Goal: Transaction & Acquisition: Subscribe to service/newsletter

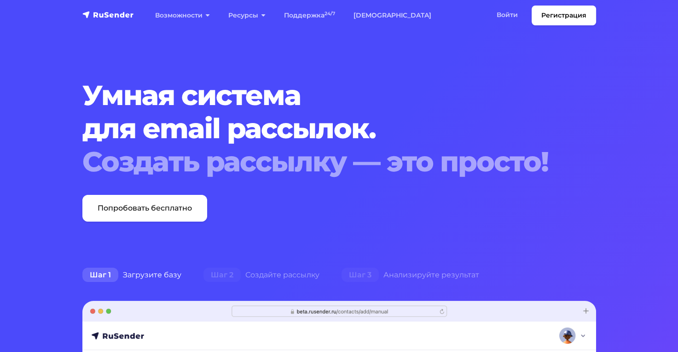
click at [563, 13] on link "Регистрация" at bounding box center [564, 16] width 64 height 20
click at [506, 18] on link "Войти" at bounding box center [508, 15] width 40 height 19
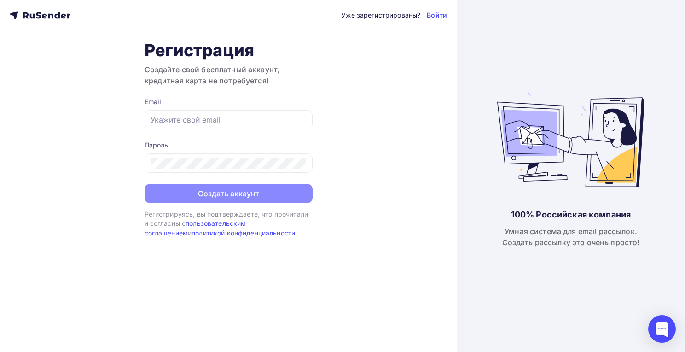
type input "[EMAIL_ADDRESS][DOMAIN_NAME]"
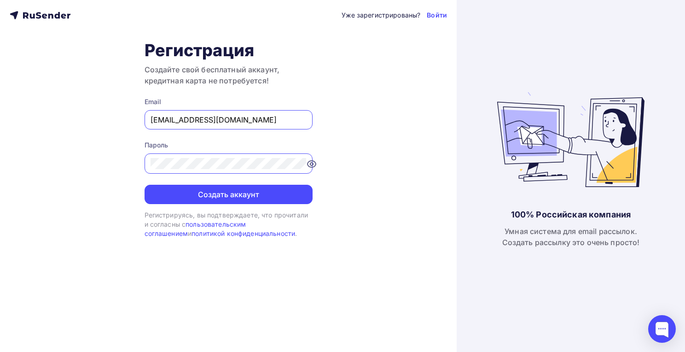
click at [230, 130] on form "Email tsnsvyatogor@yandex.ru Пароль Создать аккаунт" at bounding box center [229, 150] width 168 height 107
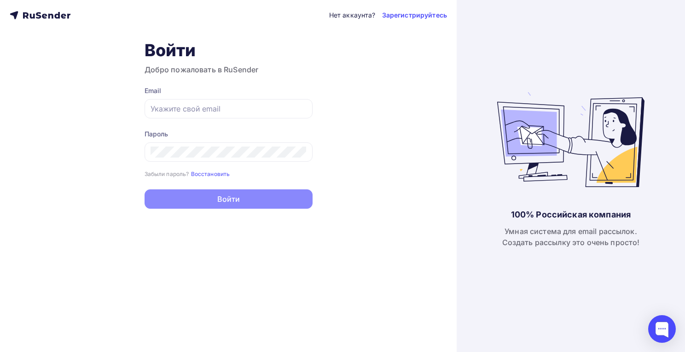
type input "[EMAIL_ADDRESS][DOMAIN_NAME]"
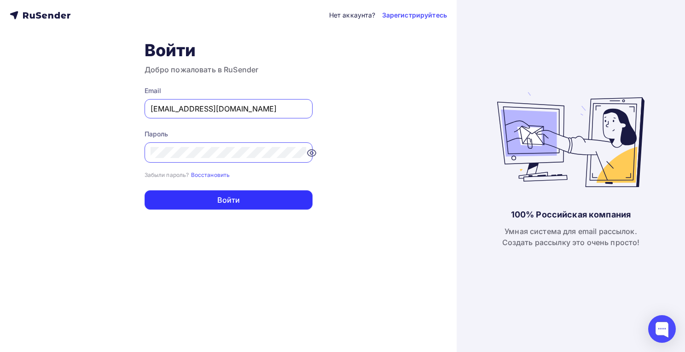
click at [247, 205] on button "Войти" at bounding box center [229, 199] width 168 height 19
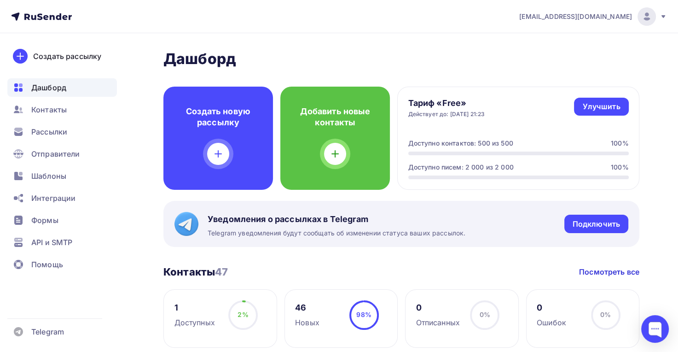
click at [52, 91] on span "Дашборд" at bounding box center [48, 87] width 35 height 11
click at [49, 109] on span "Контакты" at bounding box center [48, 109] width 35 height 11
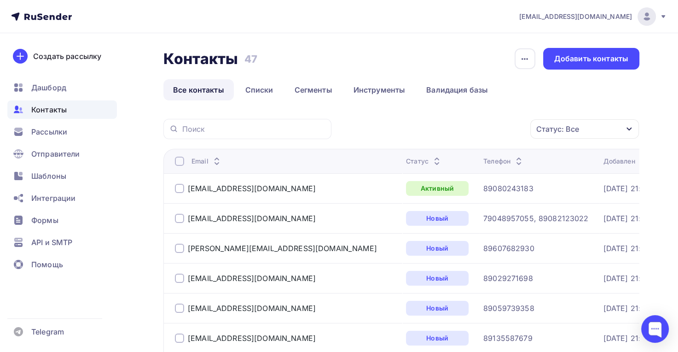
click at [51, 125] on div "Рассылки" at bounding box center [62, 132] width 110 height 18
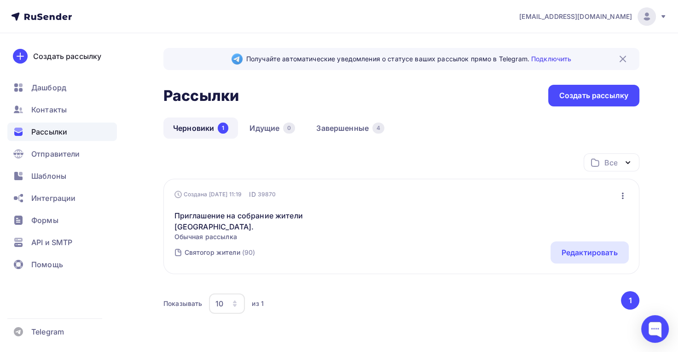
click at [52, 154] on span "Отправители" at bounding box center [55, 153] width 49 height 11
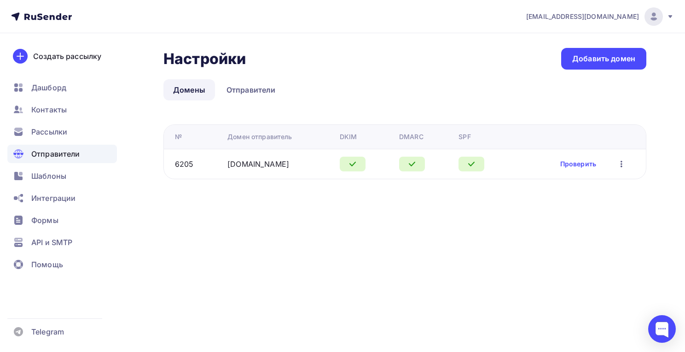
click at [624, 162] on icon "button" at bounding box center [621, 163] width 11 height 11
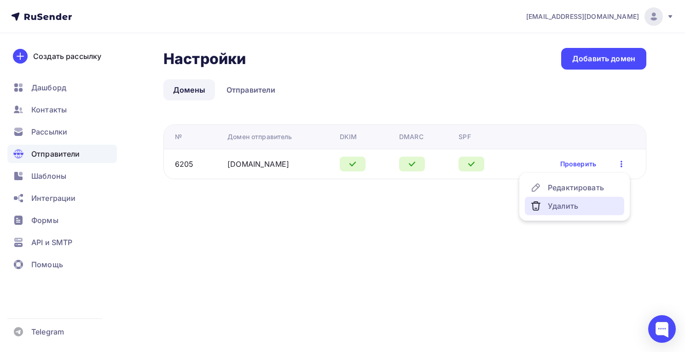
click at [575, 204] on div "Удалить" at bounding box center [575, 205] width 88 height 11
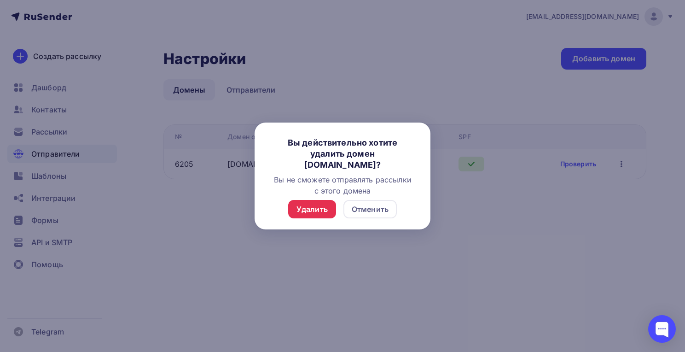
click at [310, 205] on div "Удалить" at bounding box center [312, 209] width 31 height 11
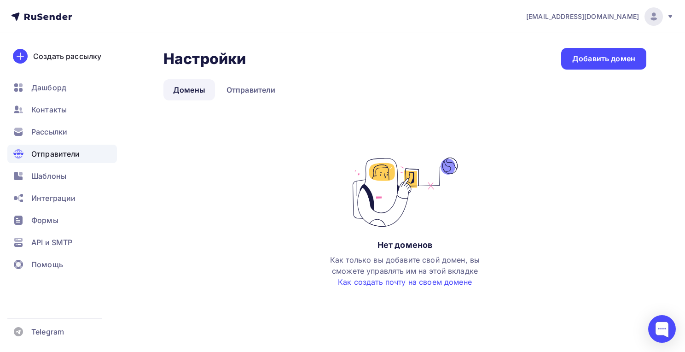
click at [595, 59] on div "Добавить домен" at bounding box center [604, 58] width 63 height 11
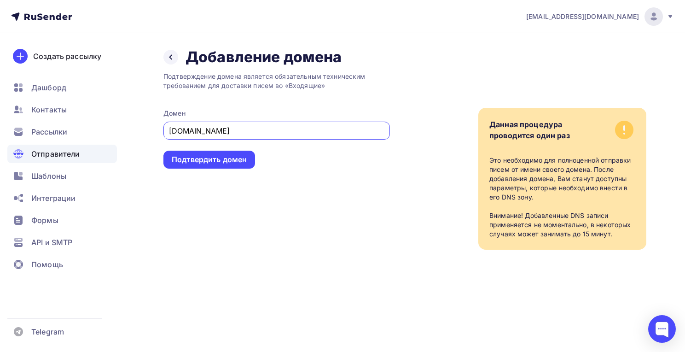
type input "svaytogor.ru"
click at [223, 161] on div "Подтвердить домен" at bounding box center [209, 159] width 75 height 11
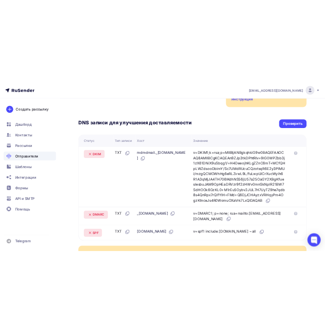
scroll to position [337, 0]
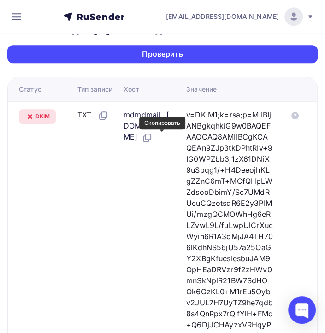
click at [152, 136] on icon at bounding box center [146, 137] width 11 height 11
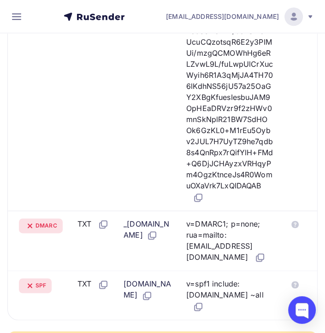
scroll to position [499, 0]
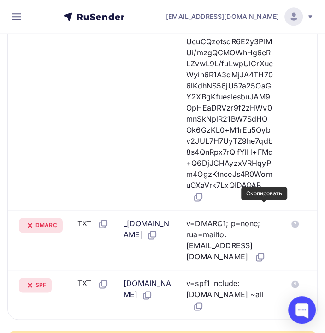
click at [202, 199] on icon at bounding box center [199, 196] width 6 height 6
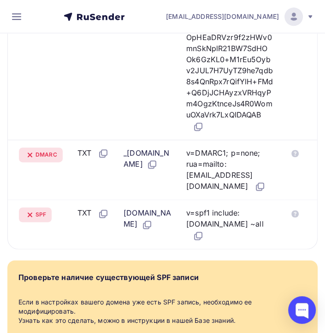
scroll to position [591, 0]
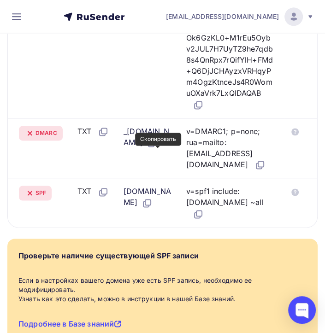
click at [154, 146] on icon at bounding box center [151, 144] width 6 height 6
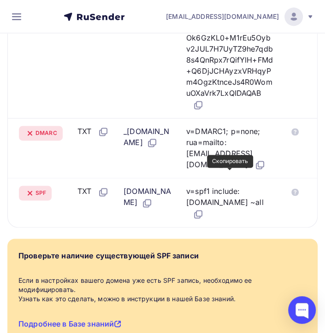
click at [254, 170] on icon at bounding box center [259, 164] width 11 height 11
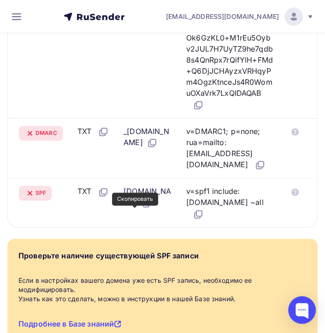
click at [141, 209] on icon at bounding box center [146, 203] width 11 height 11
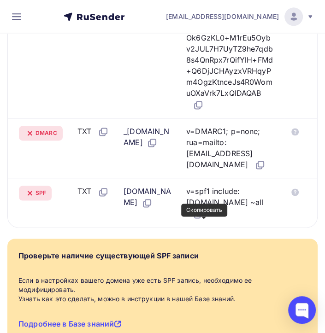
click at [204, 220] on icon at bounding box center [198, 214] width 11 height 11
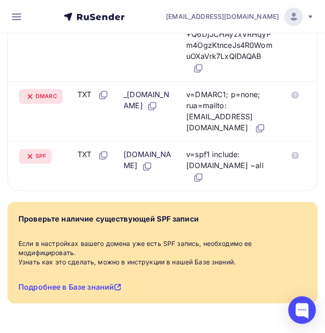
scroll to position [637, 0]
click at [80, 285] on link "Подробнее в Базе знаний" at bounding box center [69, 286] width 103 height 9
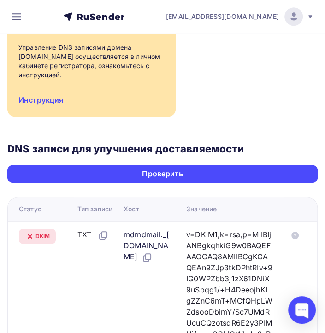
scroll to position [116, 0]
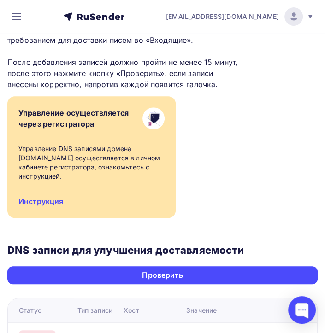
click at [161, 277] on div "Проверить" at bounding box center [162, 275] width 41 height 11
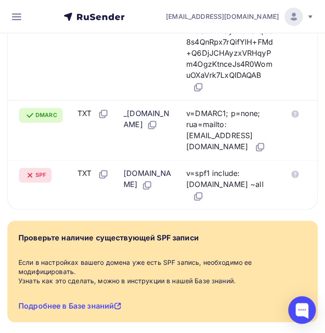
scroll to position [637, 0]
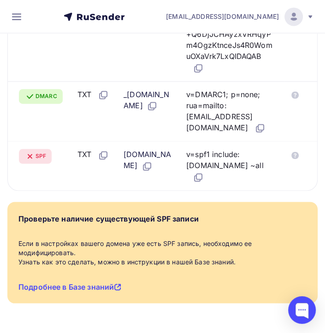
click at [83, 288] on link "Подробнее в Базе знаний" at bounding box center [69, 286] width 103 height 9
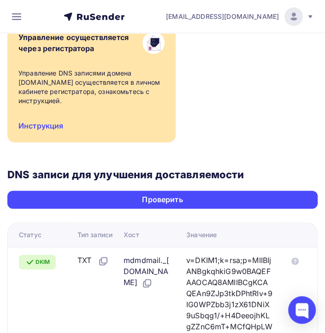
scroll to position [177, 0]
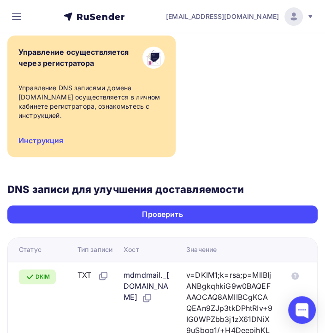
click at [105, 215] on div "Проверить" at bounding box center [162, 214] width 310 height 18
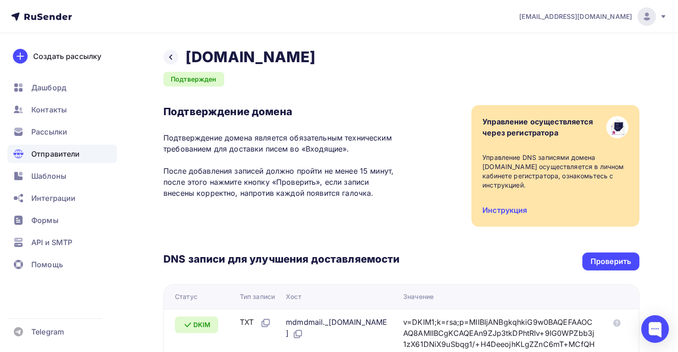
scroll to position [0, 0]
click at [61, 134] on span "Рассылки" at bounding box center [49, 131] width 36 height 11
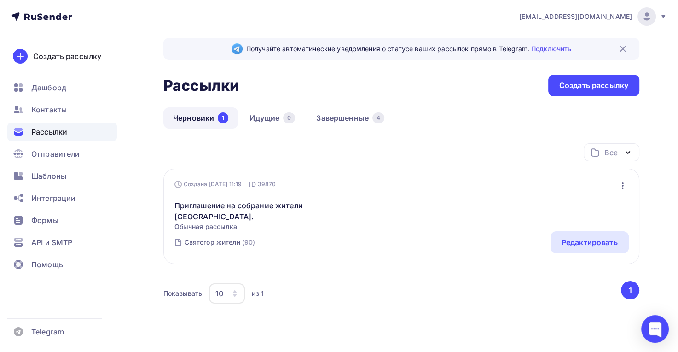
scroll to position [34, 0]
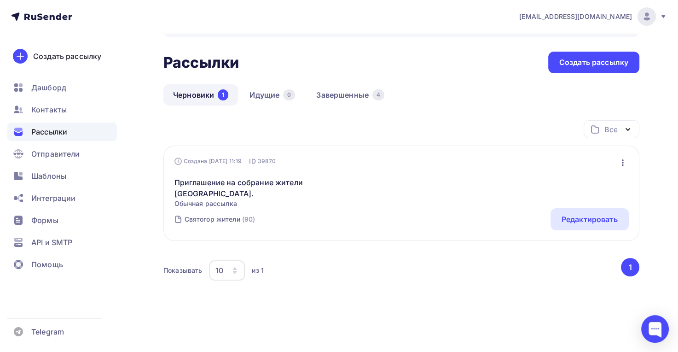
click at [595, 221] on div "Редактировать" at bounding box center [590, 219] width 56 height 11
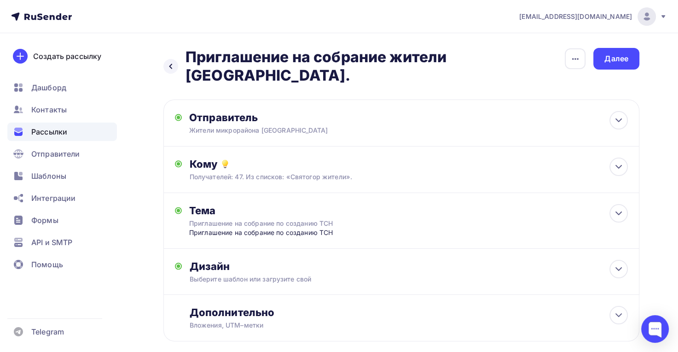
click at [617, 208] on icon at bounding box center [619, 213] width 11 height 11
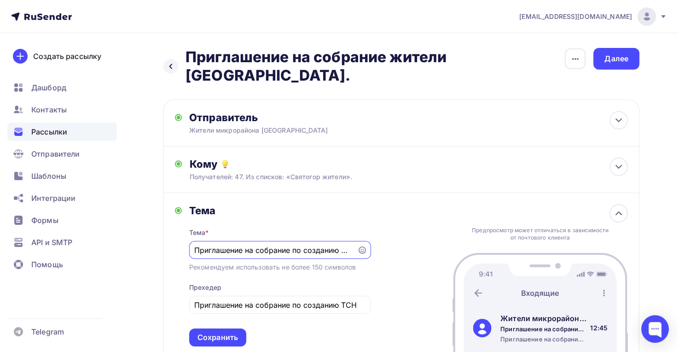
drag, startPoint x: 352, startPoint y: 235, endPoint x: 214, endPoint y: 236, distance: 138.2
click at [214, 241] on div "Приглашение на собрание по созданию ТСН" at bounding box center [280, 250] width 182 height 18
click at [245, 245] on input "Приглашение на собрание по созданию ТСН" at bounding box center [273, 250] width 158 height 11
drag, startPoint x: 245, startPoint y: 234, endPoint x: 352, endPoint y: 234, distance: 106.9
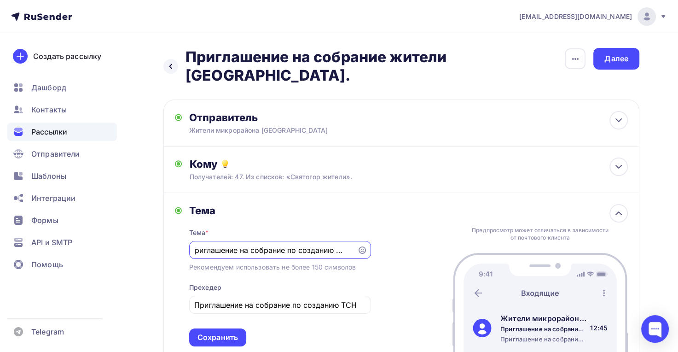
click at [352, 241] on div "Приглашение на собрание по созданию ТСН" at bounding box center [280, 250] width 182 height 18
click at [281, 245] on input "Приглашение присоедениться к группе" at bounding box center [273, 250] width 158 height 11
click at [339, 245] on input "Приглашение присоединиться к группе" at bounding box center [273, 250] width 158 height 11
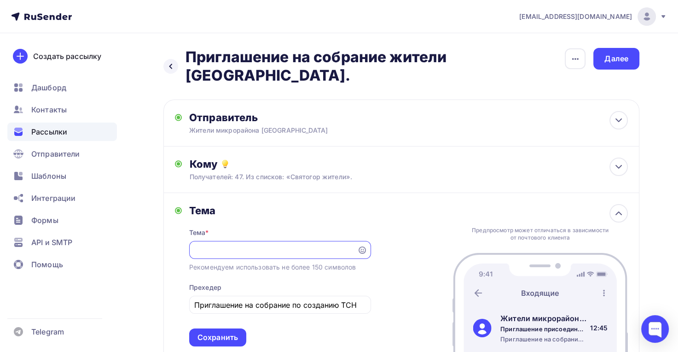
click at [295, 245] on input "Приглашение присоединиться к группе собственников микрорайона "Святогор" д. Рас…" at bounding box center [273, 250] width 158 height 11
type input "Приглашение присоединиться к группе собственников микрорайона "Святогор" д. Рас…"
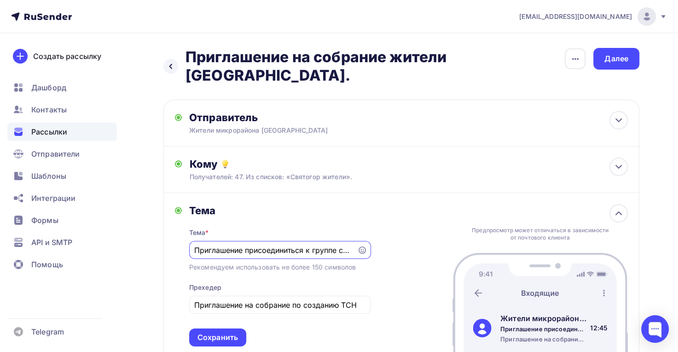
click at [312, 299] on input "Приглашение на собрание по созданию ТСН" at bounding box center [279, 304] width 171 height 11
paste input "рисоединиться к группе собственников микрорайона "Святогор" д. Раскаты"
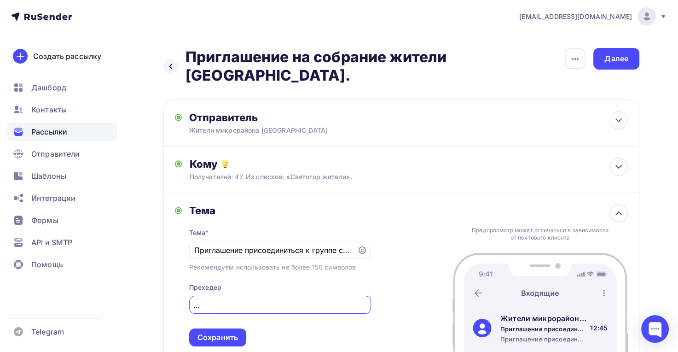
type input "Приглашение присоединиться к группе собственников микрорайона "Святогор" д. Рас…"
click at [305, 245] on input "Приглашение присоединиться к группе собственников микрорайона "Святогор" д. Рас…" at bounding box center [273, 250] width 158 height 11
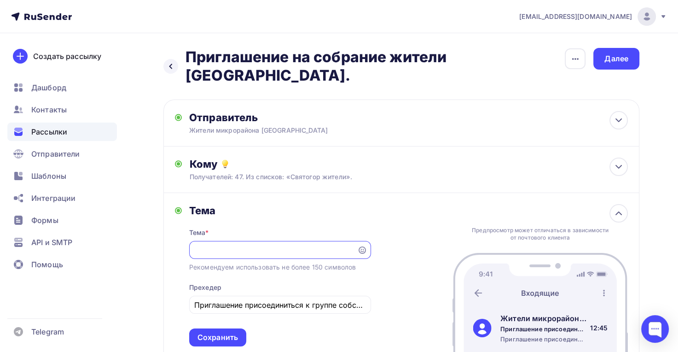
scroll to position [0, 0]
click at [230, 332] on div "Сохранить" at bounding box center [218, 337] width 41 height 11
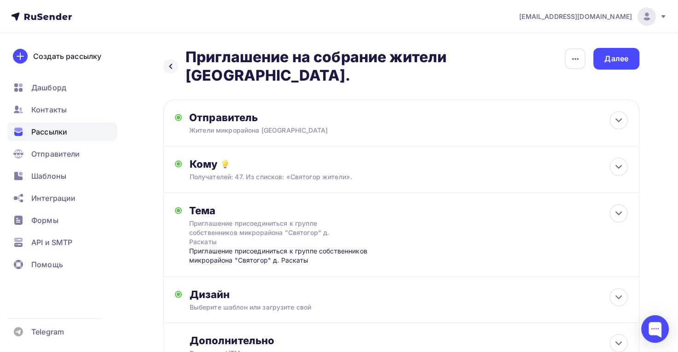
click at [618, 115] on icon at bounding box center [619, 120] width 11 height 11
type input "Жители микрорайона Святогор"
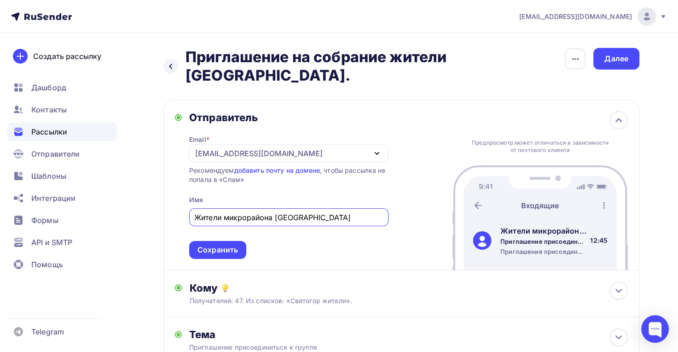
click at [380, 148] on icon "button" at bounding box center [377, 153] width 11 height 11
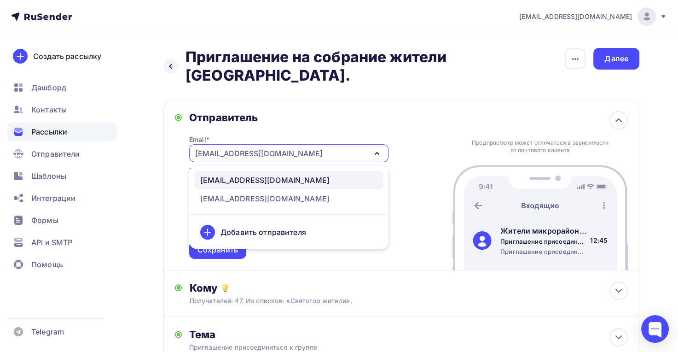
click at [286, 227] on div "Добавить отправителя" at bounding box center [264, 232] width 86 height 11
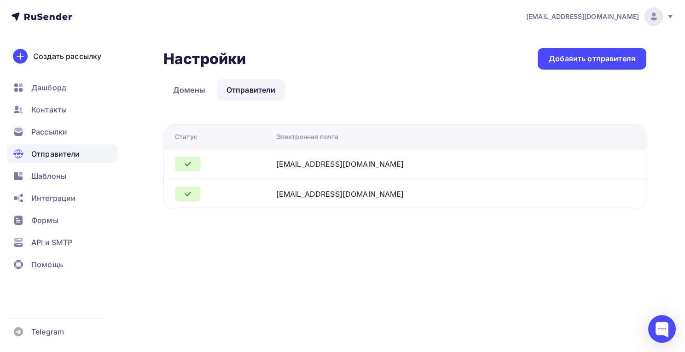
click at [602, 64] on div "Добавить отправителя" at bounding box center [592, 59] width 109 height 22
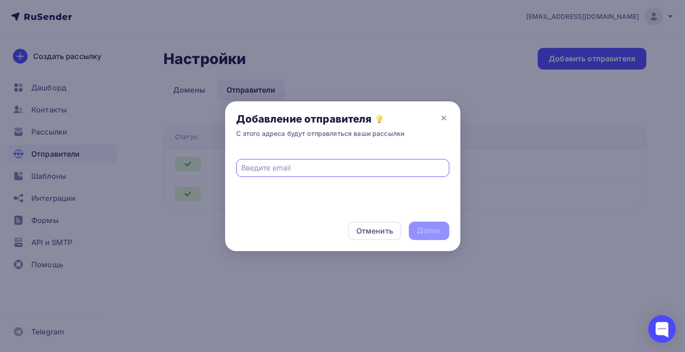
click at [280, 167] on input "text" at bounding box center [342, 167] width 203 height 11
type input "ш"
type input "info@svaytogor.ru"
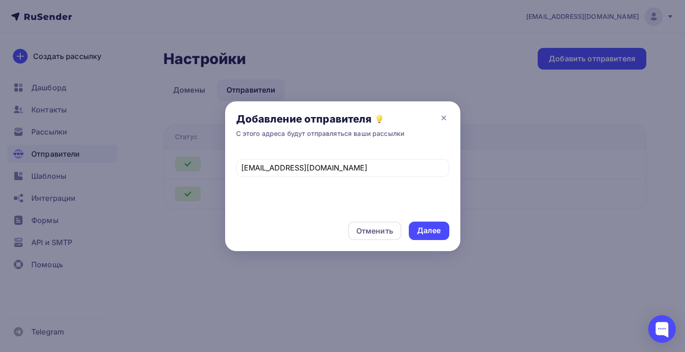
click at [424, 231] on div "Далее" at bounding box center [429, 230] width 24 height 11
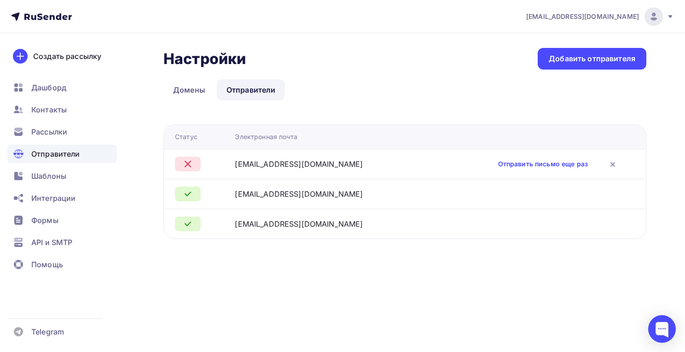
click at [526, 164] on link "Отправить письмо еще раз" at bounding box center [543, 163] width 90 height 9
click at [338, 83] on ul "Домены Отправители" at bounding box center [405, 89] width 483 height 21
click at [332, 73] on div "Настройки Настройки Добавить отправителя Домены Отправители Отправители Домены …" at bounding box center [405, 143] width 483 height 191
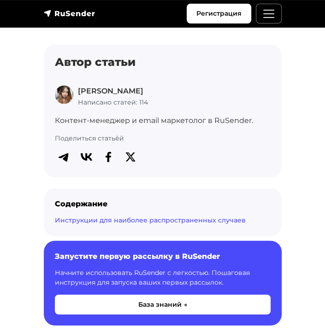
scroll to position [954, 0]
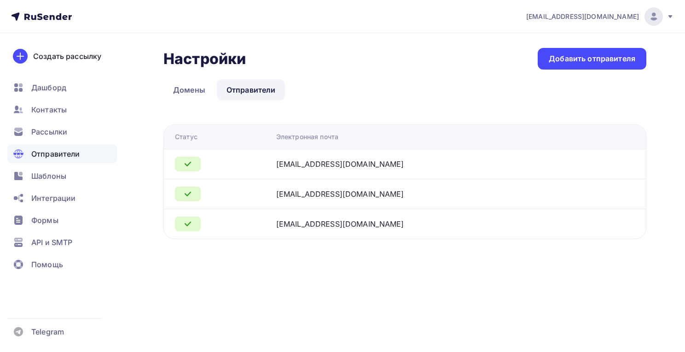
click at [478, 197] on div "[EMAIL_ADDRESS][DOMAIN_NAME]" at bounding box center [391, 193] width 230 height 11
drag, startPoint x: 636, startPoint y: 198, endPoint x: 624, endPoint y: 194, distance: 12.4
click at [636, 197] on td at bounding box center [621, 194] width 50 height 30
click at [185, 192] on icon at bounding box center [187, 193] width 11 height 11
click at [198, 89] on link "Домены" at bounding box center [190, 89] width 52 height 21
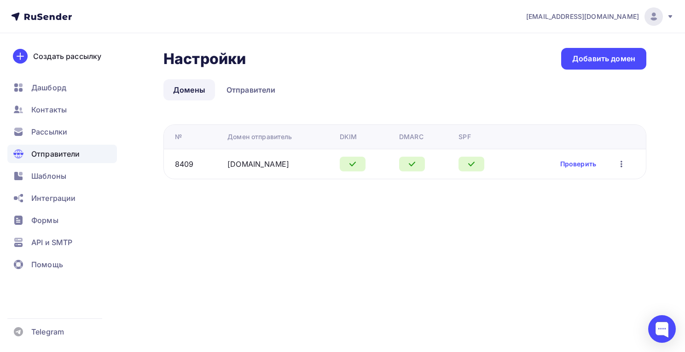
click at [247, 93] on link "Отправители" at bounding box center [251, 89] width 69 height 21
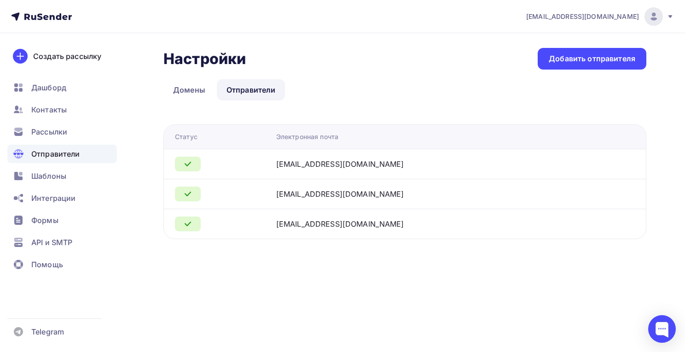
click at [380, 195] on div "info@tsnsvyatogor.ru" at bounding box center [391, 193] width 230 height 11
click at [392, 232] on td "[EMAIL_ADDRESS][DOMAIN_NAME]" at bounding box center [434, 224] width 323 height 30
drag, startPoint x: 661, startPoint y: 248, endPoint x: 627, endPoint y: 239, distance: 35.4
click at [645, 244] on div "Настройки Настройки Добавить отправителя Домены Отправители Отправители Домены …" at bounding box center [342, 154] width 685 height 243
drag, startPoint x: 630, startPoint y: 229, endPoint x: 634, endPoint y: 221, distance: 9.3
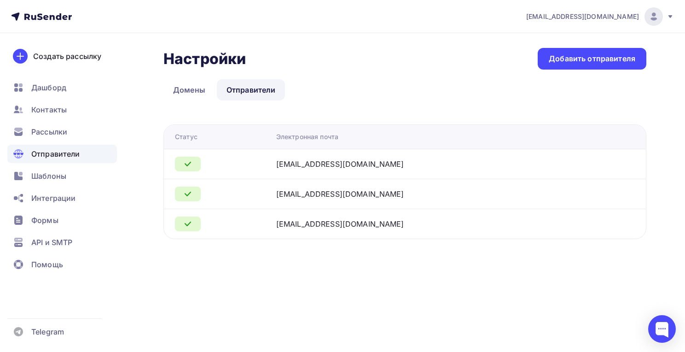
click at [630, 228] on td at bounding box center [621, 224] width 50 height 30
drag, startPoint x: 634, startPoint y: 221, endPoint x: 637, endPoint y: 201, distance: 20.5
click at [635, 220] on td at bounding box center [621, 224] width 50 height 30
click at [637, 201] on td at bounding box center [621, 194] width 50 height 30
click at [637, 194] on td at bounding box center [621, 194] width 50 height 30
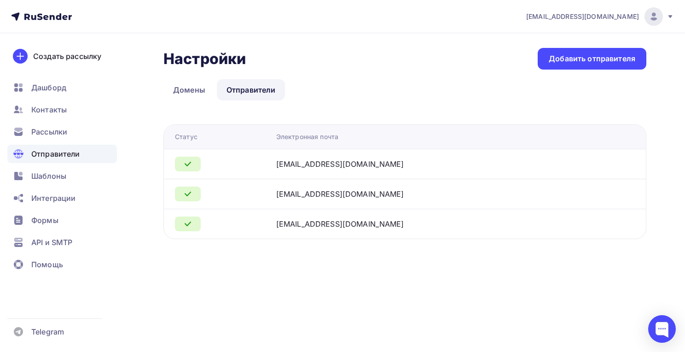
click at [597, 59] on div "Добавить отправителя" at bounding box center [592, 58] width 87 height 11
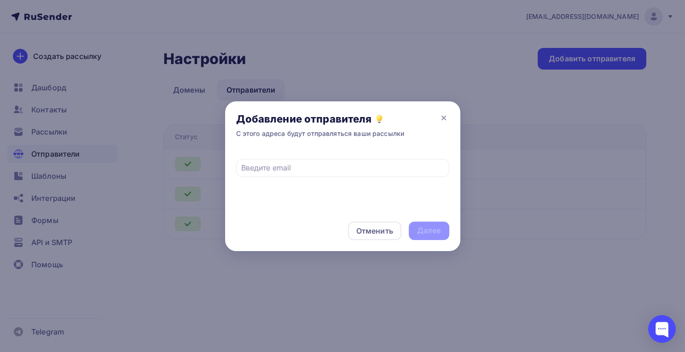
click at [371, 227] on div "Отменить" at bounding box center [374, 230] width 37 height 11
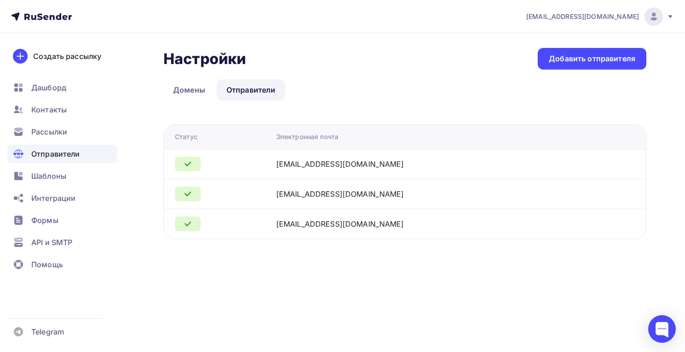
drag, startPoint x: 187, startPoint y: 192, endPoint x: 268, endPoint y: 205, distance: 81.1
click at [192, 193] on icon at bounding box center [187, 193] width 11 height 11
click at [31, 177] on span "Шаблоны" at bounding box center [48, 175] width 35 height 11
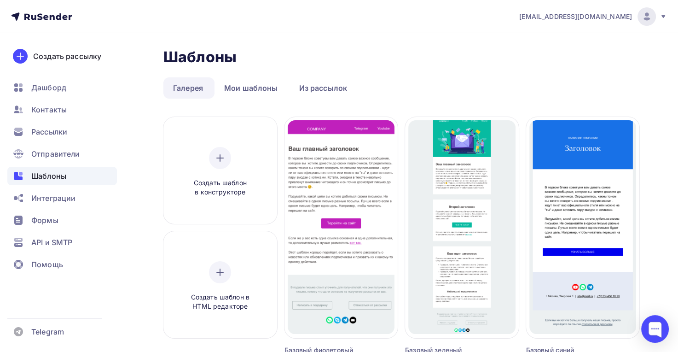
click at [53, 198] on span "Интеграции" at bounding box center [53, 198] width 44 height 11
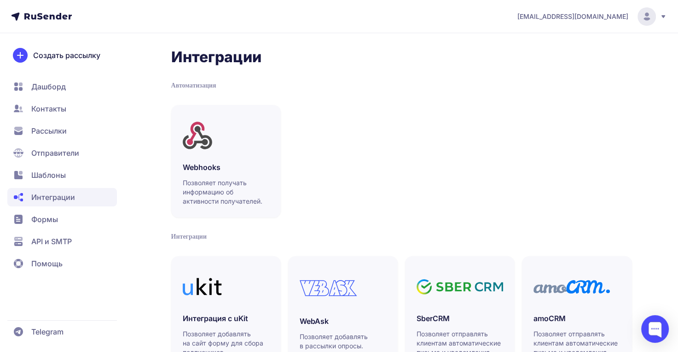
click at [68, 200] on span "Интеграции" at bounding box center [53, 197] width 44 height 11
click at [55, 174] on span "Шаблоны" at bounding box center [48, 174] width 35 height 11
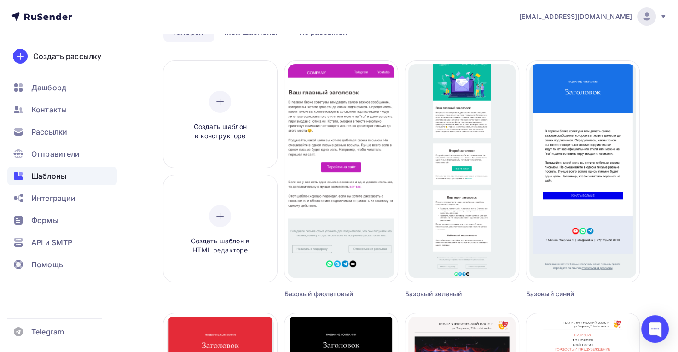
scroll to position [56, 0]
click at [223, 105] on icon at bounding box center [220, 101] width 11 height 11
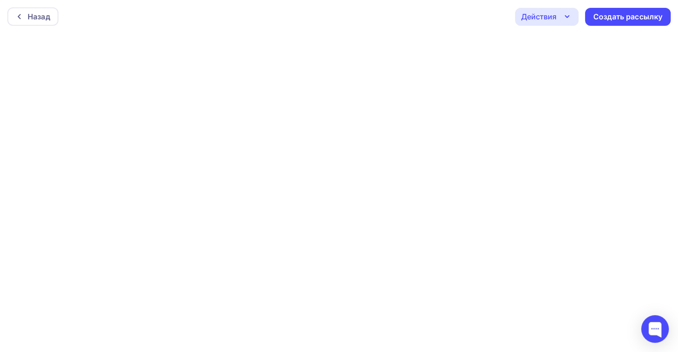
click at [32, 18] on div "Назад" at bounding box center [39, 16] width 23 height 11
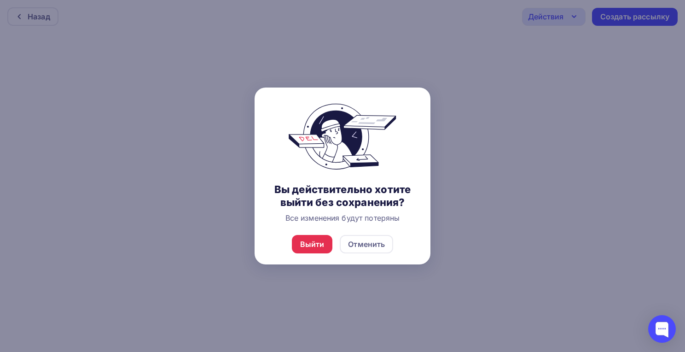
click at [314, 248] on div "Выйти" at bounding box center [312, 244] width 24 height 11
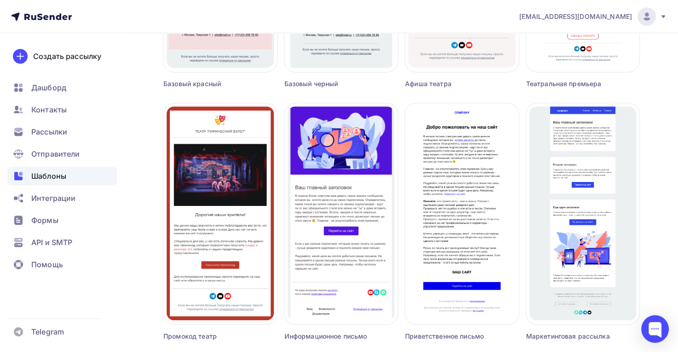
scroll to position [553, 0]
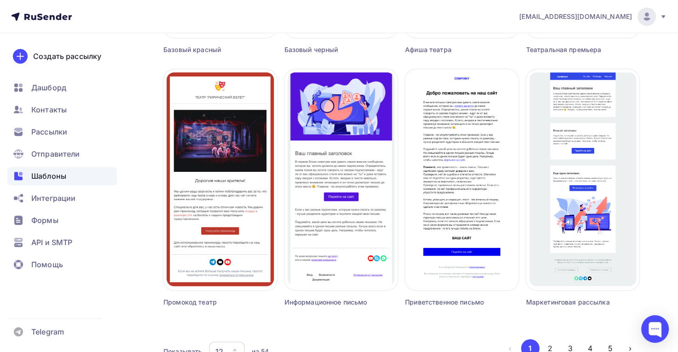
click at [470, 139] on div at bounding box center [462, 179] width 114 height 221
click at [460, 145] on div at bounding box center [462, 179] width 114 height 221
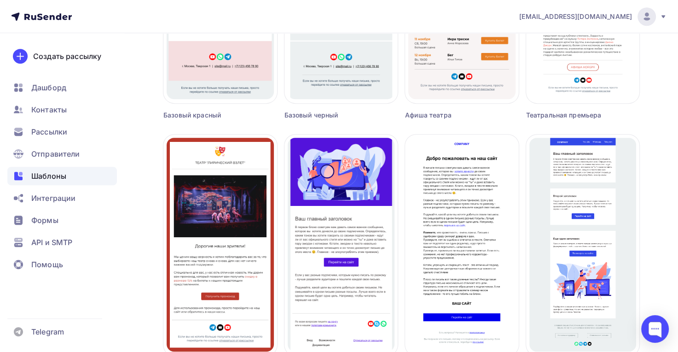
scroll to position [479, 0]
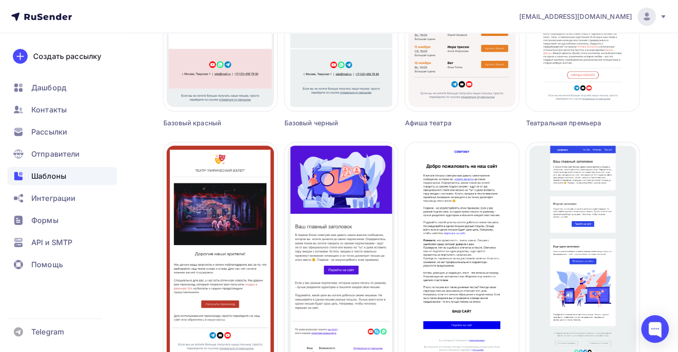
click at [471, 254] on span "Создать рассылку" at bounding box center [461, 248] width 69 height 11
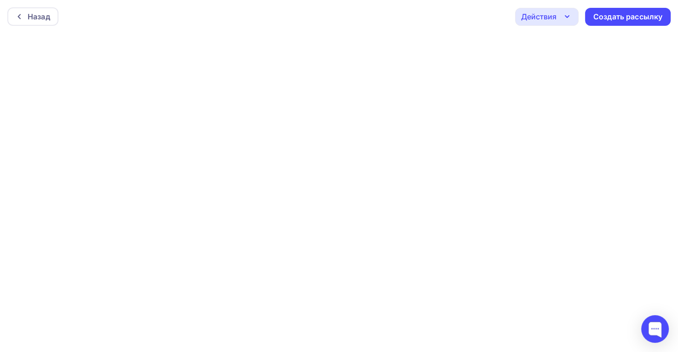
click at [566, 16] on icon "button" at bounding box center [568, 17] width 4 height 2
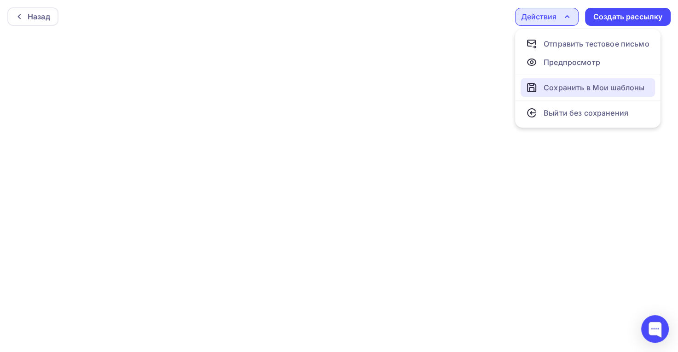
click at [578, 86] on div "Сохранить в Мои шаблоны" at bounding box center [594, 87] width 101 height 11
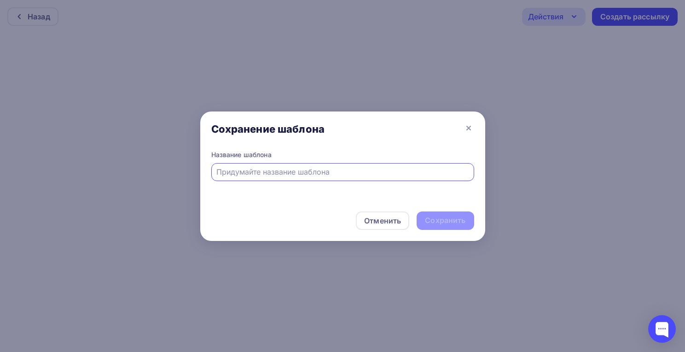
click at [351, 176] on input "text" at bounding box center [342, 171] width 252 height 11
type input "G"
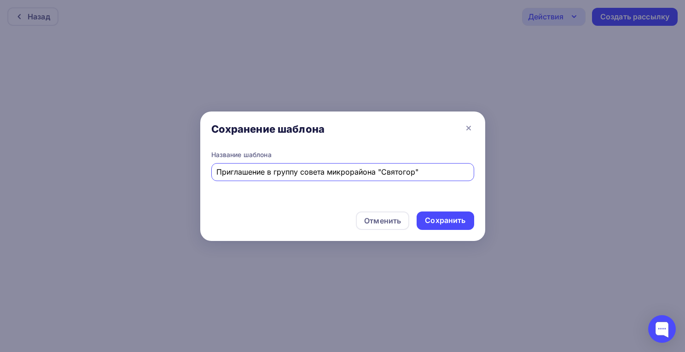
type input "Приглашение в группу совета микрорайона "Святогор""
click at [457, 222] on div "Сохранить" at bounding box center [445, 220] width 41 height 11
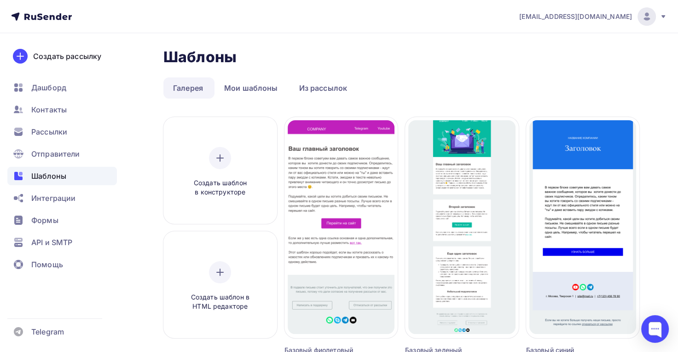
click at [264, 90] on link "Мои шаблоны" at bounding box center [251, 87] width 73 height 21
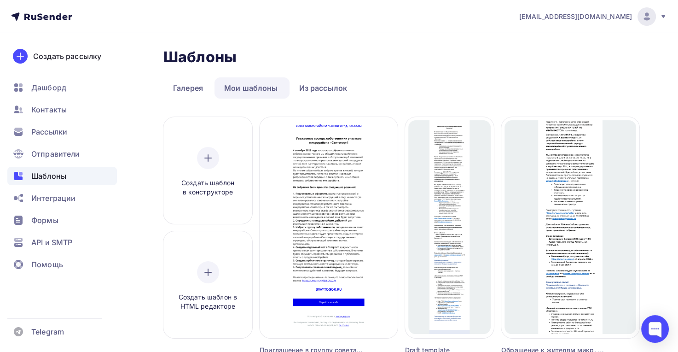
click at [342, 154] on div at bounding box center [329, 227] width 138 height 221
click at [330, 242] on span "Редактировать" at bounding box center [329, 238] width 56 height 11
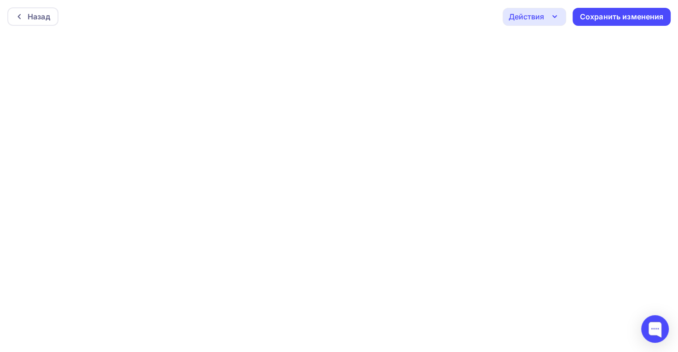
click at [610, 16] on div "Сохранить изменения" at bounding box center [622, 17] width 84 height 11
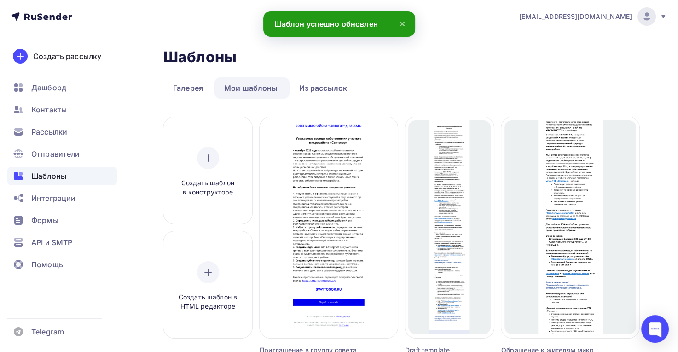
click at [54, 57] on div "Создать рассылку" at bounding box center [67, 56] width 68 height 11
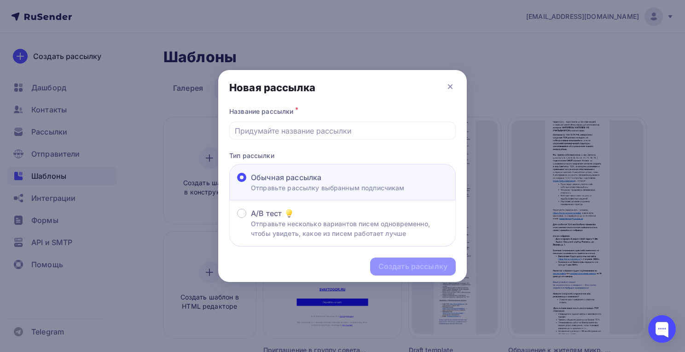
click at [323, 126] on input "text" at bounding box center [343, 130] width 216 height 11
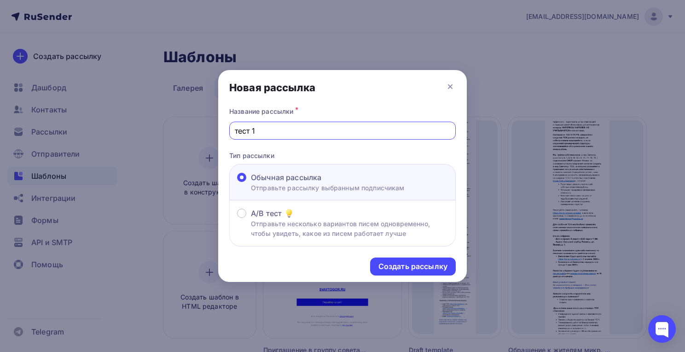
type input "тест 1"
click at [400, 260] on div "Создать рассылку" at bounding box center [413, 266] width 86 height 18
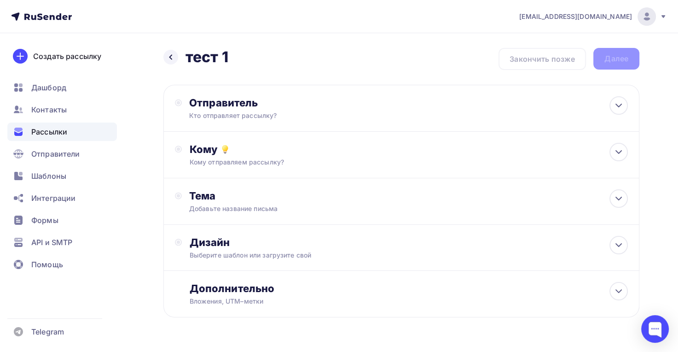
click at [341, 115] on div "Кто отправляет рассылку?" at bounding box center [279, 115] width 180 height 9
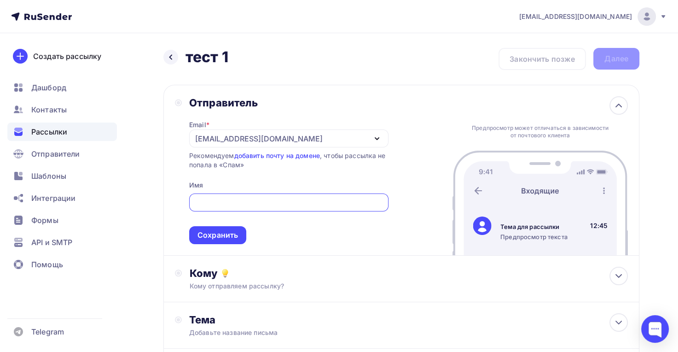
click at [381, 133] on icon "button" at bounding box center [377, 138] width 11 height 11
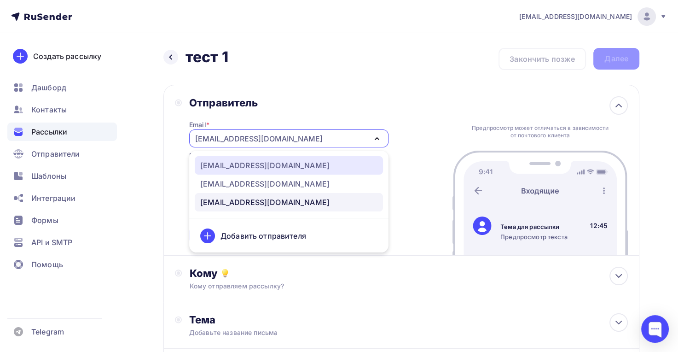
click at [320, 164] on div "info@svaytogor.ru" at bounding box center [288, 165] width 177 height 11
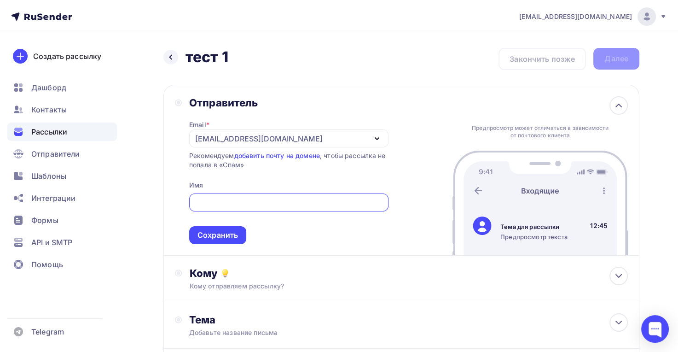
click at [233, 205] on input "text" at bounding box center [288, 202] width 189 height 11
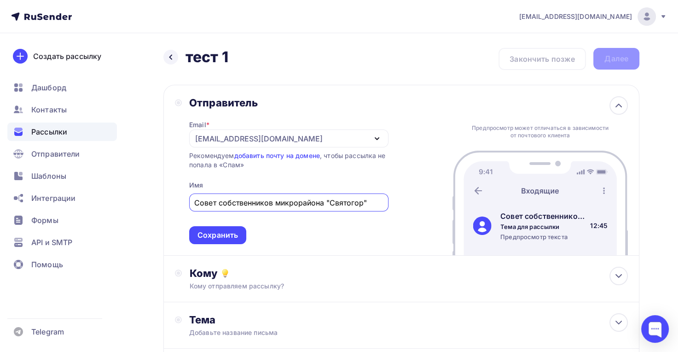
click at [372, 206] on input "Совет собственников микрорайона "Святогор"" at bounding box center [288, 202] width 189 height 11
type input "Совет собственников микрорайона "Святогор" д. Раскаты"
click at [222, 232] on div "Сохранить" at bounding box center [218, 235] width 41 height 11
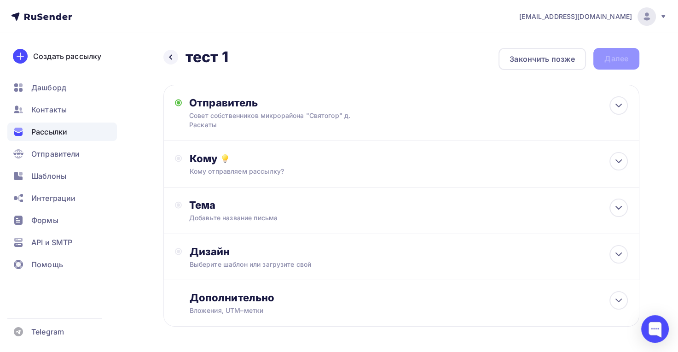
click at [605, 123] on div "Отправитель Совет собственников микрорайона "Святогор" д. Раскаты Email * info@…" at bounding box center [402, 113] width 476 height 56
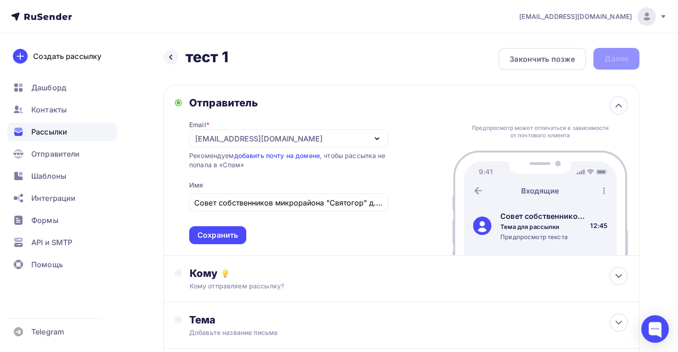
click at [303, 278] on div "Кому" at bounding box center [408, 273] width 439 height 13
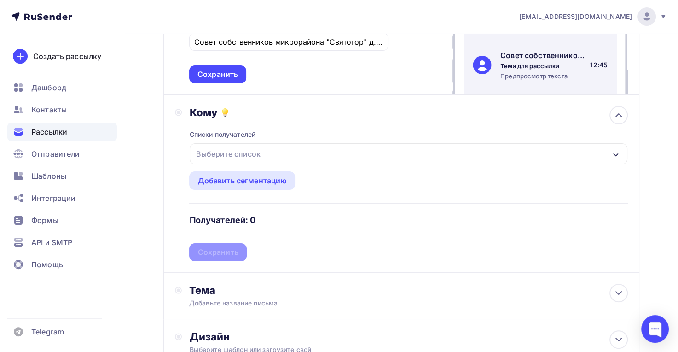
scroll to position [161, 0]
click at [303, 155] on div "Выберите список" at bounding box center [409, 153] width 438 height 21
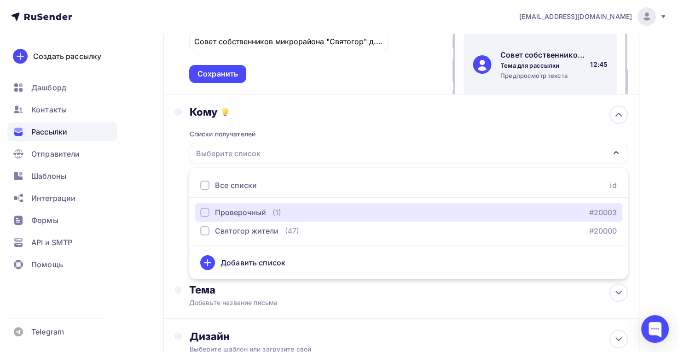
click at [248, 212] on div "Проверочный" at bounding box center [240, 212] width 51 height 11
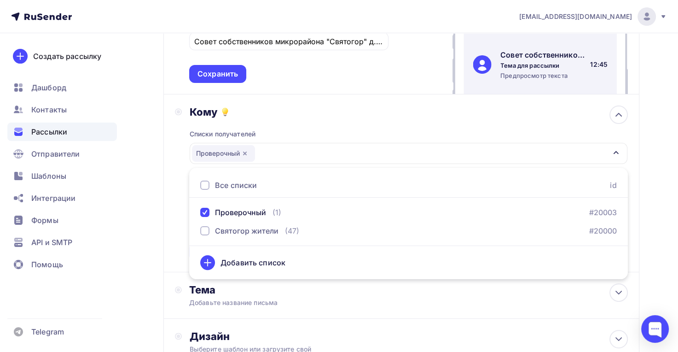
click at [268, 260] on div "Добавить список" at bounding box center [253, 262] width 65 height 11
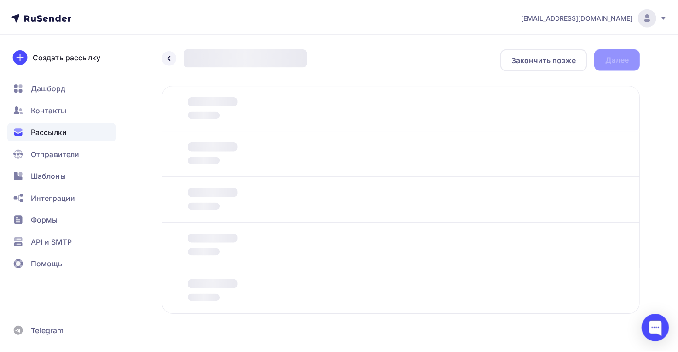
scroll to position [23, 0]
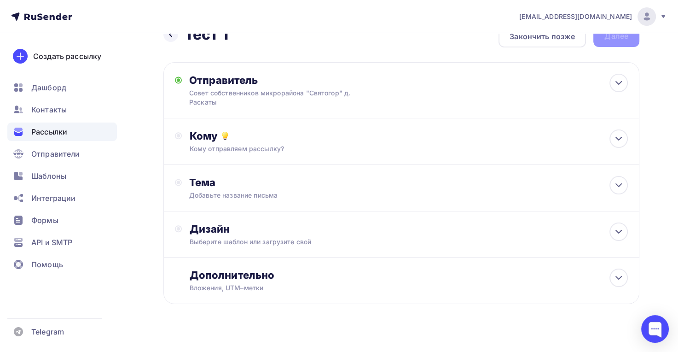
click at [596, 146] on div "Кому Кому отправляем рассылку? Списки получателей Выберите список Все списки id…" at bounding box center [408, 141] width 439 height 24
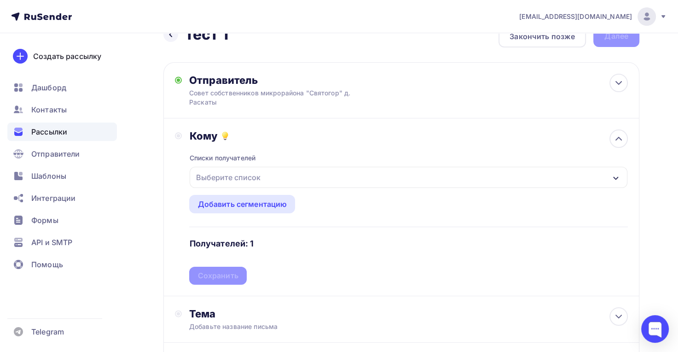
click at [253, 179] on div "Выберите список" at bounding box center [228, 177] width 72 height 17
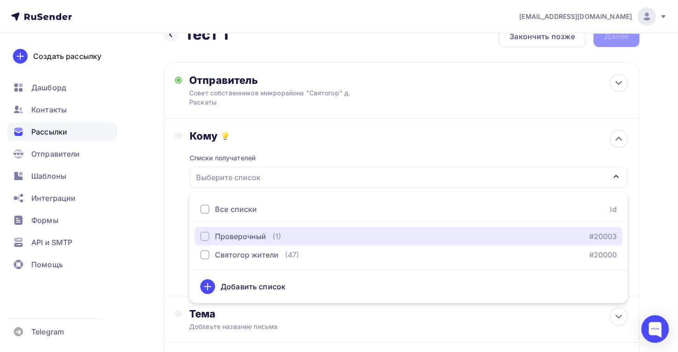
click at [206, 236] on div "button" at bounding box center [204, 236] width 9 height 9
click at [619, 174] on icon "button" at bounding box center [616, 176] width 7 height 7
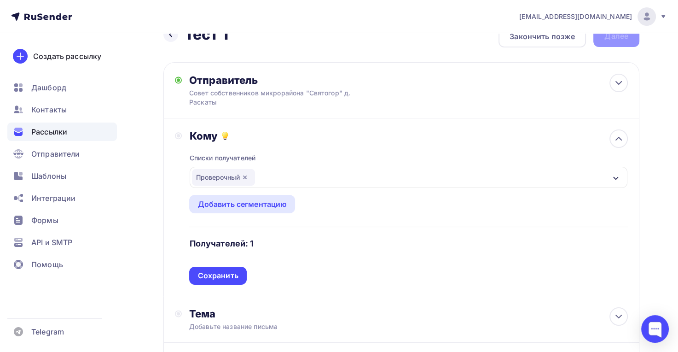
click at [230, 276] on div "Сохранить" at bounding box center [218, 275] width 41 height 11
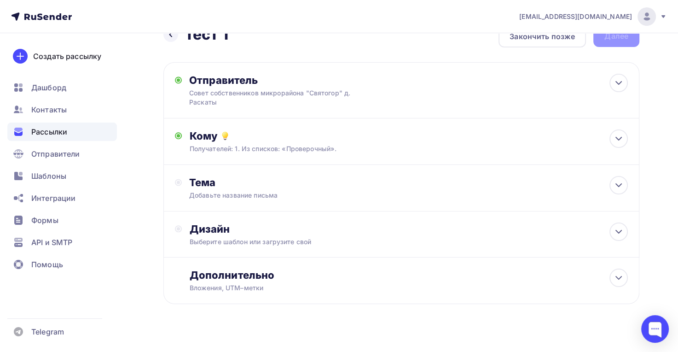
click at [315, 194] on div "Добавьте название письма" at bounding box center [271, 195] width 164 height 9
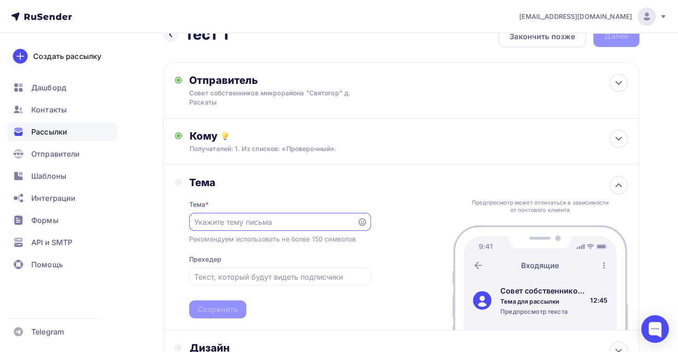
scroll to position [0, 0]
click at [303, 223] on input "text" at bounding box center [273, 221] width 158 height 11
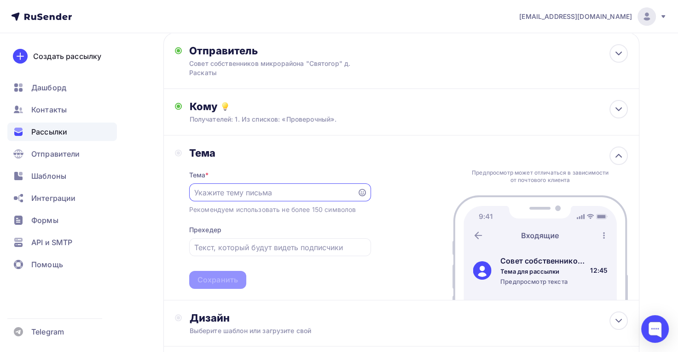
scroll to position [53, 0]
click at [301, 248] on input "text" at bounding box center [279, 246] width 171 height 11
click at [305, 188] on input "text" at bounding box center [273, 191] width 158 height 11
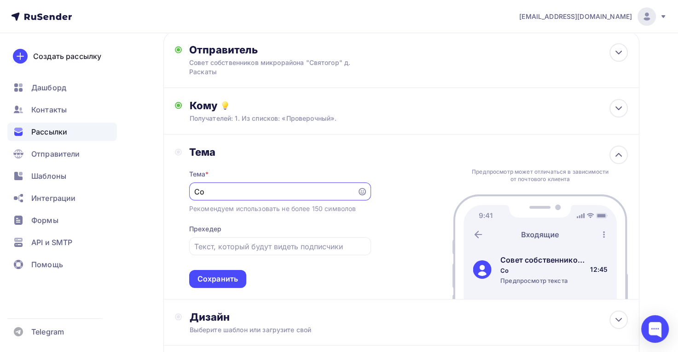
type input "С"
click at [239, 193] on input "Отчет о собрании собственников микрорайона "Святогор"" at bounding box center [273, 191] width 158 height 11
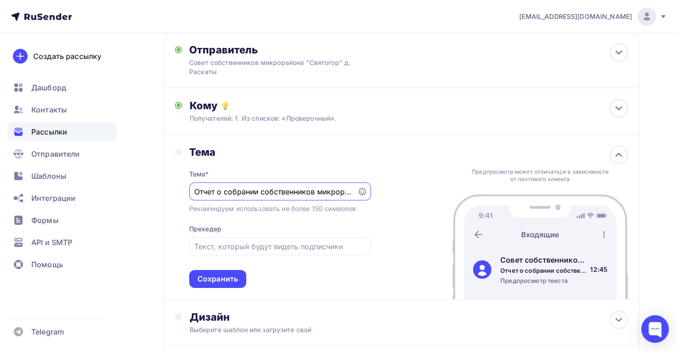
click at [239, 193] on input "Отчет о собрании собственников микрорайона "Святогор"" at bounding box center [273, 191] width 158 height 11
type input "Отчет о собрании собственников микрорайона "Святогор""
click at [252, 246] on input "text" at bounding box center [279, 246] width 171 height 11
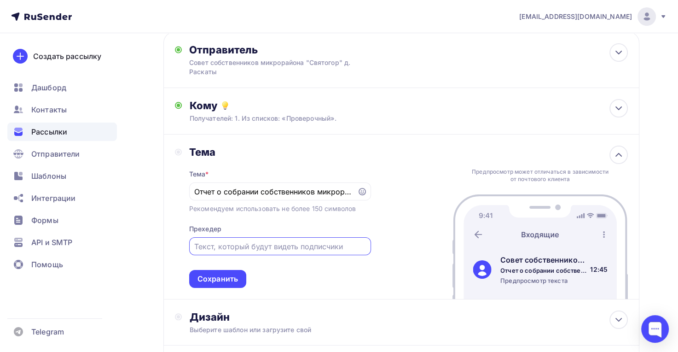
click at [252, 246] on input "text" at bounding box center [279, 246] width 171 height 11
paste input "Отчет о собрании собственников микрорайона "Святогор""
type input "Отчет о собрании собственников микрорайона "Святогор""
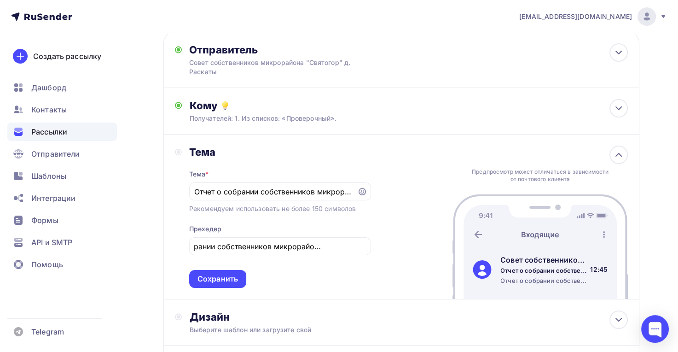
scroll to position [0, 0]
click at [231, 282] on div "Сохранить" at bounding box center [218, 279] width 41 height 11
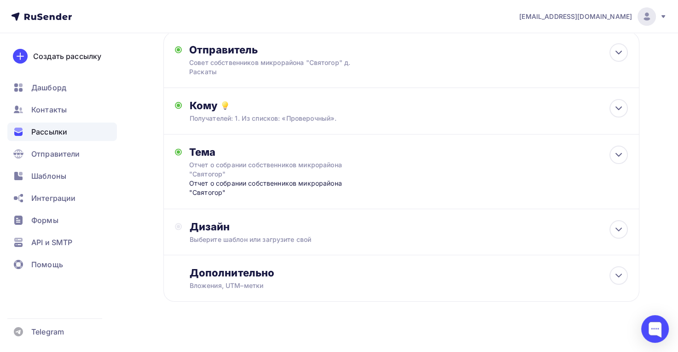
click at [316, 232] on div "Дизайн" at bounding box center [408, 226] width 439 height 13
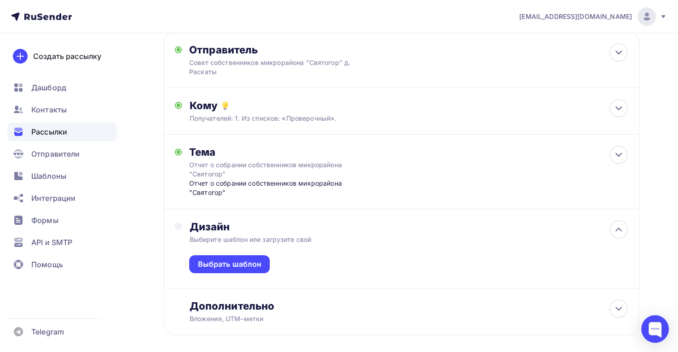
click at [237, 272] on div "Выбрать шаблон" at bounding box center [229, 264] width 81 height 18
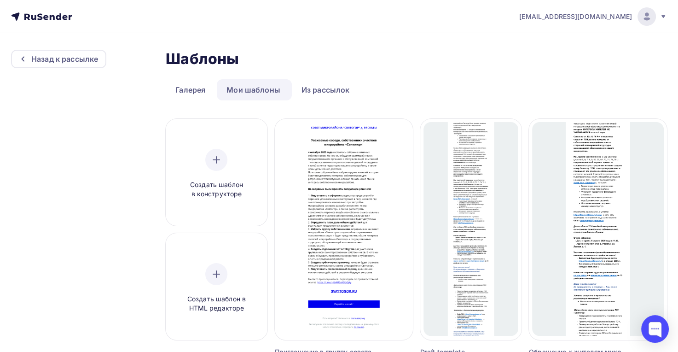
click at [368, 201] on div at bounding box center [344, 228] width 138 height 221
click at [356, 228] on span "Выбрать шаблон" at bounding box center [344, 225] width 64 height 11
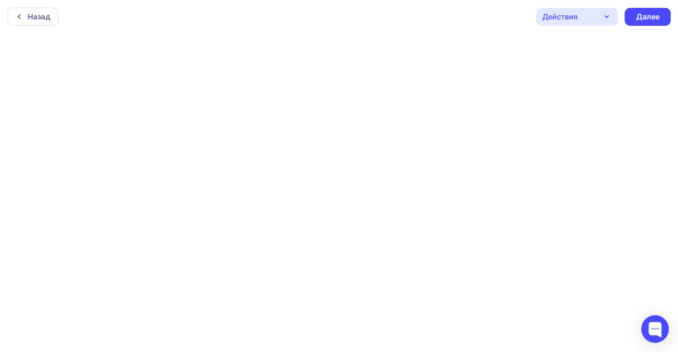
click at [612, 14] on icon "button" at bounding box center [607, 16] width 11 height 11
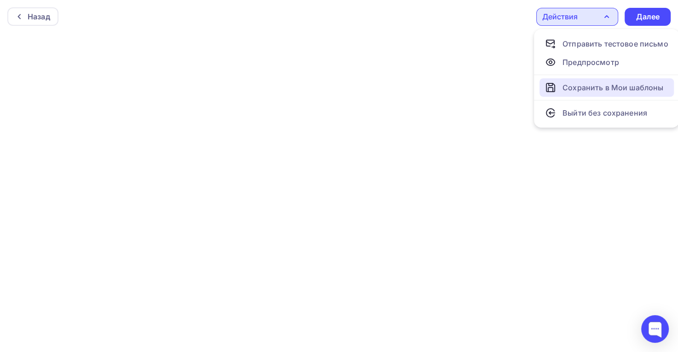
click at [593, 87] on div "Сохранить в Мои шаблоны" at bounding box center [613, 87] width 101 height 11
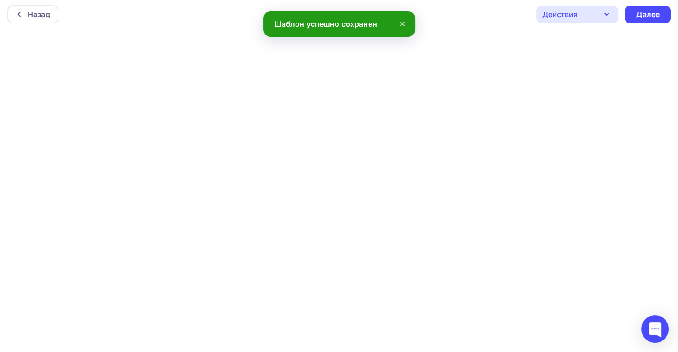
scroll to position [1, 0]
click at [650, 12] on div "Далее" at bounding box center [648, 15] width 24 height 11
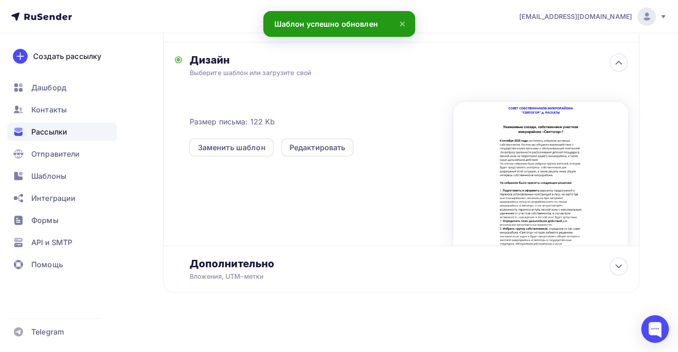
scroll to position [220, 0]
click at [362, 272] on div "Вложения, UTM–метки" at bounding box center [386, 276] width 395 height 9
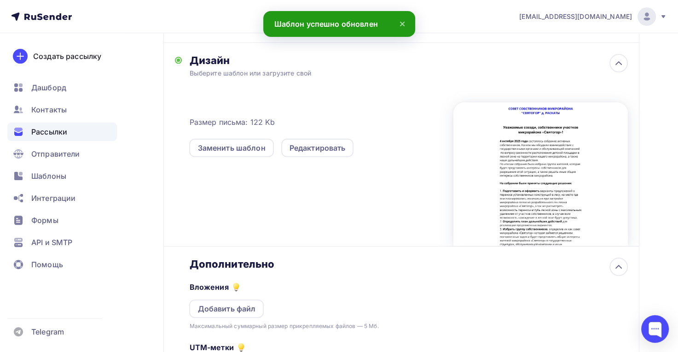
scroll to position [366, 0]
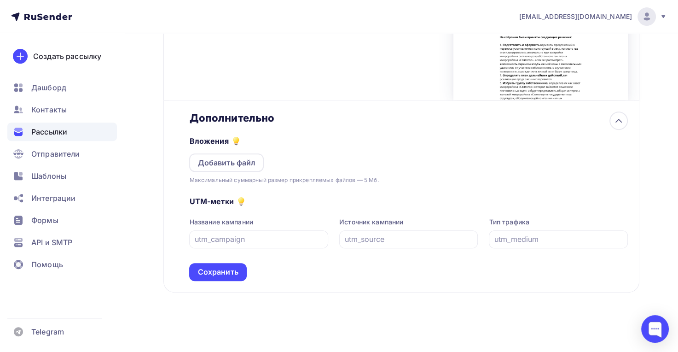
click at [232, 271] on div "Сохранить" at bounding box center [218, 272] width 41 height 11
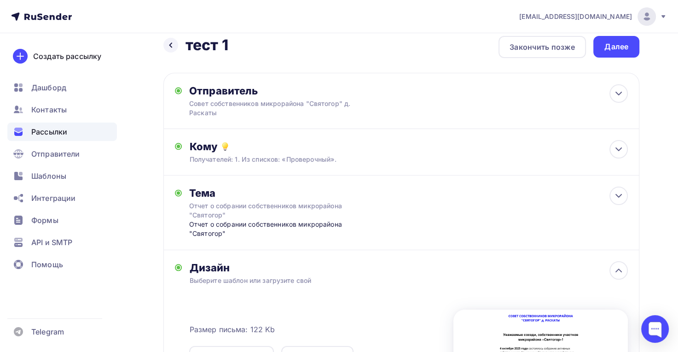
scroll to position [0, 0]
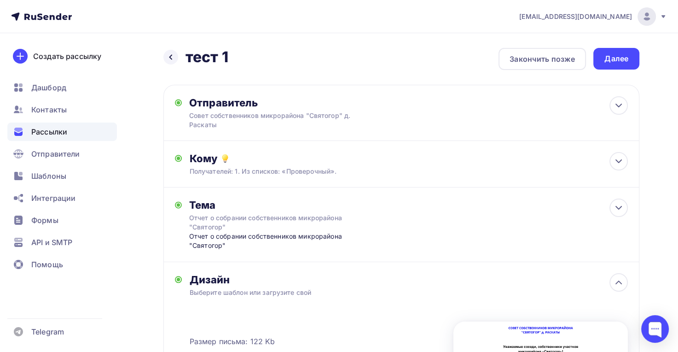
click at [619, 56] on div "Далее" at bounding box center [617, 58] width 24 height 11
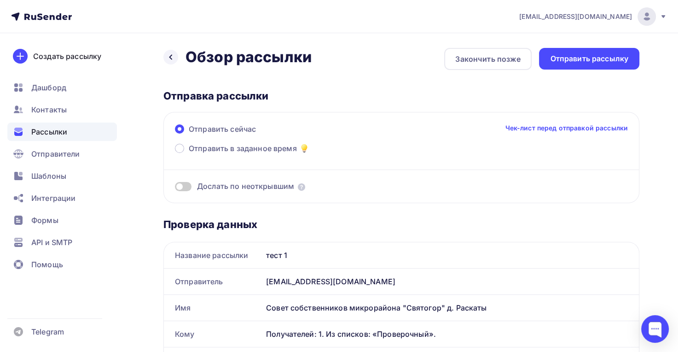
click at [572, 60] on div "Отправить рассылку" at bounding box center [589, 58] width 78 height 11
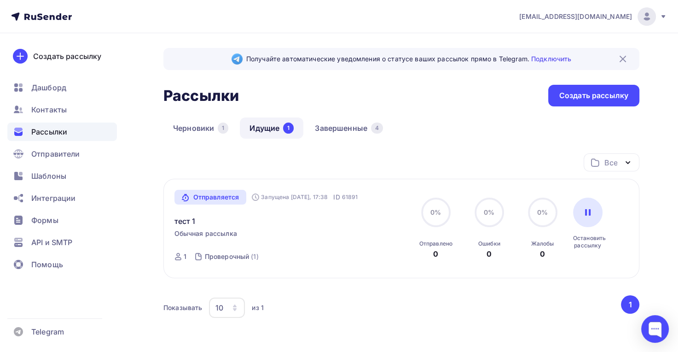
click at [44, 181] on div "Шаблоны" at bounding box center [62, 176] width 110 height 18
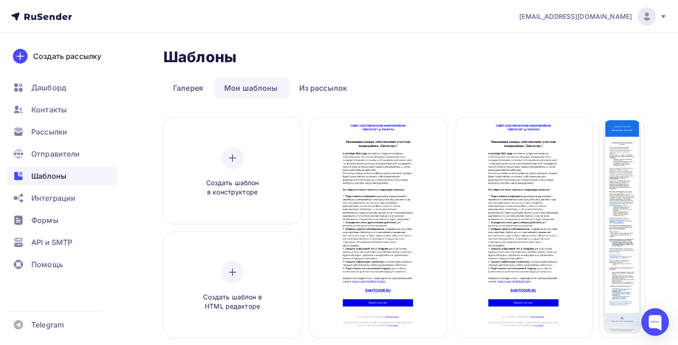
click at [368, 241] on span "Редактировать" at bounding box center [378, 238] width 56 height 11
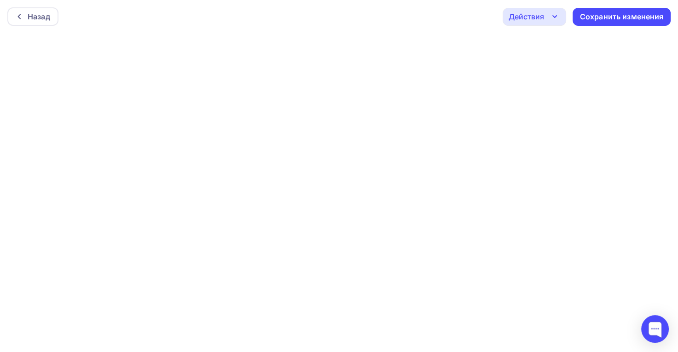
scroll to position [2, 0]
click at [625, 15] on div "Сохранить изменения" at bounding box center [622, 14] width 84 height 11
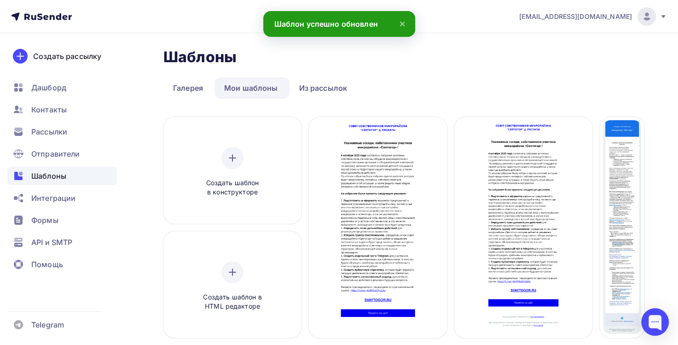
click at [389, 238] on span "Редактировать" at bounding box center [378, 238] width 56 height 11
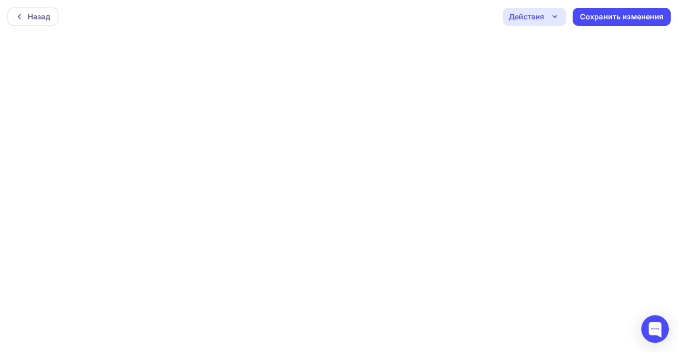
click at [603, 14] on div "Сохранить изменения" at bounding box center [622, 17] width 84 height 11
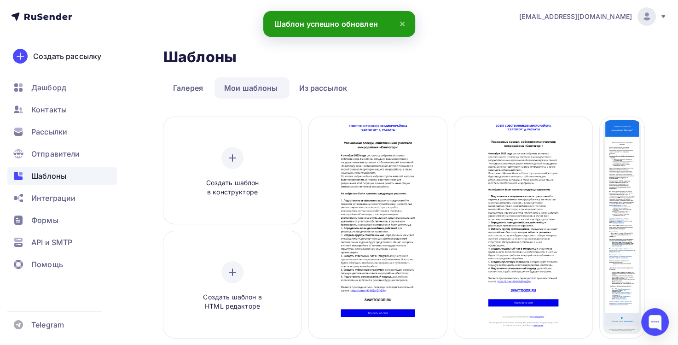
click at [59, 107] on span "Контакты" at bounding box center [48, 109] width 35 height 11
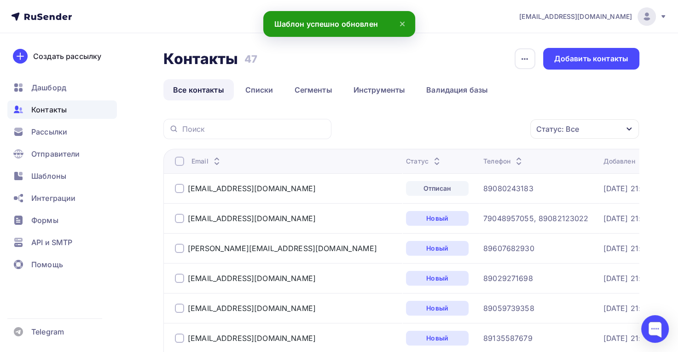
click at [64, 134] on span "Рассылки" at bounding box center [49, 131] width 36 height 11
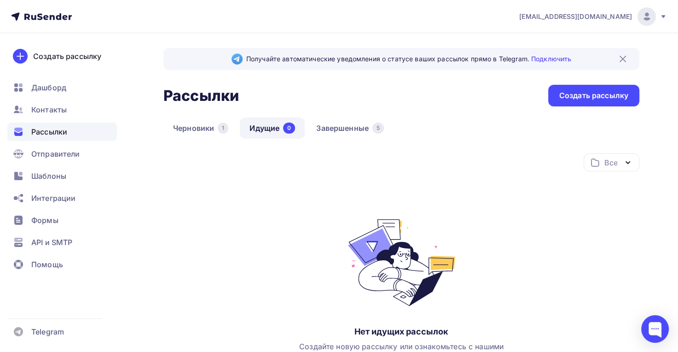
click at [594, 96] on div "Создать рассылку" at bounding box center [594, 95] width 69 height 11
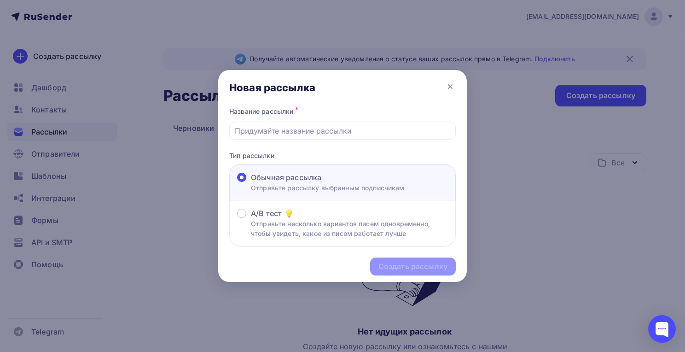
click at [450, 85] on icon at bounding box center [450, 86] width 11 height 11
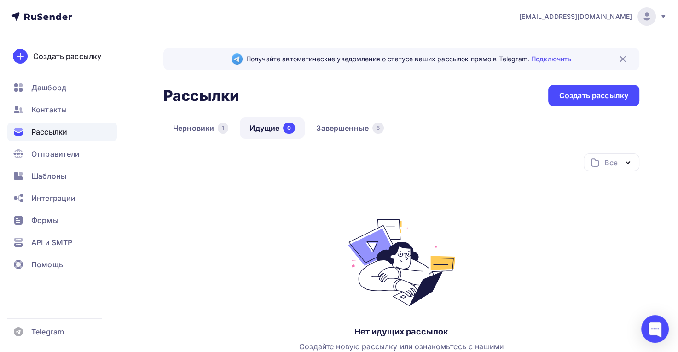
click at [53, 179] on span "Шаблоны" at bounding box center [48, 175] width 35 height 11
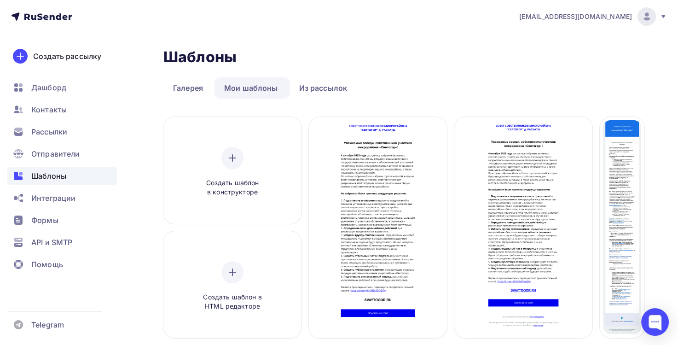
click at [364, 241] on span "Редактировать" at bounding box center [378, 238] width 56 height 11
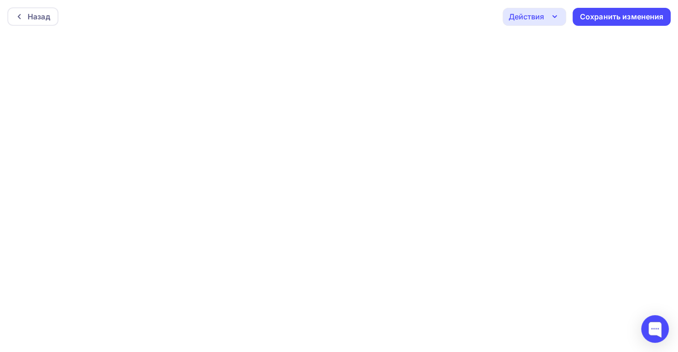
click at [551, 15] on icon "button" at bounding box center [554, 16] width 11 height 11
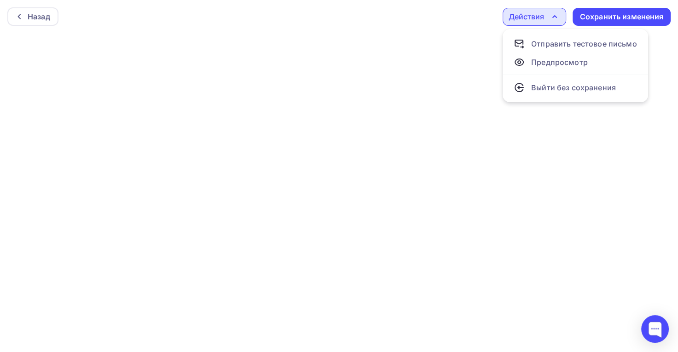
click at [604, 16] on div "Сохранить изменения" at bounding box center [622, 17] width 84 height 11
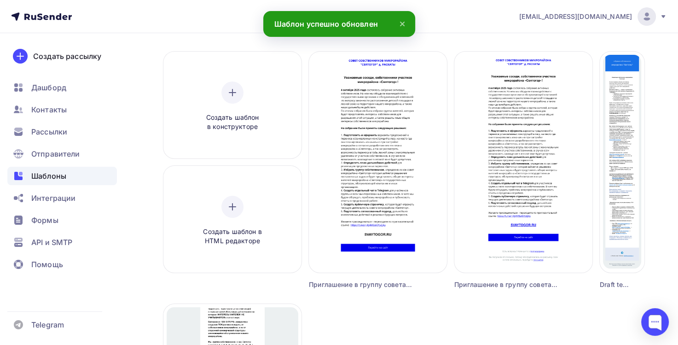
scroll to position [66, 0]
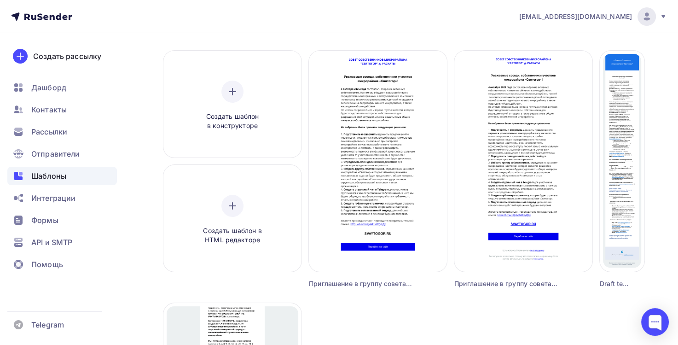
click at [38, 132] on span "Рассылки" at bounding box center [49, 131] width 36 height 11
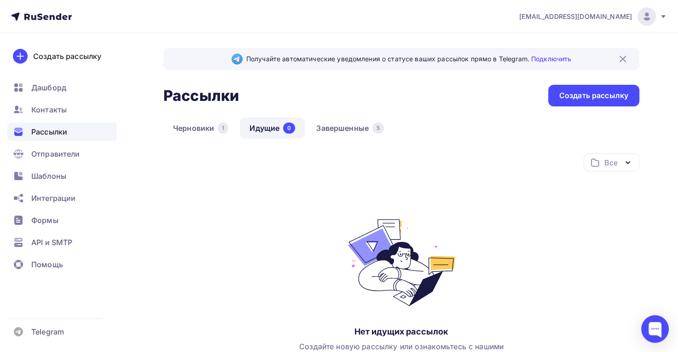
click at [582, 95] on div "Создать рассылку" at bounding box center [594, 95] width 69 height 11
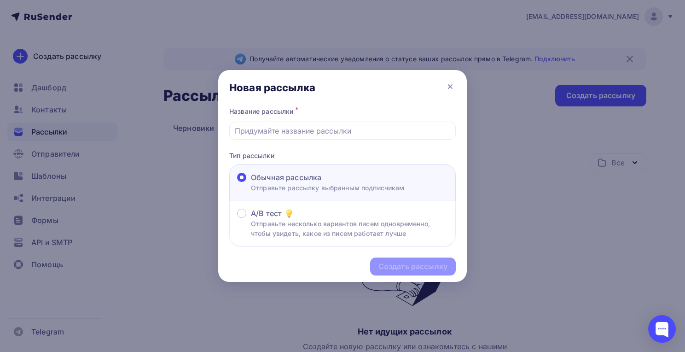
click at [288, 132] on input "text" at bounding box center [343, 130] width 216 height 11
click at [290, 132] on input "text" at bounding box center [343, 130] width 216 height 11
click at [260, 129] on input "text" at bounding box center [343, 130] width 216 height 11
type input "тест 1"
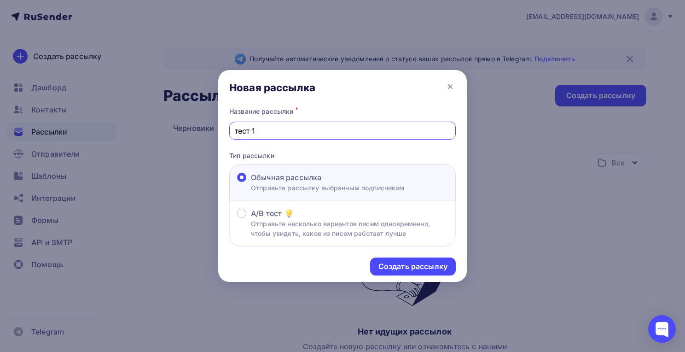
click at [396, 265] on div "Создать рассылку" at bounding box center [413, 266] width 69 height 11
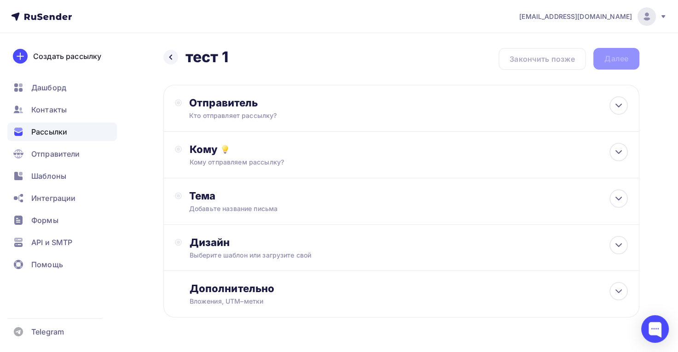
click at [289, 115] on div "Кто отправляет рассылку?" at bounding box center [279, 115] width 180 height 9
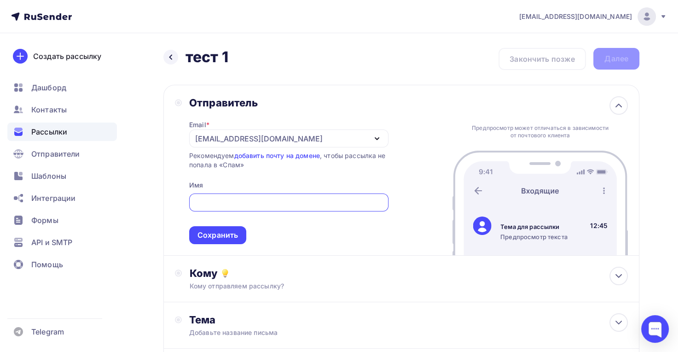
click at [375, 142] on icon "button" at bounding box center [377, 138] width 11 height 11
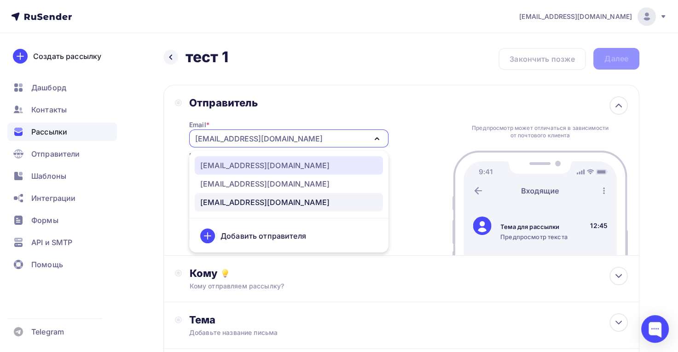
click at [290, 165] on div "info@svaytogor.ru" at bounding box center [288, 165] width 177 height 11
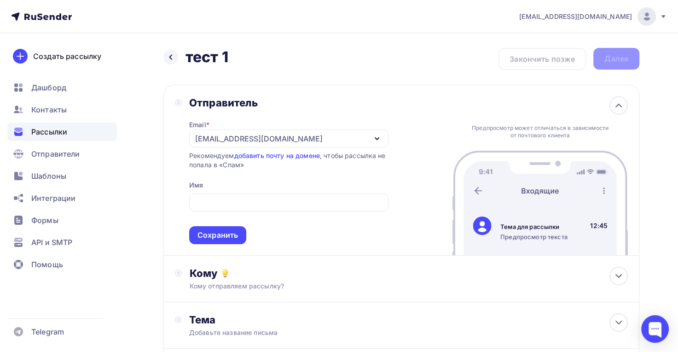
click at [225, 199] on input "text" at bounding box center [288, 202] width 189 height 11
click at [244, 175] on div "Email * info@svaytogor.ru info@svaytogor.ru info@tsnsvyatogor.ru tsnsvyatogor@y…" at bounding box center [288, 176] width 199 height 135
click at [328, 203] on input "text" at bounding box center [288, 202] width 189 height 11
click at [386, 202] on div at bounding box center [288, 202] width 199 height 18
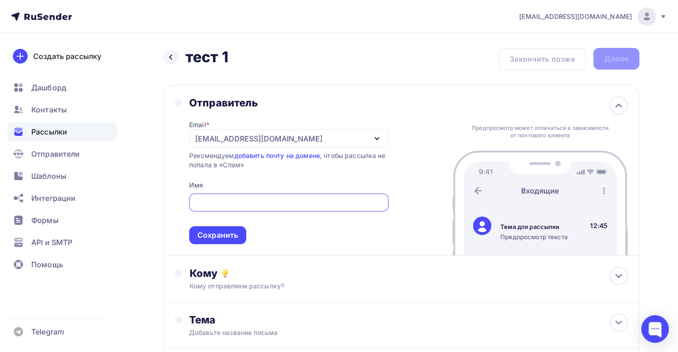
click at [379, 203] on input "text" at bounding box center [288, 202] width 189 height 11
type input "C"
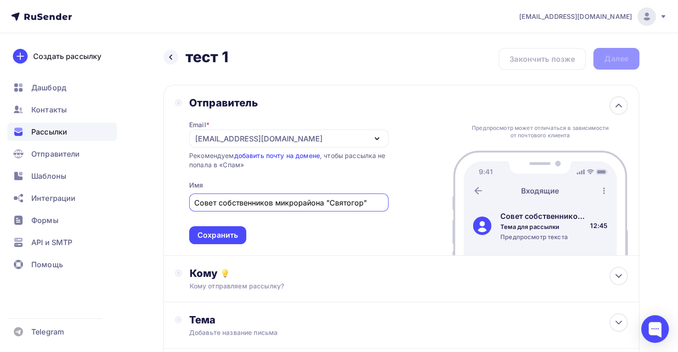
type input "Совет собственников микрорайона "Святогор""
click at [236, 234] on div "Сохранить" at bounding box center [218, 235] width 41 height 11
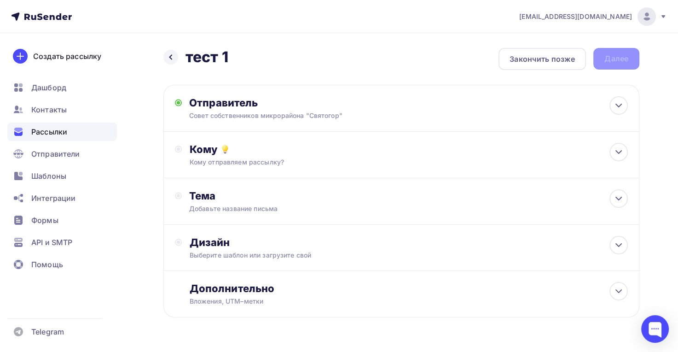
click at [287, 157] on div "Кому Кому отправляем рассылку? Списки получателей Выберите список Все списки id…" at bounding box center [408, 155] width 439 height 24
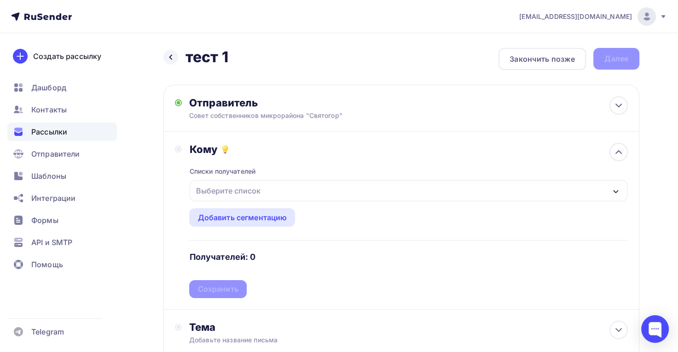
click at [294, 192] on div "Выберите список" at bounding box center [409, 190] width 438 height 21
click at [54, 152] on span "Отправители" at bounding box center [55, 153] width 49 height 11
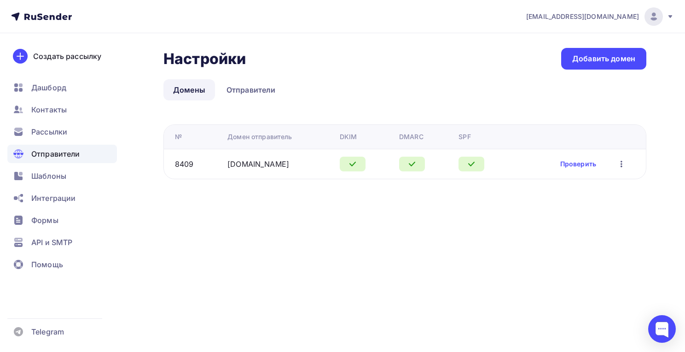
click at [58, 131] on span "Рассылки" at bounding box center [49, 131] width 36 height 11
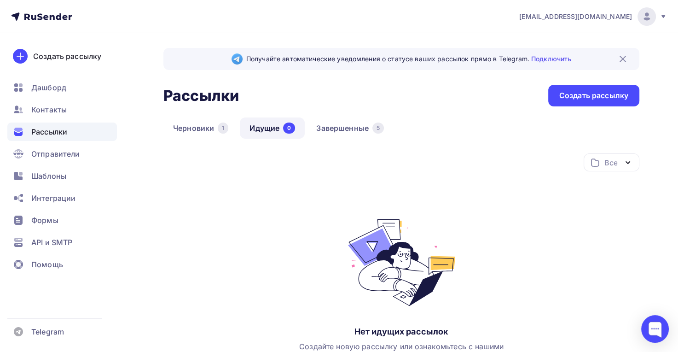
click at [59, 114] on span "Контакты" at bounding box center [48, 109] width 35 height 11
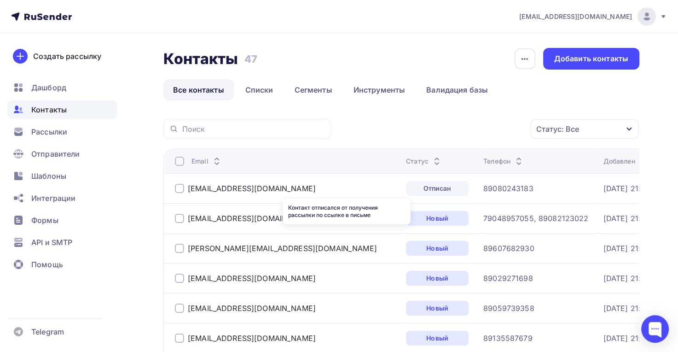
click at [406, 188] on div "Отписан" at bounding box center [437, 188] width 63 height 15
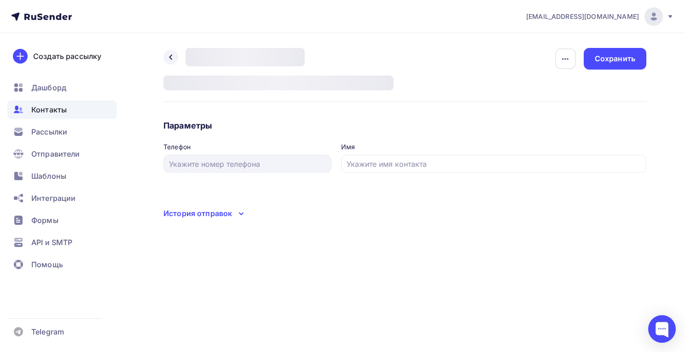
type input "89080243183"
type input "Кухаренко Станислав"
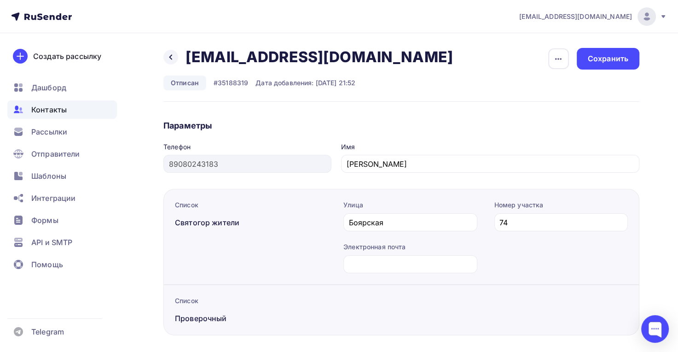
click at [553, 62] on div "button" at bounding box center [559, 58] width 21 height 21
click at [603, 86] on div "Назад cifromig@yandex.ru cifromig@yandex.ru Удалить Отписан #35188319 Дата доба…" at bounding box center [402, 75] width 476 height 54
click at [601, 59] on div "Сохранить" at bounding box center [608, 58] width 41 height 11
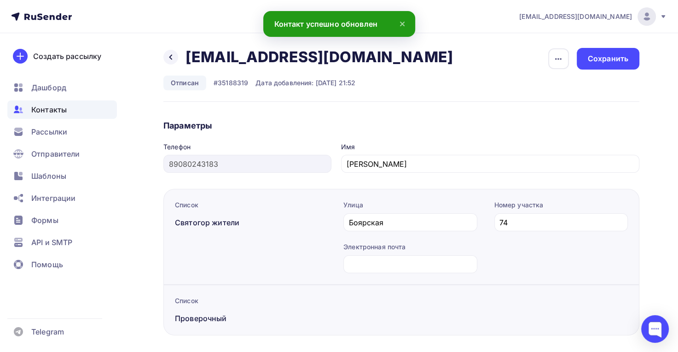
click at [171, 56] on icon at bounding box center [170, 56] width 7 height 7
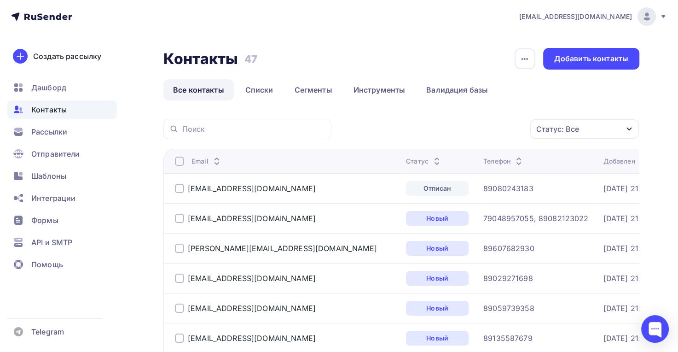
click at [180, 189] on div at bounding box center [179, 188] width 9 height 9
click at [508, 129] on icon "button" at bounding box center [511, 128] width 11 height 11
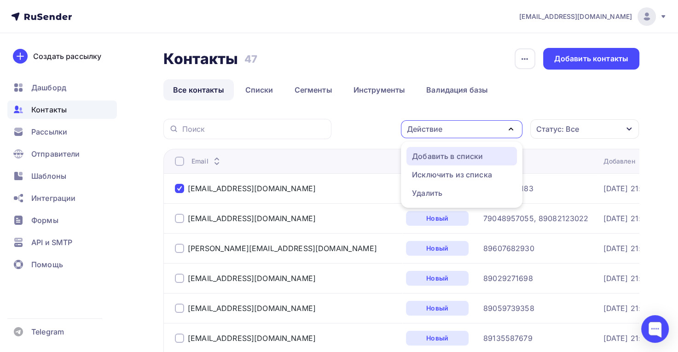
click at [491, 156] on div "Добавить в списки" at bounding box center [461, 156] width 99 height 11
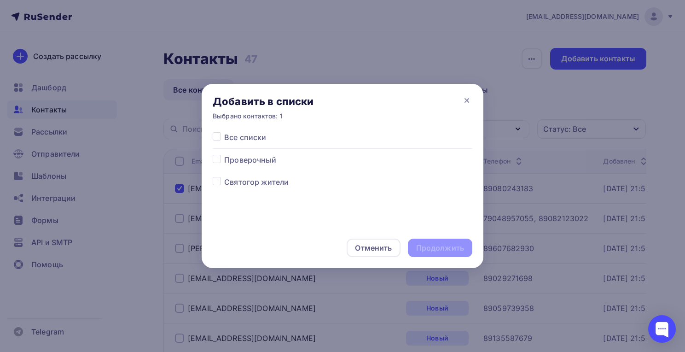
click at [224, 154] on label at bounding box center [224, 154] width 0 height 0
click at [218, 160] on input "checkbox" at bounding box center [217, 158] width 8 height 8
checkbox input "true"
click at [462, 248] on div "Продолжить" at bounding box center [440, 248] width 48 height 11
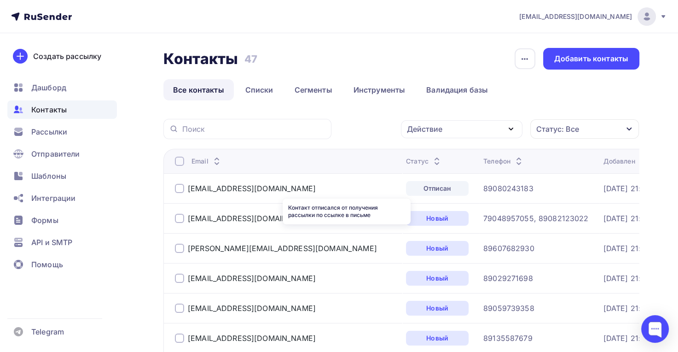
click at [406, 190] on div "Отписан" at bounding box center [437, 188] width 63 height 15
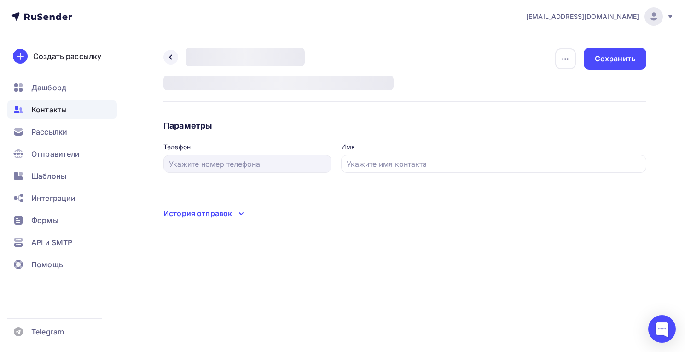
type input "89080243183"
type input "Кухаренко Станислав"
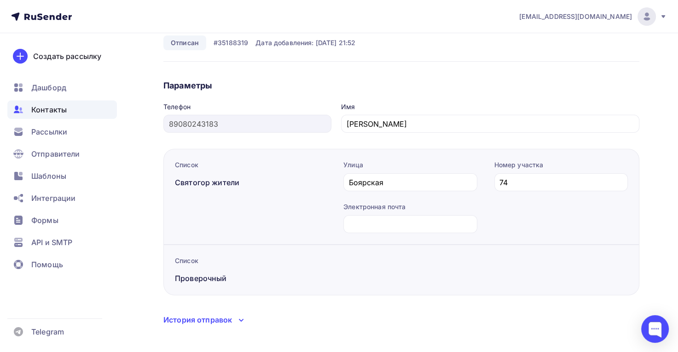
scroll to position [51, 0]
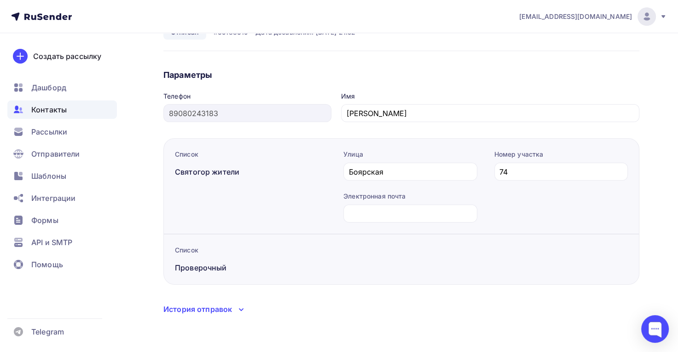
click at [345, 303] on div "История отправок" at bounding box center [402, 309] width 476 height 12
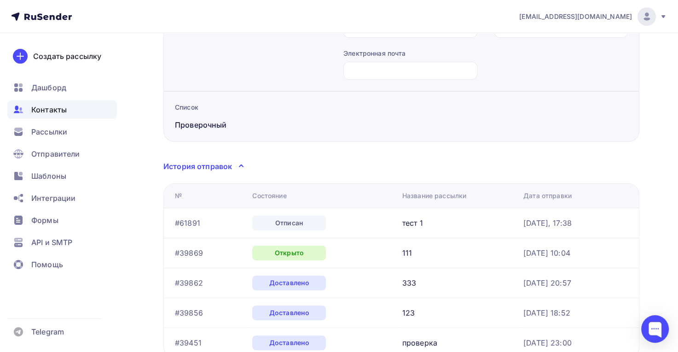
scroll to position [270, 0]
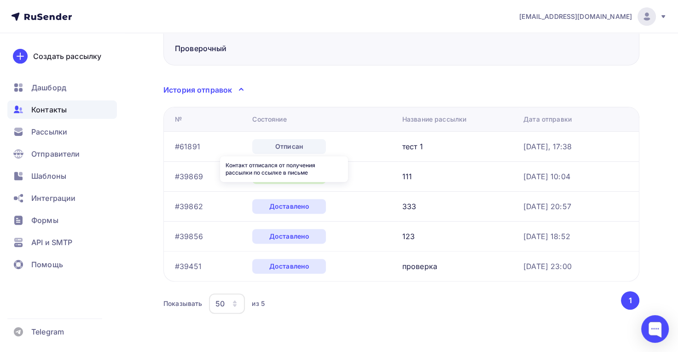
click at [301, 152] on div "Отписан" at bounding box center [289, 146] width 74 height 15
click at [477, 152] on td "тест 1" at bounding box center [459, 146] width 121 height 30
click at [263, 148] on div "Отписан" at bounding box center [289, 146] width 74 height 15
click at [264, 148] on div "Отписан" at bounding box center [289, 146] width 74 height 15
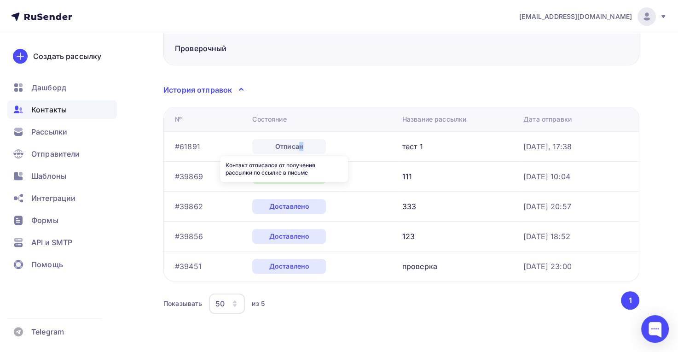
click at [264, 148] on div "Отписан" at bounding box center [289, 146] width 74 height 15
click at [474, 151] on div "тест 1" at bounding box center [460, 146] width 114 height 11
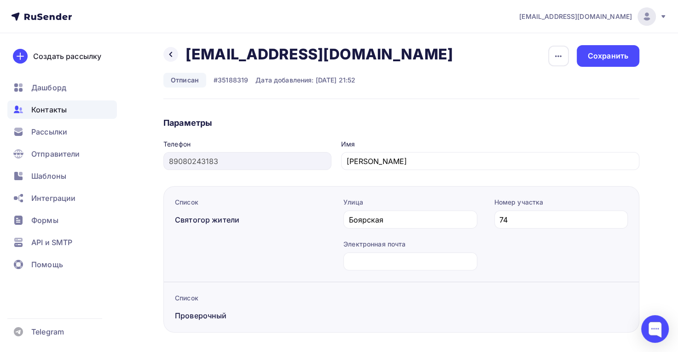
scroll to position [0, 0]
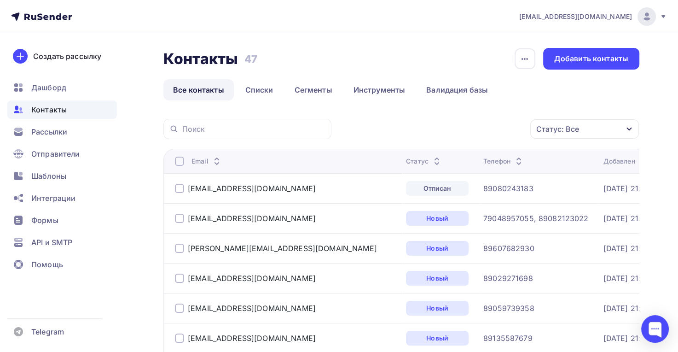
click at [609, 61] on div "Добавить контакты" at bounding box center [592, 58] width 74 height 11
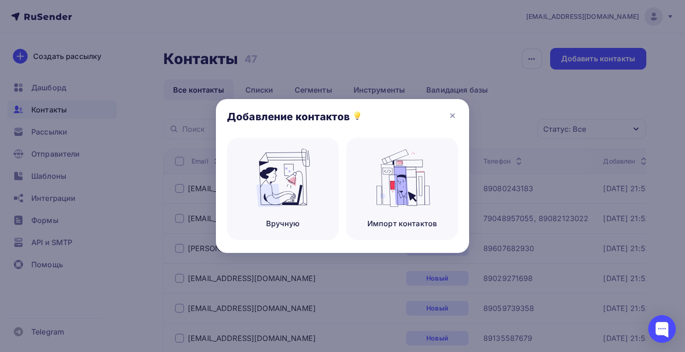
click at [307, 190] on img at bounding box center [283, 178] width 62 height 58
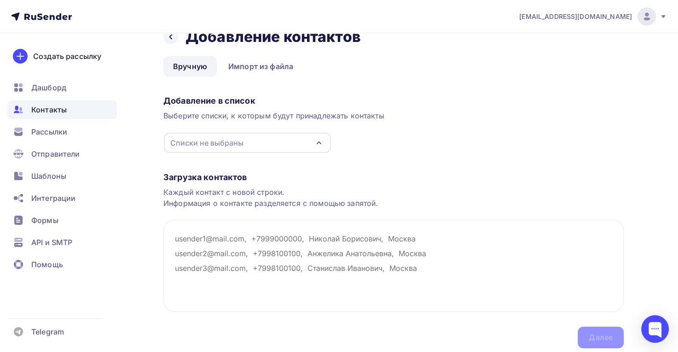
scroll to position [53, 0]
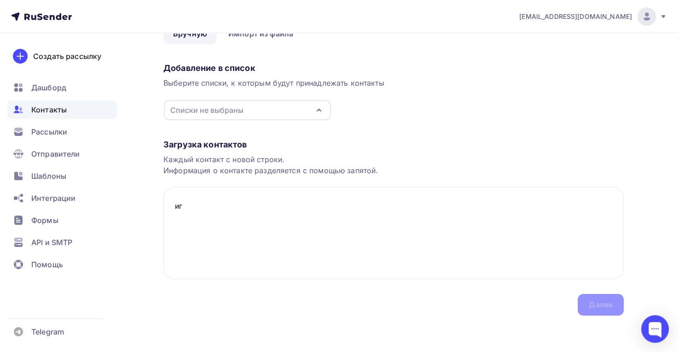
type textarea "и"
click at [290, 212] on textarea "buh@cifromig.ru Диана" at bounding box center [394, 233] width 461 height 92
click at [201, 223] on textarea "buh@cifromig.ru Диана" at bounding box center [394, 233] width 461 height 92
click at [203, 258] on textarea "buh@cifromig.ru Диана" at bounding box center [394, 233] width 461 height 92
drag, startPoint x: 313, startPoint y: 193, endPoint x: 315, endPoint y: 201, distance: 8.9
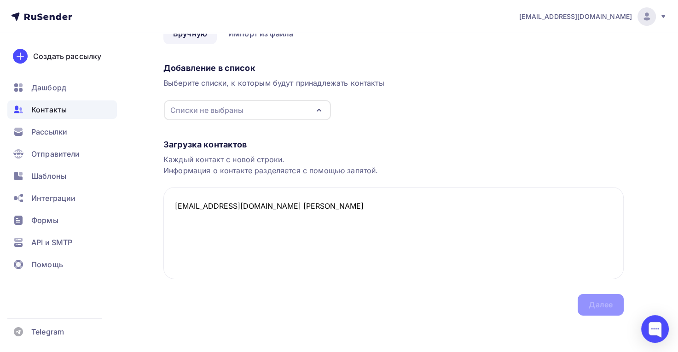
click at [313, 194] on textarea "buh@cifromig.ru Диана" at bounding box center [394, 233] width 461 height 92
click at [307, 210] on textarea "buh@cifromig.ru Диана" at bounding box center [394, 233] width 461 height 92
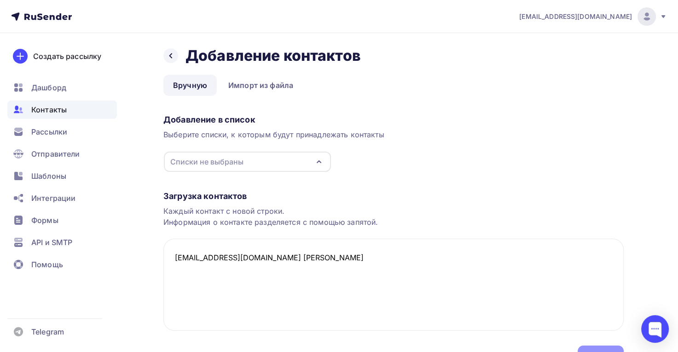
scroll to position [0, 0]
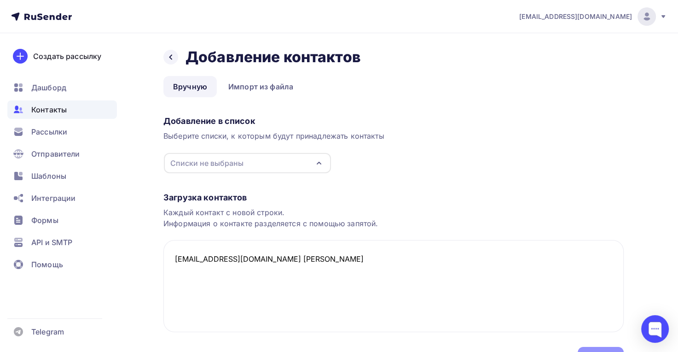
click at [248, 162] on div "Списки не выбраны" at bounding box center [247, 163] width 167 height 20
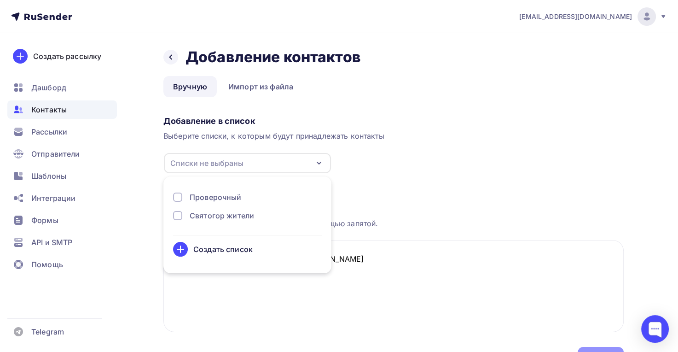
click at [231, 197] on div "Проверочный" at bounding box center [216, 197] width 52 height 11
click at [233, 250] on div "Создать список" at bounding box center [222, 249] width 59 height 11
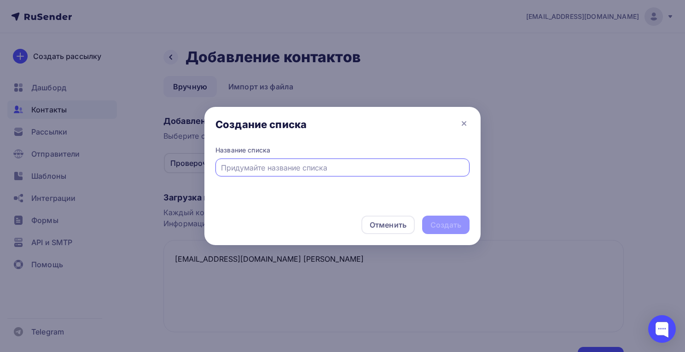
click at [386, 225] on div "Отменить" at bounding box center [388, 224] width 37 height 11
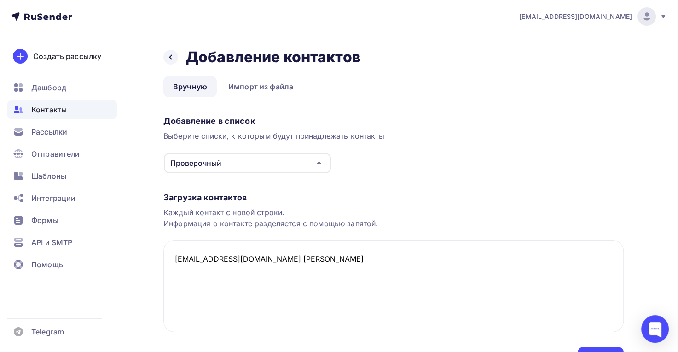
drag, startPoint x: 287, startPoint y: 261, endPoint x: 374, endPoint y: 262, distance: 86.6
click at [288, 261] on textarea "buh@cifromig.ru Диана" at bounding box center [394, 286] width 461 height 92
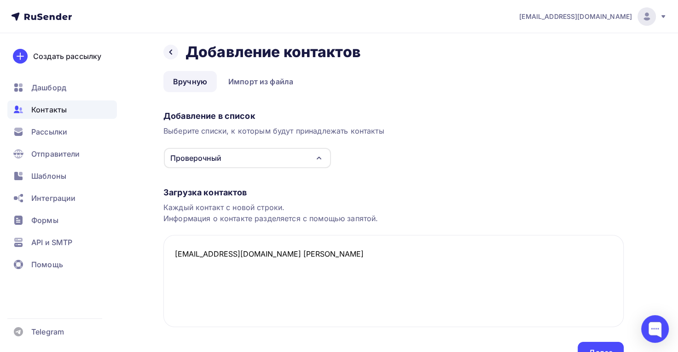
scroll to position [53, 0]
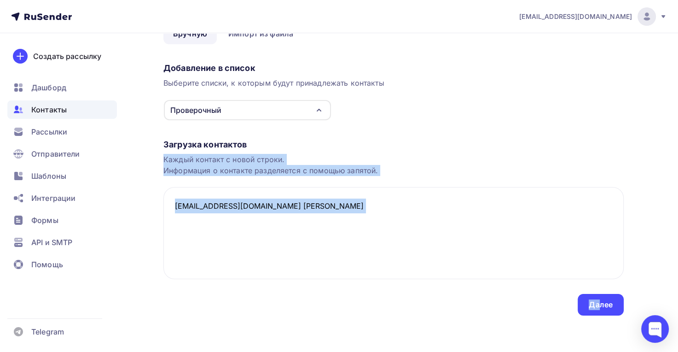
drag, startPoint x: 598, startPoint y: 305, endPoint x: 146, endPoint y: 161, distance: 474.7
click at [146, 157] on div "Назад Добавление контактов Добавление контактов Вручную Импорт из файла Вручную…" at bounding box center [339, 166] width 678 height 372
click at [275, 197] on textarea "buh@cifromig.ru Диана" at bounding box center [394, 233] width 461 height 92
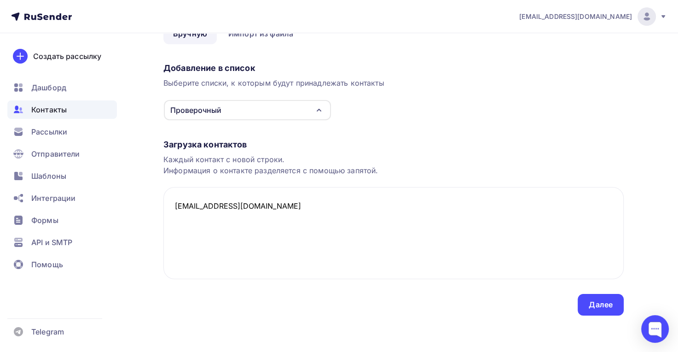
type textarea "buh@cifromig.ru"
click at [613, 303] on div "Далее" at bounding box center [601, 304] width 24 height 11
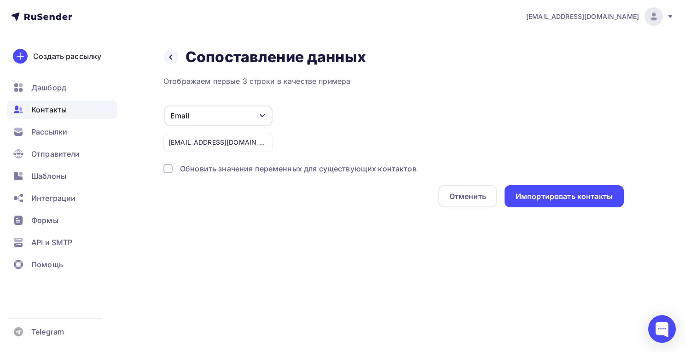
click at [223, 116] on div "Email" at bounding box center [218, 115] width 109 height 20
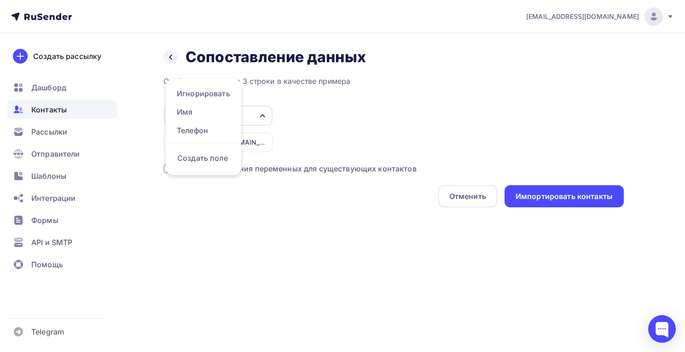
click at [420, 108] on div "Email Игнорировать Имя Телефон Создать поле buh@cifromig.ru" at bounding box center [394, 128] width 461 height 47
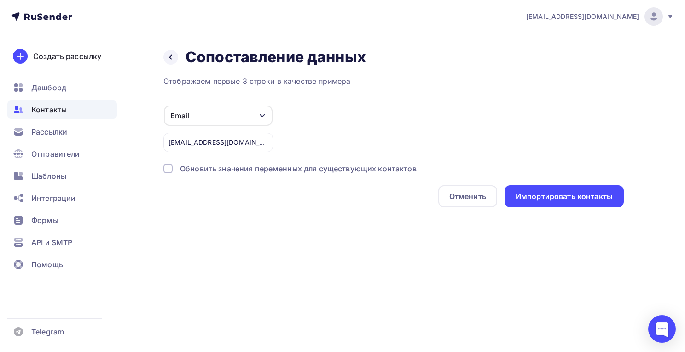
click at [556, 198] on div "Импортировать контакты" at bounding box center [564, 196] width 97 height 11
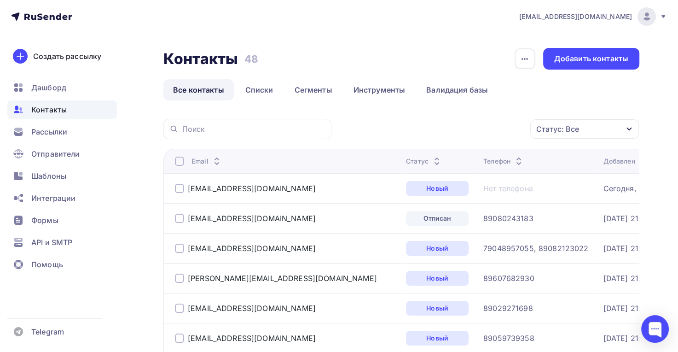
click at [265, 88] on link "Списки" at bounding box center [259, 89] width 47 height 21
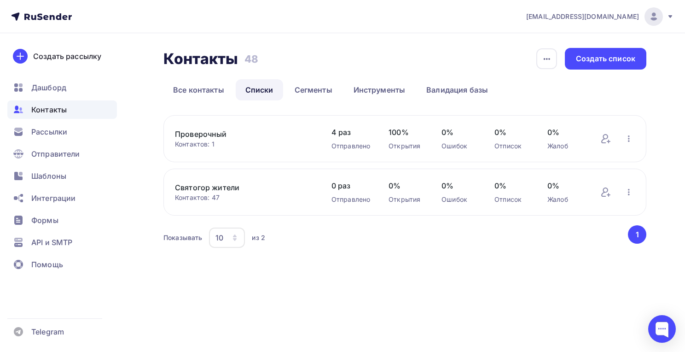
click at [61, 134] on span "Рассылки" at bounding box center [49, 131] width 36 height 11
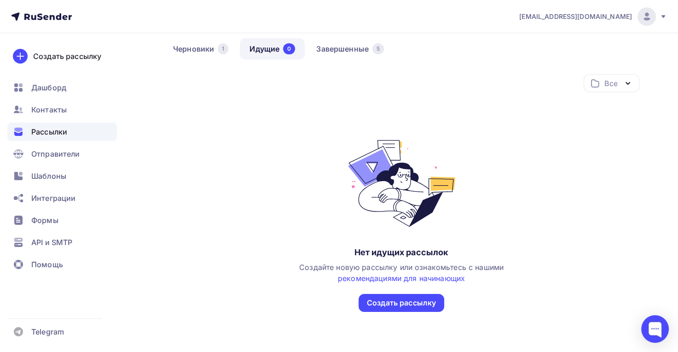
scroll to position [89, 0]
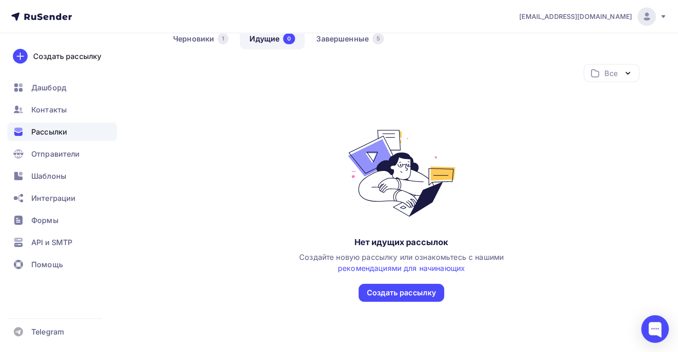
click at [207, 40] on link "Черновики 1" at bounding box center [201, 38] width 75 height 21
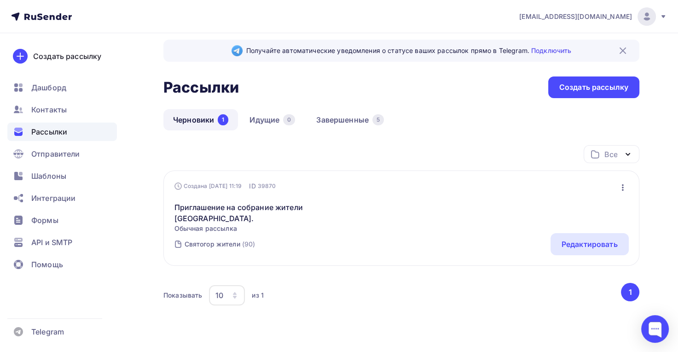
scroll to position [34, 0]
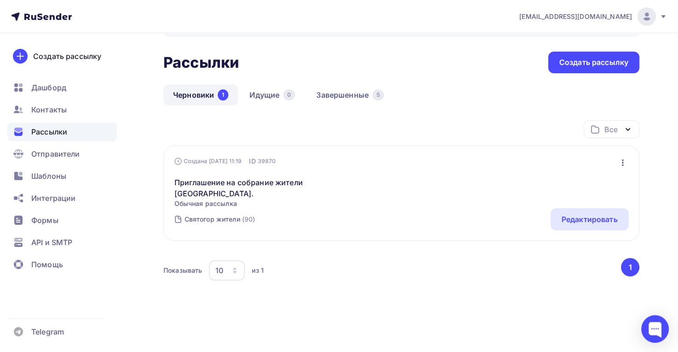
drag, startPoint x: 581, startPoint y: 218, endPoint x: 395, endPoint y: 170, distance: 192.7
click at [395, 170] on div "Создана 23.03.2025, 11:19 ID 39870 Редактировать Копировать Добавить в папку Уд…" at bounding box center [402, 194] width 455 height 74
click at [417, 180] on div "Приглашение на собрание жители Святогор. Обычная рассылка Редактировать Копиров…" at bounding box center [402, 187] width 455 height 42
click at [625, 162] on icon "button" at bounding box center [623, 162] width 11 height 11
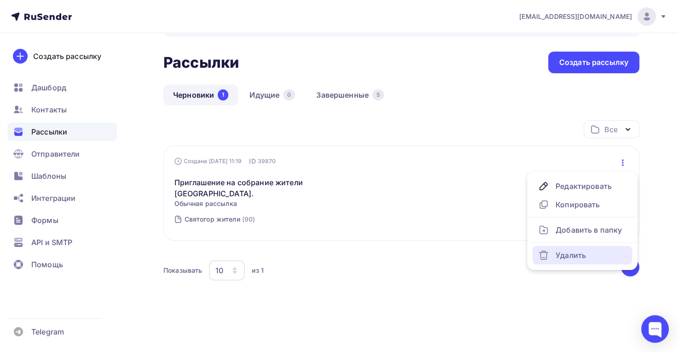
click at [578, 259] on div "Удалить" at bounding box center [582, 255] width 88 height 11
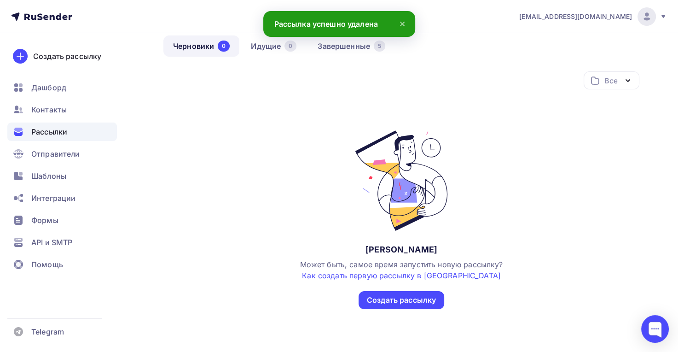
scroll to position [99, 0]
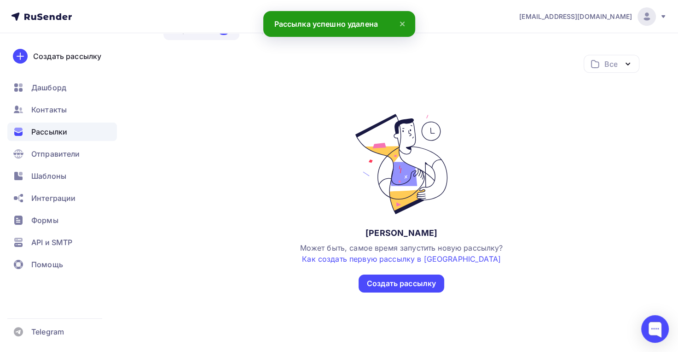
click at [422, 284] on div "Создать рассылку" at bounding box center [401, 283] width 69 height 11
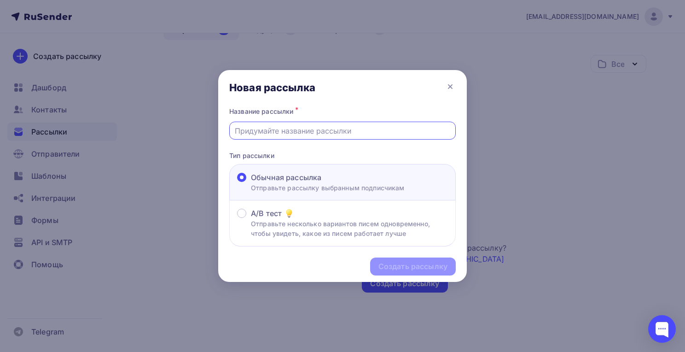
click at [284, 132] on input "text" at bounding box center [343, 130] width 216 height 11
type input "тест 1"
click at [419, 270] on div "Создать рассылку" at bounding box center [413, 266] width 69 height 11
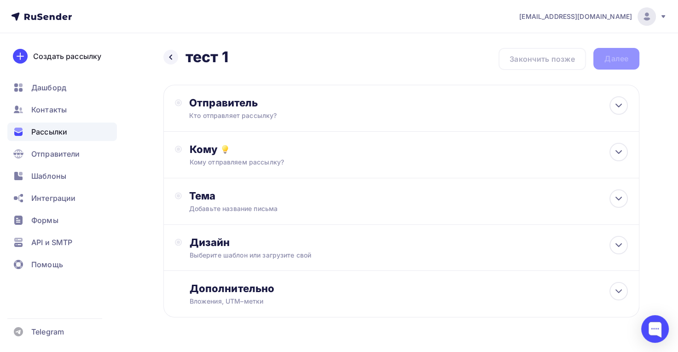
click at [368, 119] on div "Кто отправляет рассылку?" at bounding box center [279, 115] width 180 height 9
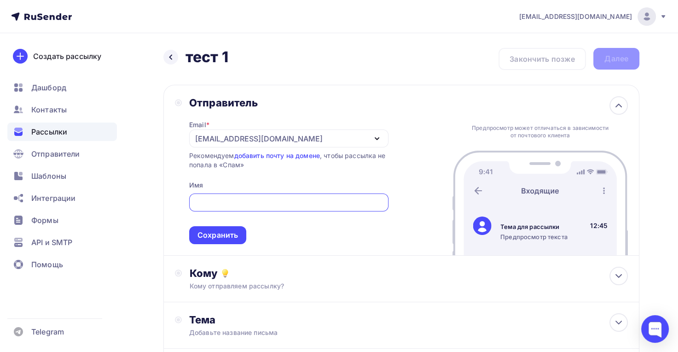
click at [255, 205] on input "text" at bounding box center [288, 202] width 189 height 11
click at [323, 145] on div "tsnsvyatogor@yandex.ru" at bounding box center [288, 138] width 199 height 18
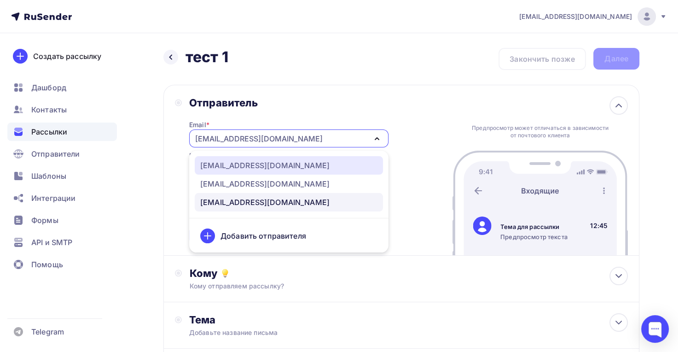
click at [250, 160] on div "info@svaytogor.ru" at bounding box center [264, 165] width 129 height 11
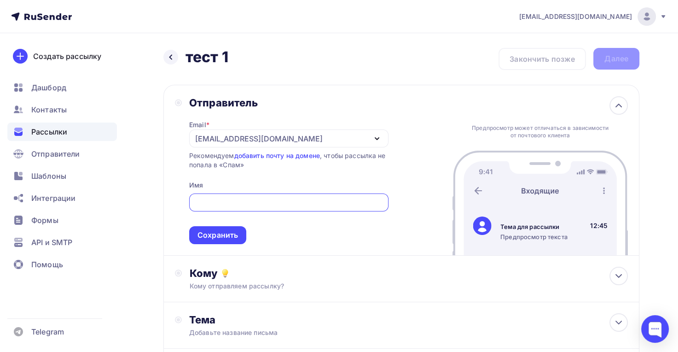
click at [216, 205] on input "text" at bounding box center [288, 202] width 189 height 11
click at [211, 200] on input "text" at bounding box center [288, 202] width 189 height 11
click at [374, 205] on input "text" at bounding box center [288, 202] width 189 height 11
click at [351, 202] on input "text" at bounding box center [288, 202] width 189 height 11
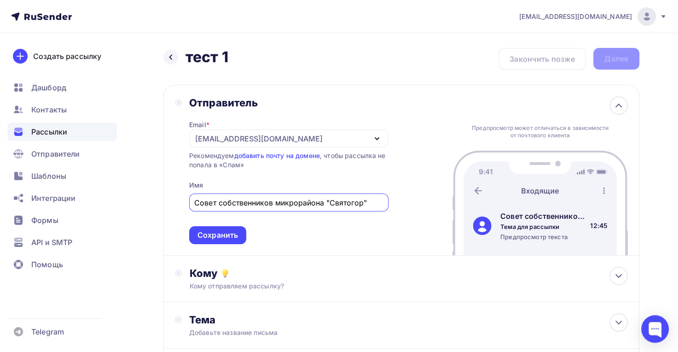
type input "Совет собственников микрорайона "Святогор""
click at [230, 230] on div "Сохранить" at bounding box center [218, 235] width 41 height 11
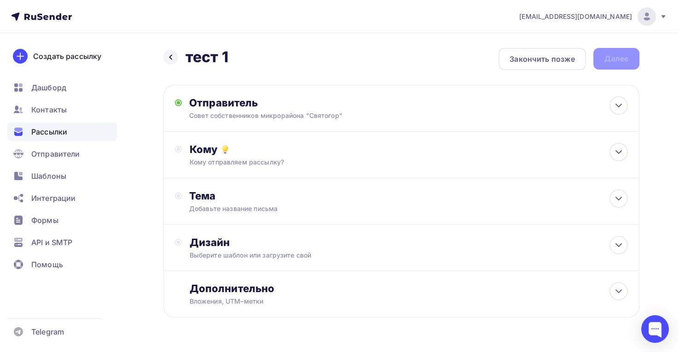
click at [180, 147] on icon at bounding box center [178, 149] width 7 height 7
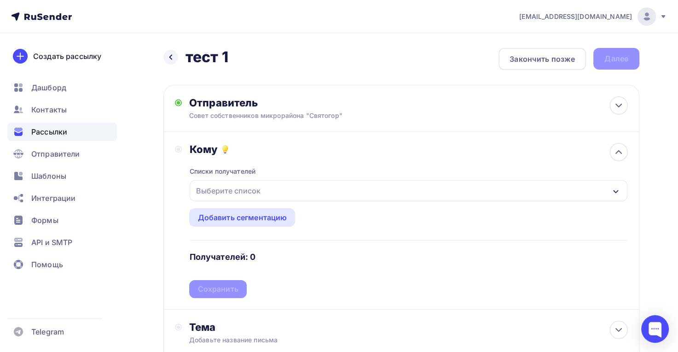
click at [278, 192] on div "Выберите список" at bounding box center [409, 190] width 438 height 21
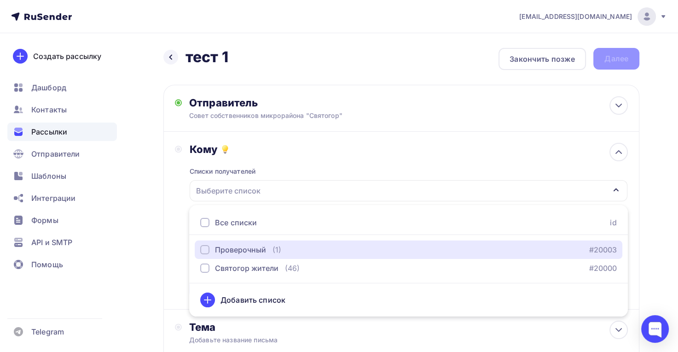
click at [203, 252] on div "button" at bounding box center [204, 249] width 9 height 9
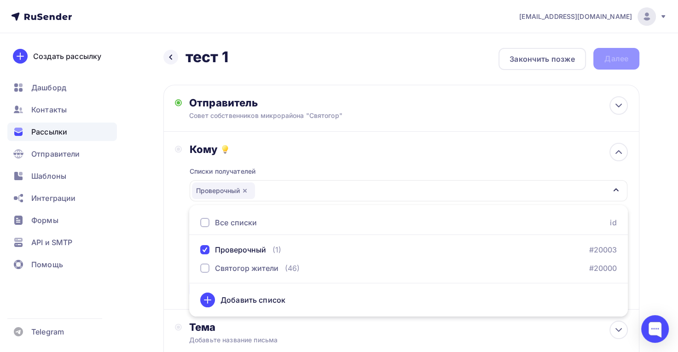
click at [269, 302] on div "Добавить список" at bounding box center [253, 299] width 65 height 11
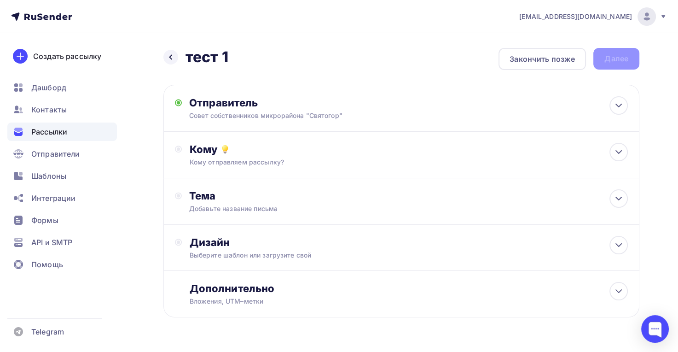
click at [303, 152] on div "Кому" at bounding box center [408, 149] width 439 height 13
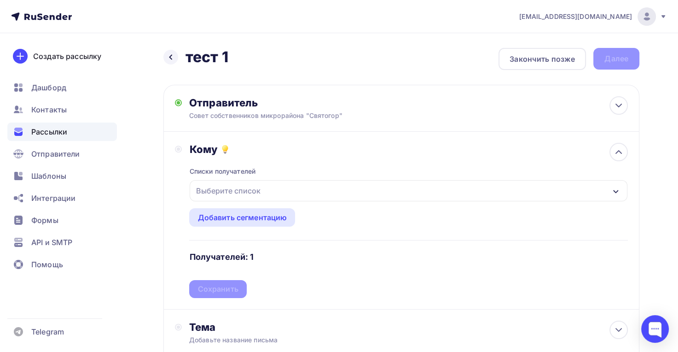
click at [267, 192] on div "Выберите список" at bounding box center [409, 190] width 438 height 21
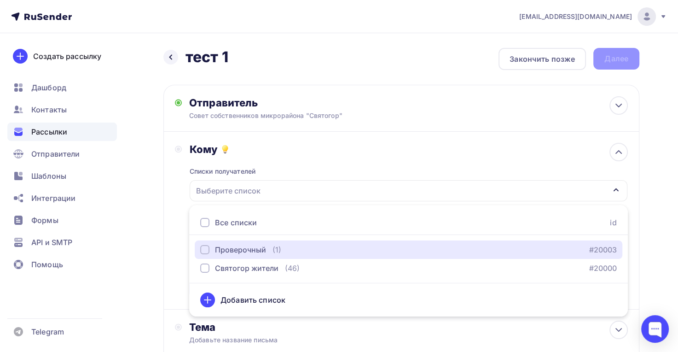
click at [210, 251] on div "Проверочный" at bounding box center [233, 249] width 66 height 11
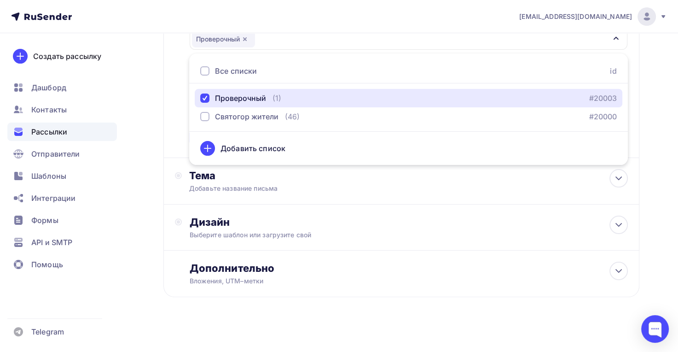
scroll to position [157, 0]
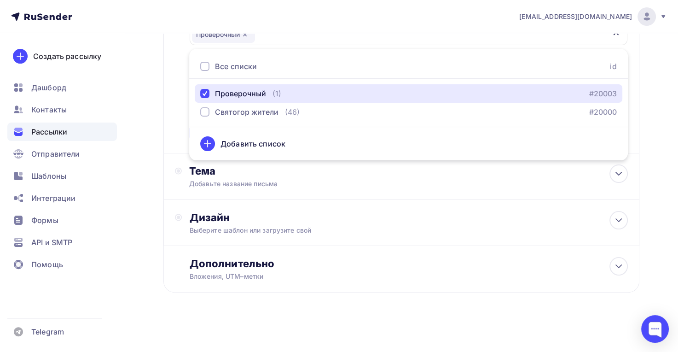
click at [259, 96] on div "Проверочный" at bounding box center [240, 93] width 51 height 11
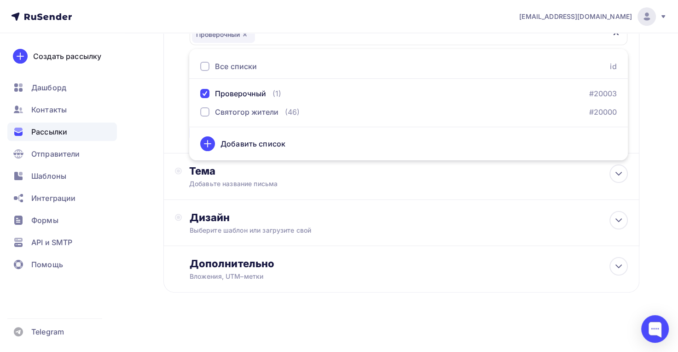
click at [652, 113] on div "Назад тест 1 тест 1 Закончить позже Далее Отправитель Совет собственников микро…" at bounding box center [339, 114] width 678 height 475
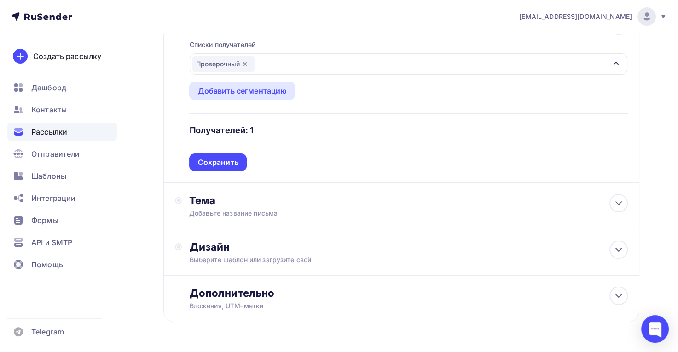
scroll to position [73, 0]
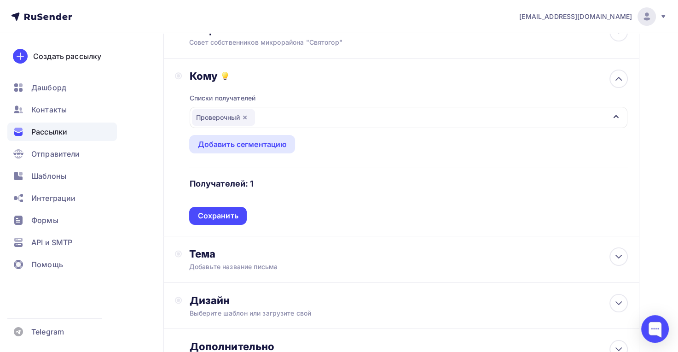
click at [233, 220] on div "Сохранить" at bounding box center [218, 215] width 41 height 11
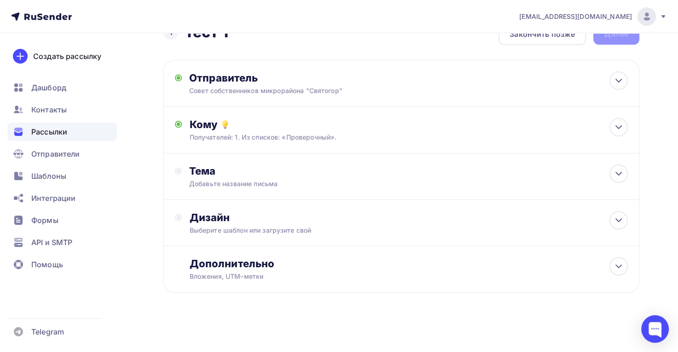
click at [241, 181] on div "Добавьте название письма" at bounding box center [271, 183] width 164 height 9
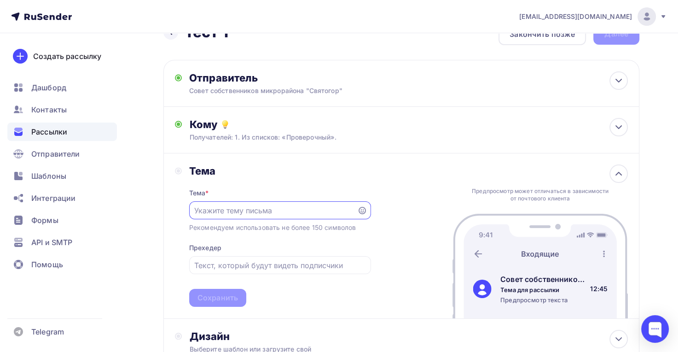
scroll to position [0, 0]
click at [281, 211] on input "text" at bounding box center [273, 210] width 158 height 11
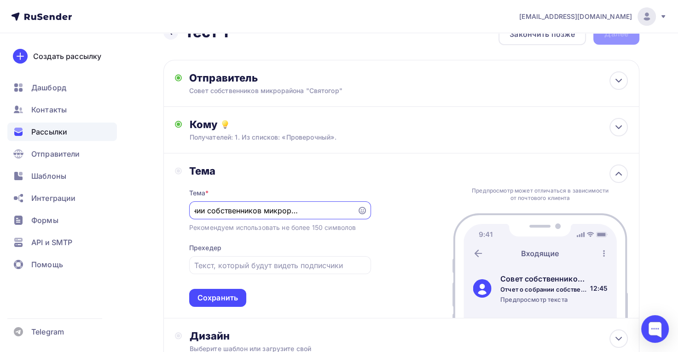
scroll to position [0, 57]
click at [281, 209] on input "Отчет о собрании собственников микрорайона "Святогор"" at bounding box center [273, 210] width 158 height 11
click at [281, 208] on input "Отчет о собрании собственников микрорайона "Святогор"" at bounding box center [273, 210] width 158 height 11
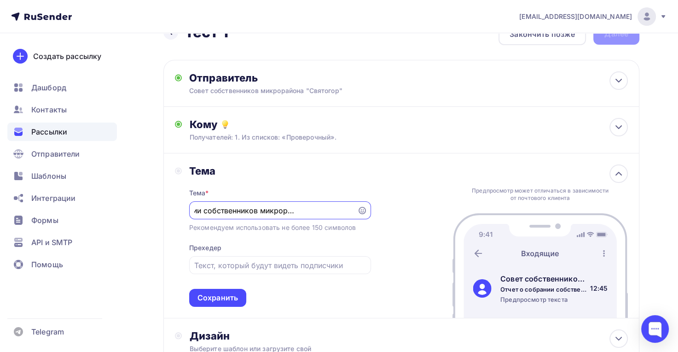
type input "Отчет о собрании собственников микрорайона "Святогор""
click at [293, 271] on div at bounding box center [280, 265] width 182 height 18
click at [293, 267] on input "text" at bounding box center [279, 265] width 171 height 11
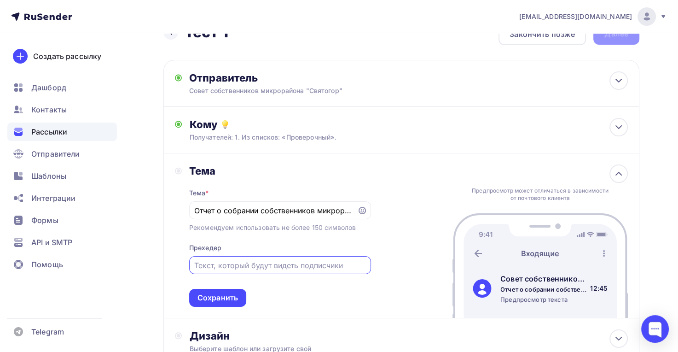
paste input "Отчет о собрании собственников микрорайона "Святогор""
type input "Отчет о собрании собственников микрорайона "Святогор""
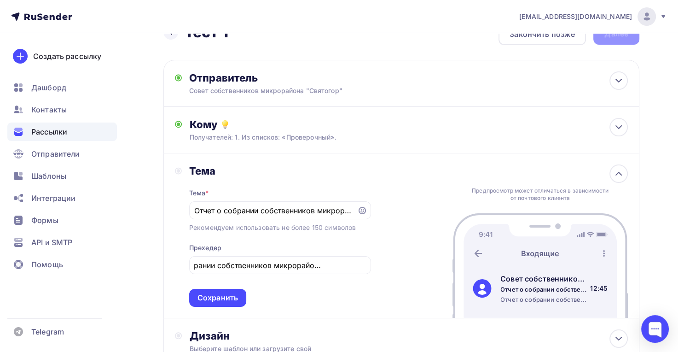
scroll to position [0, 0]
click at [224, 297] on div "Сохранить" at bounding box center [218, 297] width 41 height 11
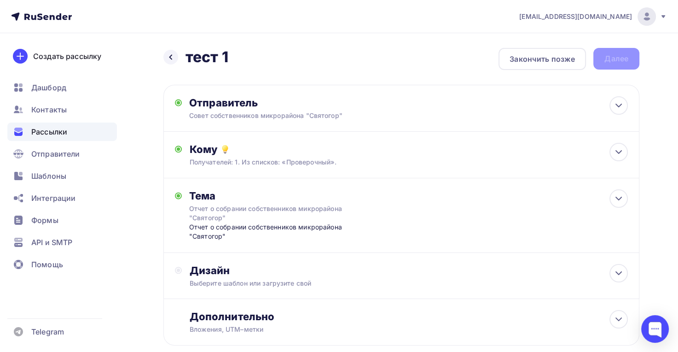
click at [286, 276] on div "Дизайн" at bounding box center [408, 270] width 439 height 13
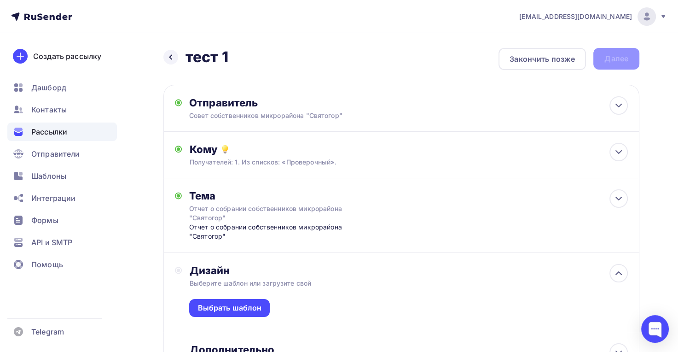
click at [251, 306] on div "Выбрать шаблон" at bounding box center [230, 308] width 64 height 11
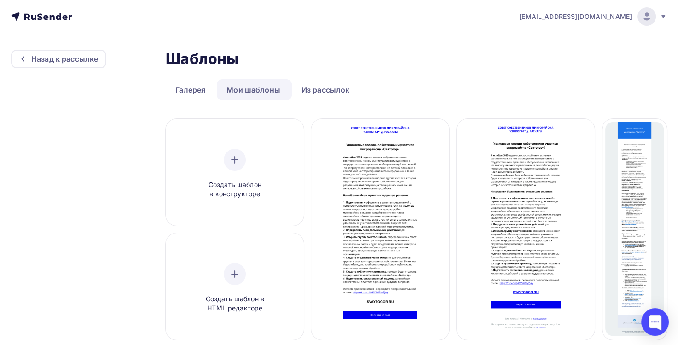
click at [353, 186] on div at bounding box center [380, 228] width 138 height 221
click at [362, 228] on span "Выбрать шаблон" at bounding box center [381, 225] width 64 height 11
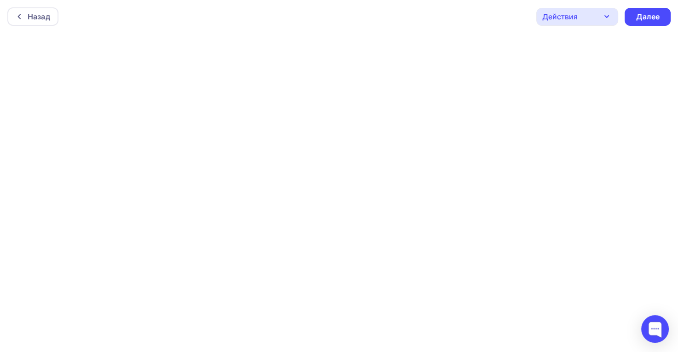
click at [660, 9] on div "Далее" at bounding box center [648, 17] width 46 height 18
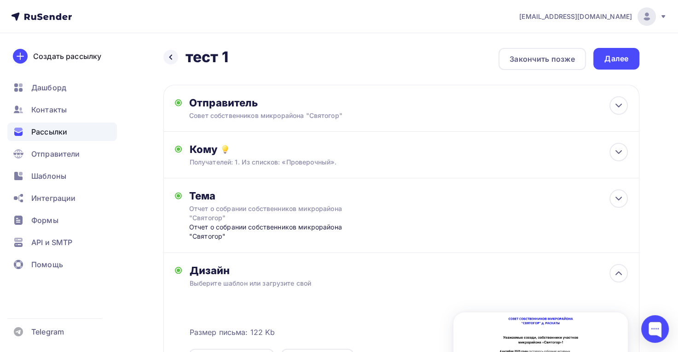
click at [621, 62] on div "Далее" at bounding box center [617, 58] width 24 height 11
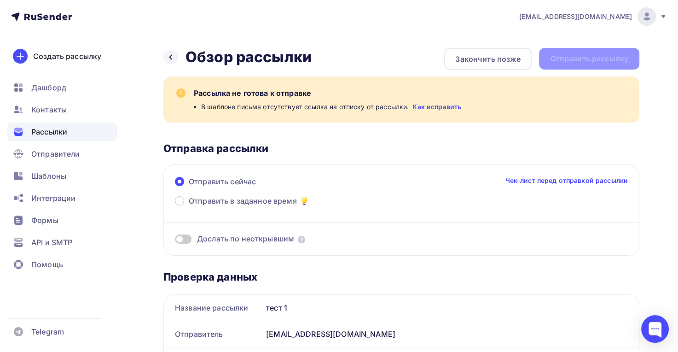
click at [437, 106] on link "Как исправить" at bounding box center [437, 106] width 49 height 9
click at [488, 60] on div "Закончить позже" at bounding box center [488, 58] width 65 height 11
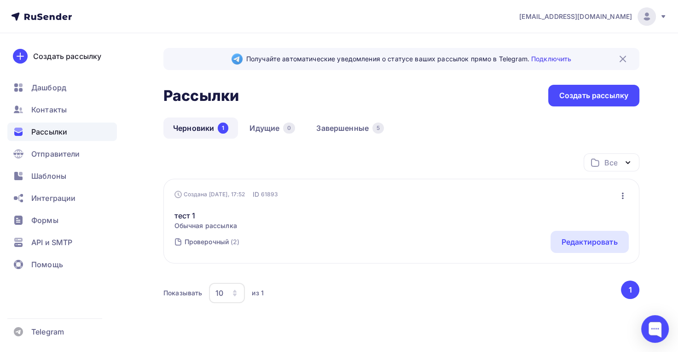
click at [55, 179] on span "Шаблоны" at bounding box center [48, 175] width 35 height 11
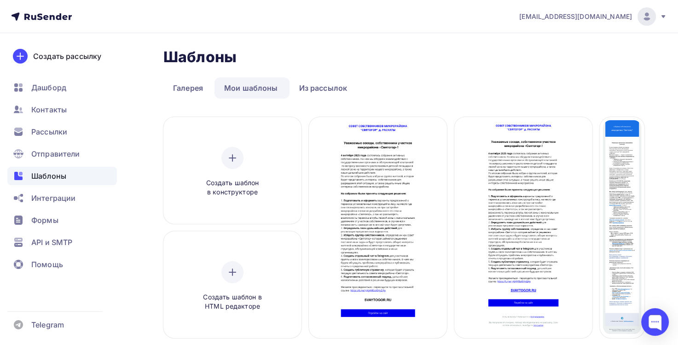
click at [363, 239] on span "Редактировать" at bounding box center [378, 238] width 56 height 11
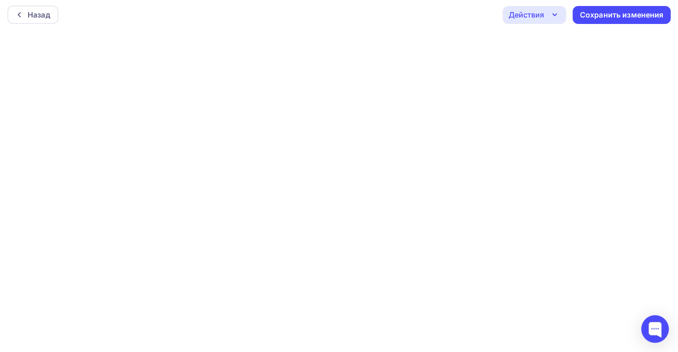
scroll to position [2, 0]
click at [559, 12] on icon "button" at bounding box center [554, 14] width 11 height 11
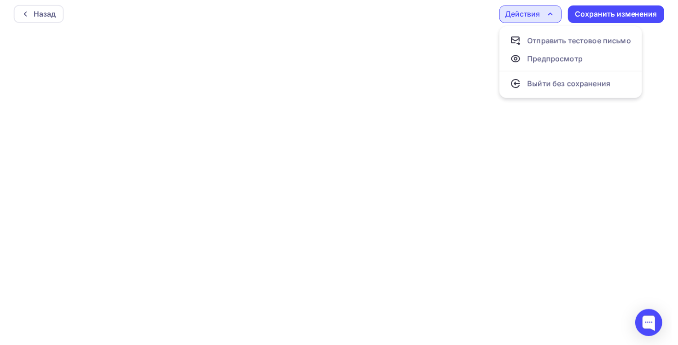
scroll to position [0, 0]
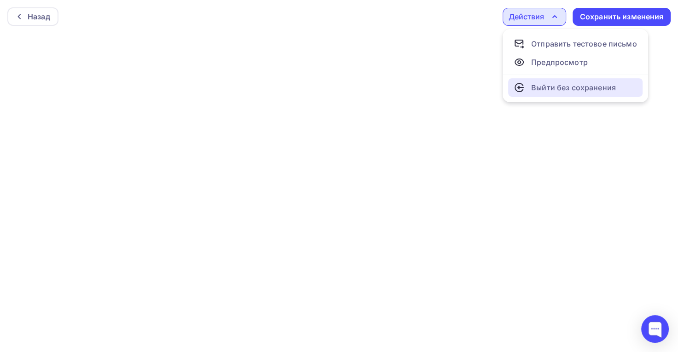
click at [561, 90] on div "Выйти без сохранения" at bounding box center [574, 87] width 85 height 11
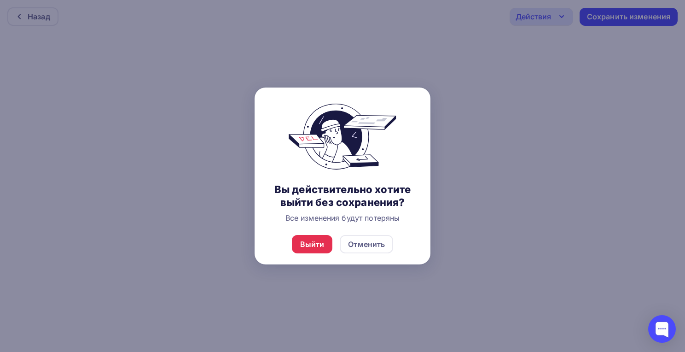
click at [310, 244] on div "Выйти" at bounding box center [312, 244] width 24 height 11
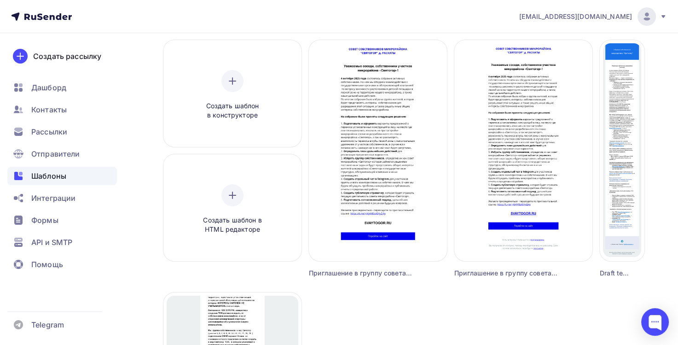
scroll to position [48, 0]
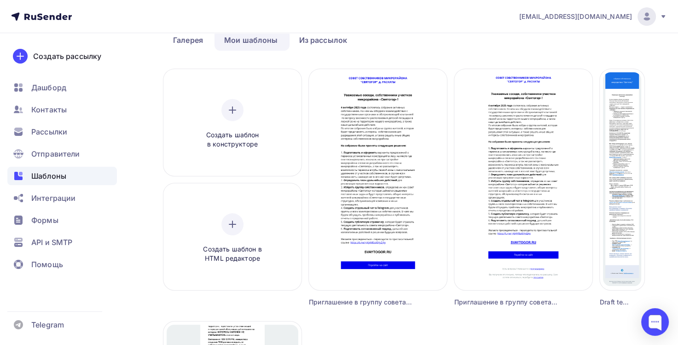
click at [519, 192] on span "Редактировать" at bounding box center [524, 190] width 56 height 11
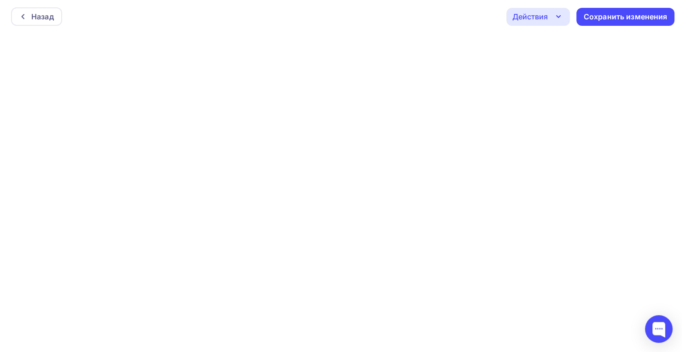
scroll to position [2, 0]
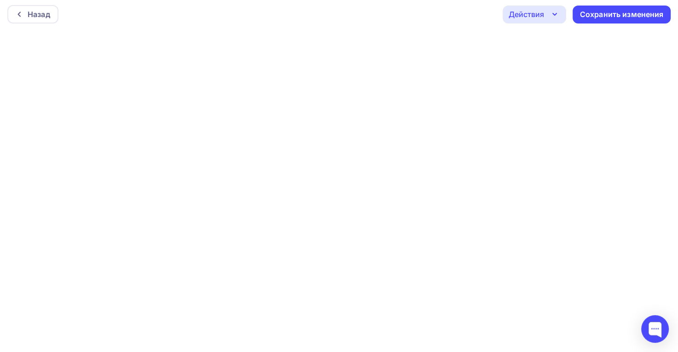
click at [30, 16] on div "Назад" at bounding box center [39, 14] width 23 height 11
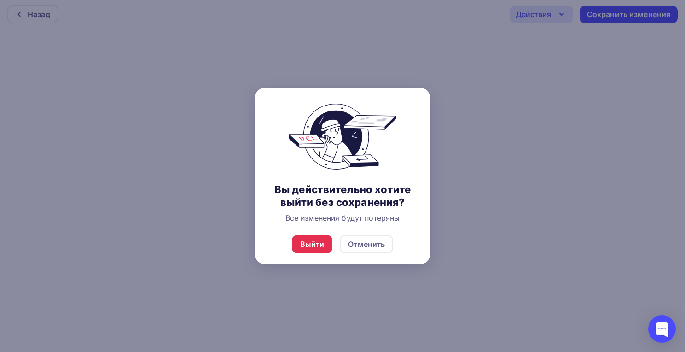
click at [316, 247] on div "Выйти" at bounding box center [312, 244] width 24 height 11
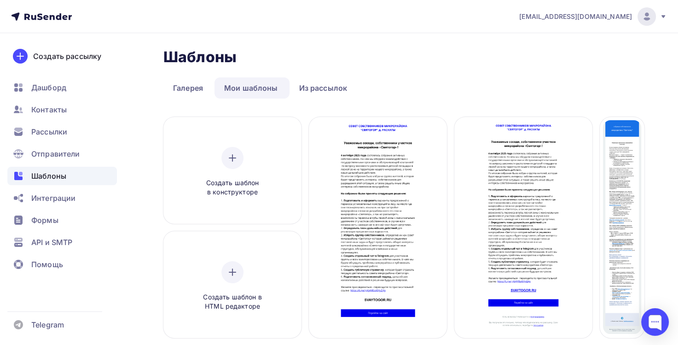
click at [521, 239] on span "Редактировать" at bounding box center [524, 238] width 56 height 11
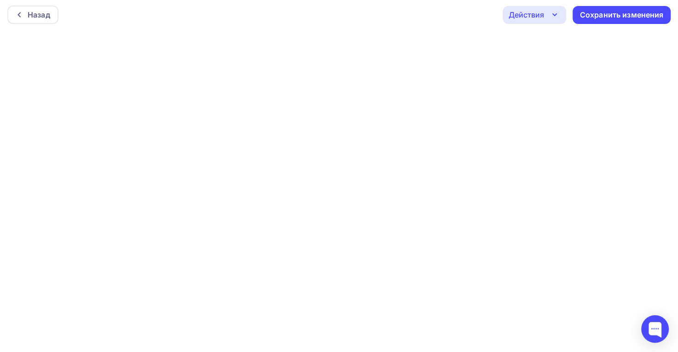
scroll to position [2, 0]
click at [619, 15] on div "Сохранить изменения" at bounding box center [622, 14] width 84 height 11
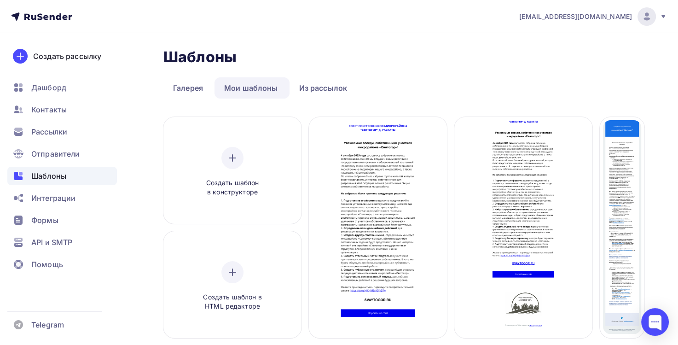
click at [522, 243] on span "Редактировать" at bounding box center [524, 238] width 56 height 11
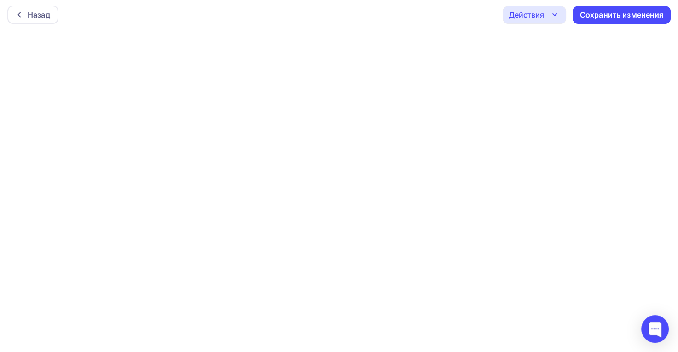
scroll to position [2, 0]
click at [596, 13] on div "Сохранить изменения" at bounding box center [622, 14] width 84 height 11
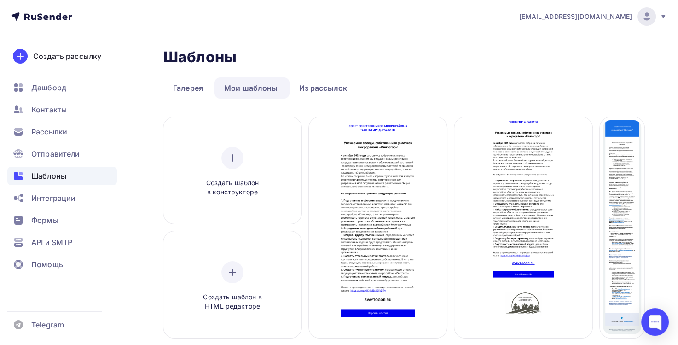
click at [430, 133] on icon "button" at bounding box center [431, 129] width 2 height 6
click at [534, 158] on div at bounding box center [524, 227] width 138 height 221
click at [502, 248] on div "Редактировать" at bounding box center [523, 238] width 91 height 22
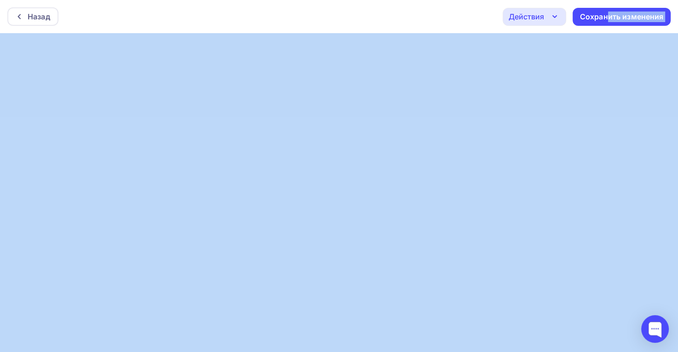
drag, startPoint x: 609, startPoint y: 17, endPoint x: 614, endPoint y: 40, distance: 23.0
click at [411, 124] on div "Назад Действия Отправить тестовое письмо Предпросмотр Выйти без сохранения Сохр…" at bounding box center [339, 176] width 678 height 352
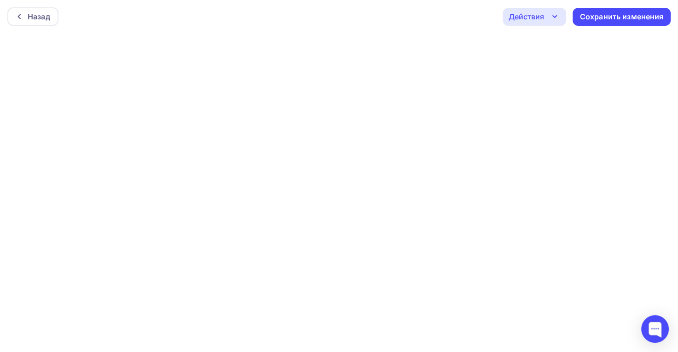
click at [584, 17] on div "Сохранить изменения" at bounding box center [622, 17] width 84 height 11
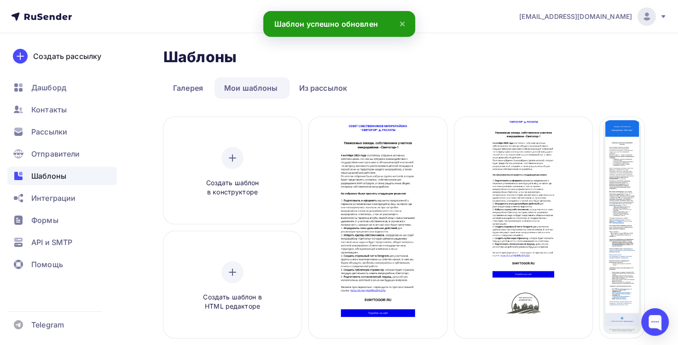
click at [514, 149] on div at bounding box center [524, 227] width 138 height 221
click at [496, 240] on span "Редактировать" at bounding box center [524, 238] width 56 height 11
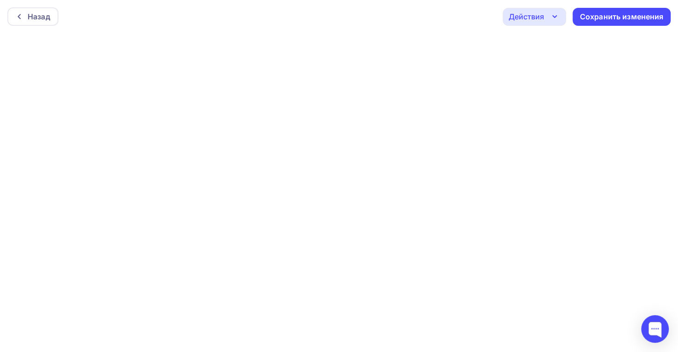
click at [613, 19] on div "Сохранить изменения" at bounding box center [622, 17] width 84 height 11
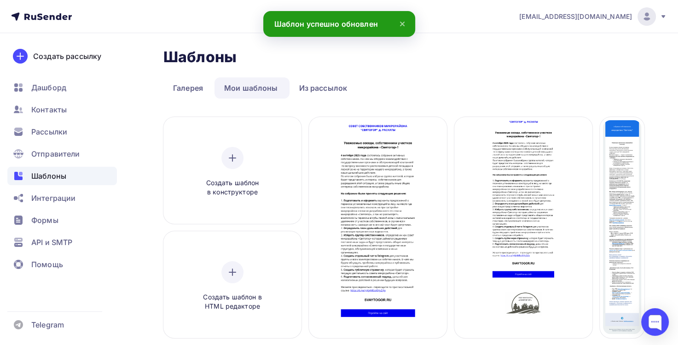
click at [425, 134] on icon "button" at bounding box center [430, 129] width 11 height 11
click at [450, 223] on div "Удалить" at bounding box center [465, 217] width 30 height 11
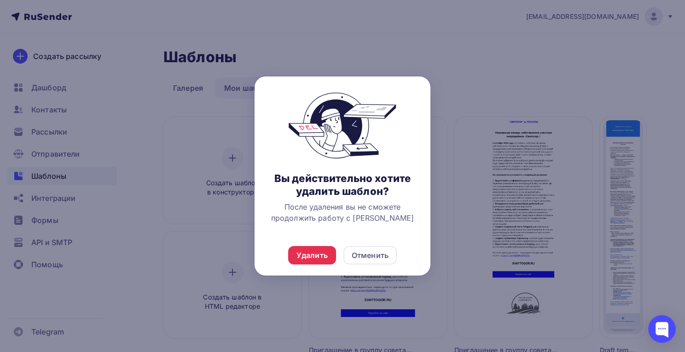
click at [319, 261] on div "Удалить" at bounding box center [312, 255] width 48 height 18
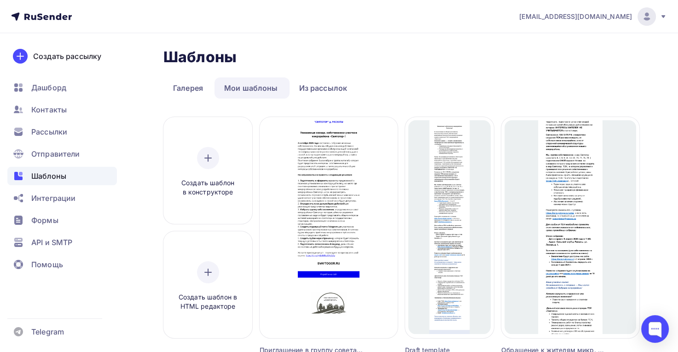
click at [52, 132] on span "Рассылки" at bounding box center [49, 131] width 36 height 11
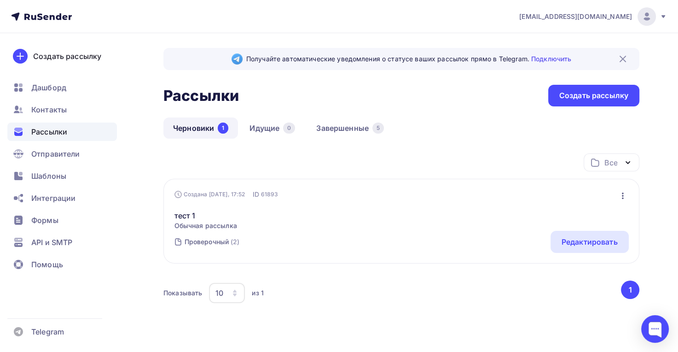
click at [567, 91] on div "Создать рассылку" at bounding box center [594, 95] width 69 height 11
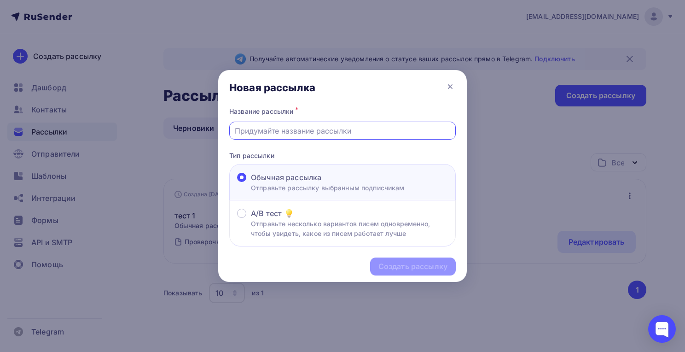
click at [286, 134] on input "text" at bounding box center [343, 130] width 216 height 11
type input "тест 1"
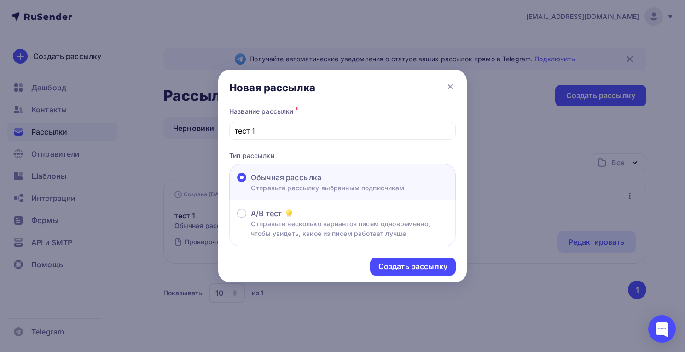
click at [424, 268] on div "Создать рассылку" at bounding box center [413, 266] width 69 height 11
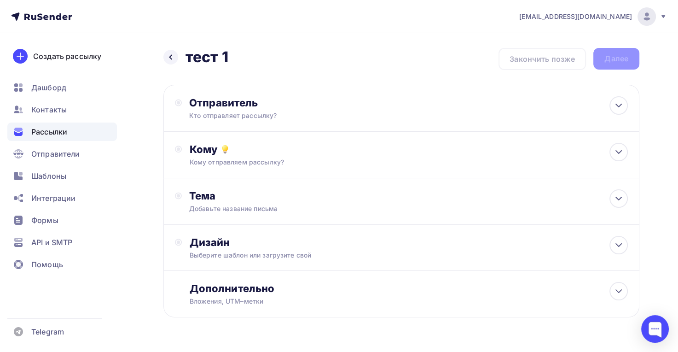
click at [295, 118] on div "Отправитель Кто отправляет рассылку? Email * tsnsvyatogor@yandex.ru info@svayto…" at bounding box center [402, 108] width 476 height 47
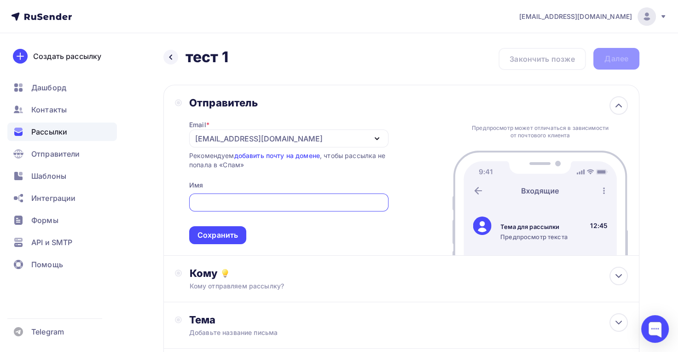
drag, startPoint x: 222, startPoint y: 145, endPoint x: 235, endPoint y: 145, distance: 12.9
click at [222, 145] on div "tsnsvyatogor@yandex.ru" at bounding box center [288, 138] width 199 height 18
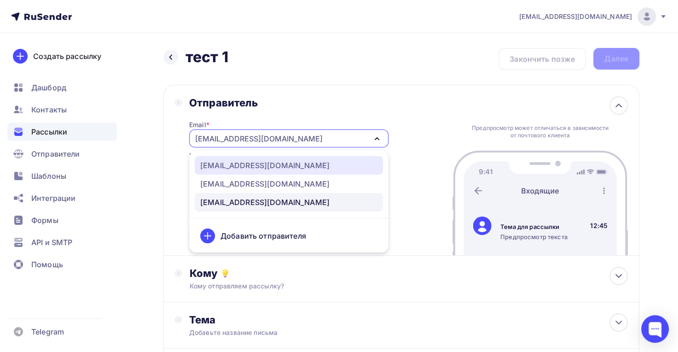
click at [296, 164] on div "info@svaytogor.ru" at bounding box center [288, 165] width 177 height 11
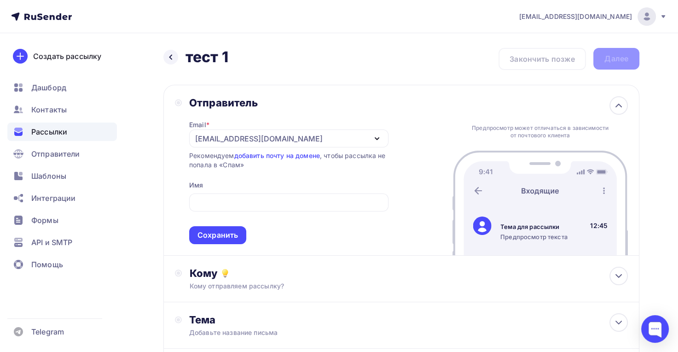
click at [257, 202] on input "text" at bounding box center [288, 202] width 189 height 11
type input "ККК"
click at [228, 236] on div "Сохранить" at bounding box center [218, 235] width 41 height 11
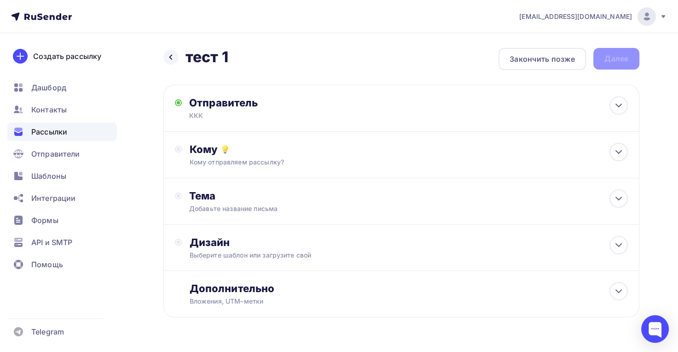
click at [298, 148] on div "Кому" at bounding box center [408, 149] width 439 height 13
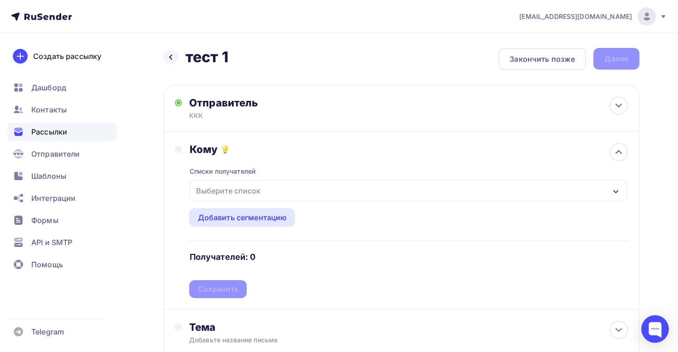
click at [269, 193] on div "Выберите список" at bounding box center [409, 190] width 438 height 21
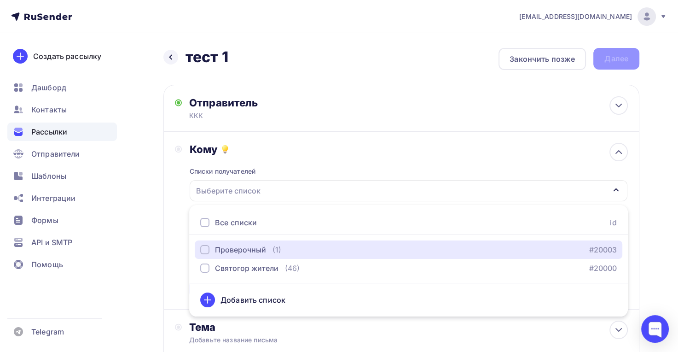
click at [256, 251] on div "Проверочный" at bounding box center [240, 249] width 51 height 11
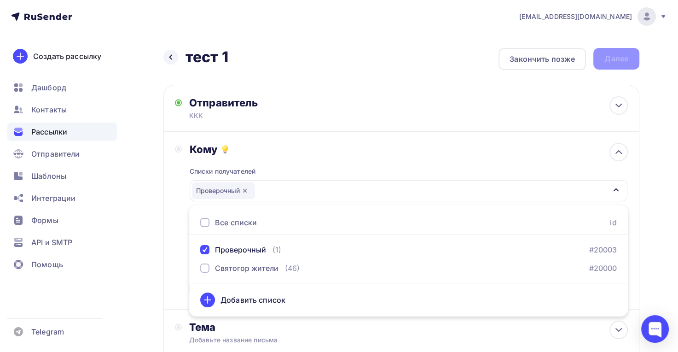
click at [640, 284] on div "Назад тест 1 тест 1 Закончить позже Далее Отправитель ККК Email * info@svaytogo…" at bounding box center [339, 270] width 678 height 475
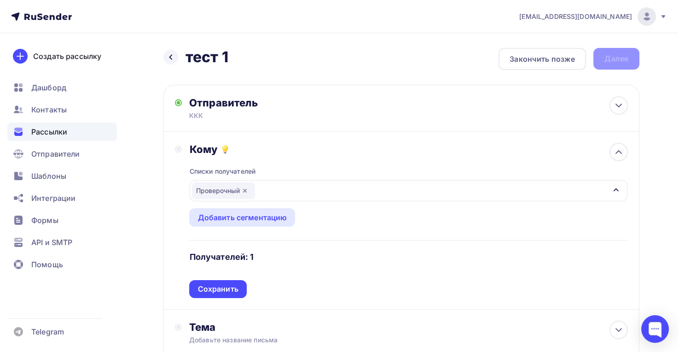
click at [206, 286] on div "Сохранить" at bounding box center [218, 289] width 41 height 11
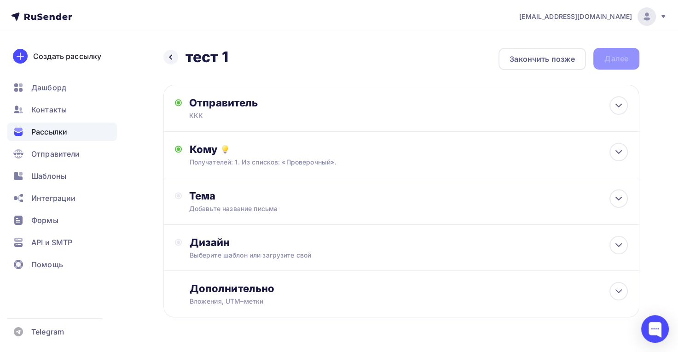
click at [280, 201] on div "Тема" at bounding box center [280, 195] width 182 height 13
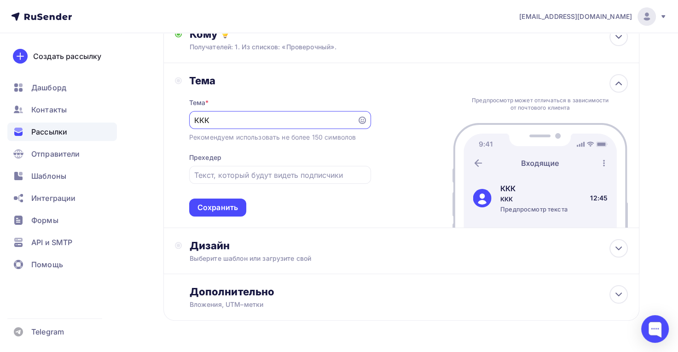
scroll to position [116, 0]
type input "ККК"
click at [270, 175] on input "text" at bounding box center [279, 174] width 171 height 11
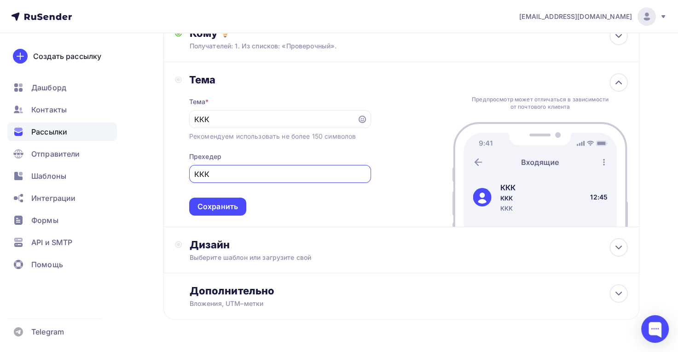
type input "ККК"
click at [224, 206] on div "Сохранить" at bounding box center [218, 206] width 41 height 11
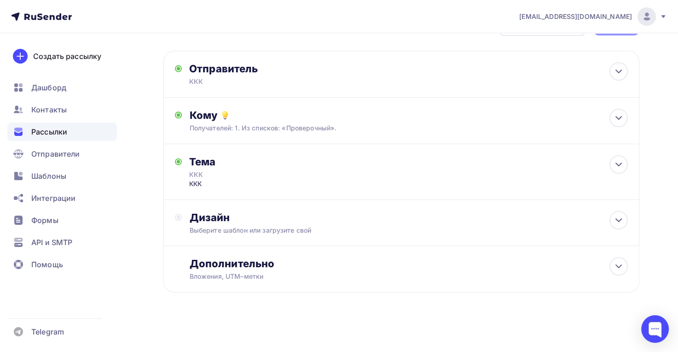
click at [270, 226] on div "Выберите шаблон или загрузите свой" at bounding box center [386, 230] width 395 height 9
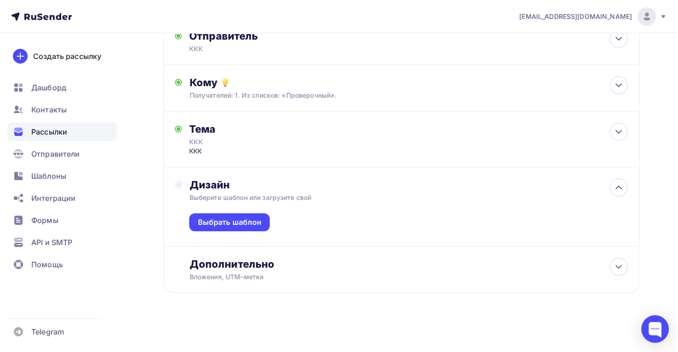
scroll to position [68, 0]
click at [252, 226] on div "Выбрать шаблон" at bounding box center [230, 221] width 64 height 11
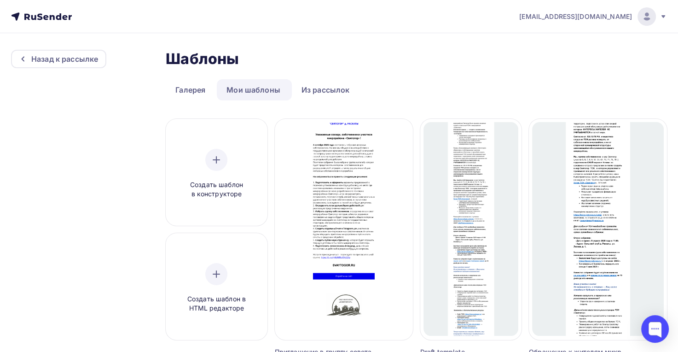
click at [355, 193] on div at bounding box center [344, 228] width 138 height 221
click at [341, 226] on span "Выбрать шаблон" at bounding box center [344, 225] width 64 height 11
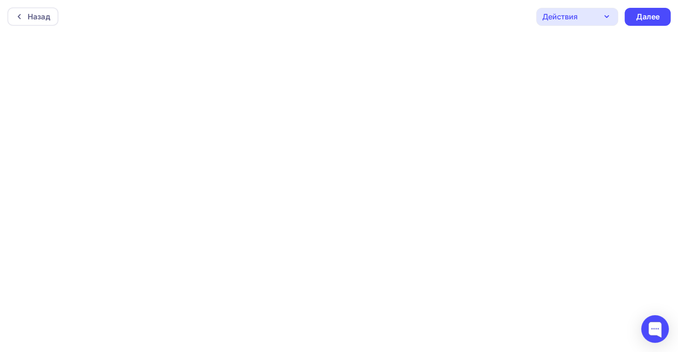
click at [652, 15] on div "Далее" at bounding box center [648, 17] width 24 height 11
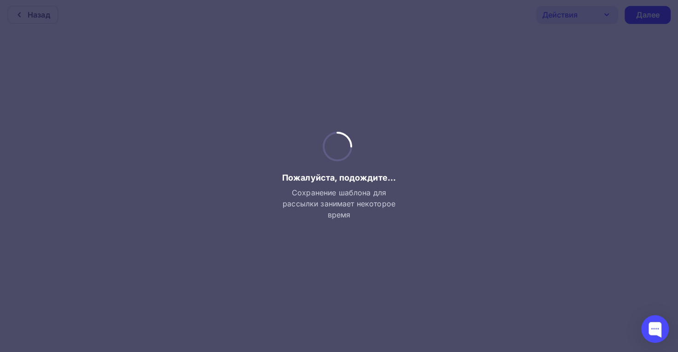
scroll to position [2, 0]
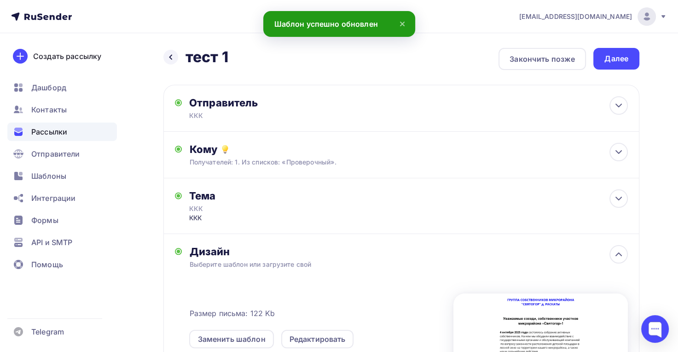
click at [619, 58] on div "Далее" at bounding box center [617, 58] width 24 height 11
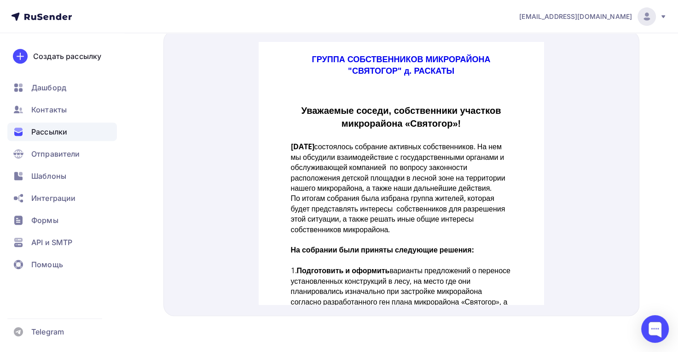
drag, startPoint x: 542, startPoint y: 99, endPoint x: 814, endPoint y: 77, distance: 273.1
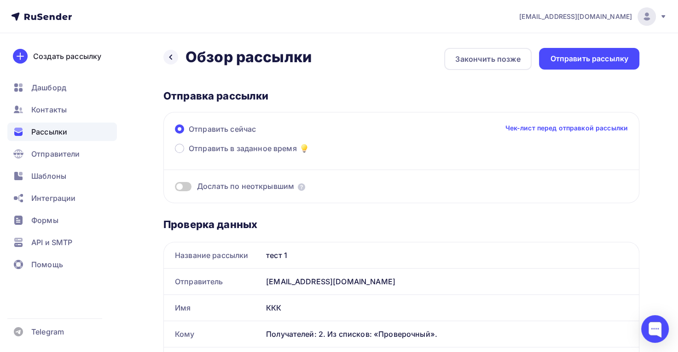
click at [590, 62] on div "Отправить рассылку" at bounding box center [589, 58] width 78 height 11
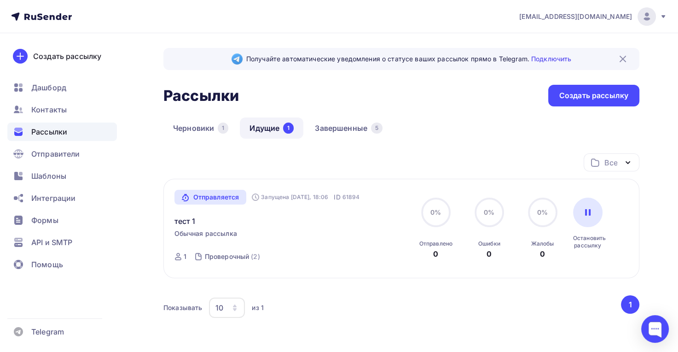
click at [56, 152] on span "Отправители" at bounding box center [55, 153] width 49 height 11
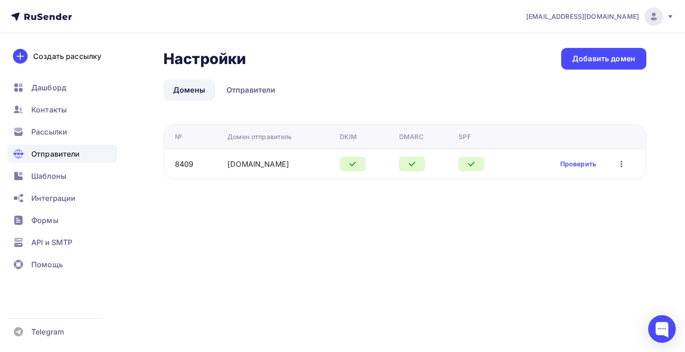
click at [627, 163] on icon "button" at bounding box center [621, 163] width 11 height 11
click at [507, 290] on div "tsnsvyatogor@yandex.ru Аккаунт Тарифы Выйти Создать рассылку Дашборд Контакты Р…" at bounding box center [342, 176] width 685 height 352
click at [30, 134] on div "Рассылки" at bounding box center [62, 132] width 110 height 18
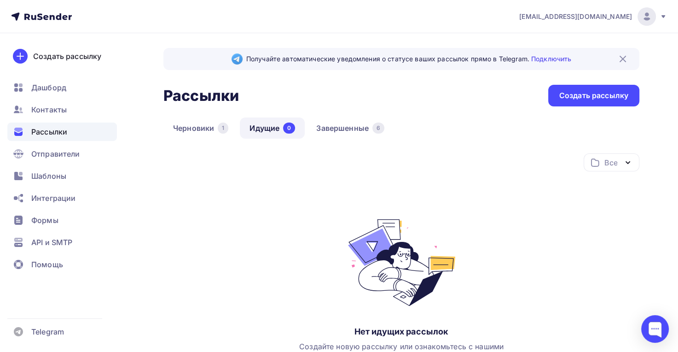
click at [56, 114] on span "Контакты" at bounding box center [48, 109] width 35 height 11
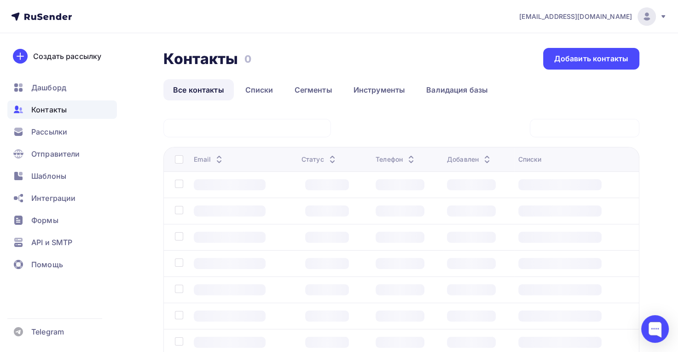
click at [60, 91] on span "Дашборд" at bounding box center [48, 87] width 35 height 11
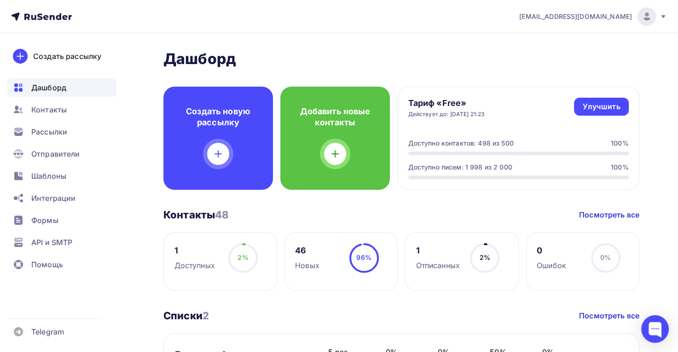
click at [62, 111] on span "Контакты" at bounding box center [48, 109] width 35 height 11
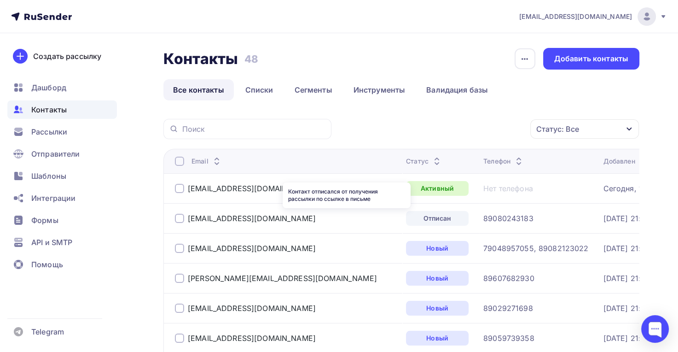
click at [406, 216] on div "Отписан" at bounding box center [437, 218] width 63 height 15
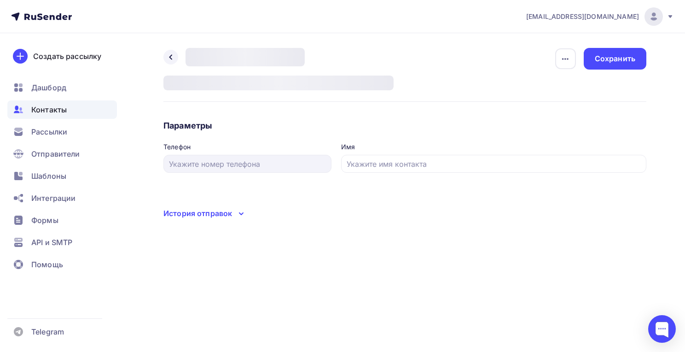
type input "89080243183"
type input "Кухаренко Станислав"
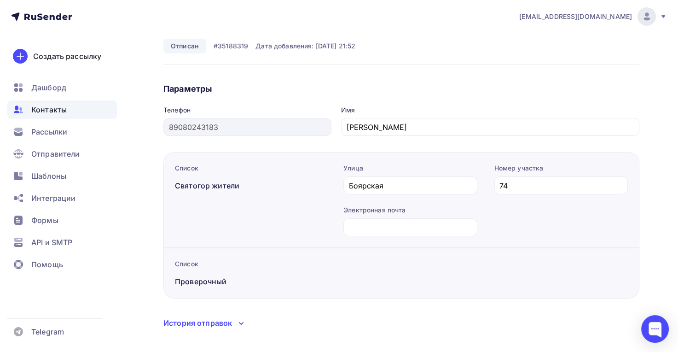
scroll to position [51, 0]
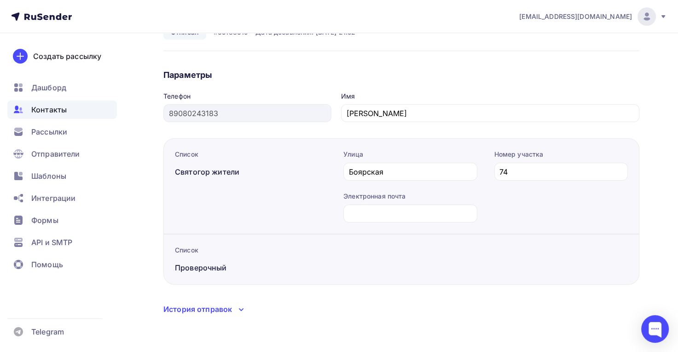
click at [419, 214] on input "text" at bounding box center [410, 213] width 123 height 11
type input "cifromig@yandex.ru"
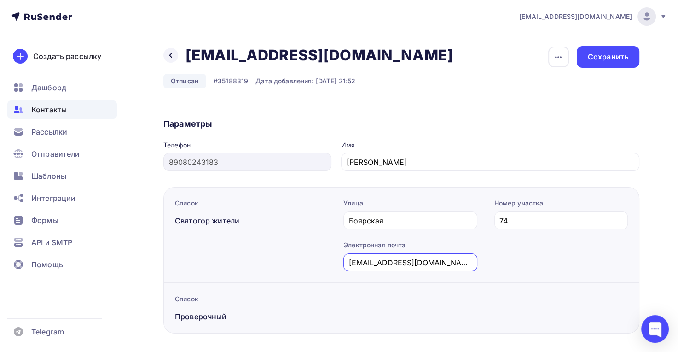
scroll to position [0, 0]
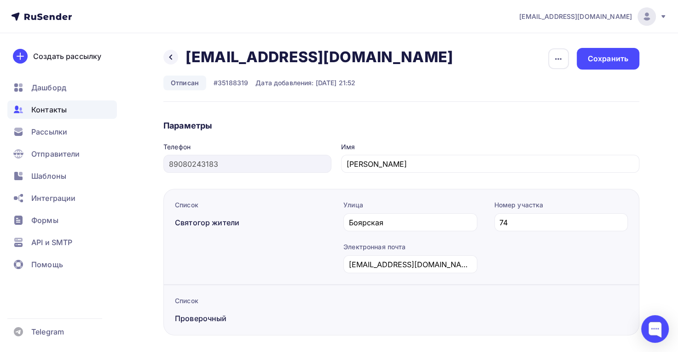
click at [605, 61] on div "Сохранить" at bounding box center [608, 58] width 41 height 11
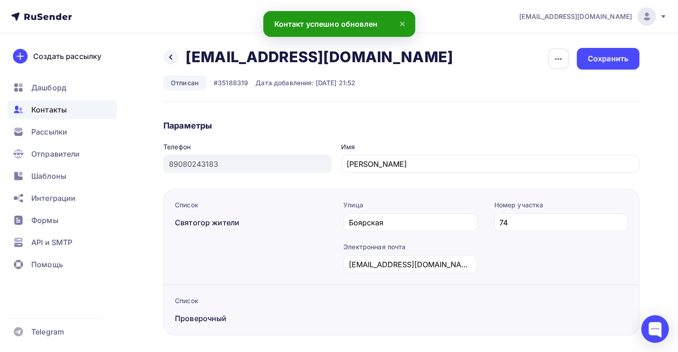
click at [171, 55] on icon at bounding box center [170, 57] width 3 height 5
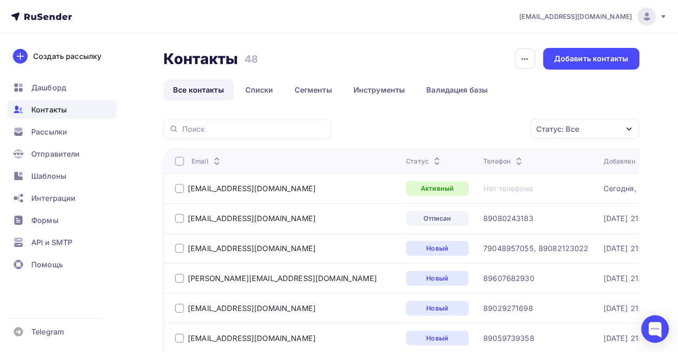
click at [242, 188] on div "buh@cifromig.ru" at bounding box center [252, 188] width 128 height 9
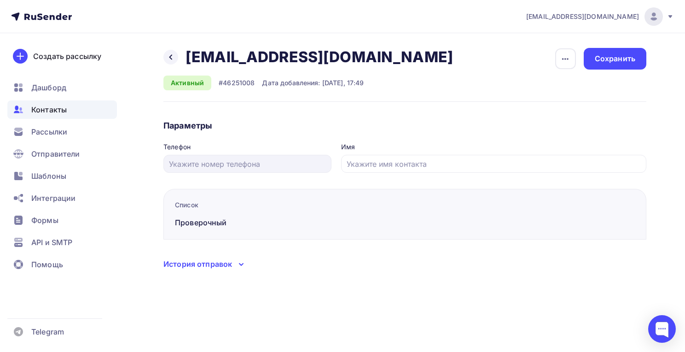
click at [240, 261] on icon at bounding box center [241, 264] width 11 height 11
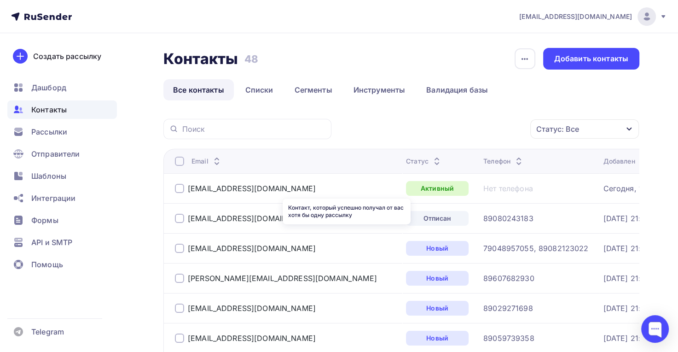
click at [406, 189] on div "Активный" at bounding box center [437, 188] width 63 height 15
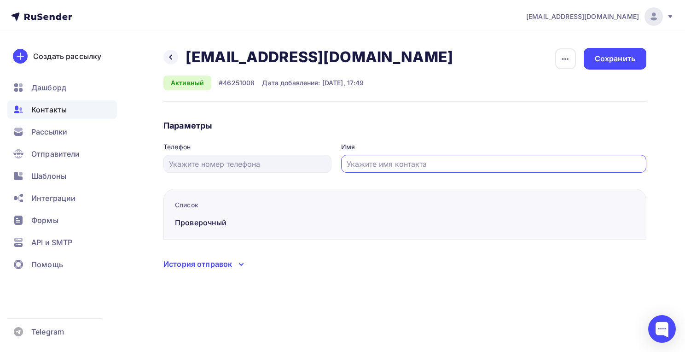
click at [420, 165] on input "text" at bounding box center [494, 163] width 295 height 11
drag, startPoint x: 244, startPoint y: 269, endPoint x: 244, endPoint y: 263, distance: 5.1
click at [244, 267] on icon at bounding box center [241, 264] width 11 height 11
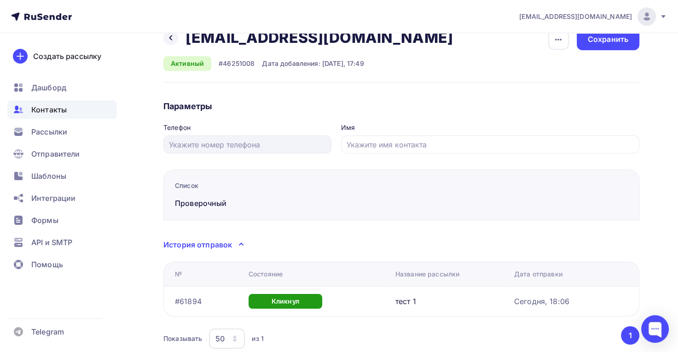
scroll to position [18, 0]
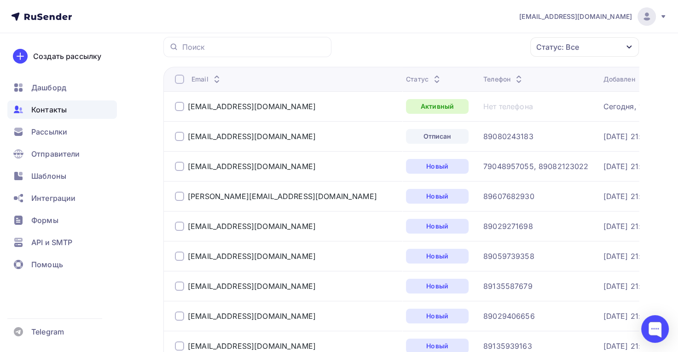
scroll to position [83, 0]
click at [241, 135] on div "cifromig@yandex.ru" at bounding box center [252, 135] width 128 height 9
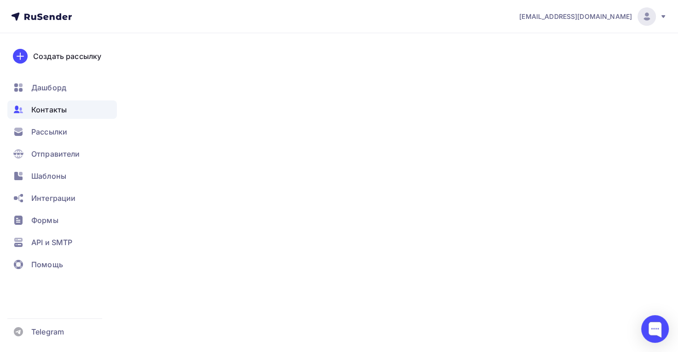
scroll to position [83, 0]
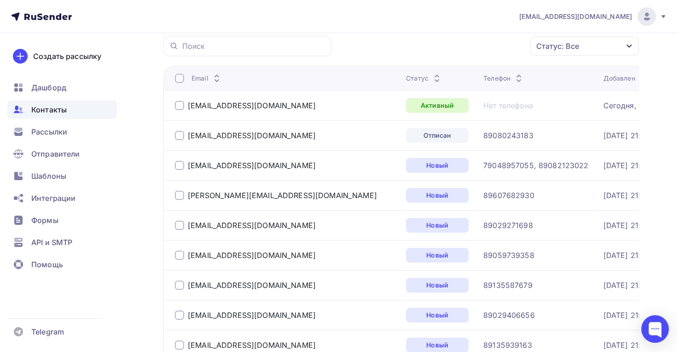
click at [231, 105] on div "buh@cifromig.ru" at bounding box center [252, 105] width 128 height 9
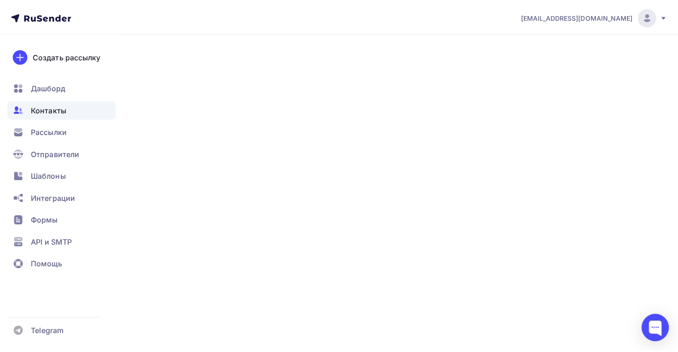
scroll to position [83, 0]
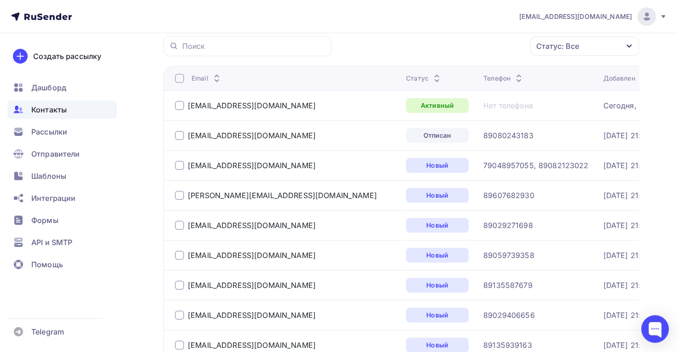
click at [242, 163] on div "nv@24amedia.ru" at bounding box center [252, 165] width 128 height 9
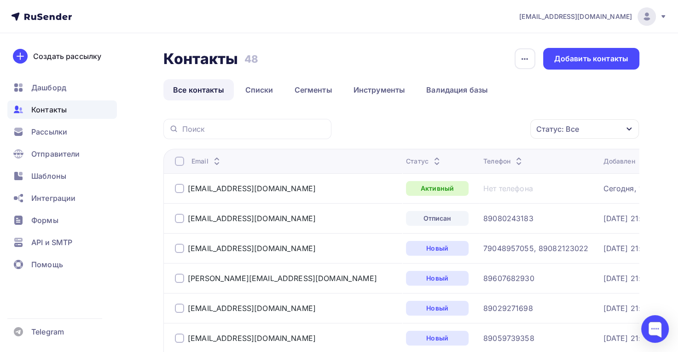
click at [632, 128] on icon "button" at bounding box center [629, 128] width 7 height 7
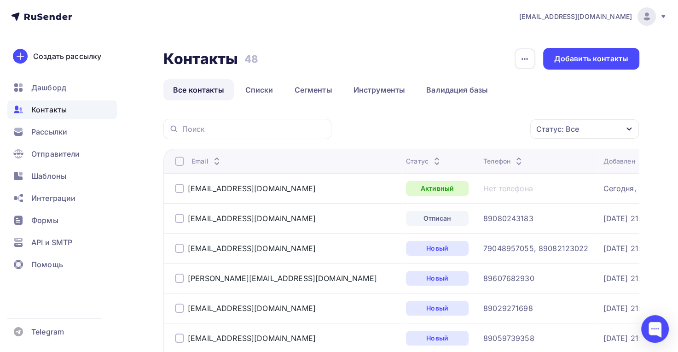
click at [256, 91] on link "Списки" at bounding box center [259, 89] width 47 height 21
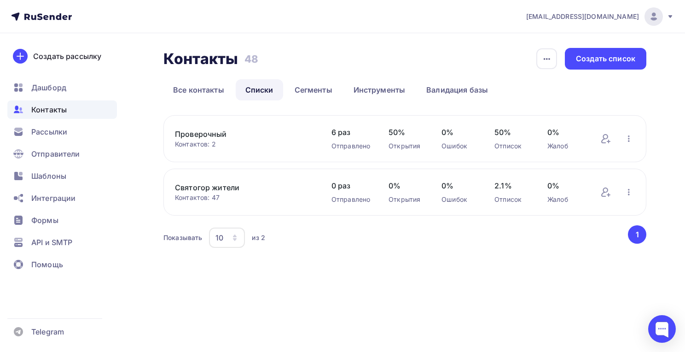
click at [210, 91] on link "Все контакты" at bounding box center [199, 89] width 70 height 21
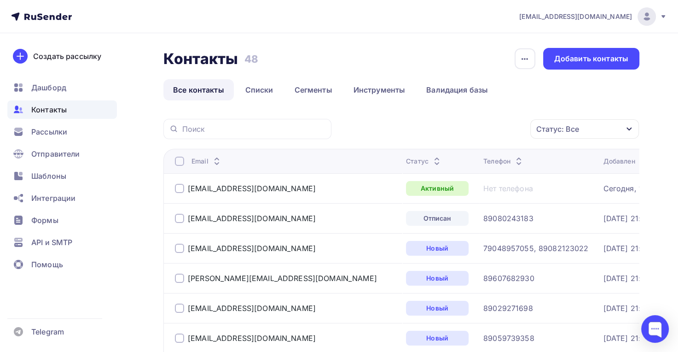
click at [56, 129] on span "Рассылки" at bounding box center [49, 131] width 36 height 11
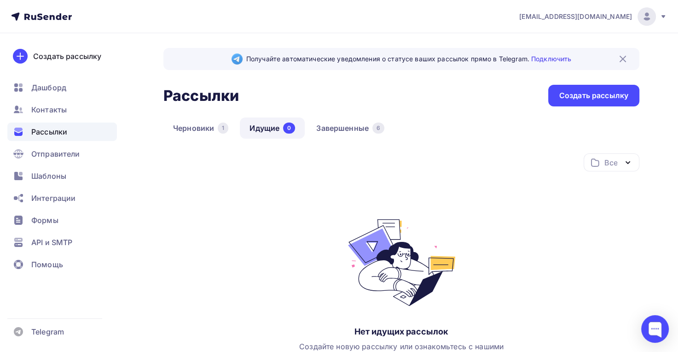
click at [66, 159] on span "Отправители" at bounding box center [55, 153] width 49 height 11
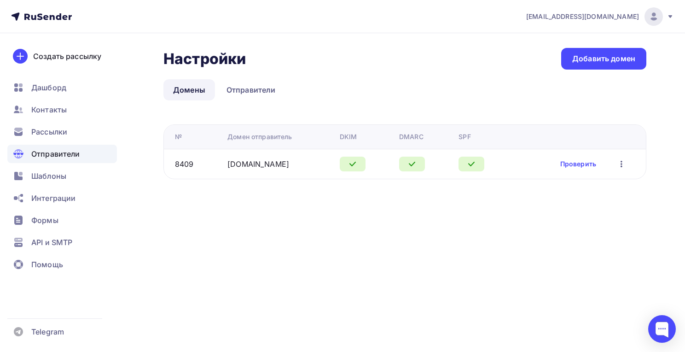
click at [56, 178] on span "Шаблоны" at bounding box center [48, 175] width 35 height 11
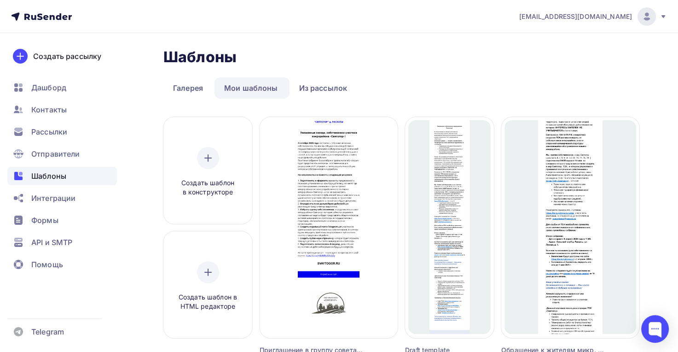
click at [48, 175] on span "Шаблоны" at bounding box center [48, 175] width 35 height 11
click at [333, 243] on span "Редактировать" at bounding box center [329, 238] width 56 height 11
click at [64, 107] on span "Контакты" at bounding box center [48, 109] width 35 height 11
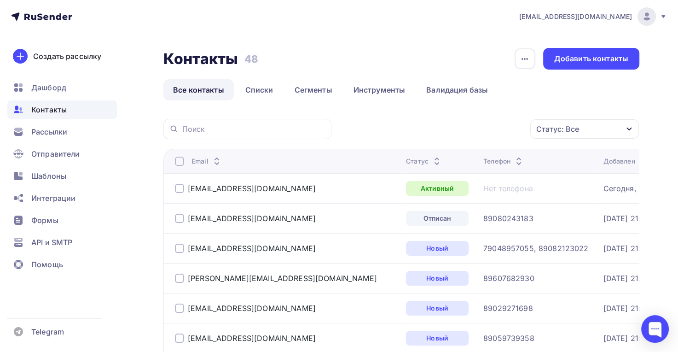
click at [614, 60] on div "Добавить контакты" at bounding box center [592, 58] width 74 height 11
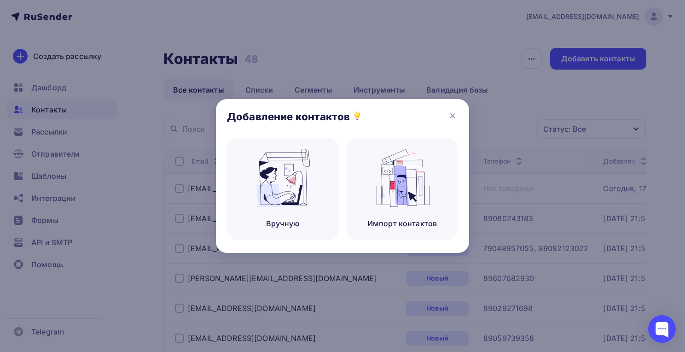
click at [273, 177] on img at bounding box center [283, 178] width 62 height 58
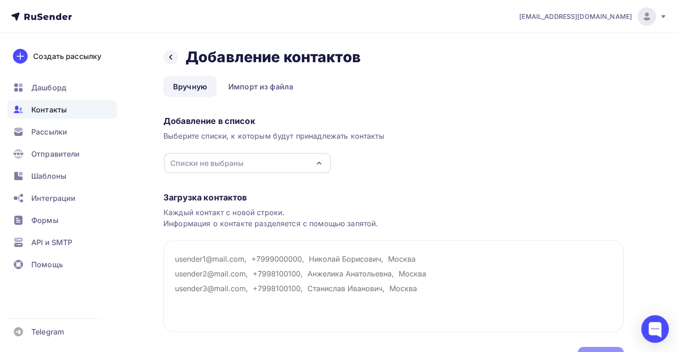
click at [233, 163] on div "Списки не выбраны" at bounding box center [206, 163] width 73 height 11
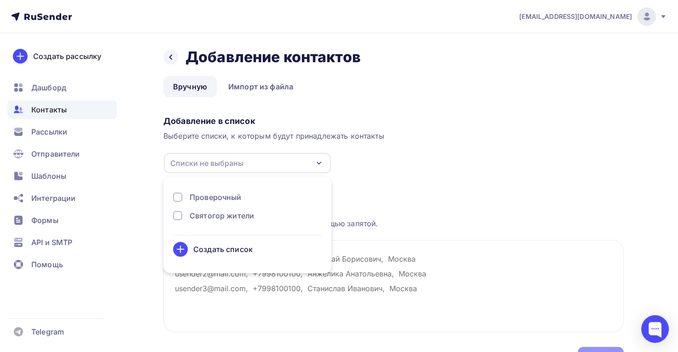
click at [224, 199] on div "Проверочный" at bounding box center [216, 197] width 52 height 11
click at [225, 245] on div "Создать список" at bounding box center [222, 249] width 59 height 11
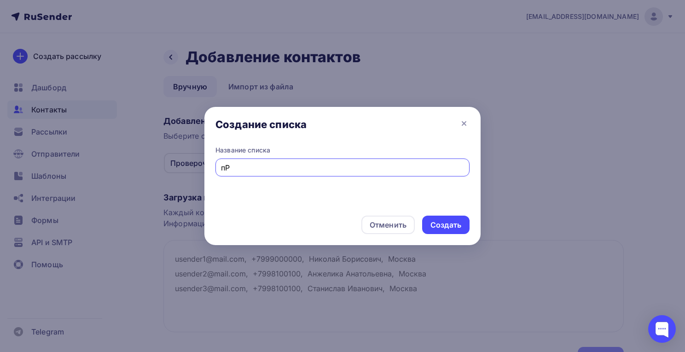
type input "п"
type input "Проверка Романюк"
click at [458, 225] on div "Создать" at bounding box center [446, 225] width 31 height 11
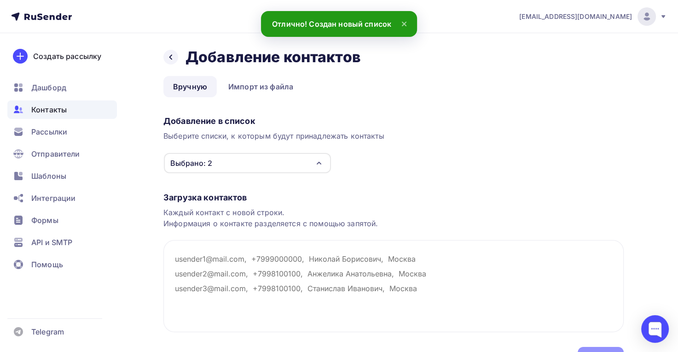
click at [214, 259] on textarea at bounding box center [394, 286] width 461 height 92
paste textarea "avrham@ya.ru"
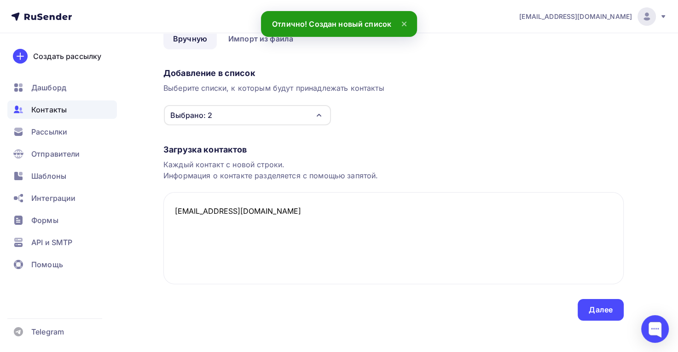
scroll to position [53, 0]
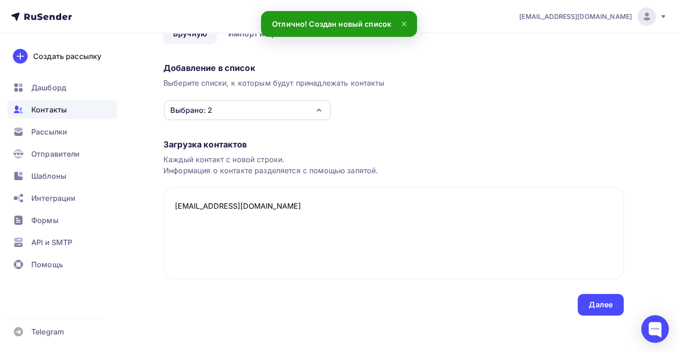
type textarea "avrham@ya.ru"
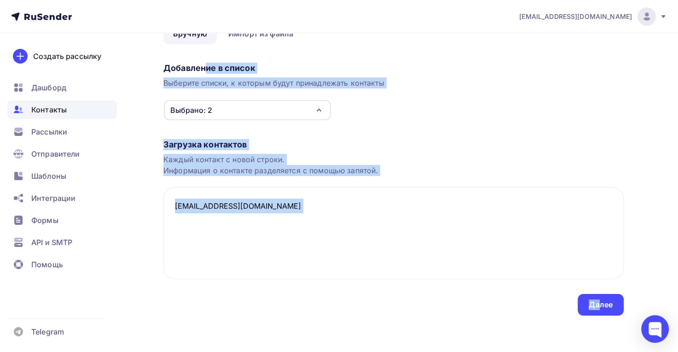
drag, startPoint x: 602, startPoint y: 305, endPoint x: 206, endPoint y: 62, distance: 463.8
click at [206, 62] on div "Назад Добавление контактов Добавление контактов Вручную Импорт из файла Вручную…" at bounding box center [394, 155] width 461 height 321
click at [249, 107] on div "Выбрано: 2" at bounding box center [247, 110] width 167 height 20
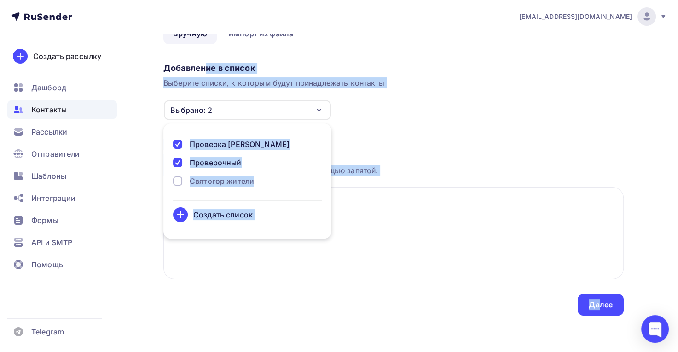
click at [179, 160] on div at bounding box center [177, 162] width 9 height 9
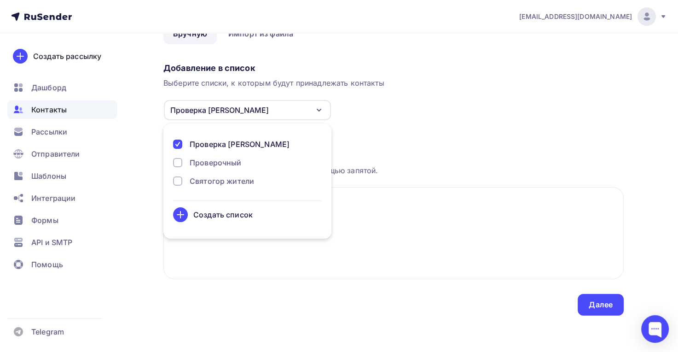
click at [417, 127] on div "Загрузка контактов Каждый контакт с новой строки. Информация о контакте разделя…" at bounding box center [394, 218] width 461 height 195
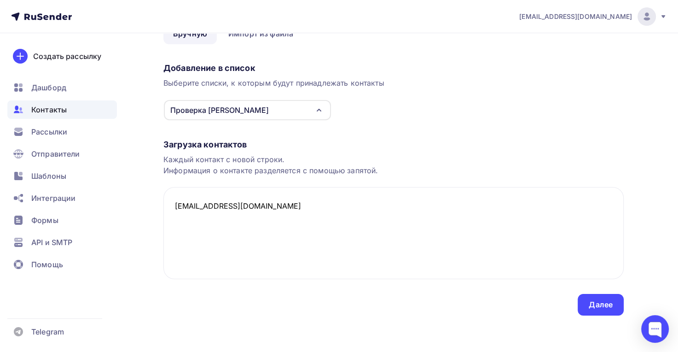
click at [610, 306] on div "Далее" at bounding box center [601, 304] width 24 height 11
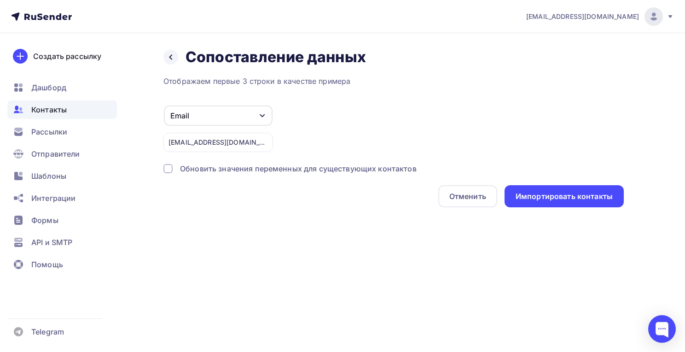
click at [567, 86] on div "Отображаем первые 3 строки в качестве примера" at bounding box center [394, 81] width 461 height 11
click at [246, 114] on div "Email" at bounding box center [218, 115] width 109 height 20
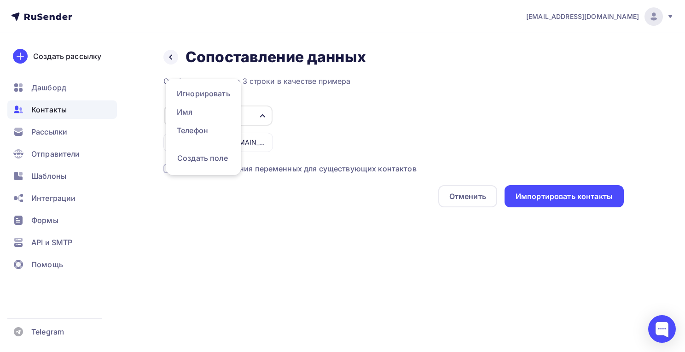
click at [387, 97] on div "Отображаем первые 3 строки в качестве примера Email Игнорировать Имя Телефон Со…" at bounding box center [394, 142] width 461 height 132
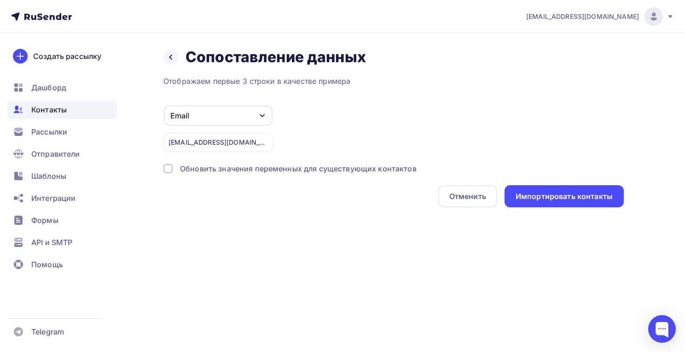
click at [554, 197] on div "Импортировать контакты" at bounding box center [564, 196] width 97 height 11
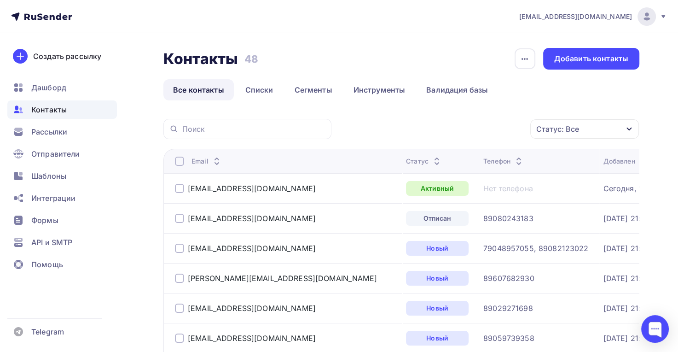
click at [268, 90] on link "Списки" at bounding box center [259, 89] width 47 height 21
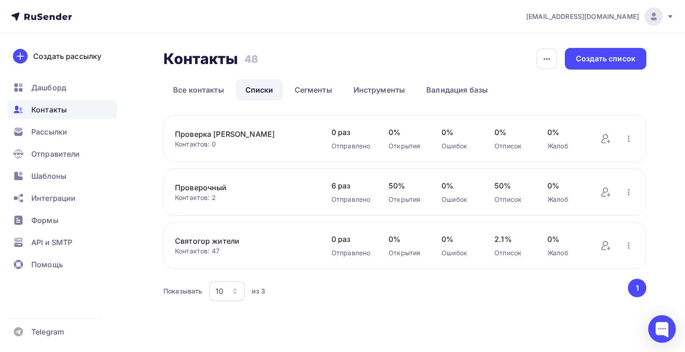
click at [256, 145] on div "Контактов: 0" at bounding box center [244, 144] width 138 height 9
click at [227, 135] on link "Проверка Романюк" at bounding box center [244, 134] width 138 height 11
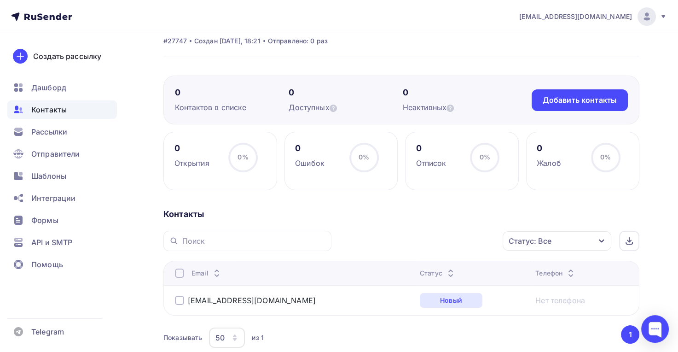
scroll to position [38, 0]
click at [49, 131] on span "Рассылки" at bounding box center [49, 131] width 36 height 11
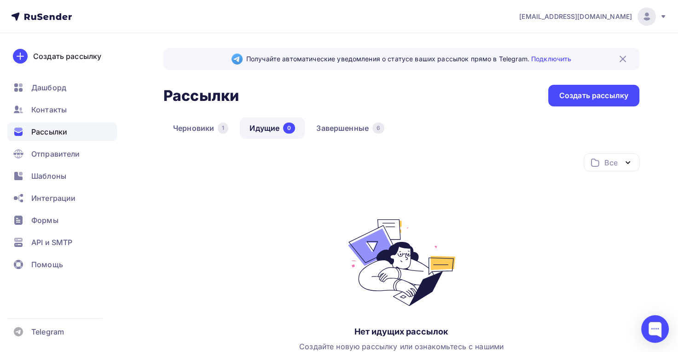
click at [566, 93] on div "Создать рассылку" at bounding box center [594, 95] width 69 height 11
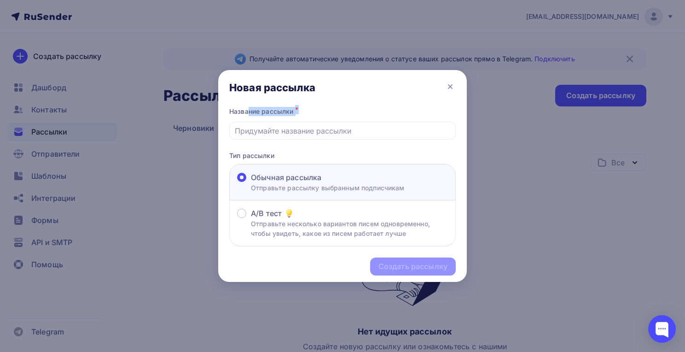
drag, startPoint x: 451, startPoint y: 87, endPoint x: 379, endPoint y: 132, distance: 85.0
click at [383, 125] on div "Новая рассылка Название рассылки * Тип рассылки Обычная рассылка Отправьте расс…" at bounding box center [342, 176] width 249 height 212
click at [377, 134] on input "text" at bounding box center [343, 130] width 216 height 11
type input "тест 1"
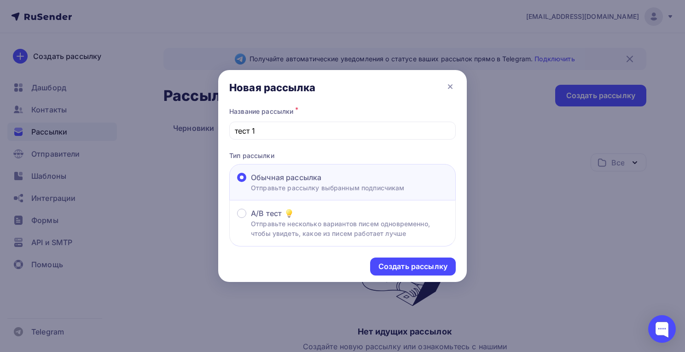
click at [409, 265] on div "Создать рассылку" at bounding box center [413, 266] width 69 height 11
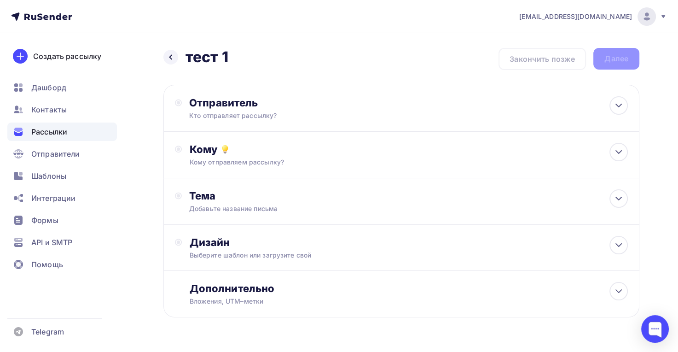
click at [253, 118] on div "Кто отправляет рассылку?" at bounding box center [279, 115] width 180 height 9
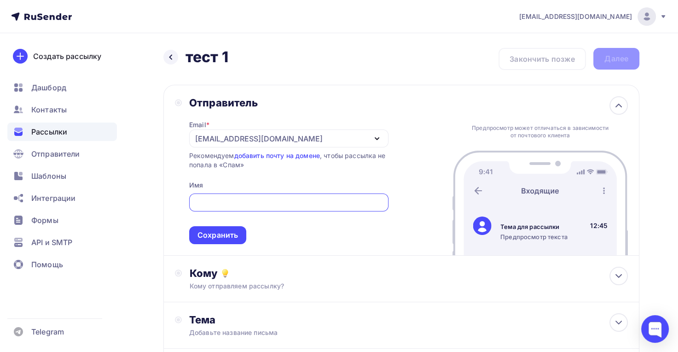
click at [211, 136] on div "tsnsvyatogor@yandex.ru" at bounding box center [259, 138] width 128 height 11
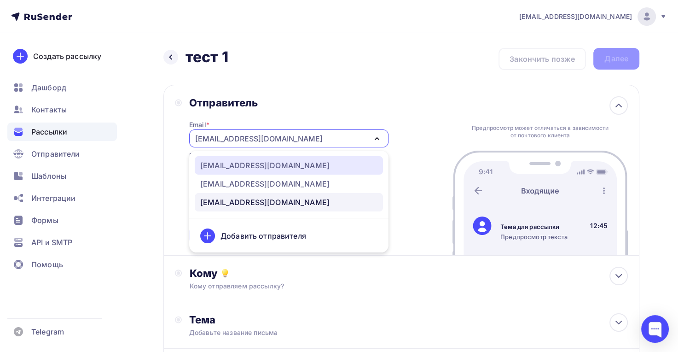
click at [242, 159] on link "info@svaytogor.ru" at bounding box center [289, 165] width 188 height 18
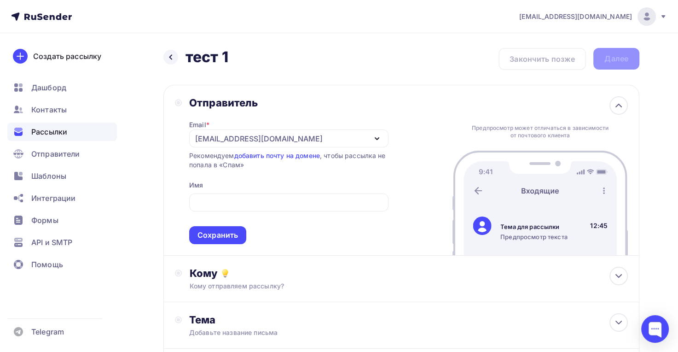
click at [226, 198] on input "text" at bounding box center [288, 202] width 189 height 11
type input "Г"
type input "С"
type input "жители микрорайона "Святогор""
click at [225, 235] on div "Сохранить" at bounding box center [218, 235] width 41 height 11
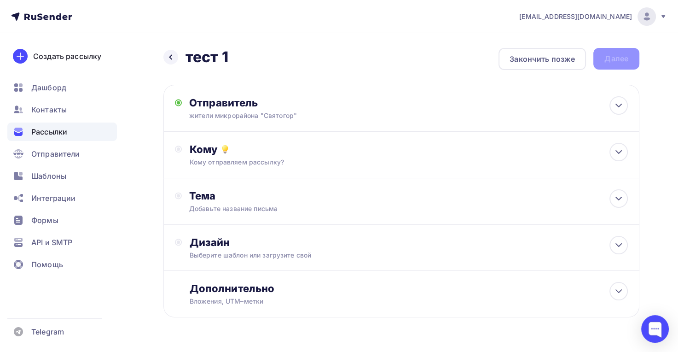
click at [255, 161] on div "Кому отправляем рассылку?" at bounding box center [386, 162] width 395 height 9
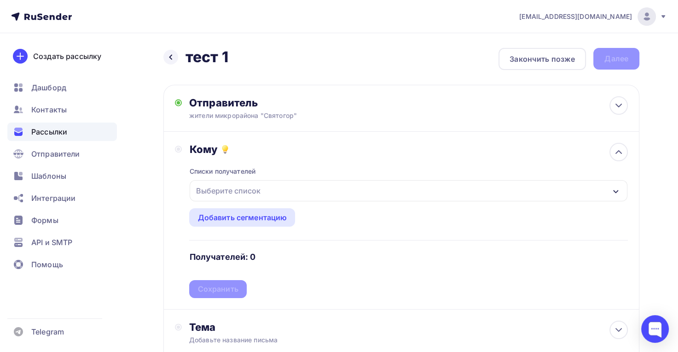
click at [267, 187] on div "Выберите список" at bounding box center [409, 190] width 438 height 21
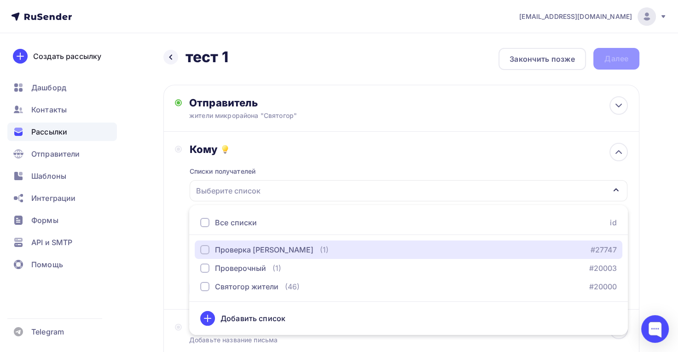
click at [206, 247] on div "button" at bounding box center [204, 249] width 9 height 9
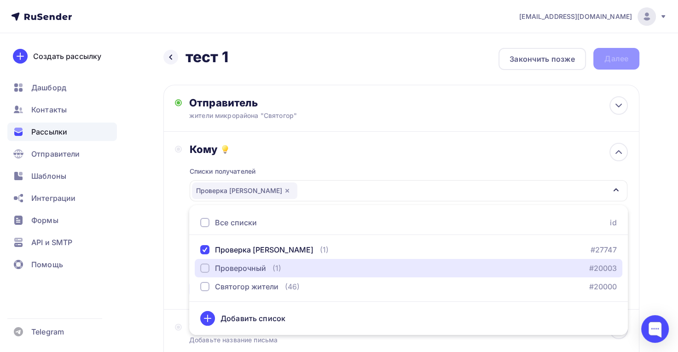
click at [202, 268] on div "button" at bounding box center [204, 267] width 9 height 9
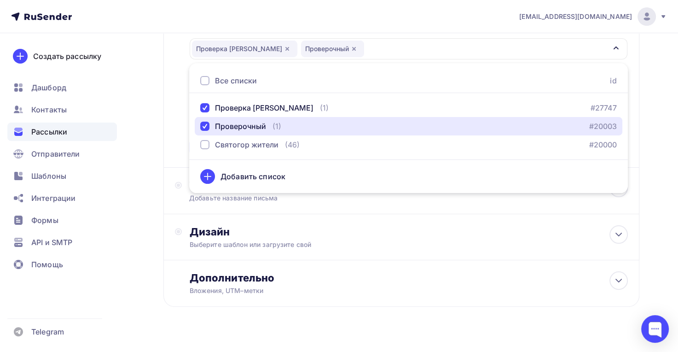
scroll to position [157, 0]
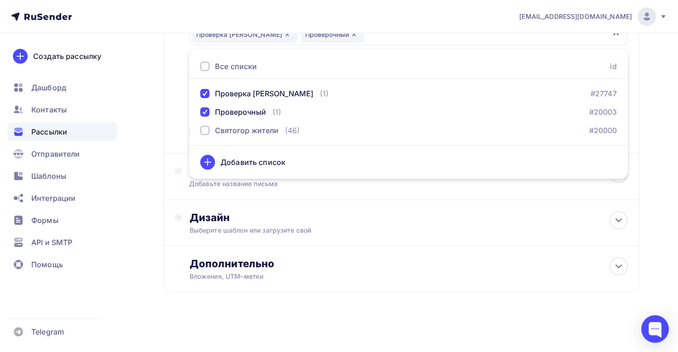
drag, startPoint x: 646, startPoint y: 134, endPoint x: 637, endPoint y: 129, distance: 9.7
click at [646, 132] on div "Назад тест 1 тест 1 Закончить позже Далее Отправитель жители микрорайона "Свято…" at bounding box center [339, 114] width 678 height 475
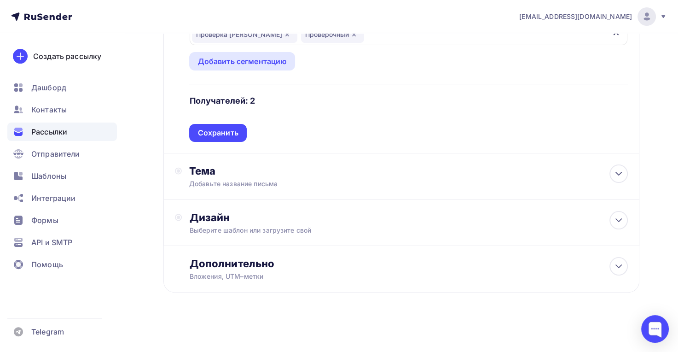
click at [234, 134] on div "Сохранить" at bounding box center [218, 133] width 41 height 11
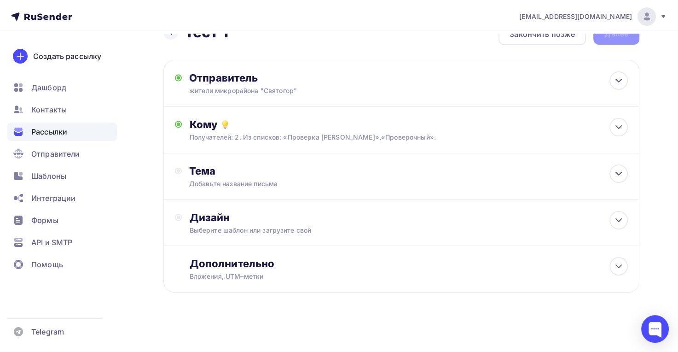
scroll to position [25, 0]
click at [219, 178] on div "Тема Добавьте название письма Тема * Рекомендуем использовать не более 150 симв…" at bounding box center [280, 176] width 182 height 24
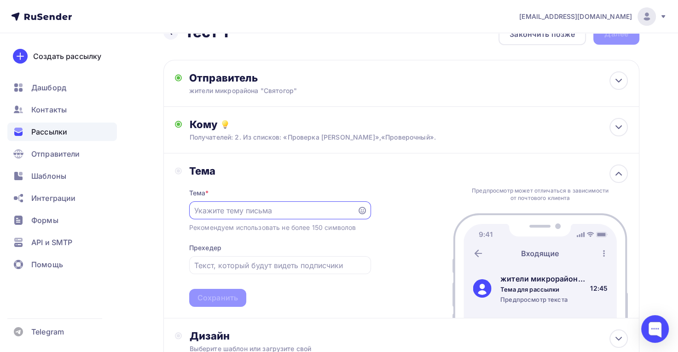
scroll to position [0, 0]
click at [275, 211] on input "text" at bounding box center [273, 210] width 158 height 11
type input "П"
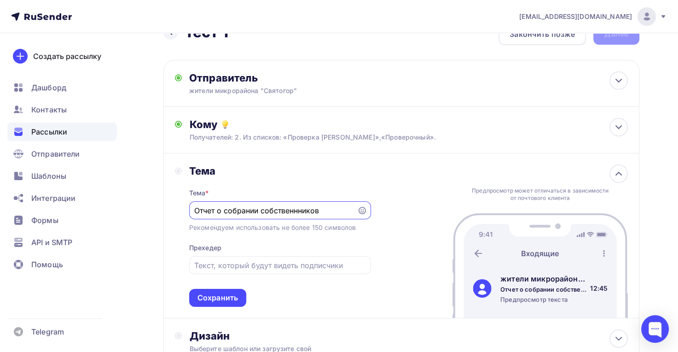
click at [304, 211] on input "Отчет о собрании собственнников" at bounding box center [273, 210] width 158 height 11
click at [327, 209] on input "Отчет о собрании собственников" at bounding box center [273, 210] width 158 height 11
click at [283, 210] on input "Отчет о собрании собственников микроарйона "Святогор"" at bounding box center [273, 210] width 158 height 11
click at [258, 211] on input "Отчет о собрании собственников микрорайона "Святогор"" at bounding box center [273, 210] width 158 height 11
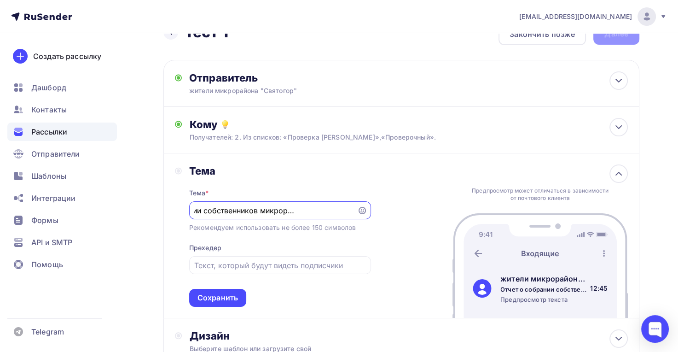
click at [258, 211] on input "Отчет о собрании собственников микрорайона "Святогор"" at bounding box center [273, 210] width 158 height 11
type input "Отчет о собрании собственников микрорайона "Святогор""
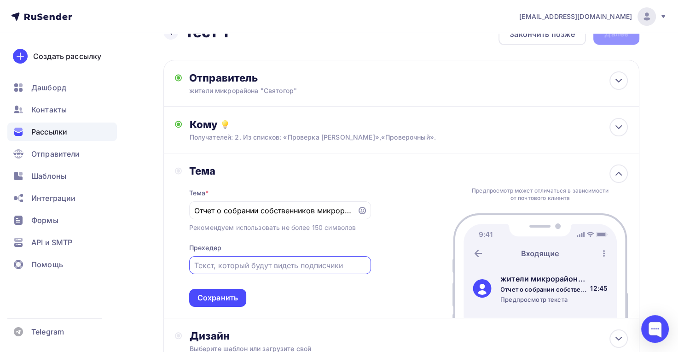
click at [242, 269] on input "text" at bounding box center [279, 265] width 171 height 11
paste input "Отчет о собрании собственников микрорайона "Святогор""
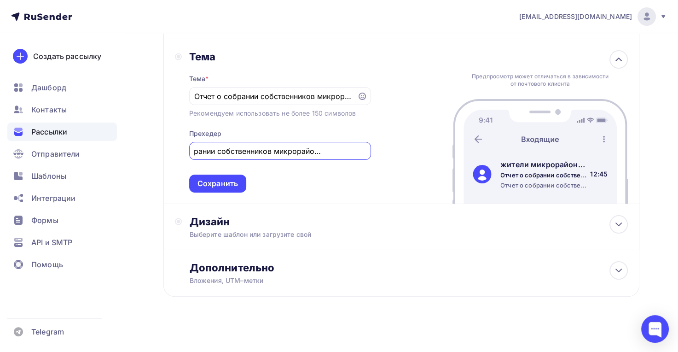
scroll to position [144, 0]
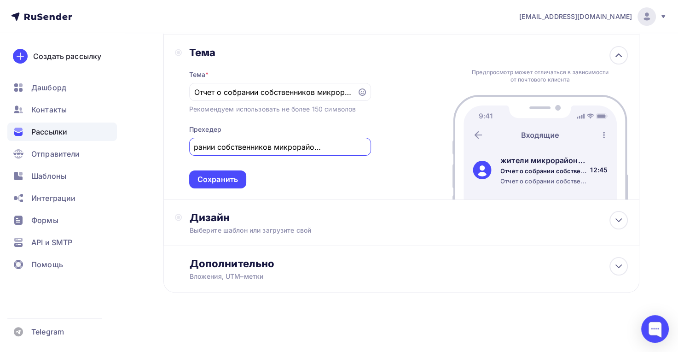
type input "Отчет о собрании собственников микрорайона "Святогор""
click at [234, 178] on div "Сохранить" at bounding box center [218, 179] width 41 height 11
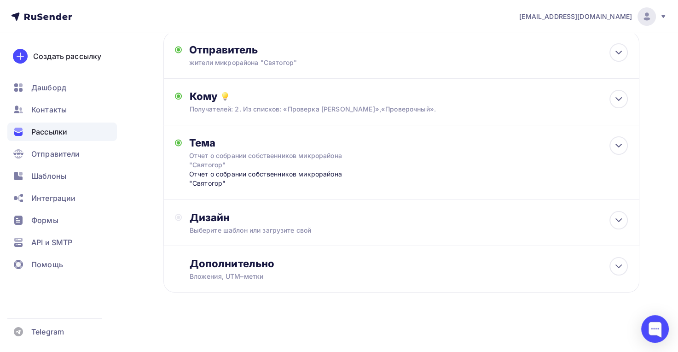
scroll to position [53, 0]
click at [200, 223] on div "Дизайн" at bounding box center [408, 217] width 439 height 13
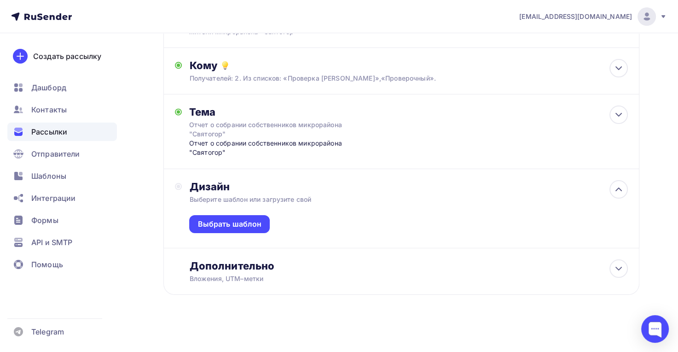
scroll to position [87, 0]
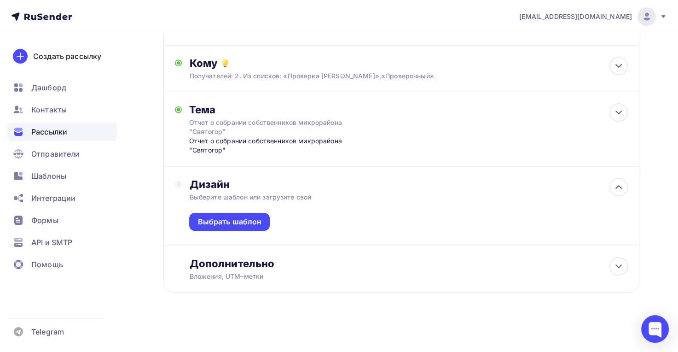
click at [233, 222] on div "Выбрать шаблон" at bounding box center [230, 221] width 64 height 11
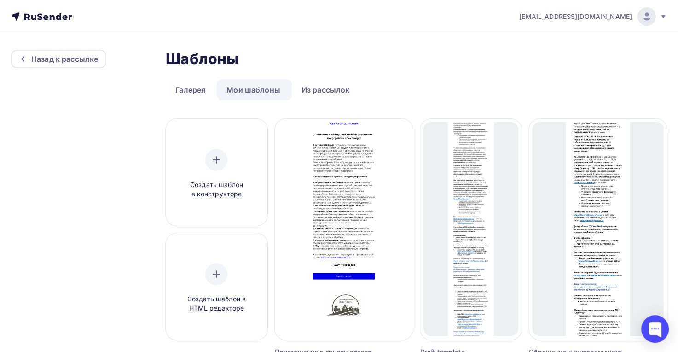
click at [356, 231] on div "Выбрать шаблон" at bounding box center [343, 225] width 91 height 22
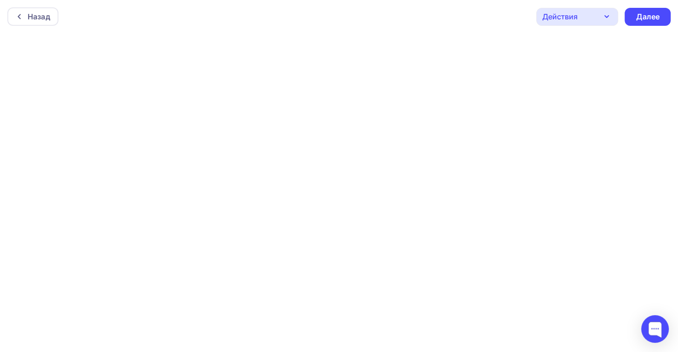
click at [647, 19] on div "Далее" at bounding box center [648, 17] width 24 height 11
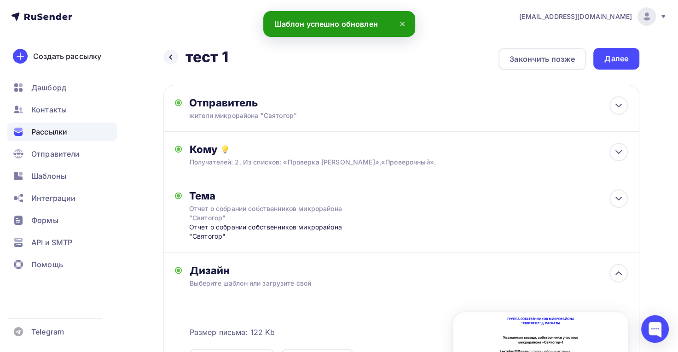
click at [281, 107] on div "Отправитель" at bounding box center [288, 102] width 199 height 13
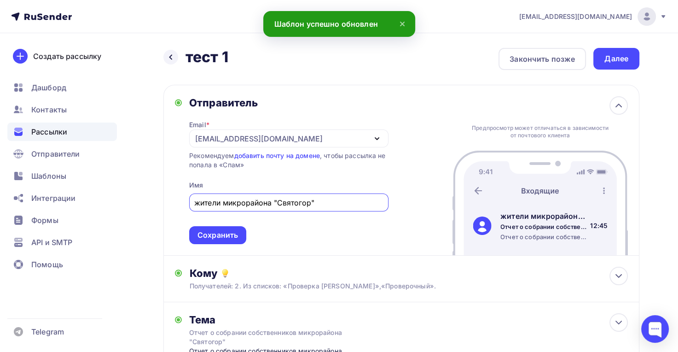
drag, startPoint x: 222, startPoint y: 204, endPoint x: 188, endPoint y: 205, distance: 33.6
click at [188, 205] on div "Отправитель Email * info@svaytogor.ru info@svaytogor.ru info@tsnsvyatogor.ru ts…" at bounding box center [282, 170] width 214 height 148
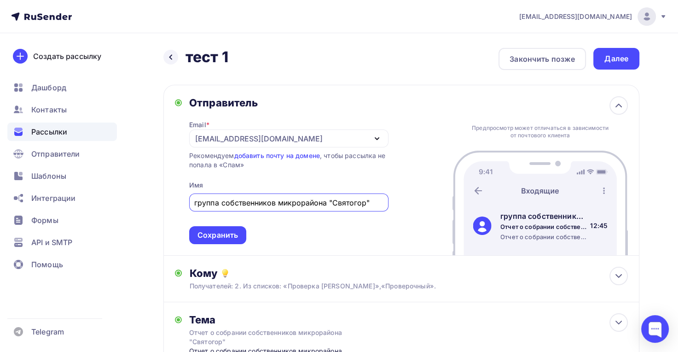
click at [292, 203] on input "группа собственников микрорайона "Святогор"" at bounding box center [288, 202] width 189 height 11
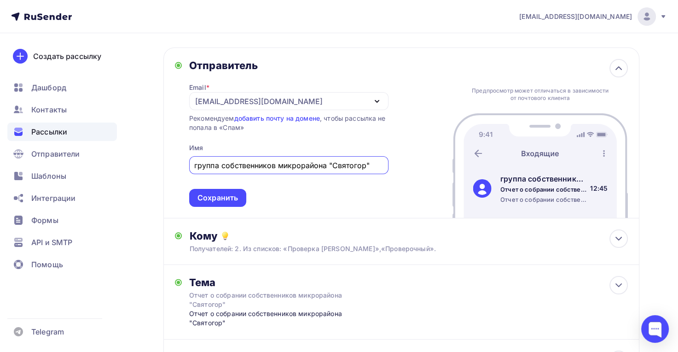
scroll to position [39, 0]
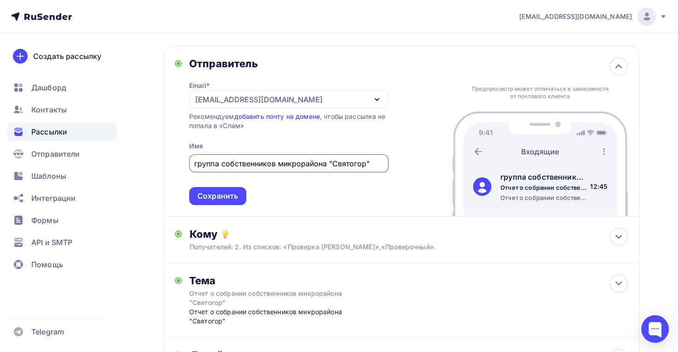
type input "группа собственников микрорайона "Святогор""
click at [225, 194] on div "Сохранить" at bounding box center [218, 196] width 41 height 11
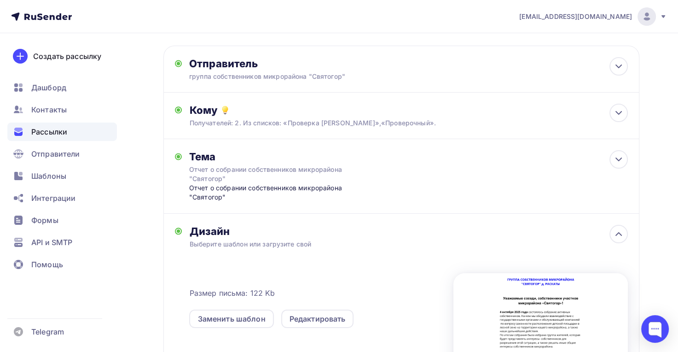
click at [271, 76] on div "группа собственников микрорайона "Святогор"" at bounding box center [279, 76] width 180 height 9
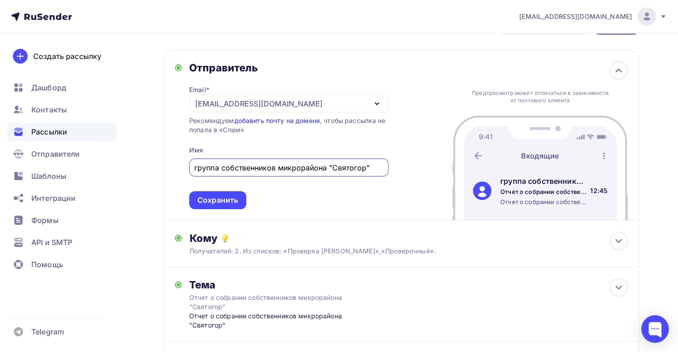
scroll to position [33, 0]
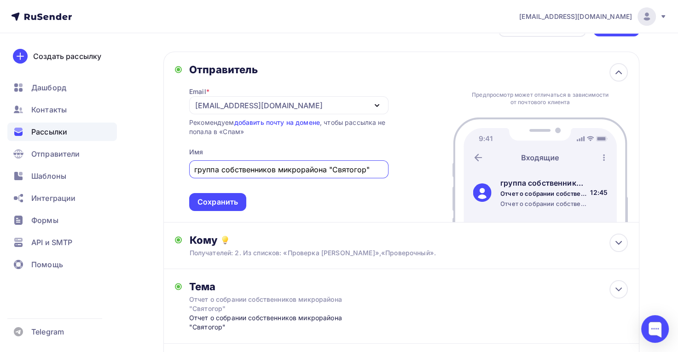
click at [226, 203] on div "Сохранить" at bounding box center [218, 202] width 41 height 11
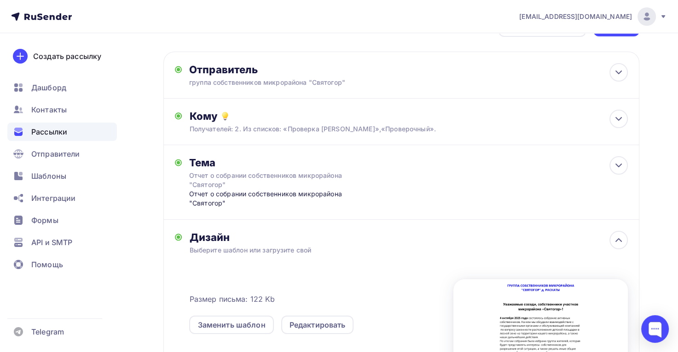
click at [277, 131] on div "Получателей: 2. Из списков: «Проверка Романюк»,«Проверочный»." at bounding box center [386, 128] width 395 height 9
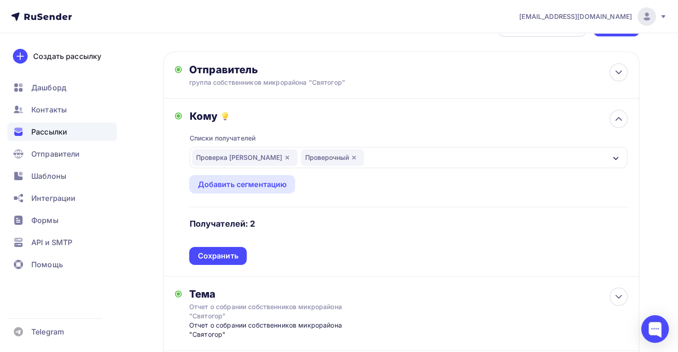
click at [236, 252] on div "Сохранить" at bounding box center [218, 256] width 41 height 11
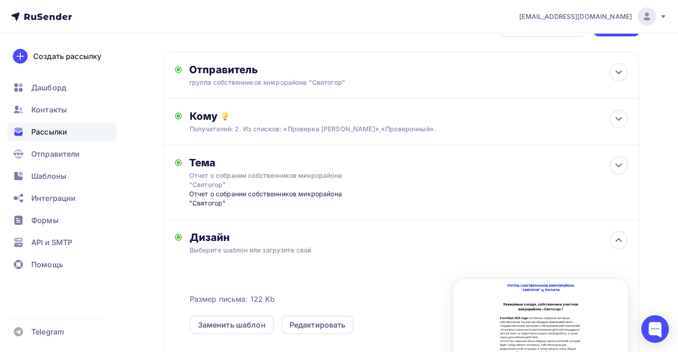
click at [251, 194] on div "Отчет о собрании собственников микрорайона "Святогор"" at bounding box center [280, 198] width 182 height 19
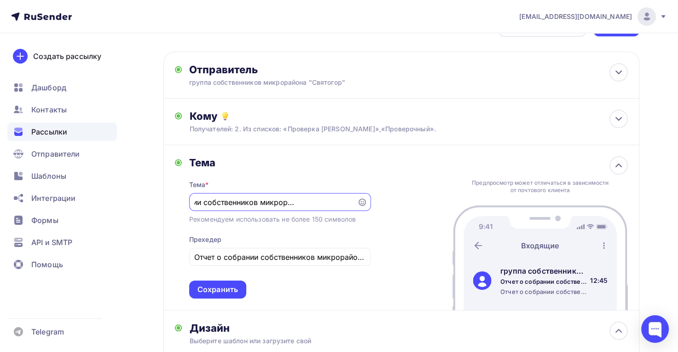
scroll to position [0, 0]
click at [222, 291] on div "Сохранить" at bounding box center [218, 289] width 41 height 11
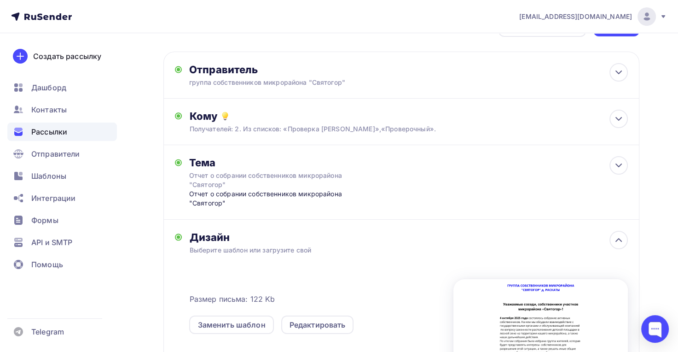
click at [275, 248] on div "Выберите шаблон или загрузите свой" at bounding box center [386, 249] width 395 height 9
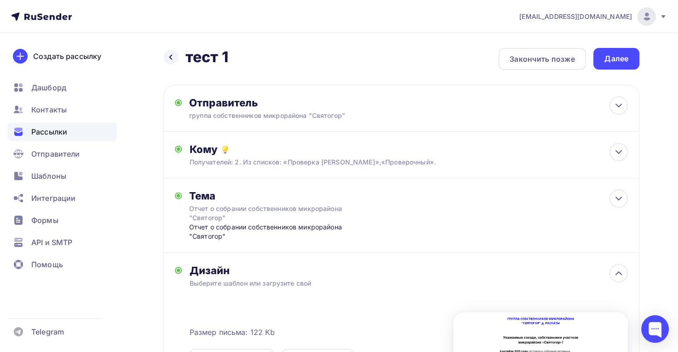
click at [619, 59] on div "Далее" at bounding box center [617, 58] width 24 height 11
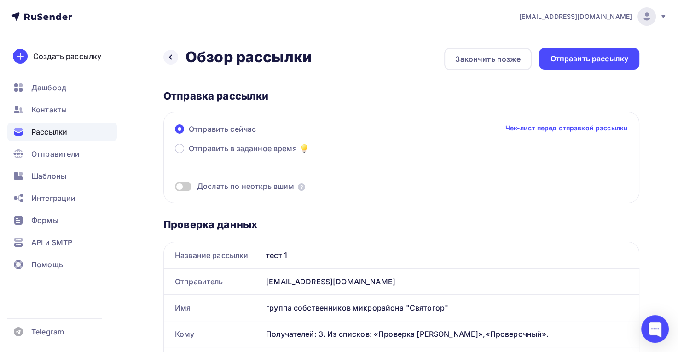
click at [620, 57] on div "Отправить рассылку" at bounding box center [589, 58] width 78 height 11
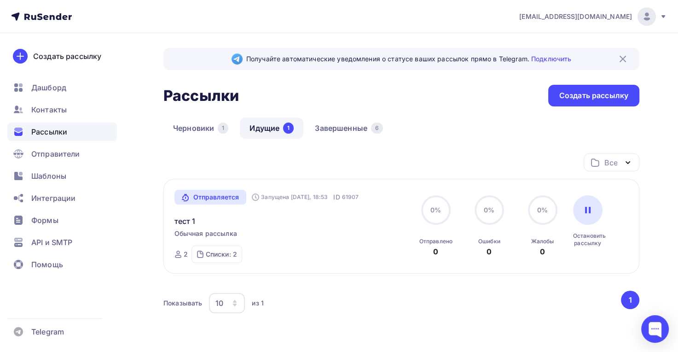
click at [48, 107] on span "Контакты" at bounding box center [48, 109] width 35 height 11
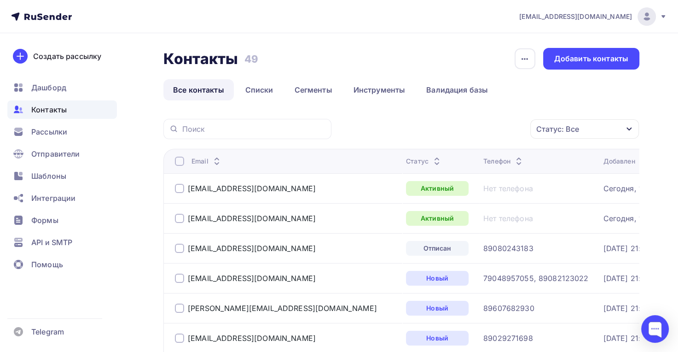
click at [48, 177] on span "Шаблоны" at bounding box center [48, 175] width 35 height 11
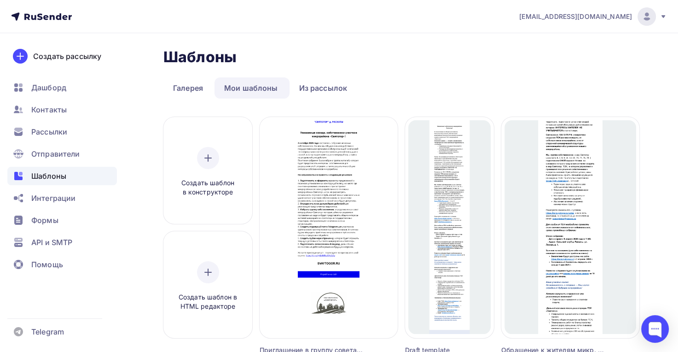
click at [350, 239] on span "Редактировать" at bounding box center [329, 238] width 56 height 11
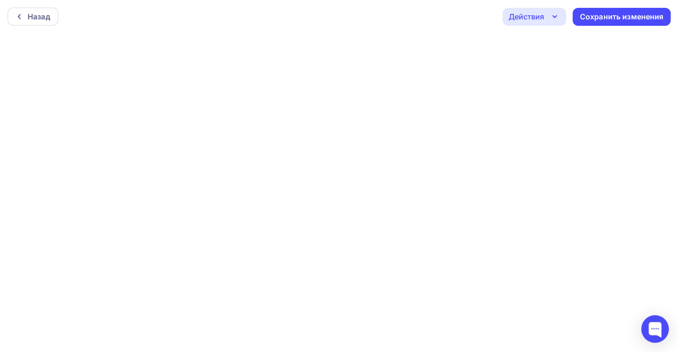
scroll to position [2, 0]
click at [598, 16] on div "Сохранить изменения" at bounding box center [622, 14] width 84 height 11
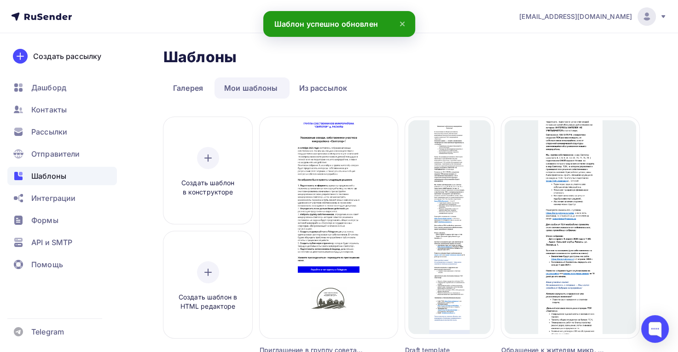
click at [372, 210] on div "Создать рассылку" at bounding box center [328, 209] width 91 height 22
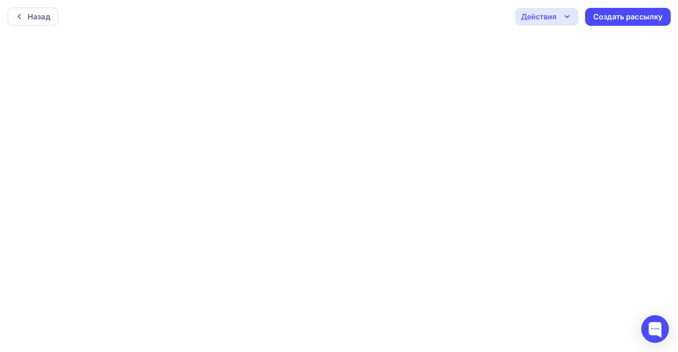
click at [614, 18] on div "Создать рассылку" at bounding box center [628, 17] width 69 height 11
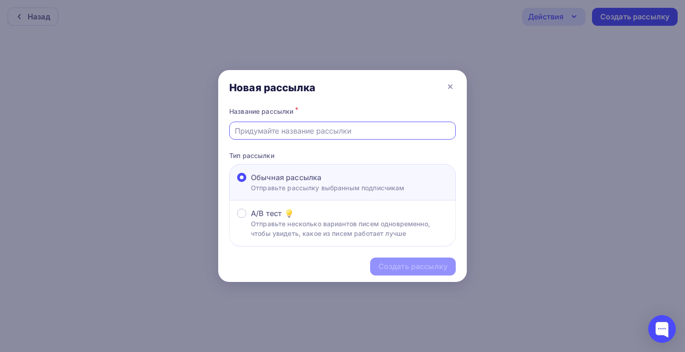
click at [379, 133] on input "text" at bounding box center [343, 130] width 216 height 11
type input "1"
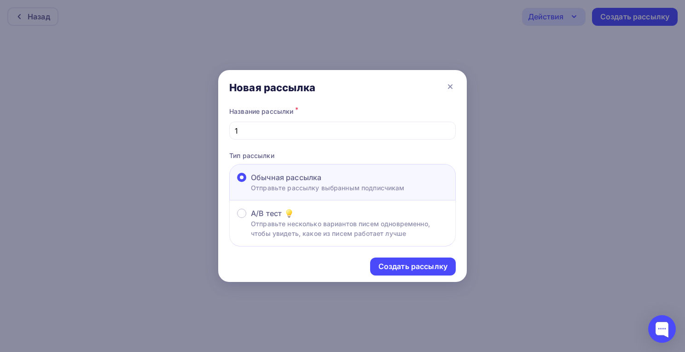
click at [389, 264] on div "Создать рассылку" at bounding box center [413, 266] width 69 height 11
drag, startPoint x: 295, startPoint y: 134, endPoint x: 178, endPoint y: 113, distance: 118.9
click at [178, 113] on div "Новая рассылка Название рассылки * 1 Слишком короткое название Тип рассылки Обы…" at bounding box center [342, 176] width 685 height 352
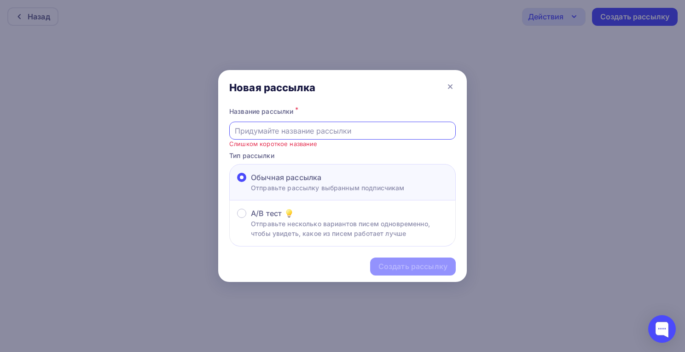
click at [259, 134] on input "text" at bounding box center [343, 130] width 216 height 11
type input "тест 1"
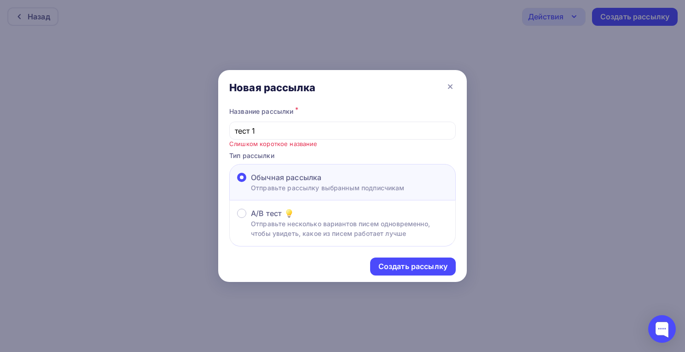
click at [409, 270] on div "Создать рассылку" at bounding box center [413, 266] width 69 height 11
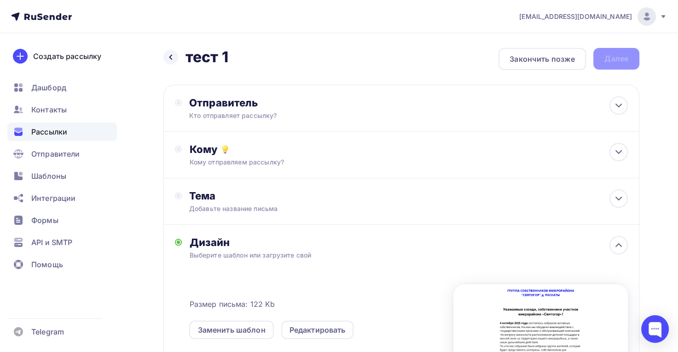
click at [293, 117] on div "Кто отправляет рассылку?" at bounding box center [279, 115] width 180 height 9
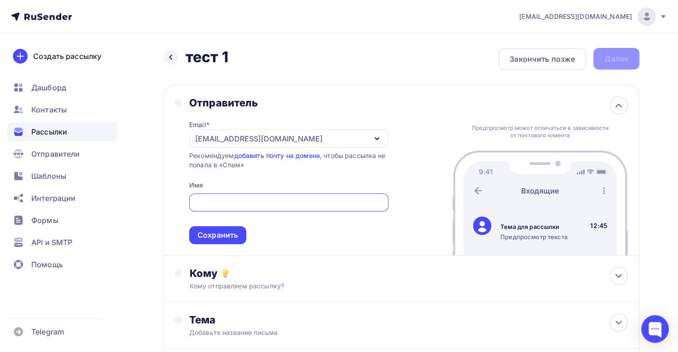
click at [225, 135] on div "tsnsvyatogor@yandex.ru" at bounding box center [259, 138] width 128 height 11
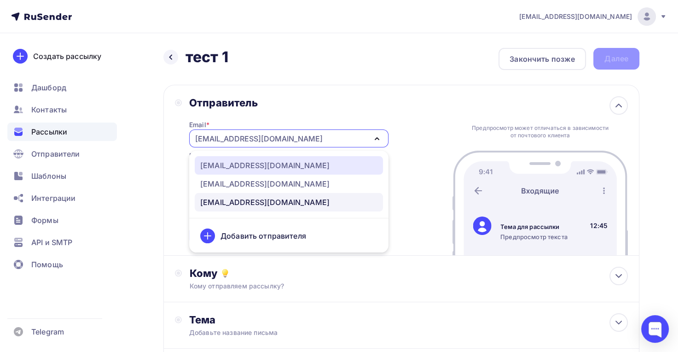
click at [231, 162] on div "info@svaytogor.ru" at bounding box center [264, 165] width 129 height 11
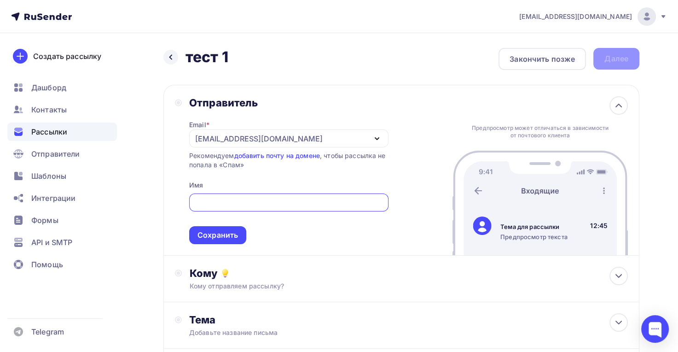
click at [217, 202] on input "text" at bounding box center [288, 202] width 189 height 11
type input "333"
click at [233, 244] on div "Сохранить" at bounding box center [217, 235] width 57 height 18
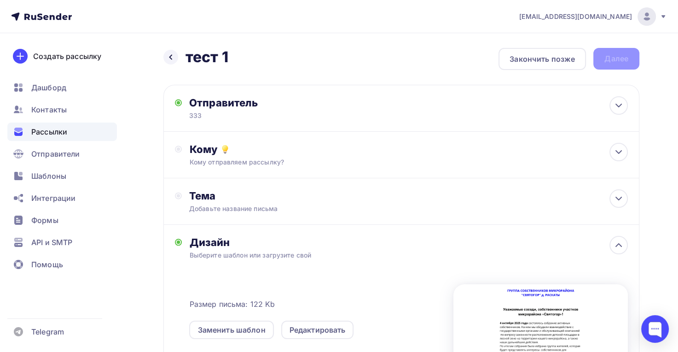
click at [252, 160] on div "Кому отправляем рассылку?" at bounding box center [386, 162] width 395 height 9
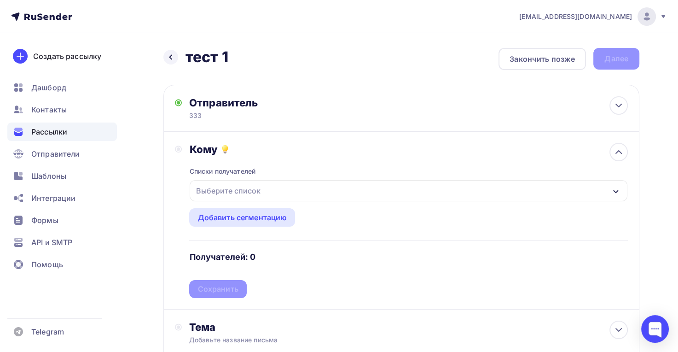
click at [247, 195] on div "Выберите список" at bounding box center [228, 190] width 72 height 17
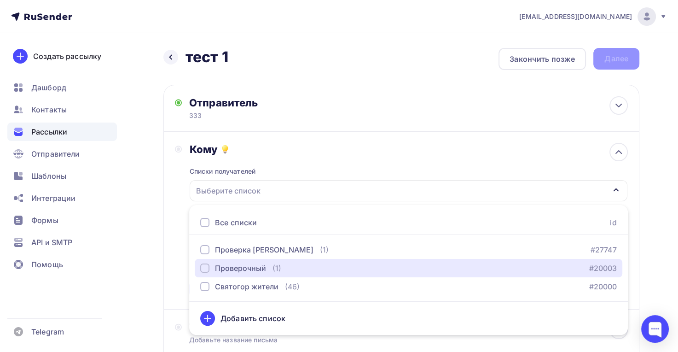
click at [218, 272] on div "Проверочный" at bounding box center [240, 268] width 51 height 11
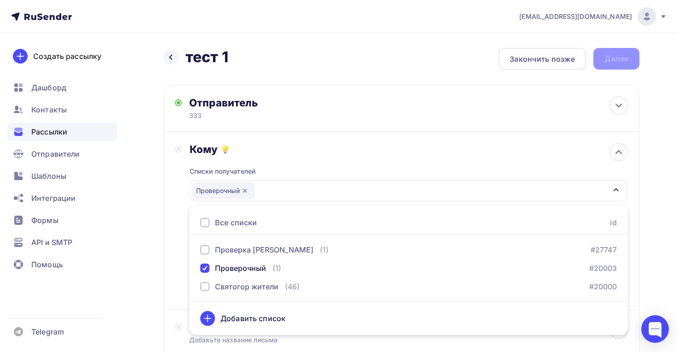
click at [661, 286] on div "Назад тест 1 тест 1 Закончить позже Далее Отправитель 333 Email * info@svaytogo…" at bounding box center [339, 349] width 678 height 632
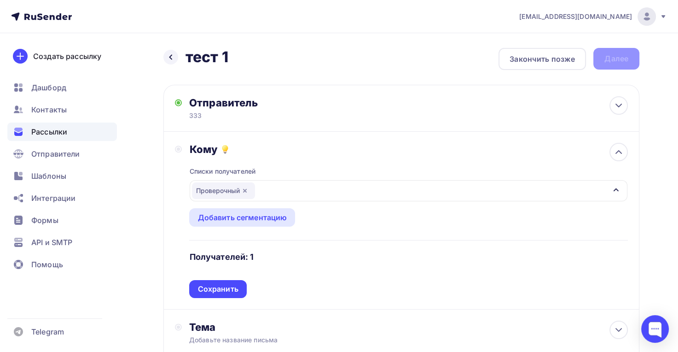
click at [243, 289] on div "Сохранить" at bounding box center [217, 289] width 57 height 18
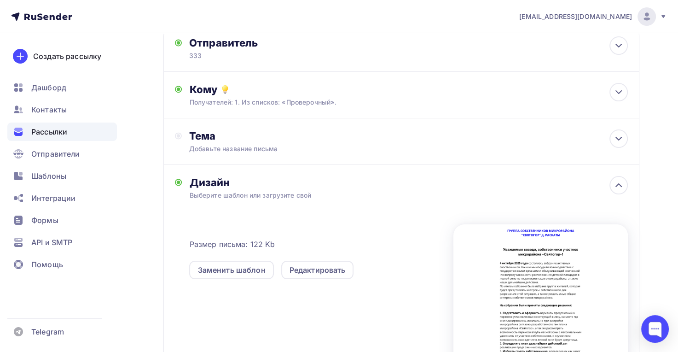
scroll to position [63, 0]
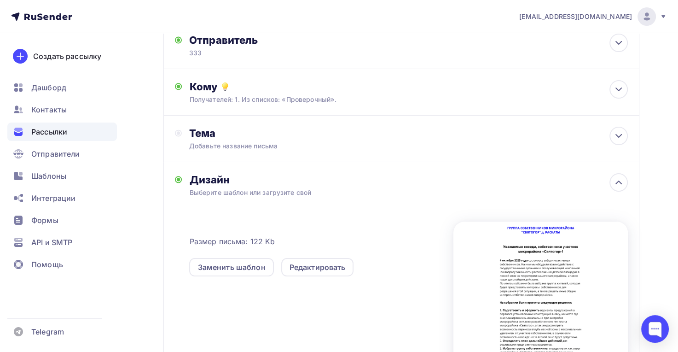
click at [294, 146] on div "Добавьте название письма" at bounding box center [271, 145] width 164 height 9
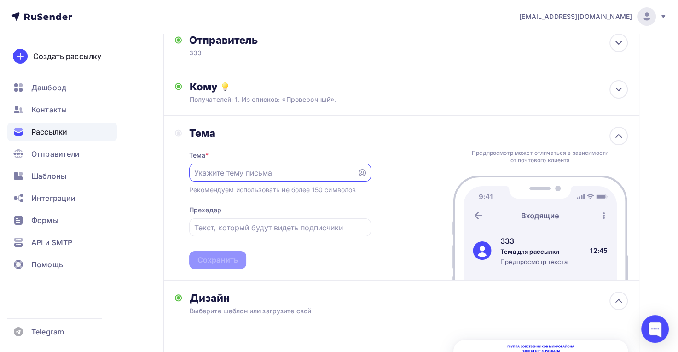
scroll to position [0, 0]
click at [280, 170] on input "text" at bounding box center [273, 172] width 158 height 11
type input "ууу"
click at [259, 229] on input "text" at bounding box center [279, 227] width 171 height 11
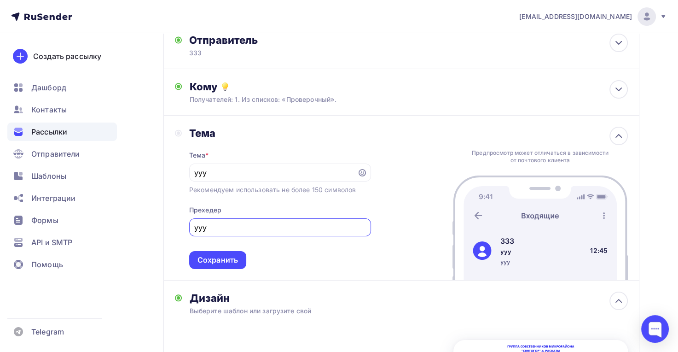
type input "ууу"
click at [230, 257] on div "Сохранить" at bounding box center [218, 260] width 41 height 11
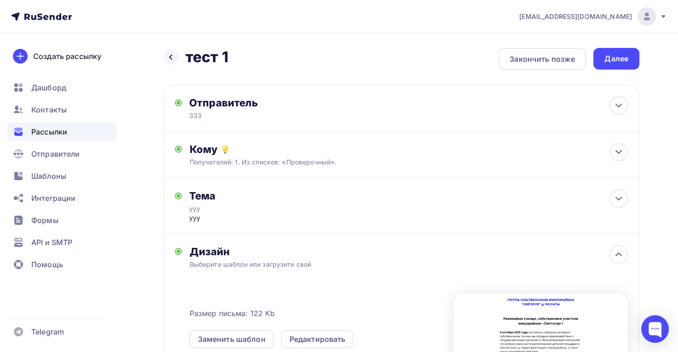
click at [613, 54] on div "Далее" at bounding box center [617, 58] width 24 height 11
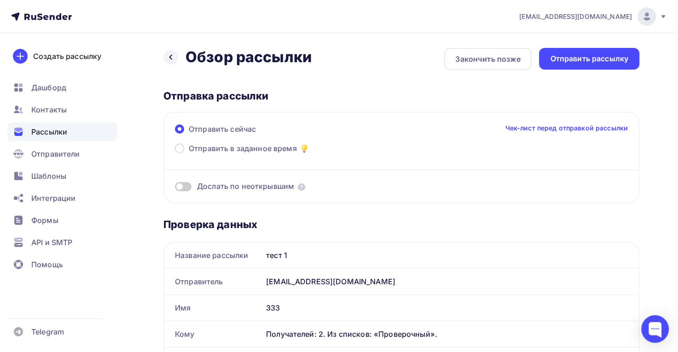
click at [588, 64] on div "Отправить рассылку" at bounding box center [589, 59] width 100 height 22
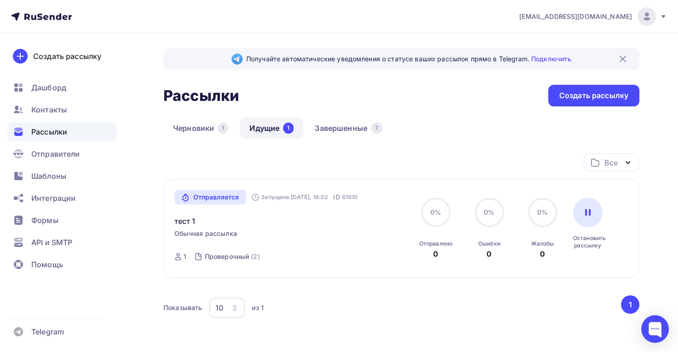
click at [501, 130] on div "Черновики 1 Идущие 1 Завершенные 7" at bounding box center [402, 135] width 476 height 36
click at [78, 176] on div "Шаблоны" at bounding box center [62, 176] width 110 height 18
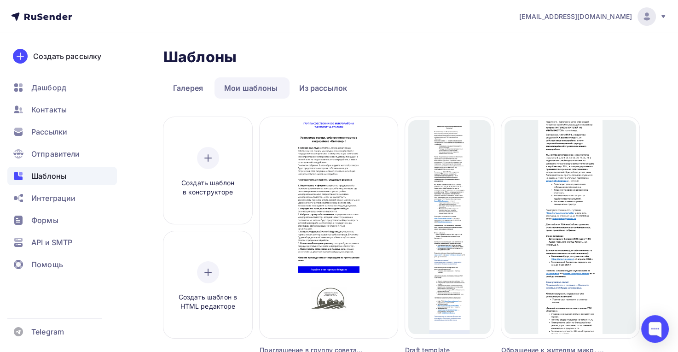
click at [332, 237] on span "Редактировать" at bounding box center [329, 238] width 56 height 11
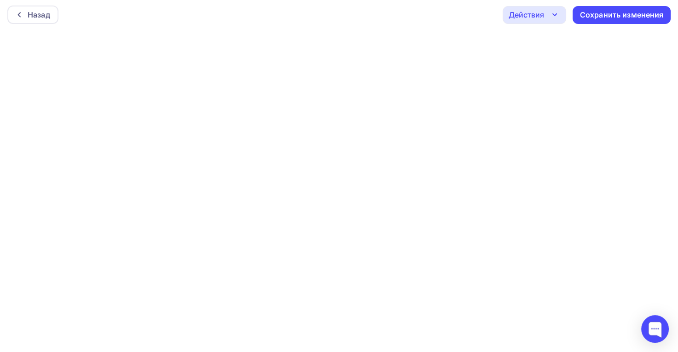
scroll to position [2, 0]
click at [604, 14] on div "Сохранить изменения" at bounding box center [622, 14] width 84 height 11
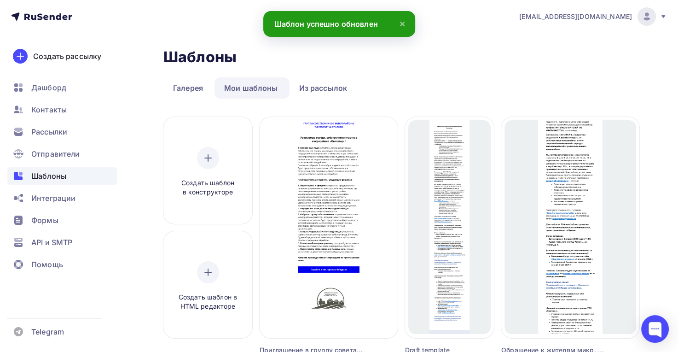
click at [68, 54] on div "Создать рассылку" at bounding box center [67, 56] width 68 height 11
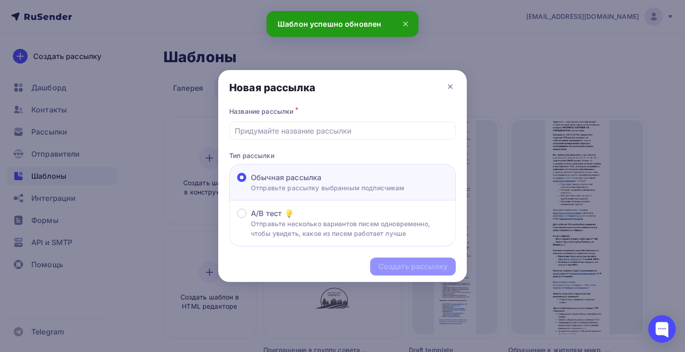
click at [321, 122] on div at bounding box center [342, 131] width 227 height 18
click at [313, 132] on input "text" at bounding box center [343, 130] width 216 height 11
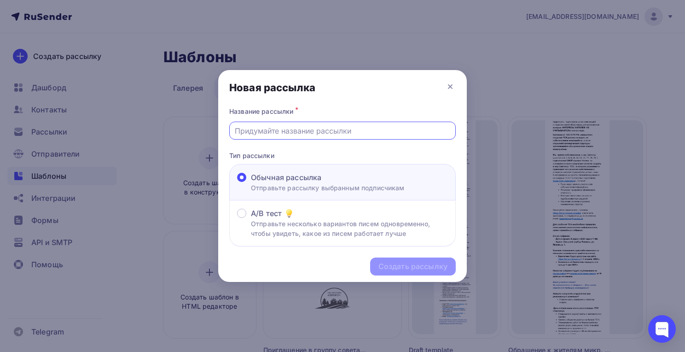
type input "тест 1"
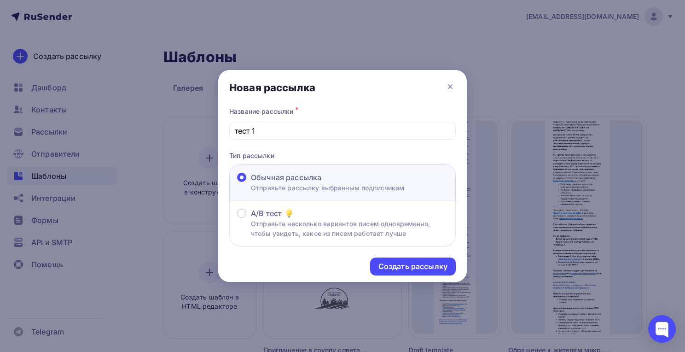
click at [383, 268] on div "Создать рассылку" at bounding box center [413, 266] width 69 height 11
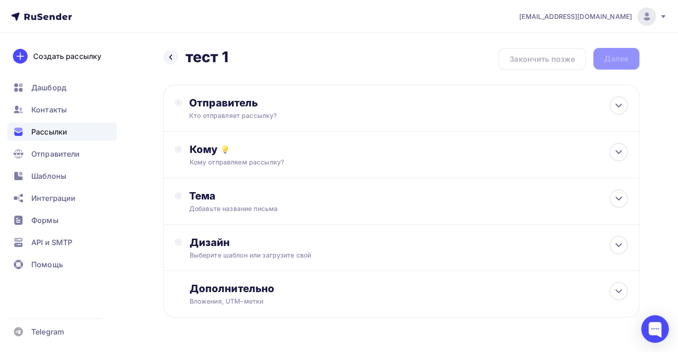
click at [279, 111] on div "Кто отправляет рассылку?" at bounding box center [279, 115] width 180 height 9
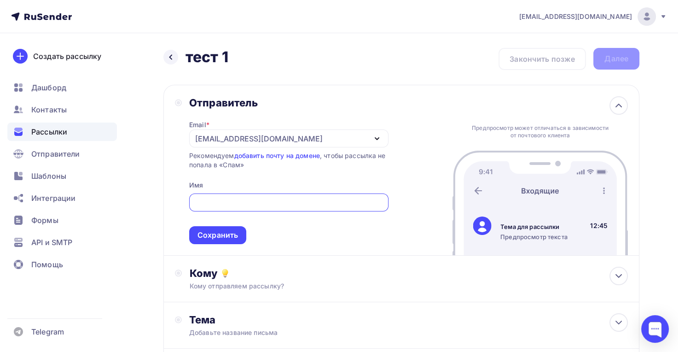
click at [248, 203] on input "text" at bounding box center [288, 202] width 189 height 11
click at [295, 138] on div "tsnsvyatogor@yandex.ru" at bounding box center [288, 138] width 199 height 18
type input "1"
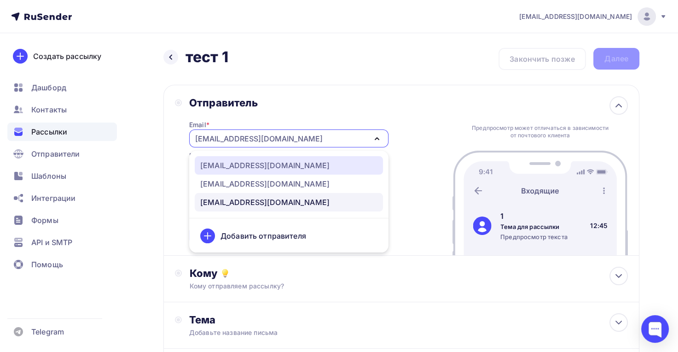
click at [282, 163] on div "info@svaytogor.ru" at bounding box center [288, 165] width 177 height 11
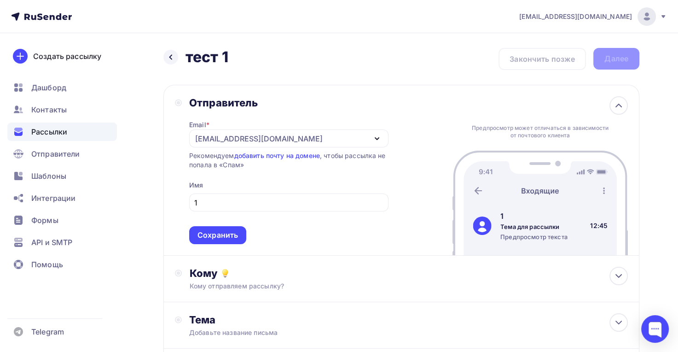
click at [234, 237] on div "Сохранить" at bounding box center [218, 235] width 41 height 11
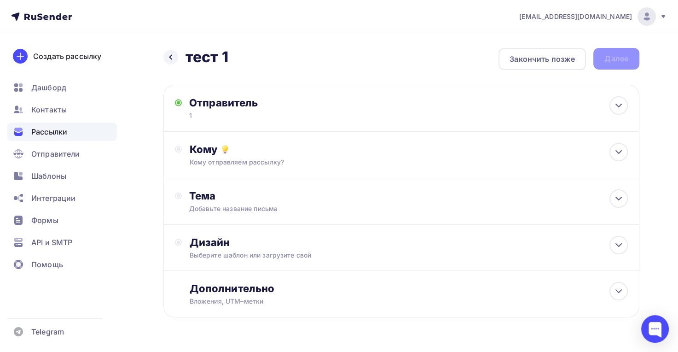
click at [268, 161] on div "Кому отправляем рассылку?" at bounding box center [386, 162] width 395 height 9
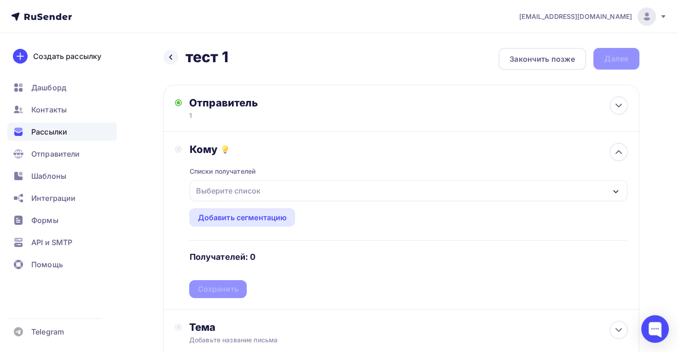
click at [247, 188] on div "Выберите список" at bounding box center [228, 190] width 72 height 17
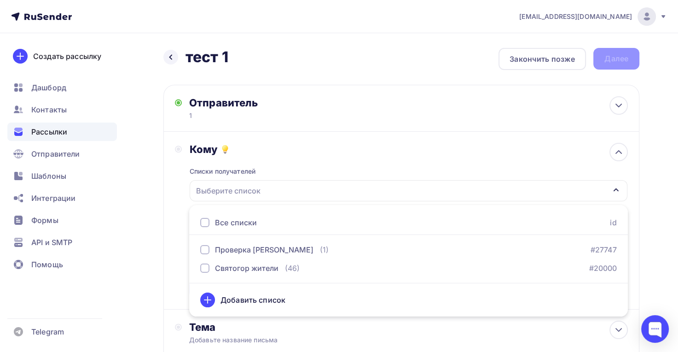
click at [333, 185] on div "Выберите список" at bounding box center [409, 190] width 438 height 21
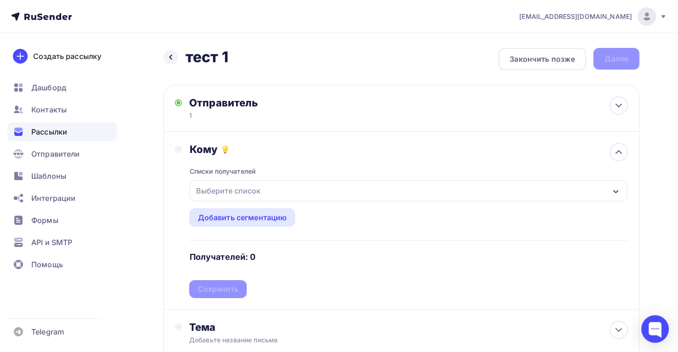
click at [331, 189] on div "Выберите список" at bounding box center [409, 190] width 438 height 21
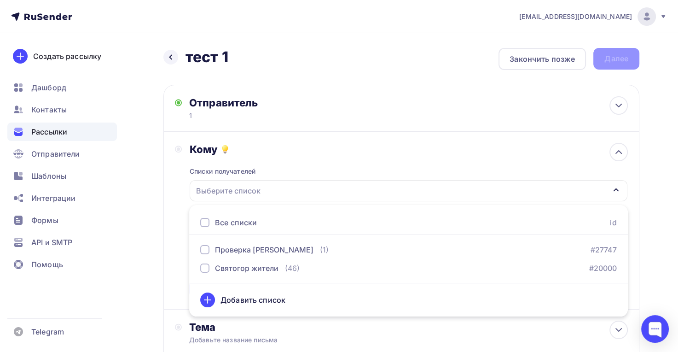
click at [262, 300] on div "Добавить список" at bounding box center [253, 299] width 65 height 11
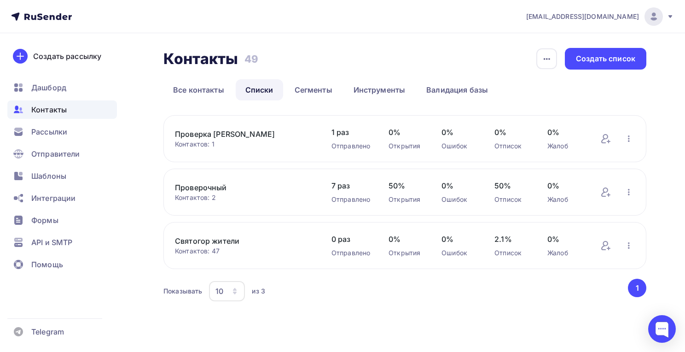
click at [55, 111] on span "Контакты" at bounding box center [48, 109] width 35 height 11
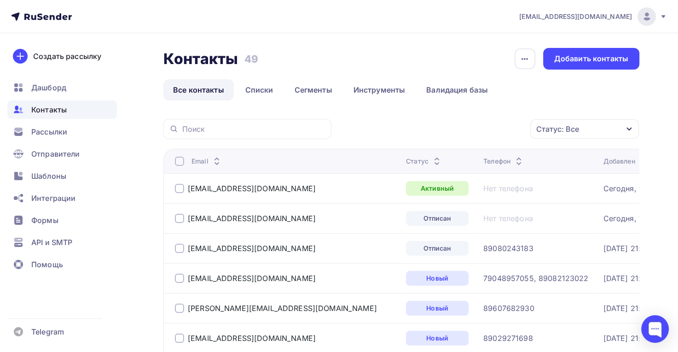
click at [227, 219] on div "buh@cifromig.ru" at bounding box center [252, 218] width 128 height 9
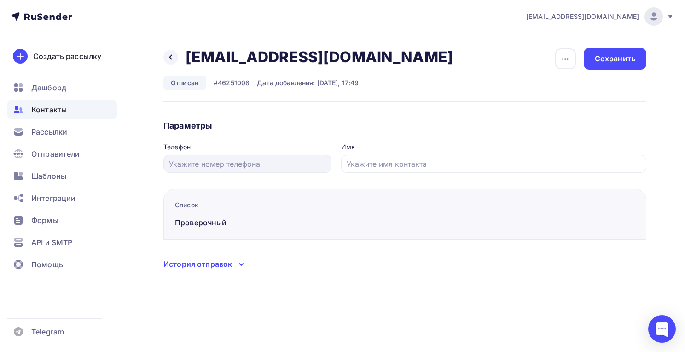
click at [562, 59] on icon "button" at bounding box center [565, 58] width 11 height 11
click at [520, 88] on div "Удалить" at bounding box center [530, 87] width 88 height 11
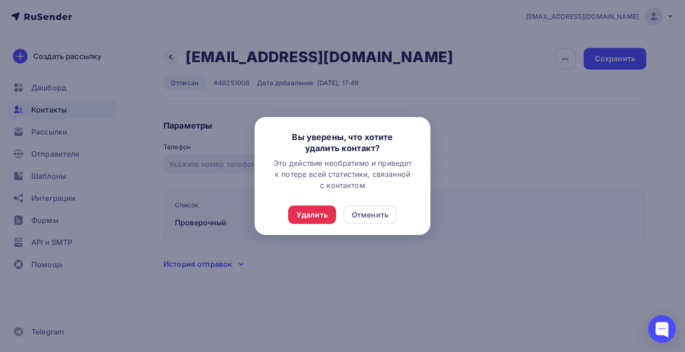
click at [314, 216] on div "Удалить" at bounding box center [312, 214] width 31 height 11
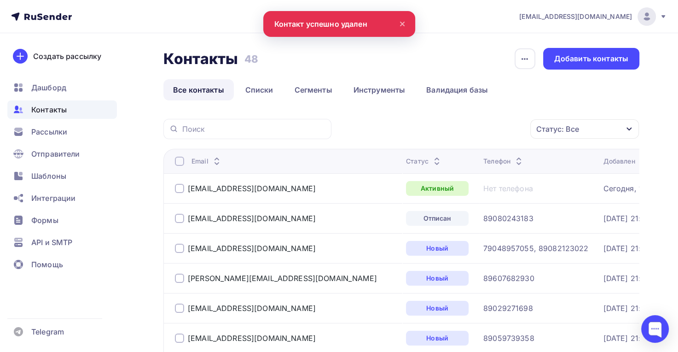
click at [583, 69] on div "Контакты Контакты 48 48 История импорта Добавить контакты Все контакты Списки С…" at bounding box center [402, 74] width 476 height 53
click at [582, 61] on div "Добавить контакты" at bounding box center [592, 58] width 74 height 11
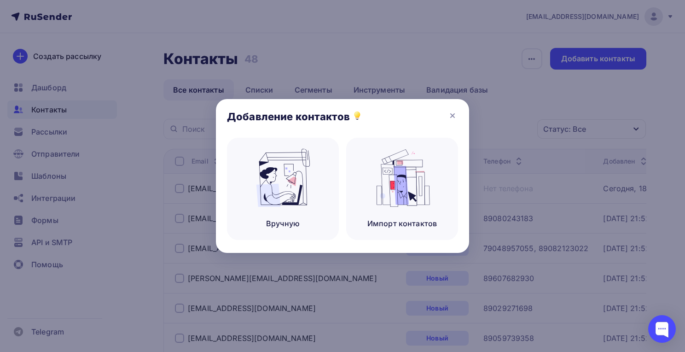
click at [299, 199] on img at bounding box center [283, 178] width 62 height 58
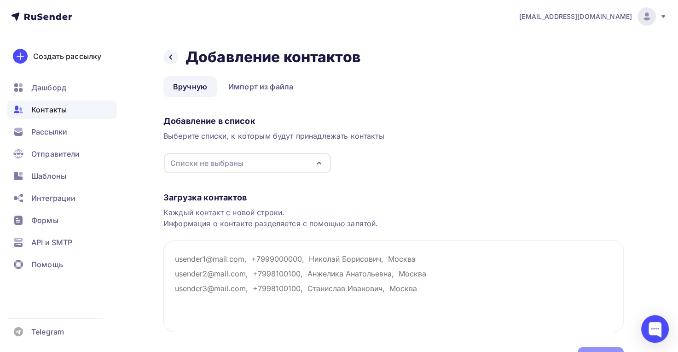
click at [248, 159] on div "Списки не выбраны" at bounding box center [247, 163] width 167 height 20
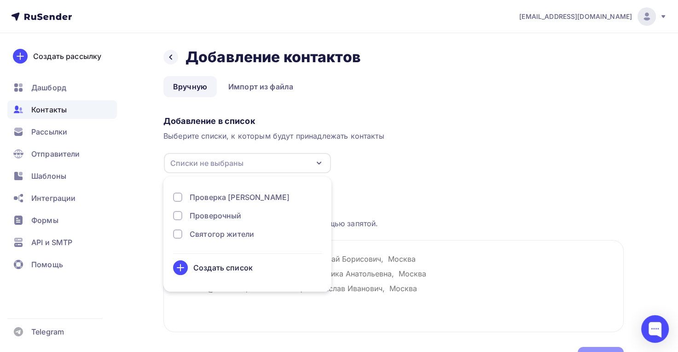
click at [232, 216] on div "Проверочный" at bounding box center [216, 215] width 52 height 11
click at [450, 200] on div "Загрузка контактов" at bounding box center [394, 197] width 461 height 11
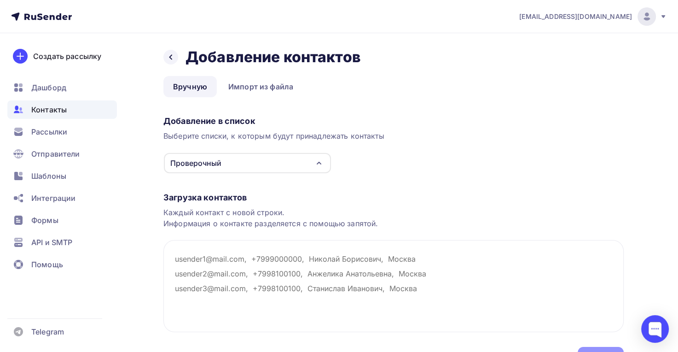
click at [260, 248] on textarea at bounding box center [394, 286] width 461 height 92
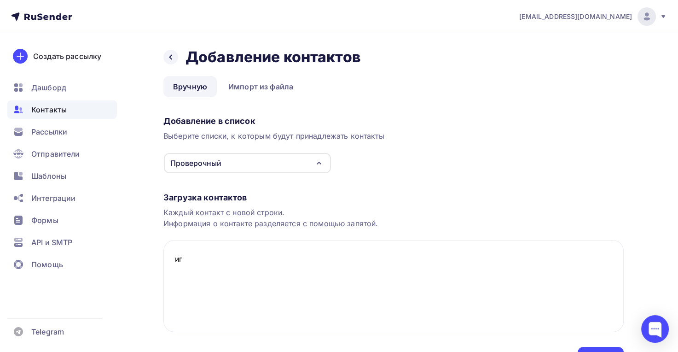
type textarea "и"
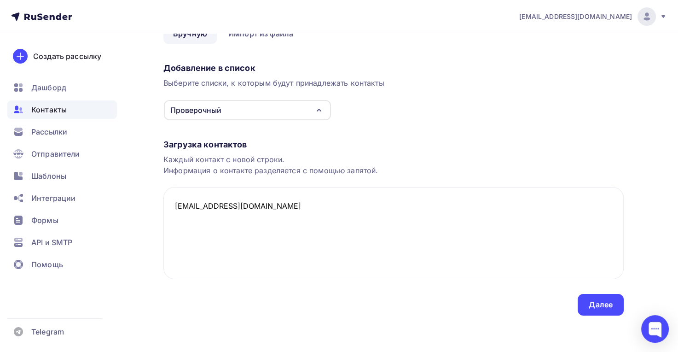
type textarea "buh@cifromig.ru"
click at [611, 306] on div "Далее" at bounding box center [601, 304] width 24 height 11
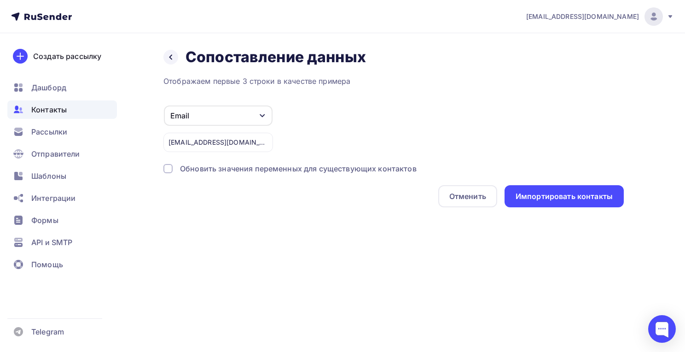
click at [254, 169] on div "Обновить значения переменных для существующих контактов" at bounding box center [298, 168] width 237 height 11
click at [607, 198] on div "Импортировать контакты" at bounding box center [564, 196] width 97 height 11
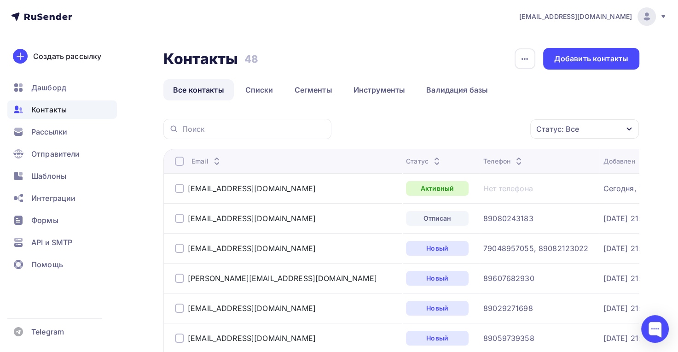
click at [270, 93] on link "Списки" at bounding box center [259, 89] width 47 height 21
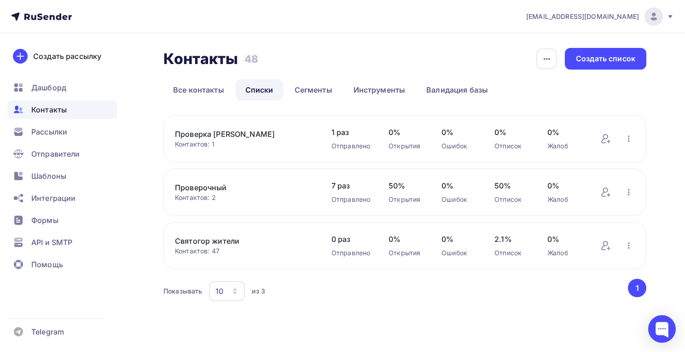
click at [263, 191] on link "Проверочный" at bounding box center [244, 187] width 138 height 11
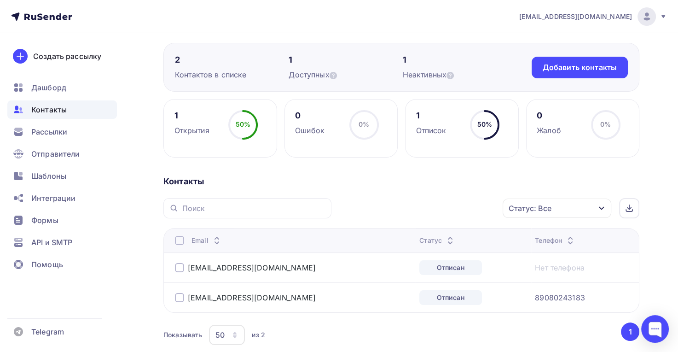
scroll to position [126, 0]
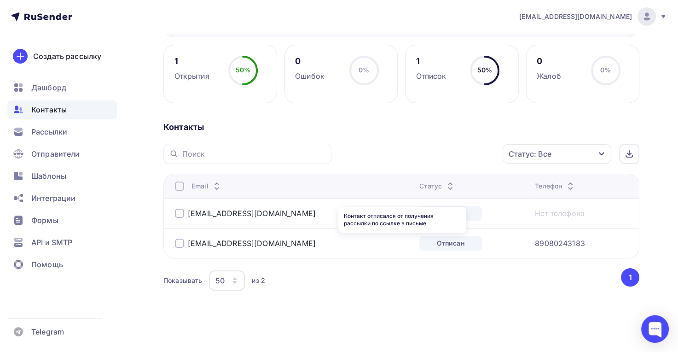
click at [417, 216] on div "Контакт отписался от получения рассылки по ссылке в письме" at bounding box center [403, 220] width 128 height 26
click at [266, 209] on div "buh@cifromig.ru" at bounding box center [290, 213] width 230 height 15
click at [240, 216] on link "buh@cifromig.ru" at bounding box center [252, 213] width 128 height 9
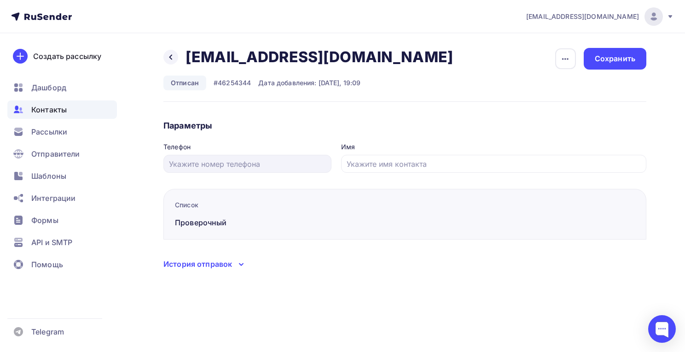
click at [412, 110] on div "Назад buh@cifromig.ru buh@cifromig.ru Удалить Отписан #46254344 Дата добавления…" at bounding box center [405, 159] width 483 height 222
click at [289, 83] on div "Дата добавления: Сегодня, 19:09" at bounding box center [309, 82] width 102 height 9
click at [562, 59] on icon "button" at bounding box center [565, 58] width 11 height 11
click at [374, 75] on div "Назад buh@cifromig.ru buh@cifromig.ru Удалить Отписан #46254344 Дата добавления…" at bounding box center [405, 75] width 483 height 54
click at [37, 220] on span "Формы" at bounding box center [44, 220] width 27 height 11
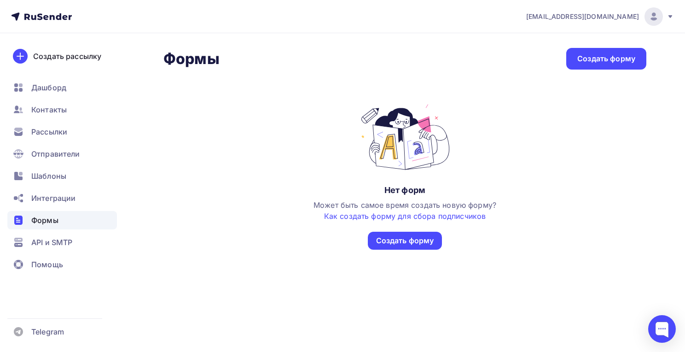
click at [51, 199] on span "Интеграции" at bounding box center [53, 198] width 44 height 11
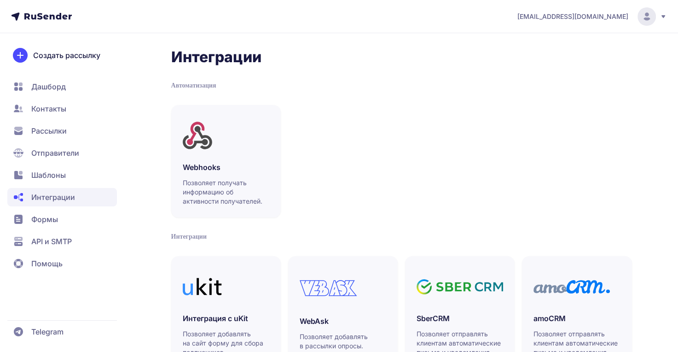
click at [54, 176] on span "Шаблоны" at bounding box center [48, 174] width 35 height 11
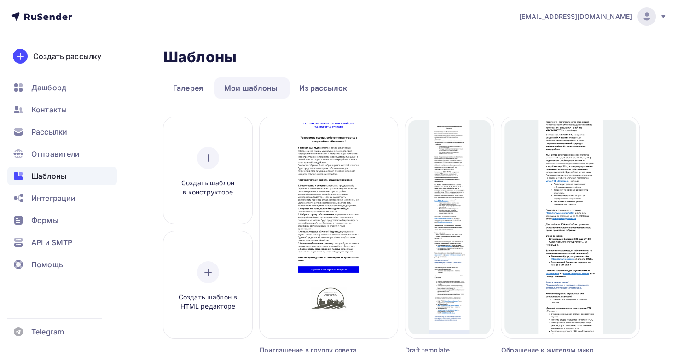
click at [61, 154] on span "Отправители" at bounding box center [55, 153] width 49 height 11
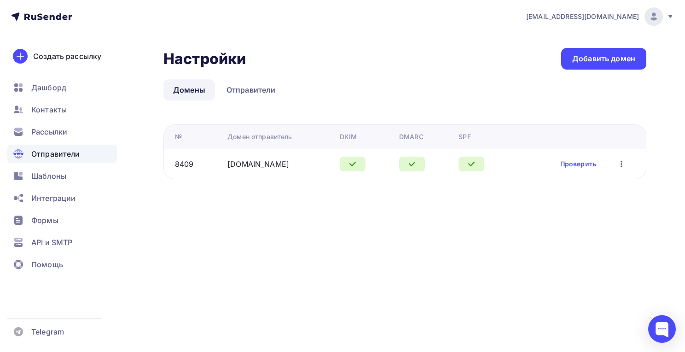
click at [58, 107] on span "Контакты" at bounding box center [48, 109] width 35 height 11
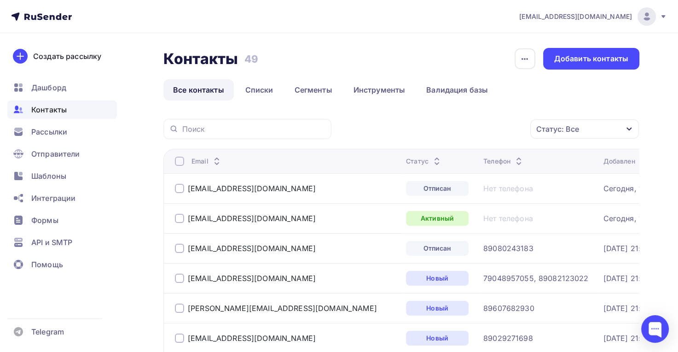
click at [64, 86] on span "Дашборд" at bounding box center [48, 87] width 35 height 11
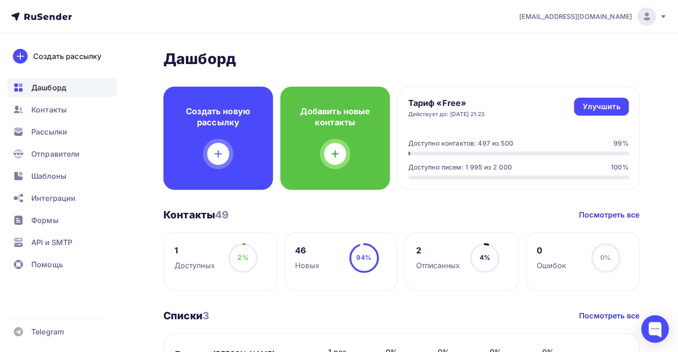
click at [68, 117] on div "Контакты" at bounding box center [62, 109] width 110 height 18
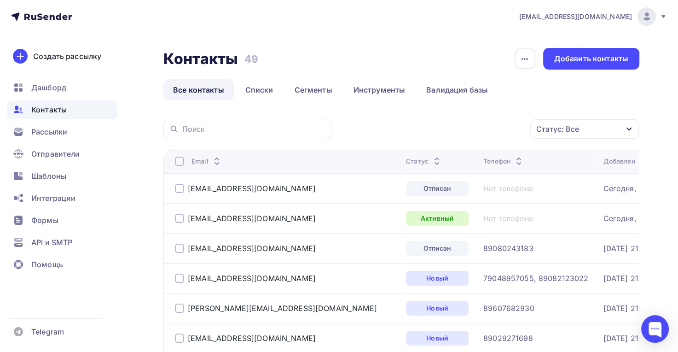
click at [60, 174] on span "Шаблоны" at bounding box center [48, 175] width 35 height 11
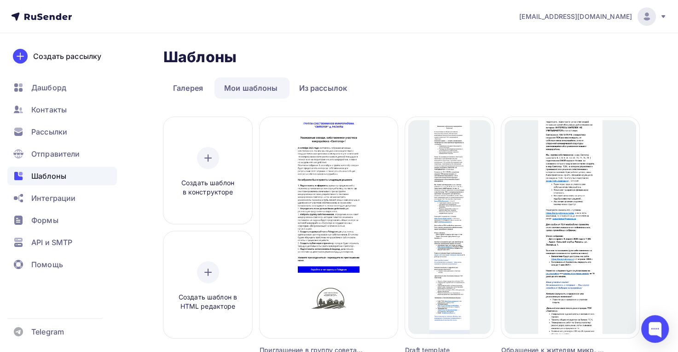
click at [345, 241] on span "Редактировать" at bounding box center [329, 238] width 56 height 11
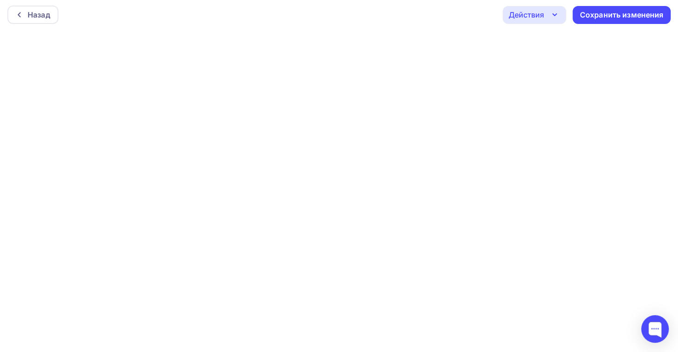
scroll to position [2, 0]
click at [584, 19] on div "Сохранить изменения" at bounding box center [622, 14] width 84 height 11
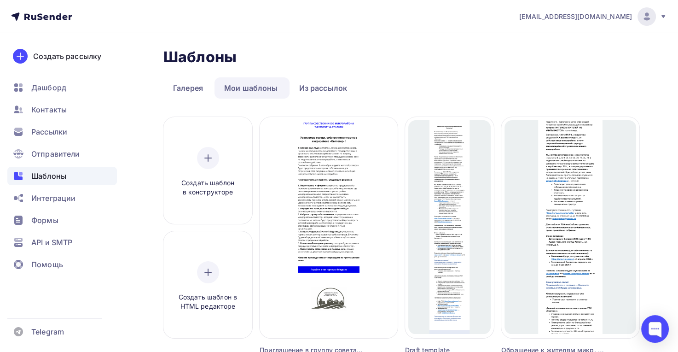
click at [193, 91] on link "Галерея" at bounding box center [188, 87] width 49 height 21
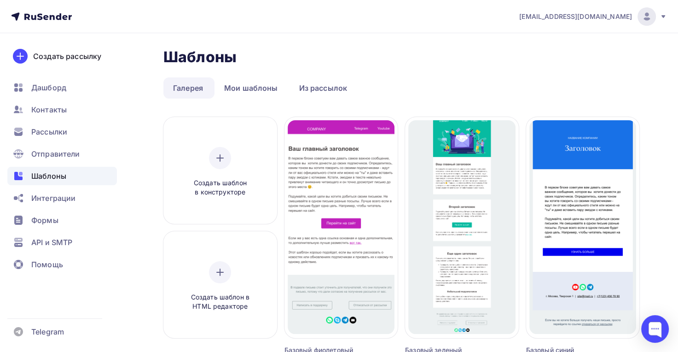
click at [54, 110] on span "Контакты" at bounding box center [48, 109] width 35 height 11
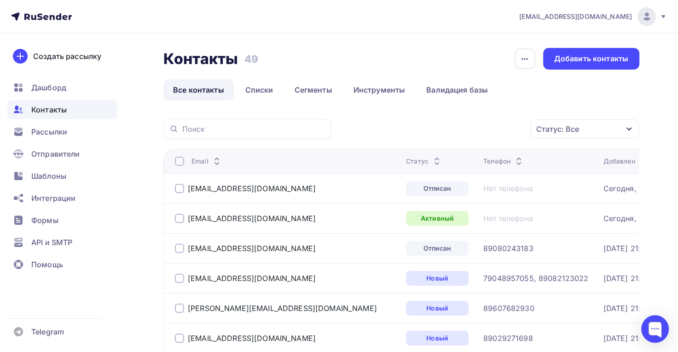
click at [58, 111] on span "Контакты" at bounding box center [48, 109] width 35 height 11
click at [614, 62] on div "Добавить контакты" at bounding box center [592, 58] width 74 height 11
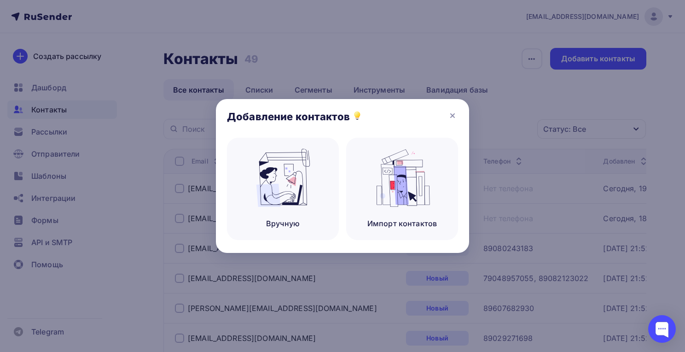
click at [284, 208] on div "Вручную" at bounding box center [283, 189] width 112 height 102
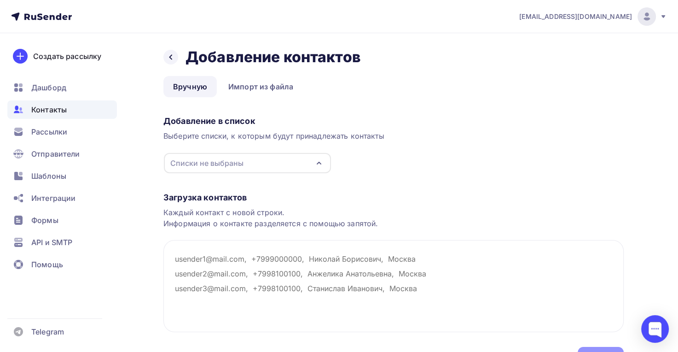
click at [246, 164] on div "Списки не выбраны" at bounding box center [247, 163] width 167 height 20
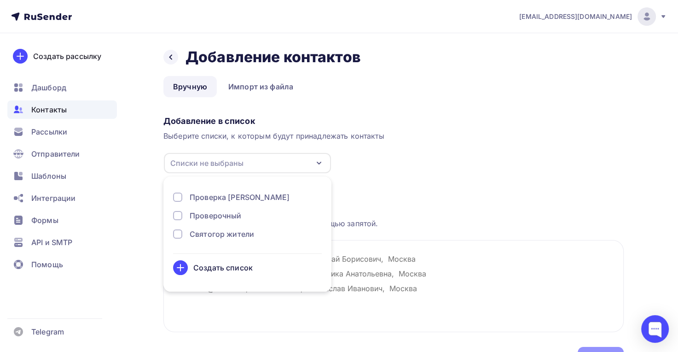
click at [236, 214] on div "Проверочный" at bounding box center [216, 215] width 52 height 11
click at [403, 225] on div "Каждый контакт с новой строки. Информация о контакте разделяется с помощью запя…" at bounding box center [394, 218] width 461 height 22
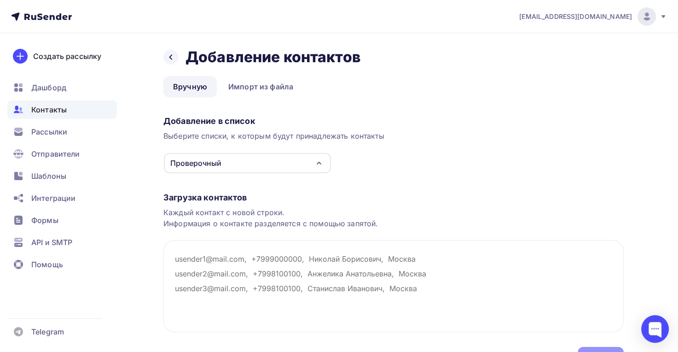
click at [201, 258] on textarea at bounding box center [394, 286] width 461 height 92
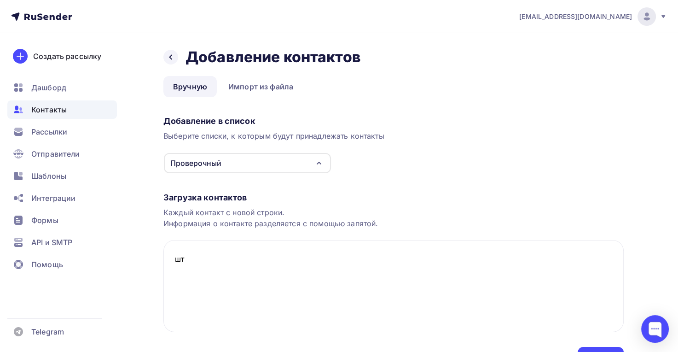
type textarea "ш"
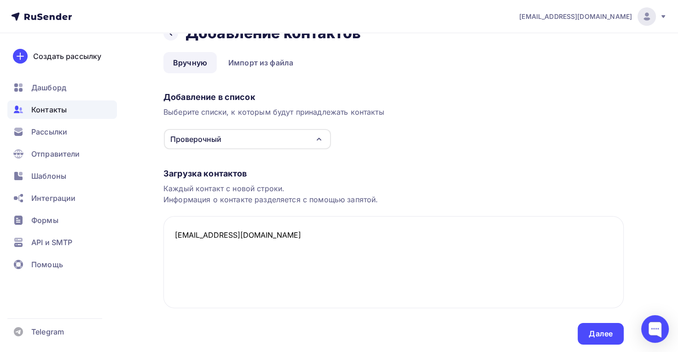
scroll to position [53, 0]
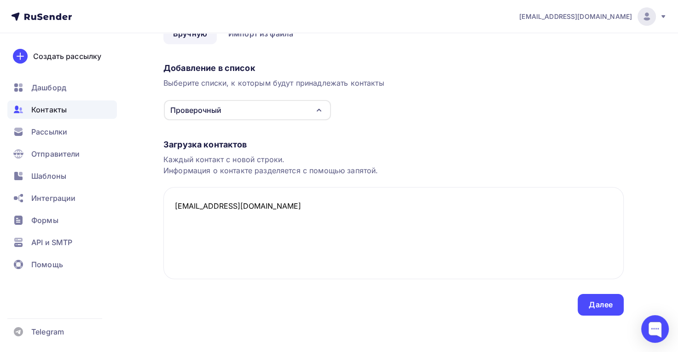
type textarea "info@svaytogor.ru"
click at [597, 307] on div "Далее" at bounding box center [601, 304] width 24 height 11
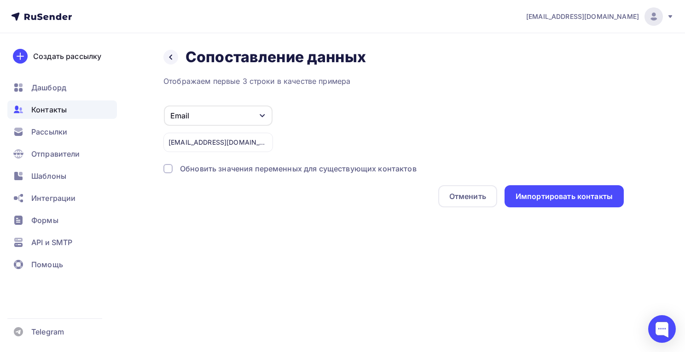
click at [561, 198] on div "Импортировать контакты" at bounding box center [564, 196] width 97 height 11
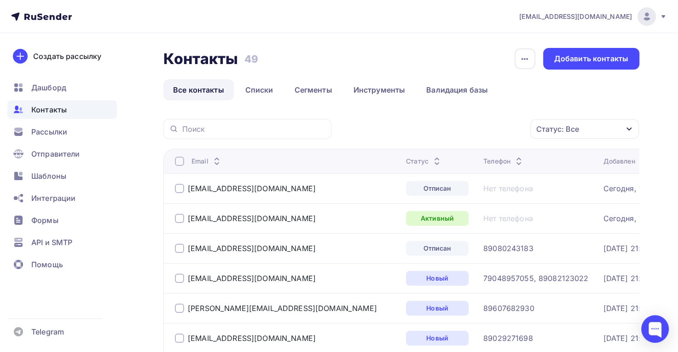
click at [268, 94] on link "Списки" at bounding box center [259, 89] width 47 height 21
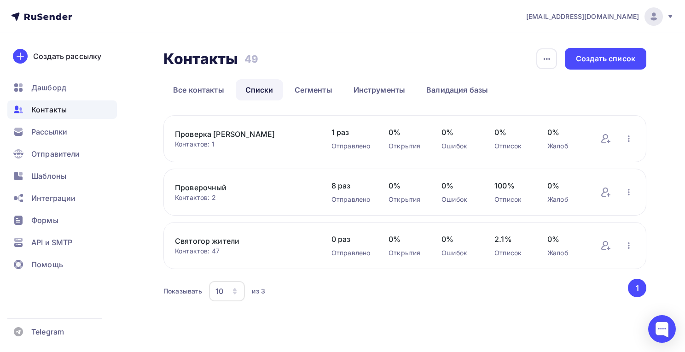
click at [229, 193] on link "Проверочный" at bounding box center [244, 187] width 138 height 11
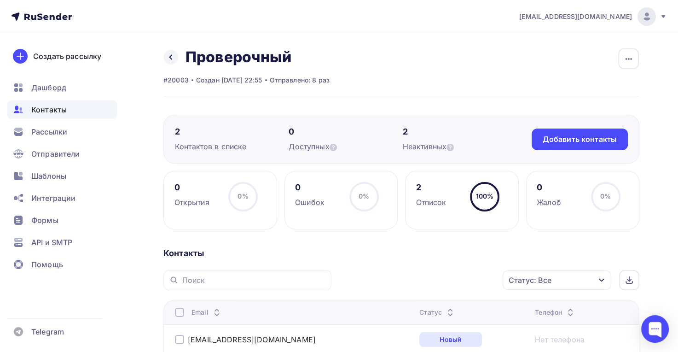
click at [58, 134] on span "Рассылки" at bounding box center [49, 131] width 36 height 11
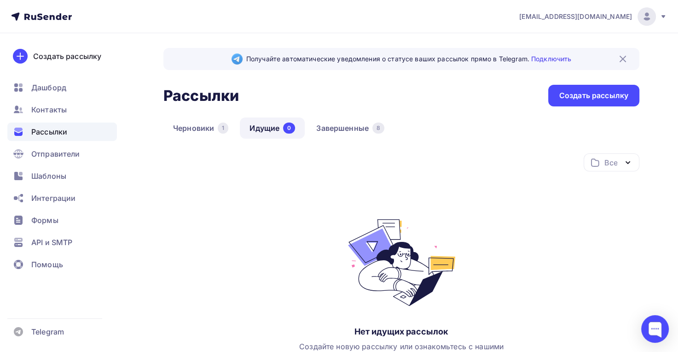
click at [590, 96] on div "Создать рассылку" at bounding box center [594, 95] width 69 height 11
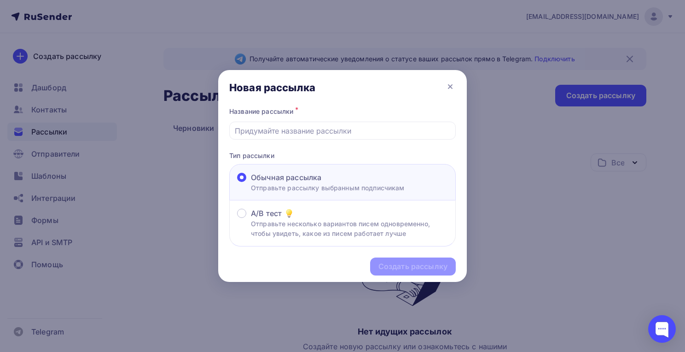
click at [272, 134] on input "text" at bounding box center [343, 130] width 216 height 11
type input "тест 1"
click at [389, 268] on div "Создать рассылку" at bounding box center [413, 266] width 69 height 11
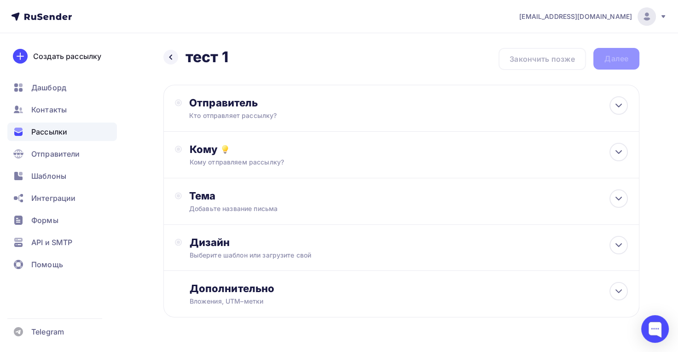
click at [257, 109] on div "Отправитель Кто отправляет рассылку? Email * tsnsvyatogor@yandex.ru info@svayto…" at bounding box center [288, 108] width 199 height 24
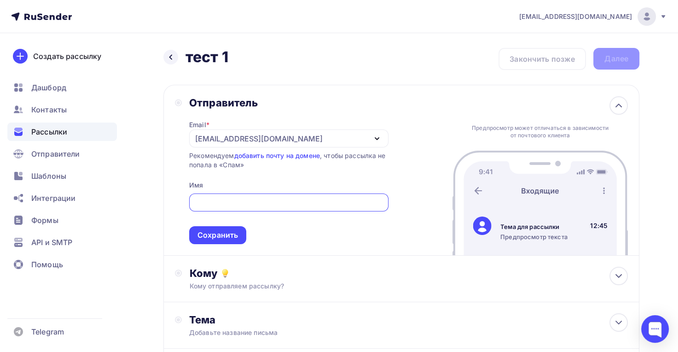
click at [227, 200] on input "text" at bounding box center [288, 202] width 189 height 11
click at [280, 129] on div "tsnsvyatogor@yandex.ru" at bounding box center [288, 138] width 199 height 18
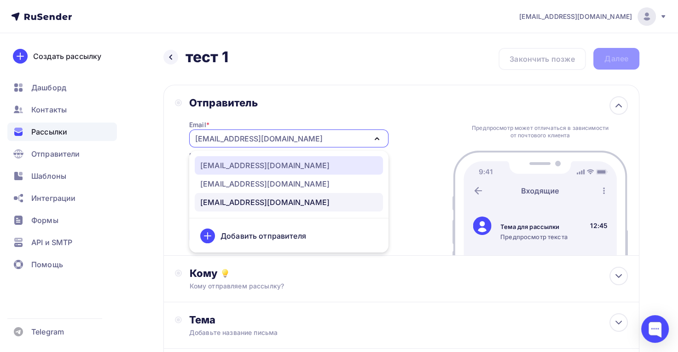
click at [262, 160] on div "info@svaytogor.ru" at bounding box center [264, 165] width 129 height 11
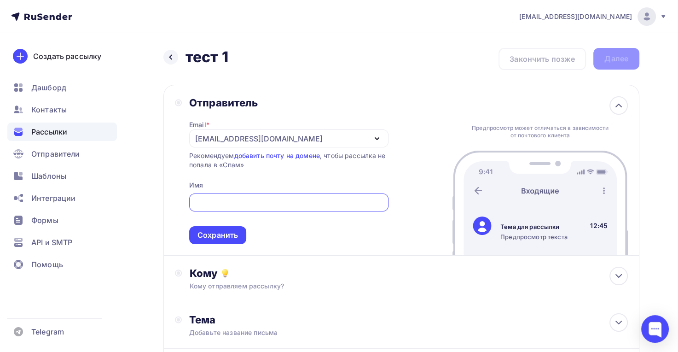
click at [234, 200] on input "text" at bounding box center [288, 202] width 189 height 11
type input "ddd"
click at [228, 236] on div "Сохранить" at bounding box center [218, 235] width 41 height 11
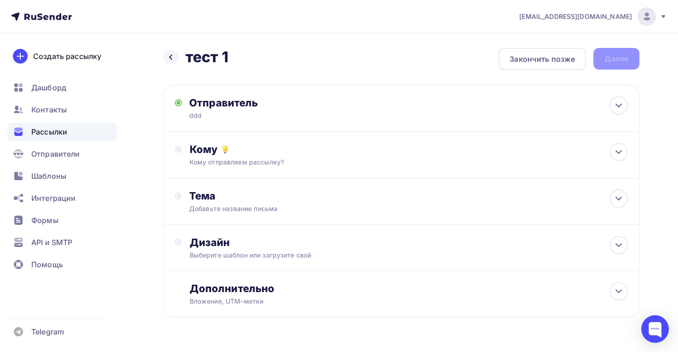
click at [251, 162] on div "Кому отправляем рассылку?" at bounding box center [386, 162] width 395 height 9
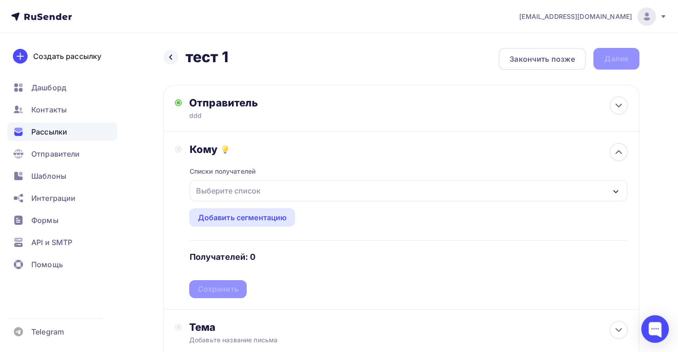
click at [239, 190] on div "Выберите список" at bounding box center [228, 190] width 72 height 17
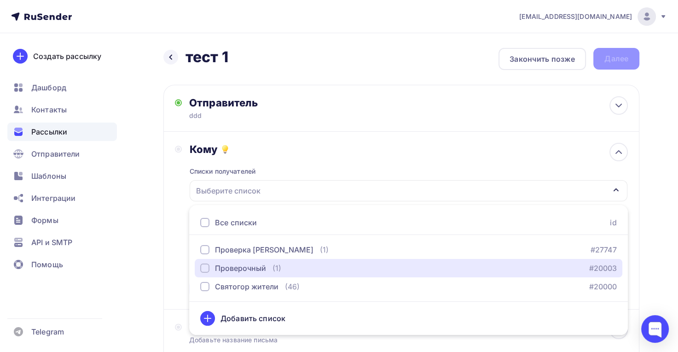
click at [241, 270] on div "Проверочный" at bounding box center [240, 268] width 51 height 11
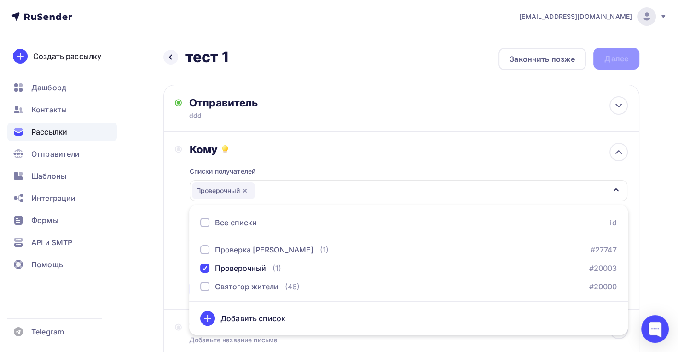
click at [641, 243] on div "Назад тест 1 тест 1 Закончить позже Далее Отправитель ddd Email * info@svaytogo…" at bounding box center [339, 270] width 678 height 475
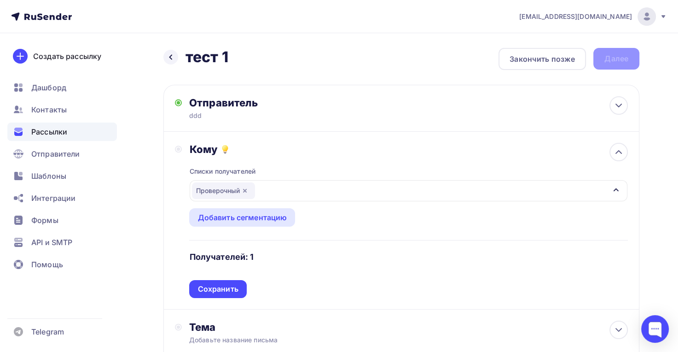
click at [217, 292] on div "Сохранить" at bounding box center [218, 289] width 41 height 11
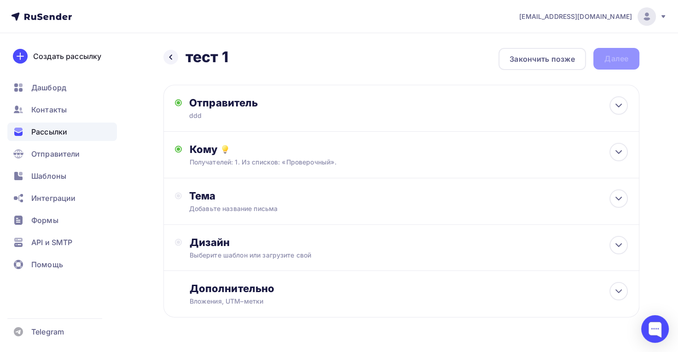
click at [250, 197] on div "Тема" at bounding box center [280, 195] width 182 height 13
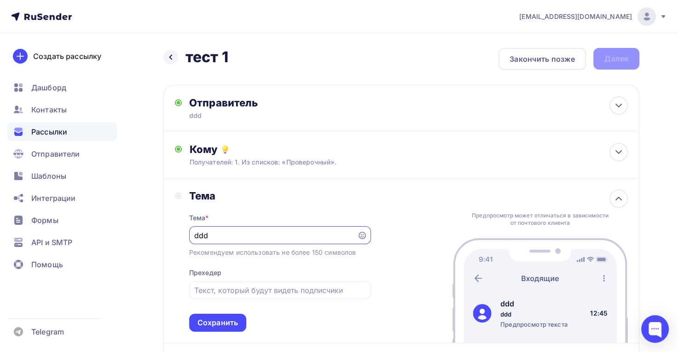
type input "ddd"
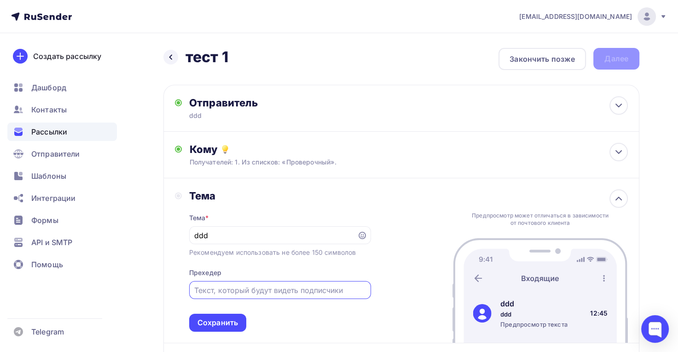
click at [249, 292] on input "text" at bounding box center [279, 290] width 171 height 11
type input "ddd"
click at [224, 320] on div "Сохранить" at bounding box center [218, 322] width 41 height 11
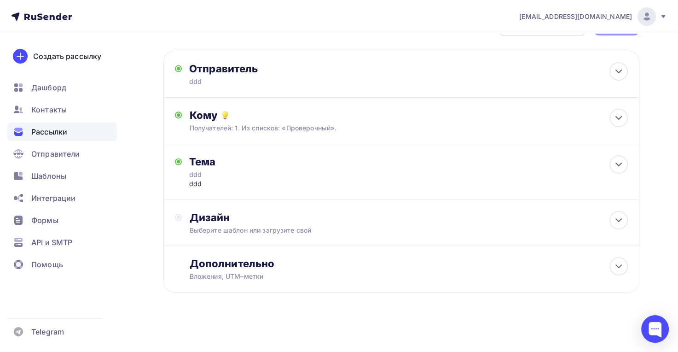
scroll to position [35, 0]
click at [263, 223] on div "Дизайн" at bounding box center [408, 217] width 439 height 13
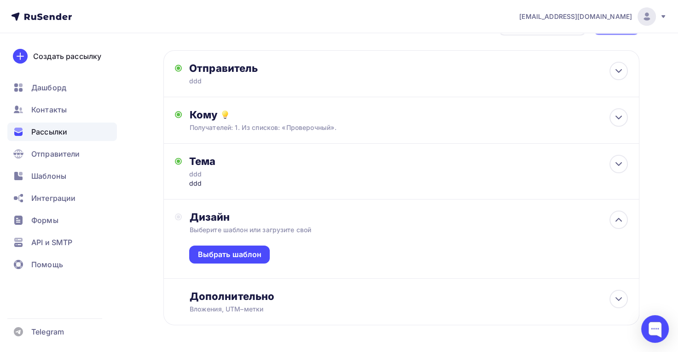
click at [240, 250] on div "Выбрать шаблон" at bounding box center [230, 254] width 64 height 11
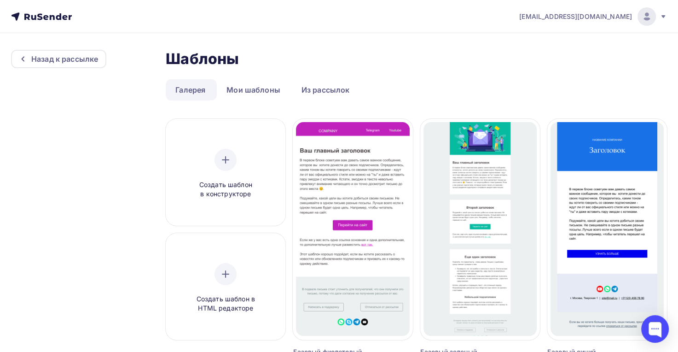
click at [255, 93] on link "Мои шаблоны" at bounding box center [253, 89] width 73 height 21
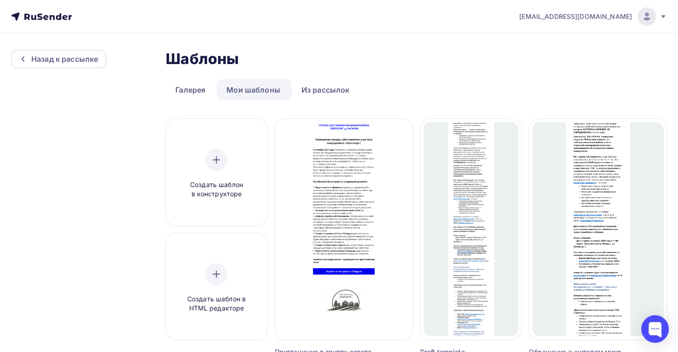
click at [359, 222] on span "Выбрать шаблон" at bounding box center [344, 225] width 64 height 11
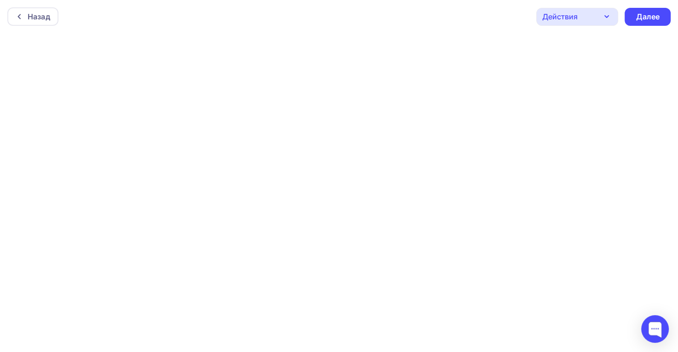
click at [656, 20] on div "Далее" at bounding box center [648, 17] width 24 height 11
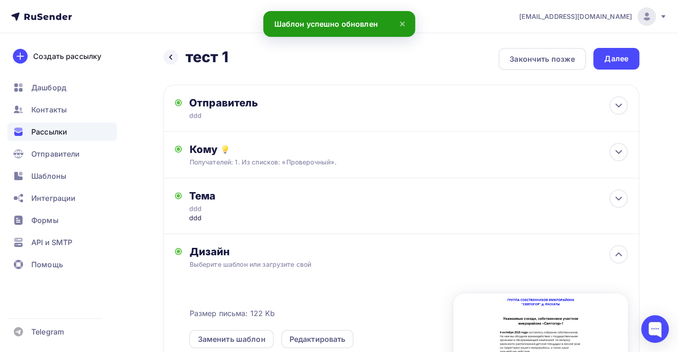
click at [618, 57] on div "Далее" at bounding box center [617, 58] width 24 height 11
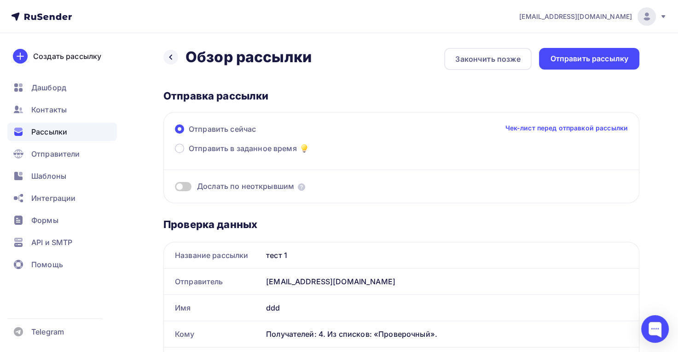
click at [618, 60] on div "Отправить рассылку" at bounding box center [589, 58] width 78 height 11
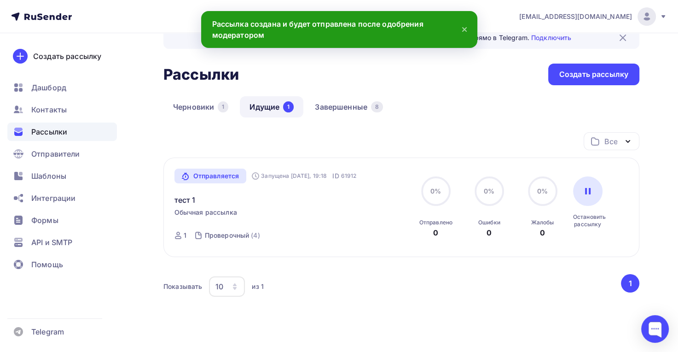
scroll to position [21, 0]
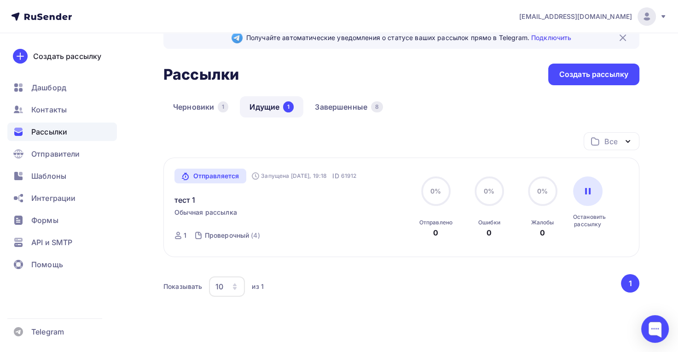
click at [224, 211] on span "Обычная рассылка" at bounding box center [206, 212] width 63 height 9
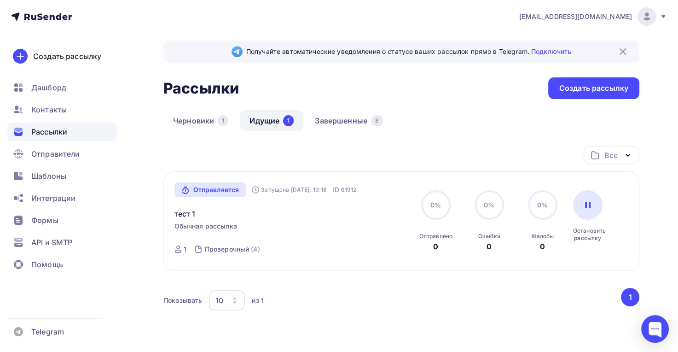
scroll to position [0, 0]
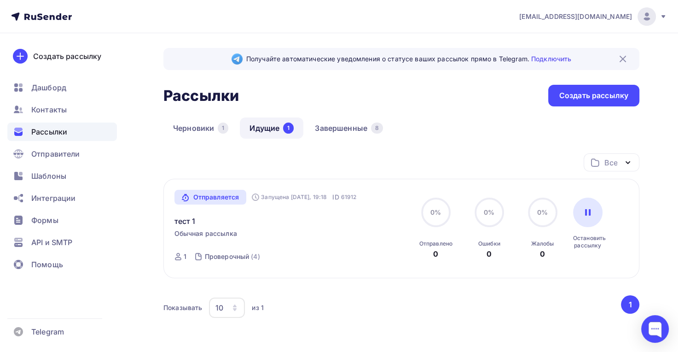
click at [67, 110] on div "Контакты" at bounding box center [62, 109] width 110 height 18
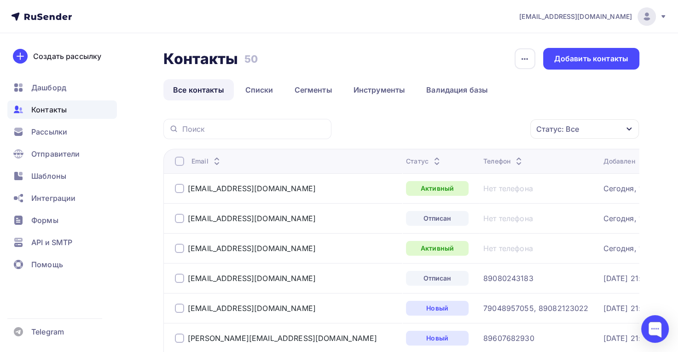
click at [63, 131] on span "Рассылки" at bounding box center [49, 131] width 36 height 11
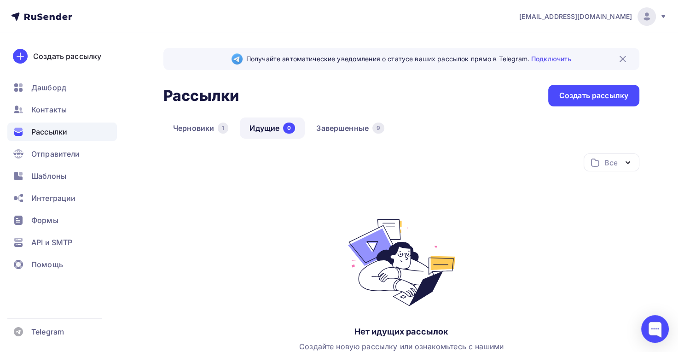
click at [603, 94] on div "Создать рассылку" at bounding box center [594, 95] width 69 height 11
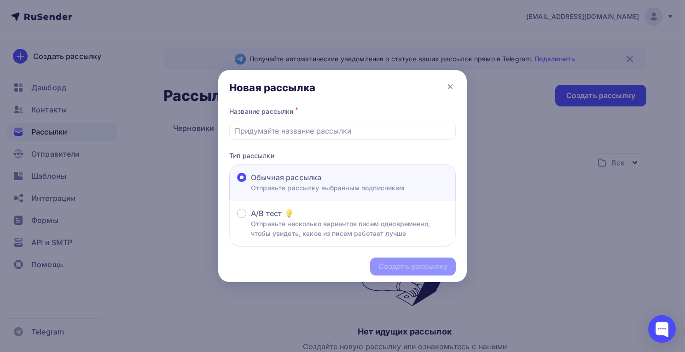
click at [347, 130] on input "text" at bounding box center [343, 130] width 216 height 11
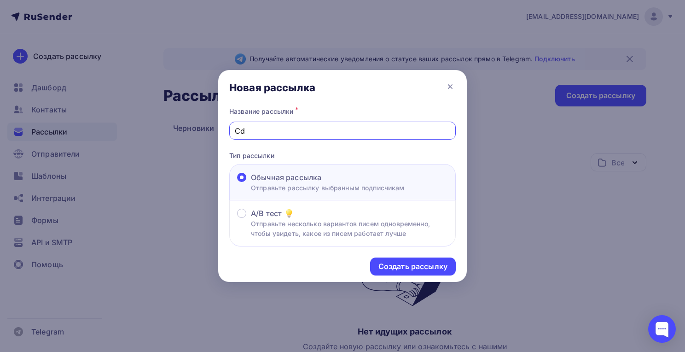
type input "C"
type input "Святогор отчет о собрании и предложение всступить"
click at [425, 262] on div "Создать рассылку" at bounding box center [413, 266] width 69 height 11
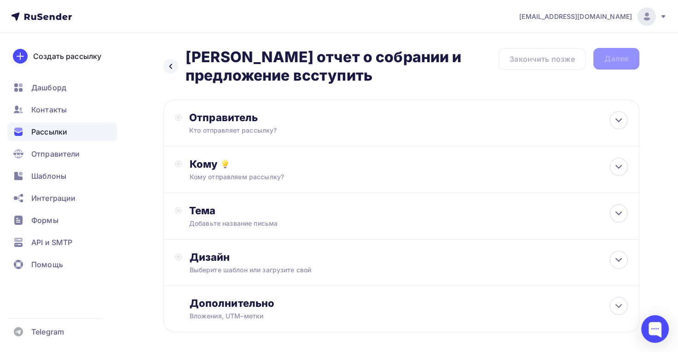
click at [281, 127] on div "Кто отправляет рассылку?" at bounding box center [279, 130] width 180 height 9
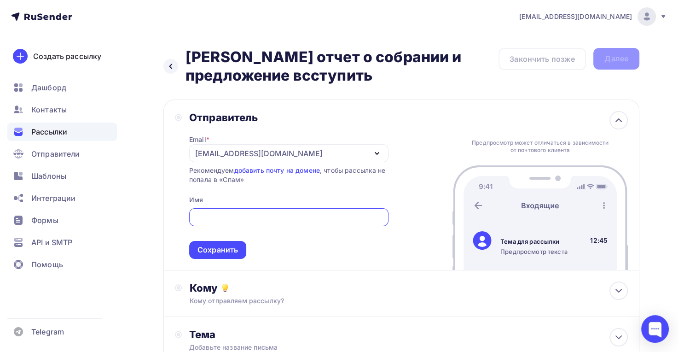
click at [216, 157] on div "tsnsvyatogor@yandex.ru" at bounding box center [288, 153] width 199 height 18
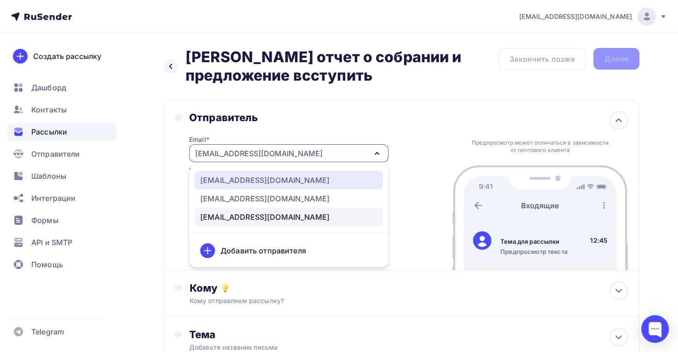
click at [239, 177] on div "info@svaytogor.ru" at bounding box center [264, 180] width 129 height 11
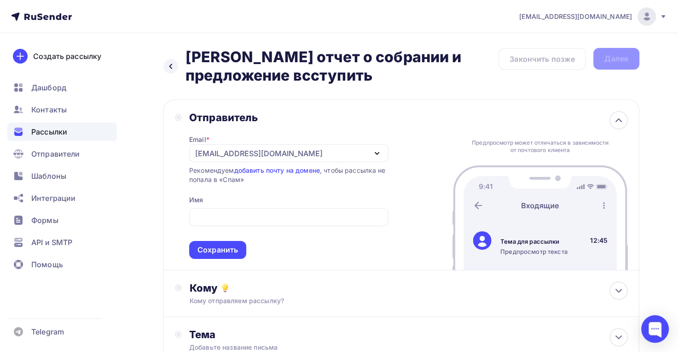
click at [217, 215] on input "text" at bounding box center [288, 217] width 189 height 11
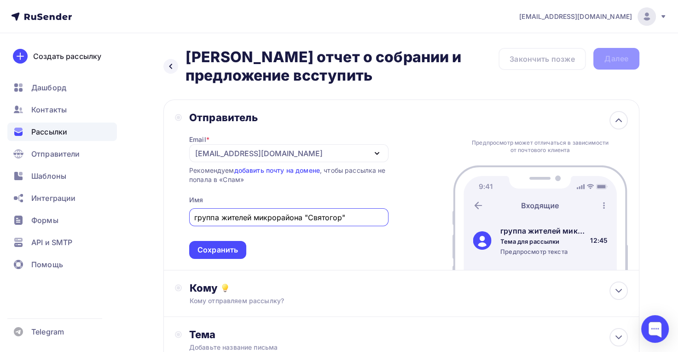
type input "группа жителей микрорайона "Святогор""
click at [237, 251] on div "Сохранить" at bounding box center [218, 250] width 41 height 11
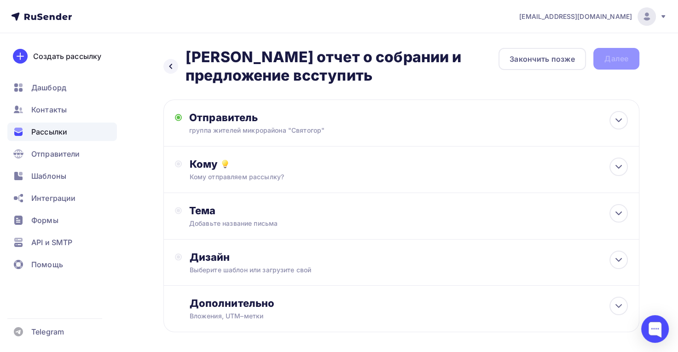
click at [337, 170] on div "Кому" at bounding box center [408, 164] width 439 height 13
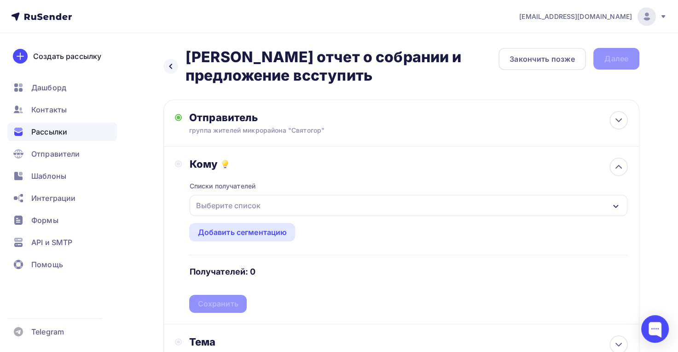
click at [278, 204] on div "Выберите список" at bounding box center [409, 205] width 438 height 21
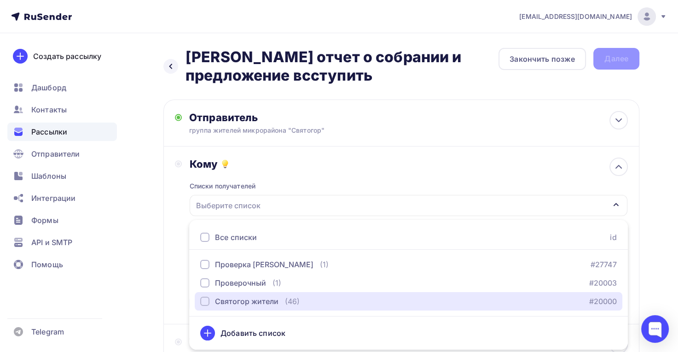
click at [241, 304] on div "Святогор жители" at bounding box center [247, 301] width 64 height 11
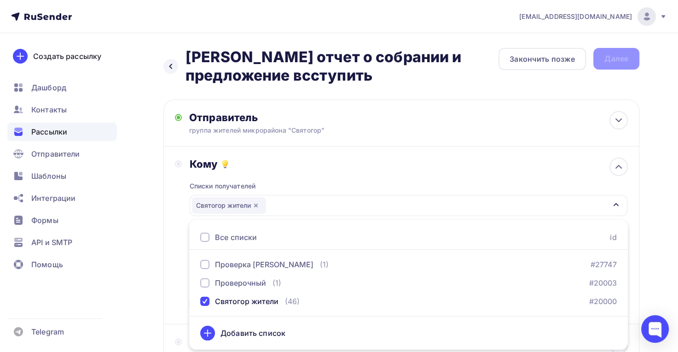
drag, startPoint x: 651, startPoint y: 249, endPoint x: 644, endPoint y: 247, distance: 7.0
click at [649, 248] on div "Назад Святогор отчет о собрании и предложение всступить Святогор отчет о собран…" at bounding box center [339, 278] width 678 height 490
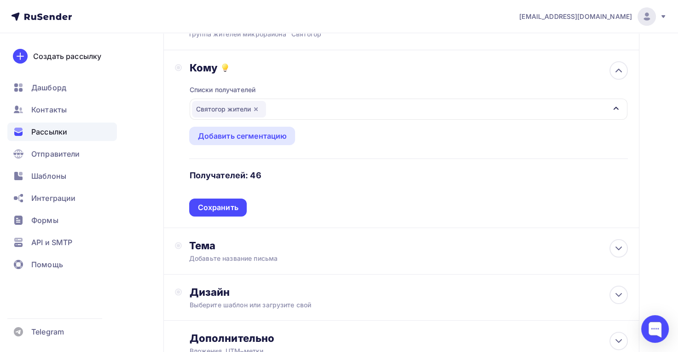
scroll to position [110, 0]
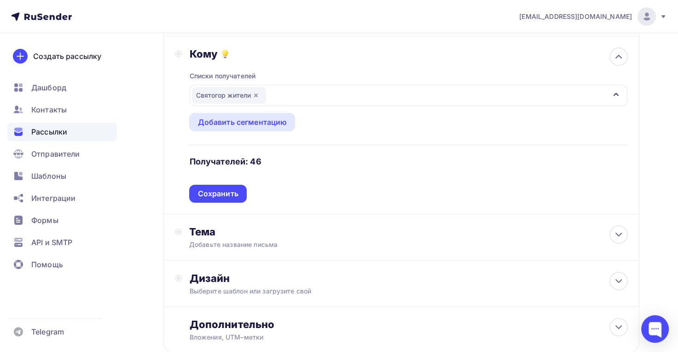
click at [234, 198] on div "Сохранить" at bounding box center [218, 193] width 41 height 11
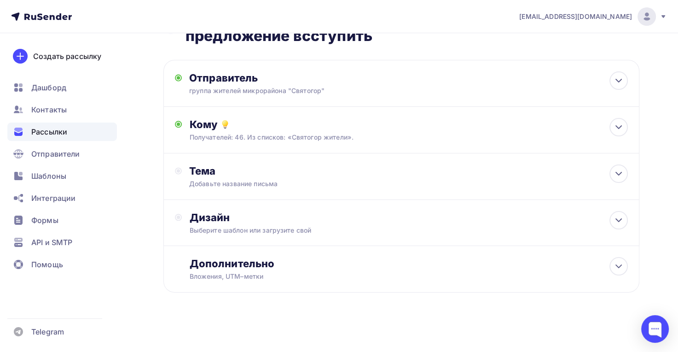
scroll to position [40, 0]
click at [339, 181] on div "Добавьте название письма" at bounding box center [271, 183] width 164 height 9
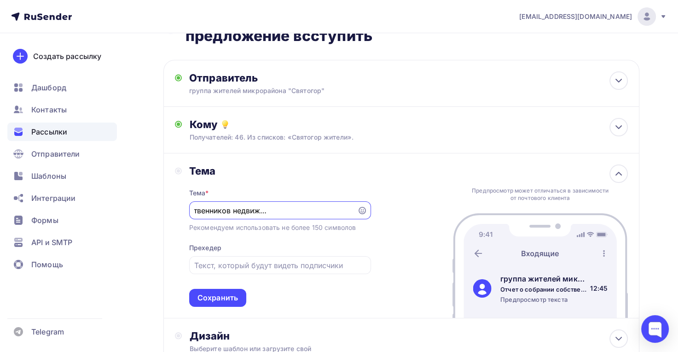
scroll to position [0, 0]
drag, startPoint x: 351, startPoint y: 210, endPoint x: 174, endPoint y: 211, distance: 176.9
click at [174, 211] on div "Тема Тема * Отчет о собрании собственников недвижимости микр. "Святогор" Рекоме…" at bounding box center [402, 235] width 476 height 165
type input "Отчет о собрании собственников недвижимости микр. "Святогор""
click at [240, 265] on input "text" at bounding box center [279, 265] width 171 height 11
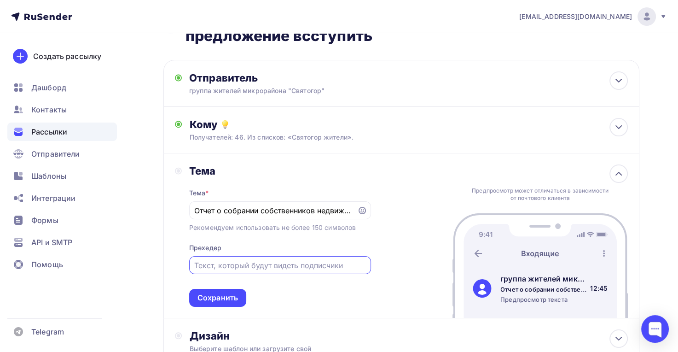
paste input "Отчет о собрании собственников недвижимости микр. "Святогор""
click at [322, 267] on input "Отчет о собрании собственников недвижимости микр. "Святогор"" at bounding box center [279, 265] width 171 height 11
type input "Отчет о собрании собственников недвижимости микр. "Святогор""
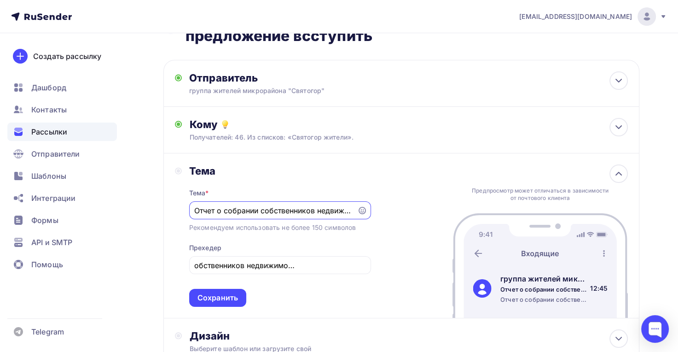
click at [319, 211] on input "Отчет о собрании собственников недвижимости микр. "Святогор"" at bounding box center [273, 210] width 158 height 11
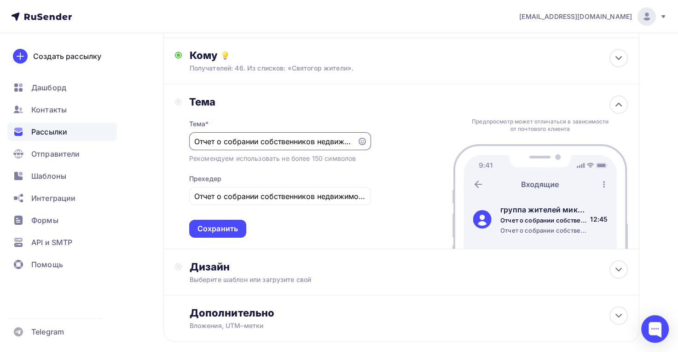
scroll to position [110, 0]
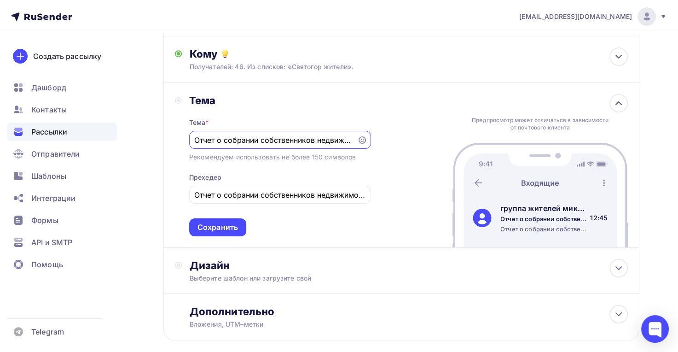
click at [234, 228] on div "Сохранить" at bounding box center [218, 227] width 41 height 11
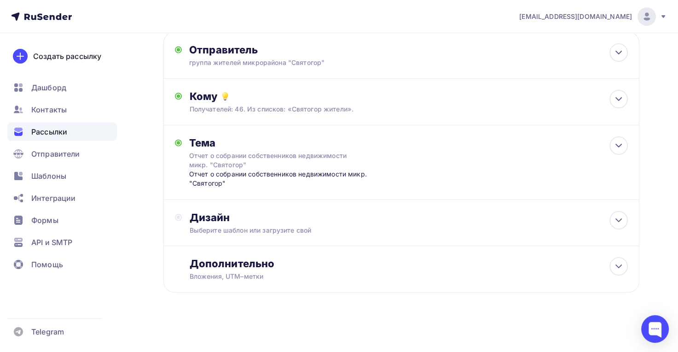
scroll to position [68, 0]
click at [327, 229] on div "Выберите шаблон или загрузите свой" at bounding box center [386, 230] width 395 height 9
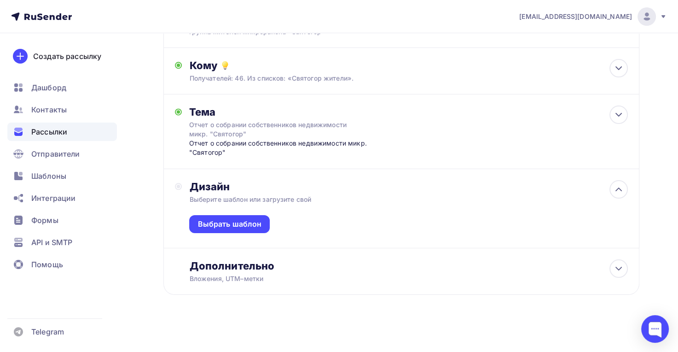
scroll to position [101, 0]
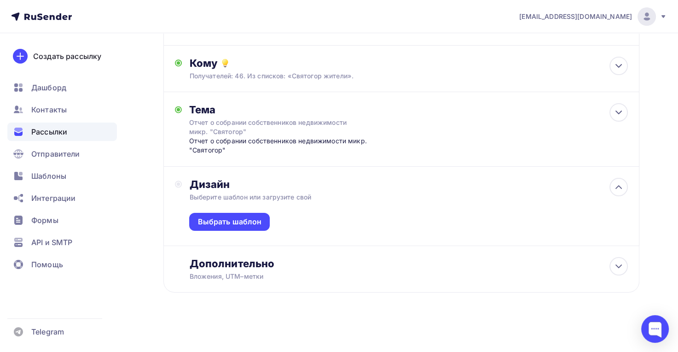
click at [257, 223] on div "Выбрать шаблон" at bounding box center [230, 221] width 64 height 11
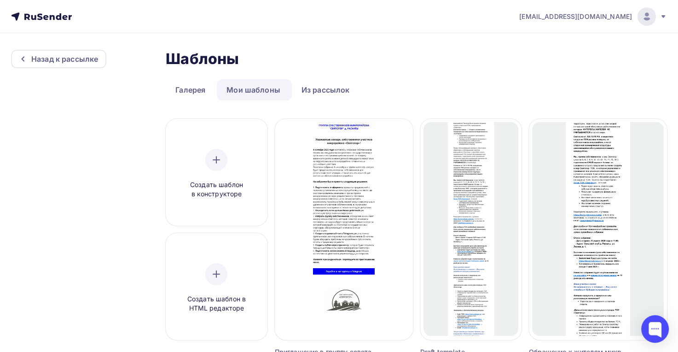
click at [367, 222] on span "Выбрать шаблон" at bounding box center [344, 225] width 64 height 11
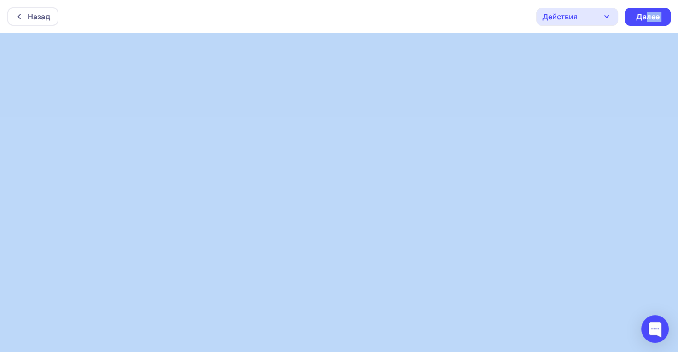
drag, startPoint x: 646, startPoint y: 16, endPoint x: 499, endPoint y: 38, distance: 148.5
click at [383, 75] on div "Назад Действия Отправить тестовое письмо Предпросмотр Сохранить в Мои шаблоны В…" at bounding box center [339, 176] width 678 height 352
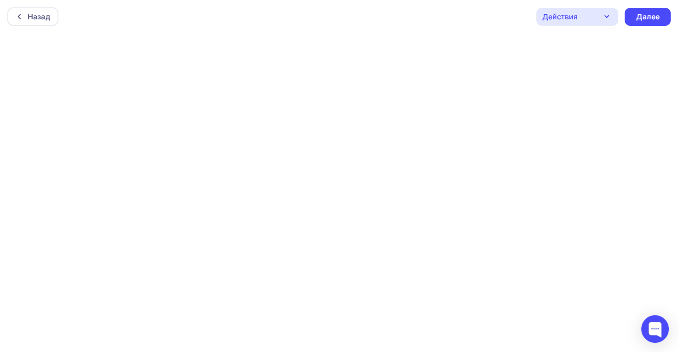
click at [639, 14] on div "Далее" at bounding box center [648, 17] width 24 height 11
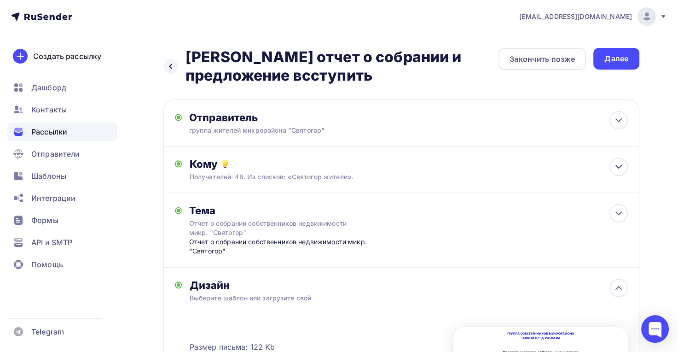
click at [615, 59] on div "Далее" at bounding box center [617, 58] width 24 height 11
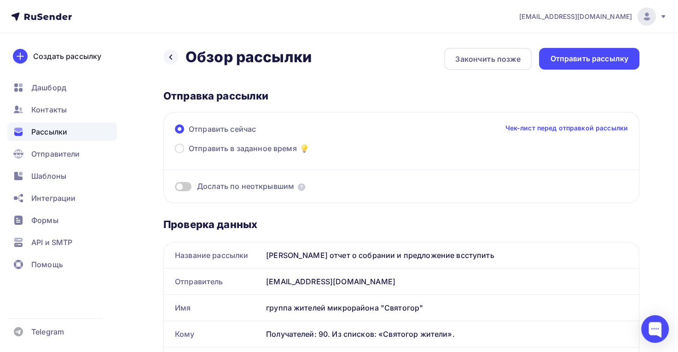
click at [607, 57] on div "Отправить рассылку" at bounding box center [589, 58] width 78 height 11
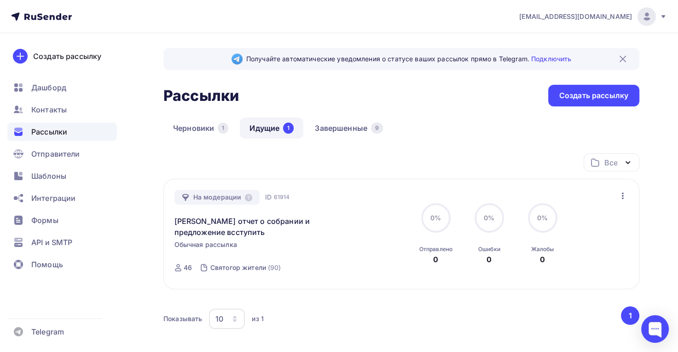
click at [54, 105] on span "Контакты" at bounding box center [48, 109] width 35 height 11
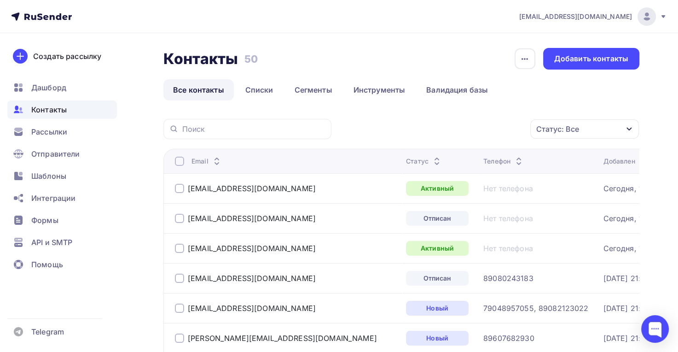
click at [74, 129] on div "Рассылки" at bounding box center [62, 132] width 110 height 18
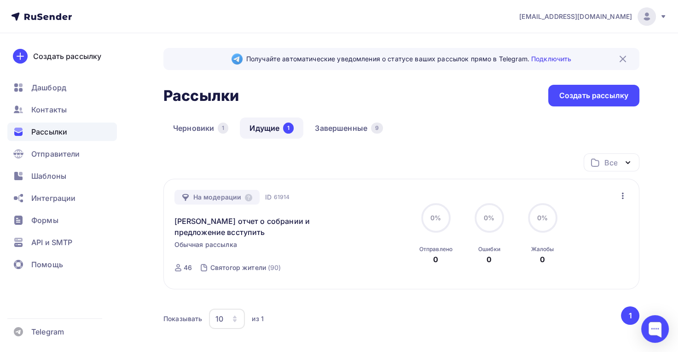
click at [306, 228] on link "Святогор отчет о собрании и предложение всступить" at bounding box center [254, 227] width 158 height 22
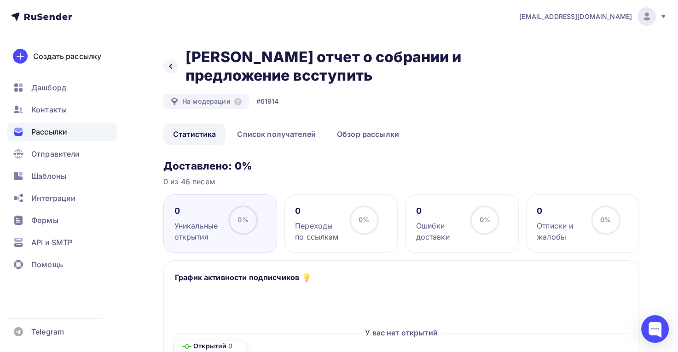
click at [282, 134] on link "Список получателей" at bounding box center [277, 133] width 98 height 21
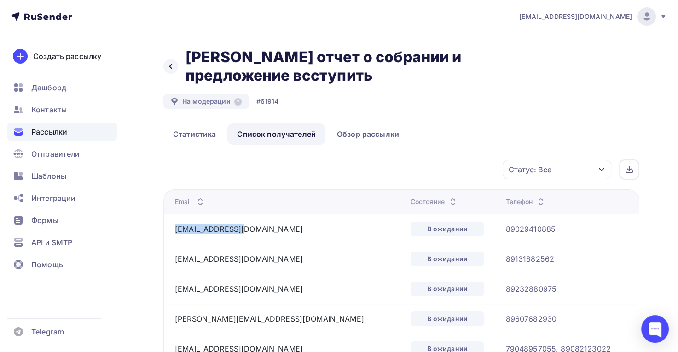
drag, startPoint x: 248, startPoint y: 229, endPoint x: 174, endPoint y: 228, distance: 74.2
click at [174, 228] on td "tvandreeva@bk.ru" at bounding box center [286, 229] width 244 height 30
copy link "tvandreeva@bk.ru"
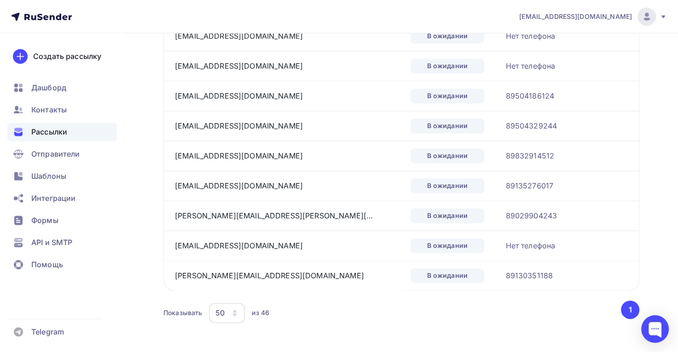
scroll to position [1306, 0]
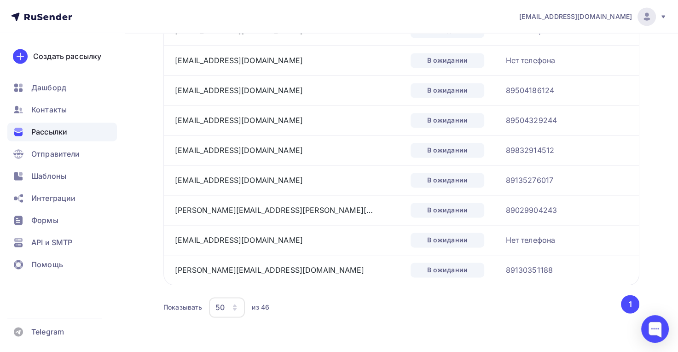
click at [391, 300] on div "Показывать 50 10 20 50 100 из 46" at bounding box center [392, 307] width 456 height 21
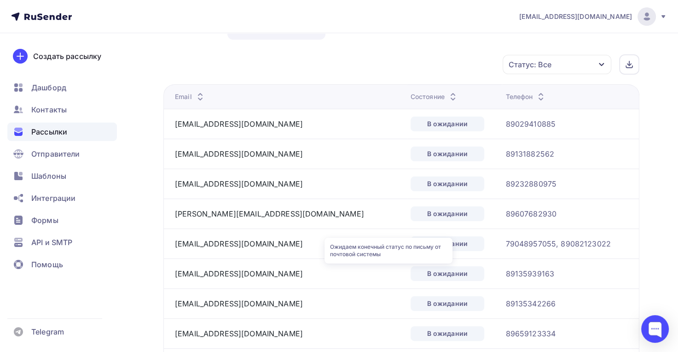
scroll to position [0, 0]
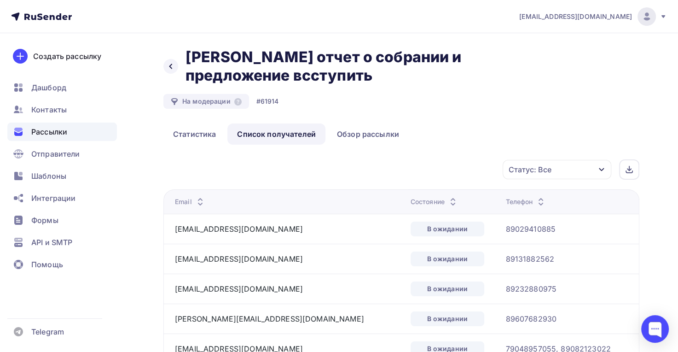
click at [359, 136] on link "Обзор рассылки" at bounding box center [368, 133] width 82 height 21
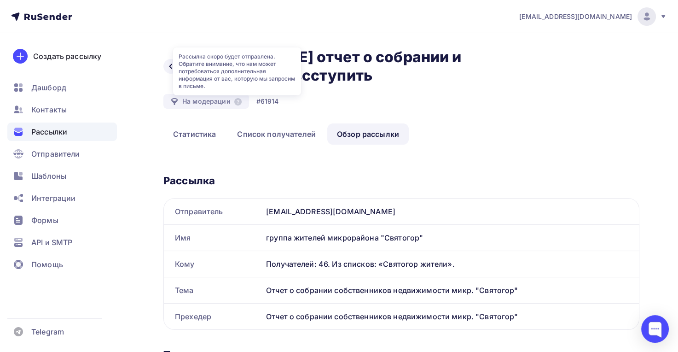
click at [236, 100] on icon at bounding box center [237, 101] width 7 height 7
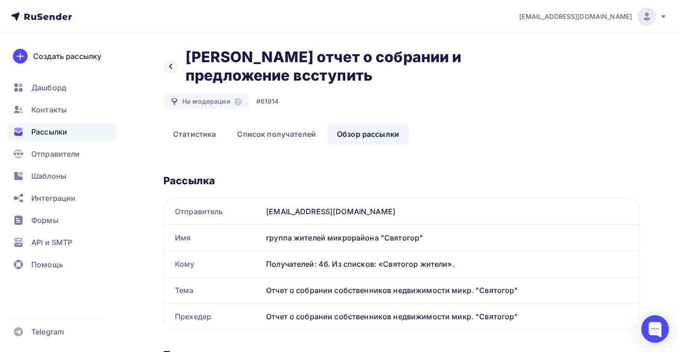
click at [219, 103] on div "На модерации" at bounding box center [207, 101] width 86 height 15
click at [173, 102] on icon at bounding box center [174, 101] width 6 height 7
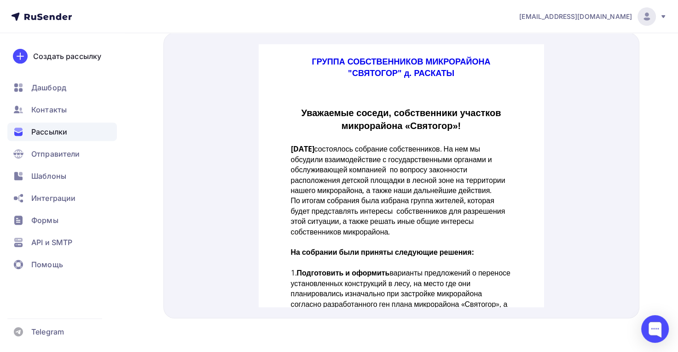
scroll to position [339, 0]
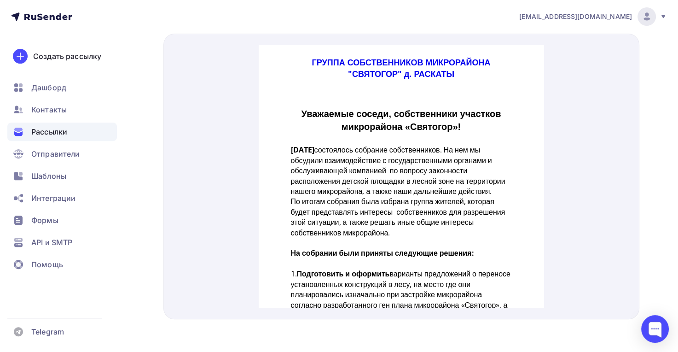
click at [49, 151] on span "Отправители" at bounding box center [55, 153] width 49 height 11
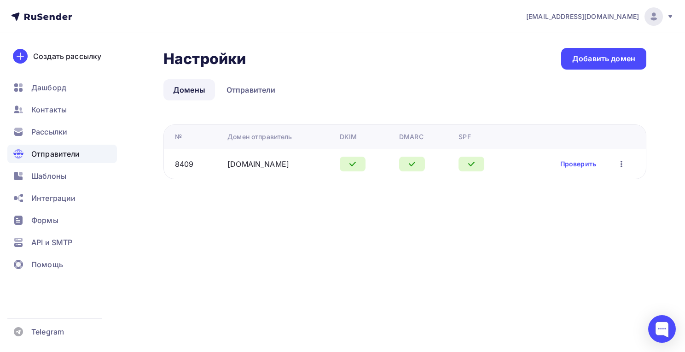
click at [63, 112] on span "Контакты" at bounding box center [48, 109] width 35 height 11
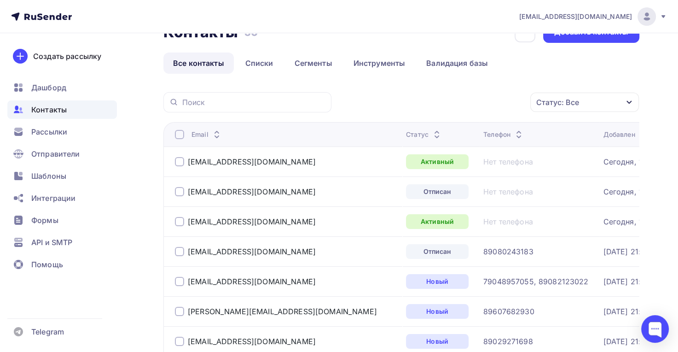
scroll to position [28, 0]
click at [259, 64] on link "Списки" at bounding box center [259, 62] width 47 height 21
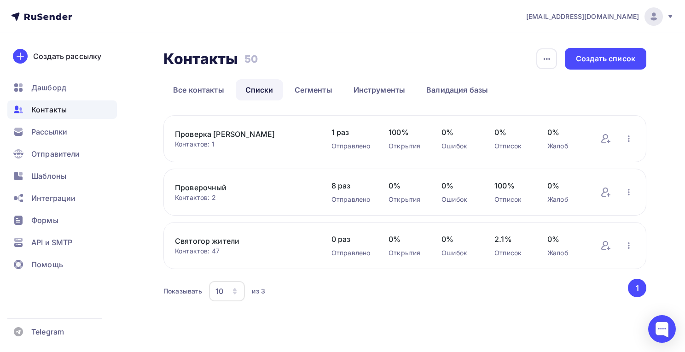
click at [305, 84] on link "Сегменты" at bounding box center [313, 89] width 57 height 21
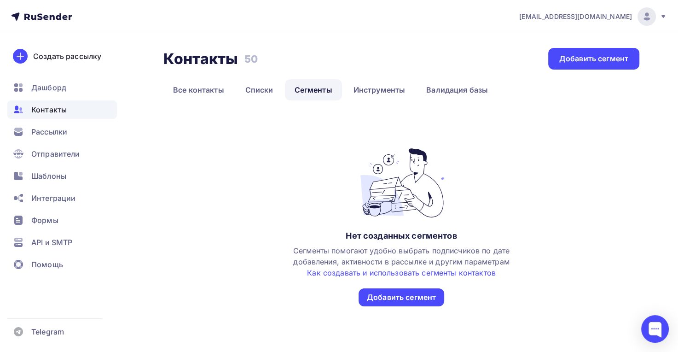
click at [381, 92] on link "Инструменты" at bounding box center [379, 89] width 71 height 21
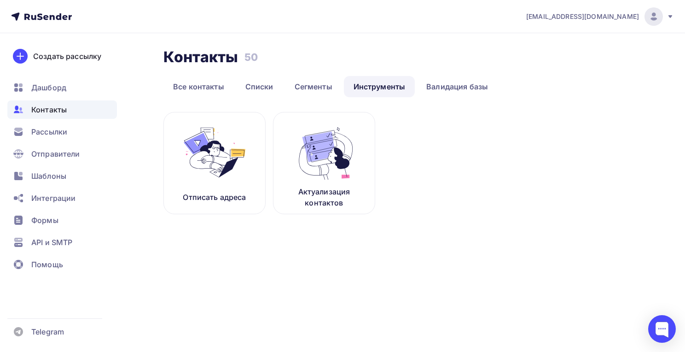
click at [202, 90] on link "Все контакты" at bounding box center [199, 86] width 70 height 21
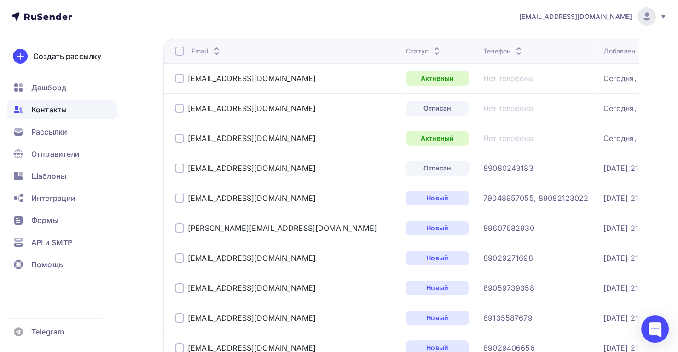
scroll to position [116, 0]
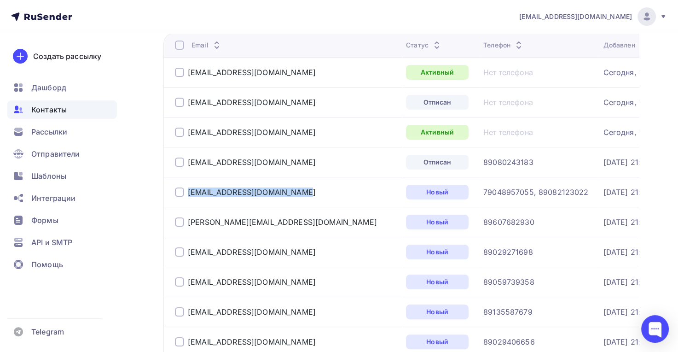
drag, startPoint x: 263, startPoint y: 193, endPoint x: 179, endPoint y: 191, distance: 83.8
click at [178, 192] on div "nv@24amedia.ru" at bounding box center [287, 192] width 224 height 15
copy div "nv@24amedia.ru"
drag, startPoint x: 258, startPoint y: 221, endPoint x: 198, endPoint y: 218, distance: 59.9
click at [194, 216] on div "diana@cifromig.ru" at bounding box center [287, 222] width 224 height 15
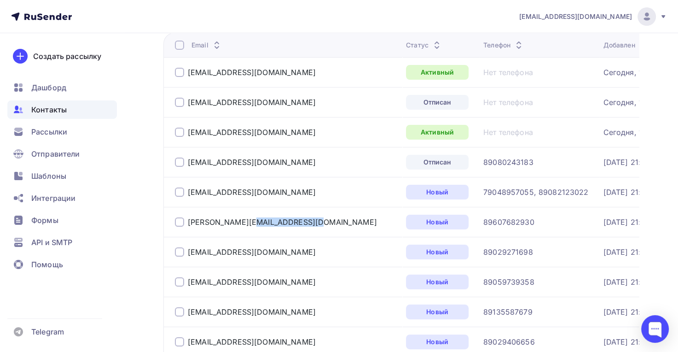
drag, startPoint x: 280, startPoint y: 250, endPoint x: 187, endPoint y: 248, distance: 92.6
click at [187, 249] on div "elenazaitseva75@mail.ru" at bounding box center [287, 252] width 224 height 15
copy div "elenazaitseva75@mail.ru"
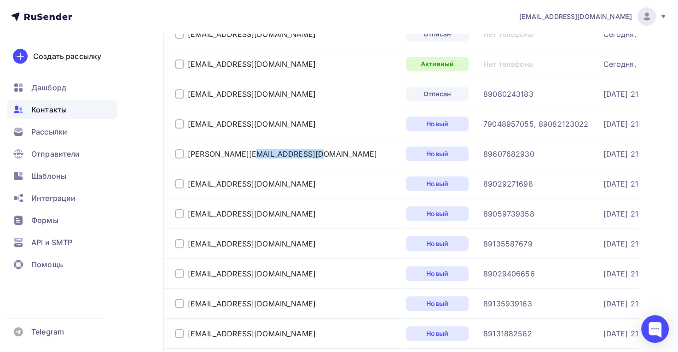
scroll to position [196, 0]
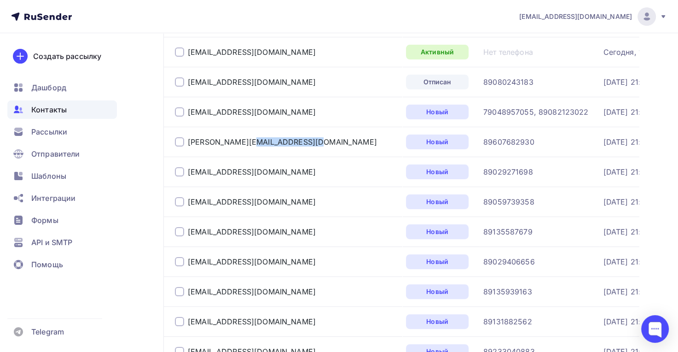
drag, startPoint x: 268, startPoint y: 206, endPoint x: 187, endPoint y: 208, distance: 81.1
click at [187, 208] on td "prokofjevvv@mail.ru" at bounding box center [283, 202] width 239 height 30
copy div "prokofjevvv@mail.ru"
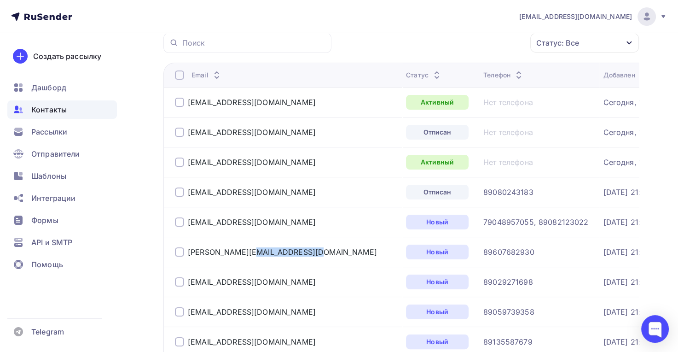
scroll to position [0, 0]
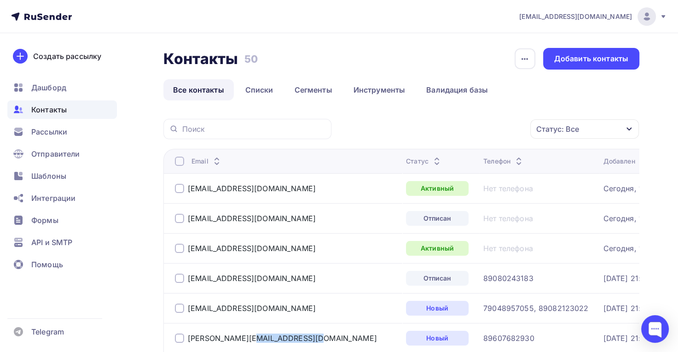
click at [56, 133] on span "Рассылки" at bounding box center [49, 131] width 36 height 11
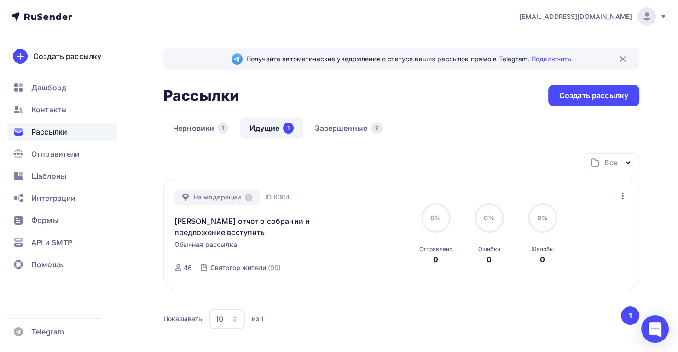
click at [60, 113] on span "Контакты" at bounding box center [48, 109] width 35 height 11
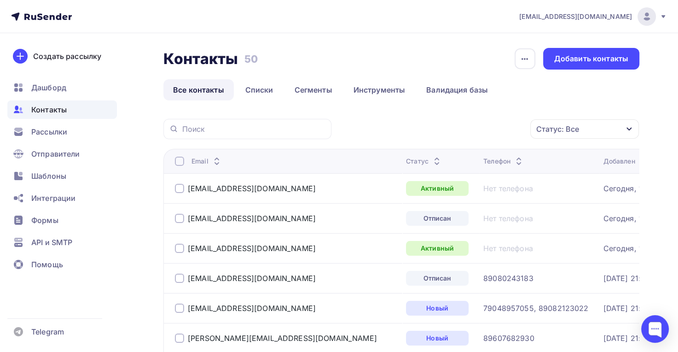
click at [59, 89] on span "Дашборд" at bounding box center [48, 87] width 35 height 11
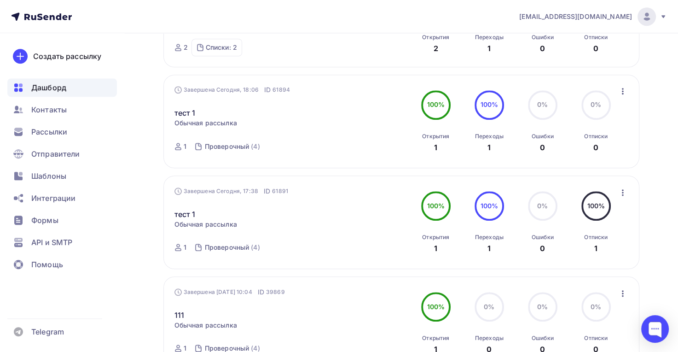
scroll to position [824, 0]
